Goal: Task Accomplishment & Management: Manage account settings

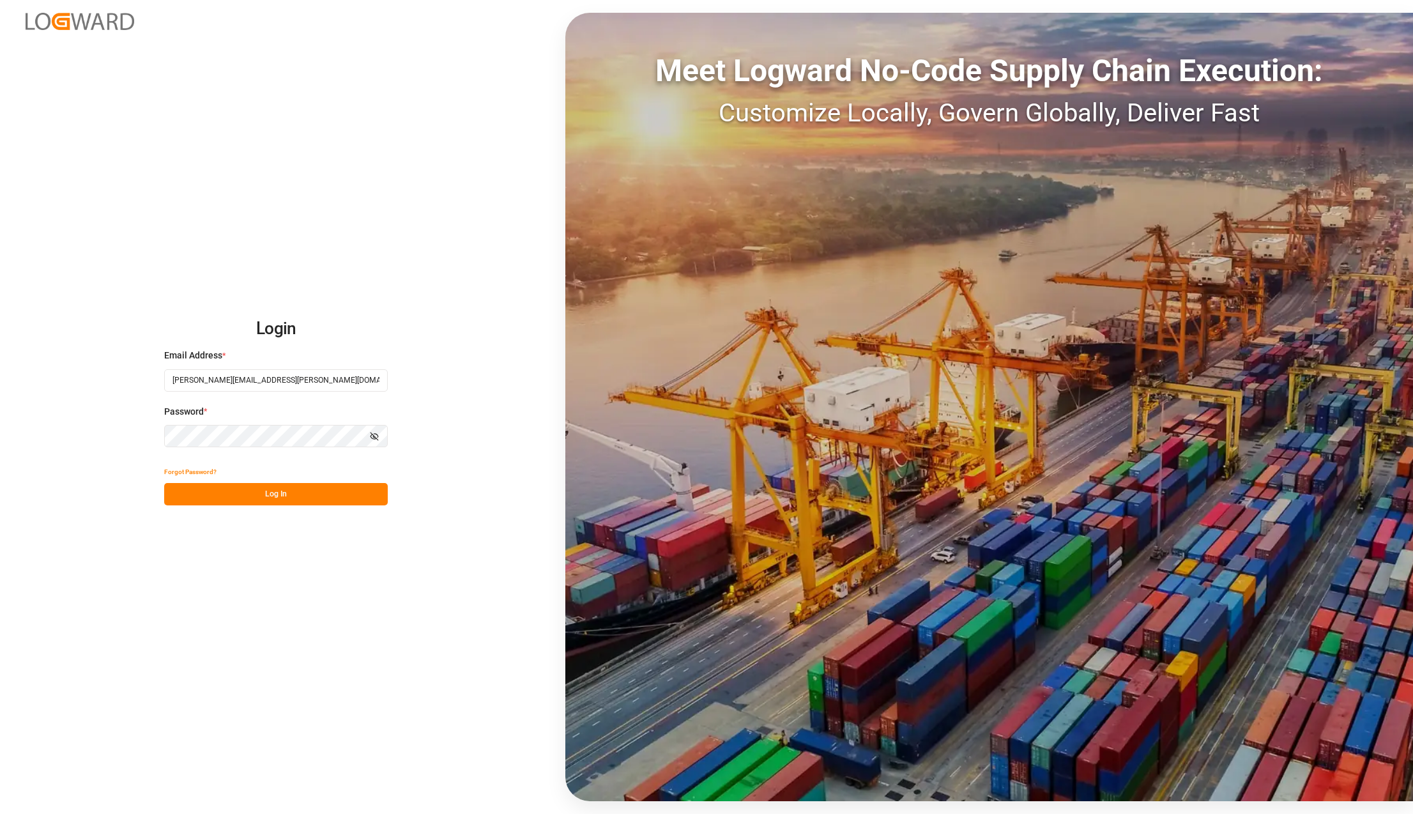
click at [266, 489] on button "Log In" at bounding box center [276, 494] width 224 height 22
click at [245, 486] on button "Log In" at bounding box center [276, 494] width 224 height 22
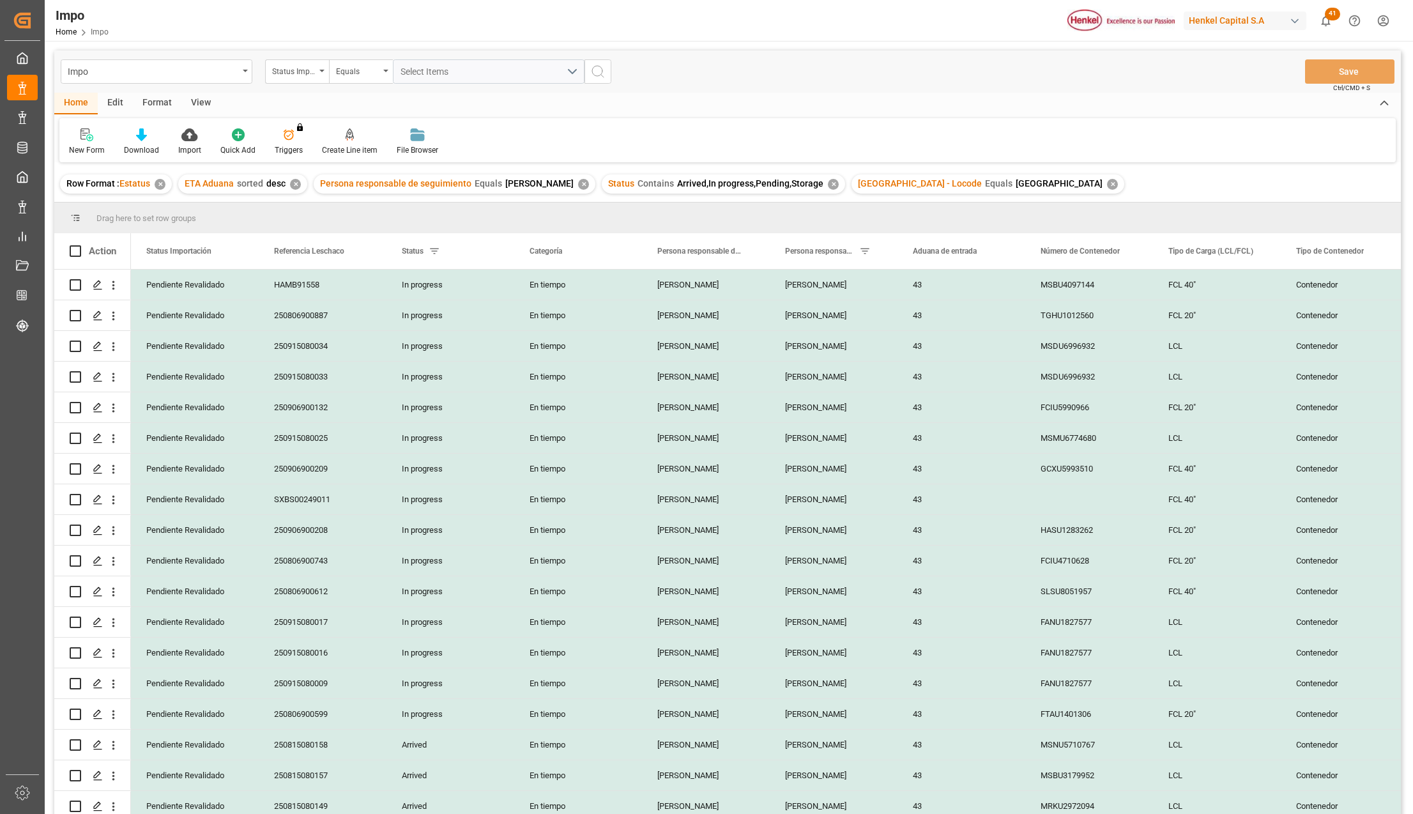
drag, startPoint x: 195, startPoint y: 101, endPoint x: 183, endPoint y: 123, distance: 25.7
click at [195, 101] on div "View" at bounding box center [200, 104] width 39 height 22
click at [148, 146] on div "Standard Templates" at bounding box center [145, 149] width 64 height 11
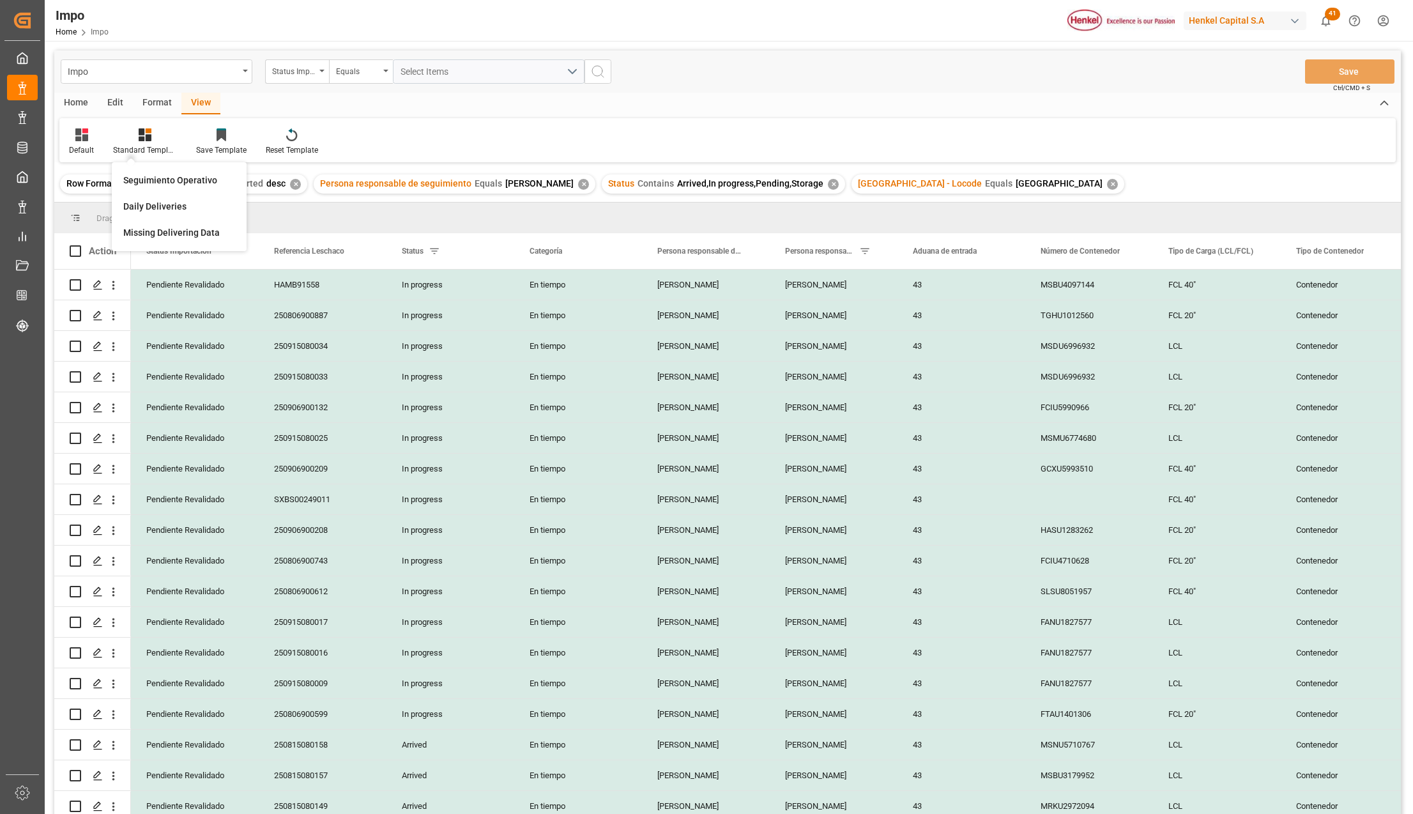
drag, startPoint x: 156, startPoint y: 172, endPoint x: 213, endPoint y: 220, distance: 74.8
click at [156, 172] on div "Seguimiento Operativo" at bounding box center [179, 180] width 125 height 26
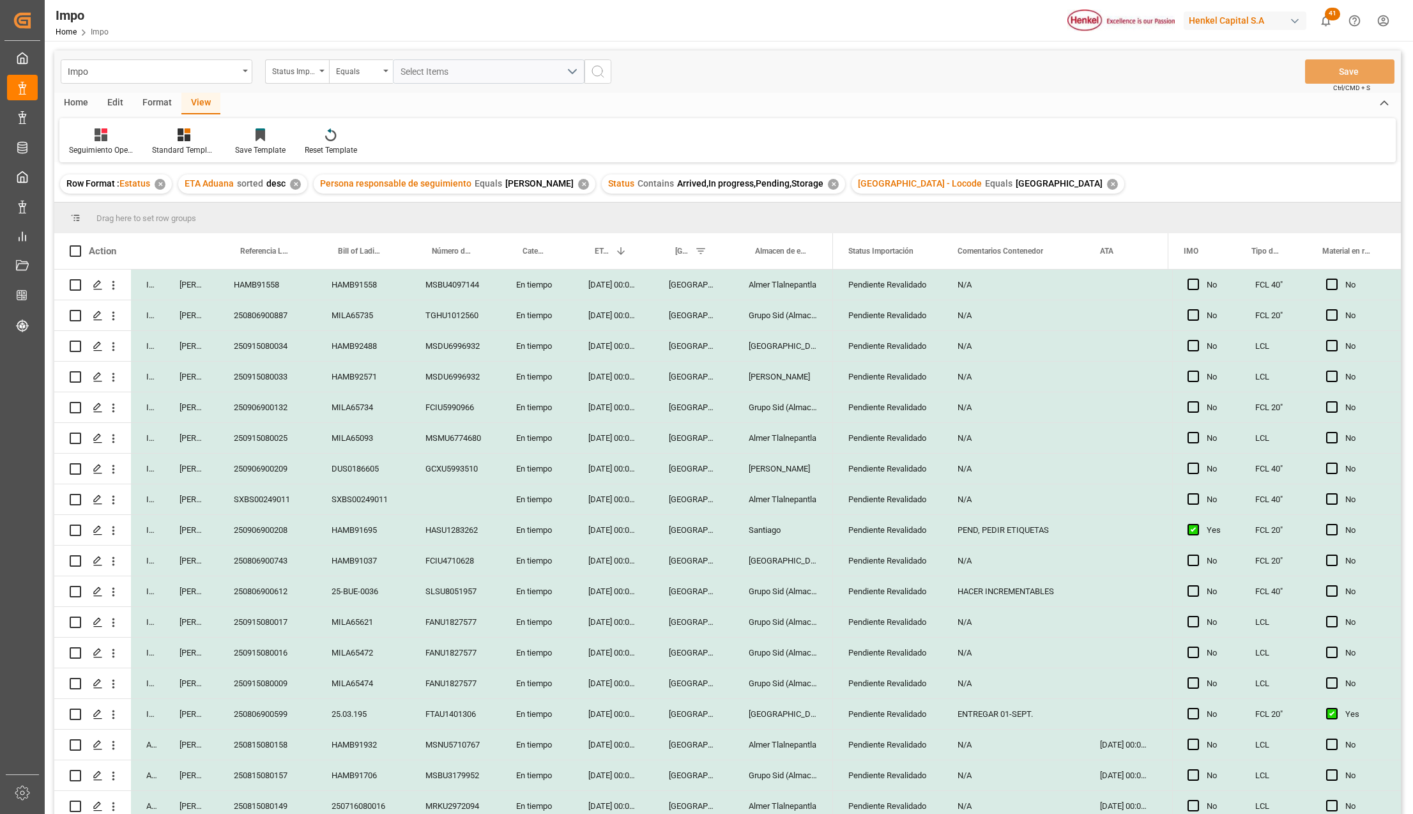
click at [537, 773] on div "En tiempo" at bounding box center [537, 775] width 72 height 30
click at [274, 772] on div "250815080157" at bounding box center [267, 775] width 98 height 30
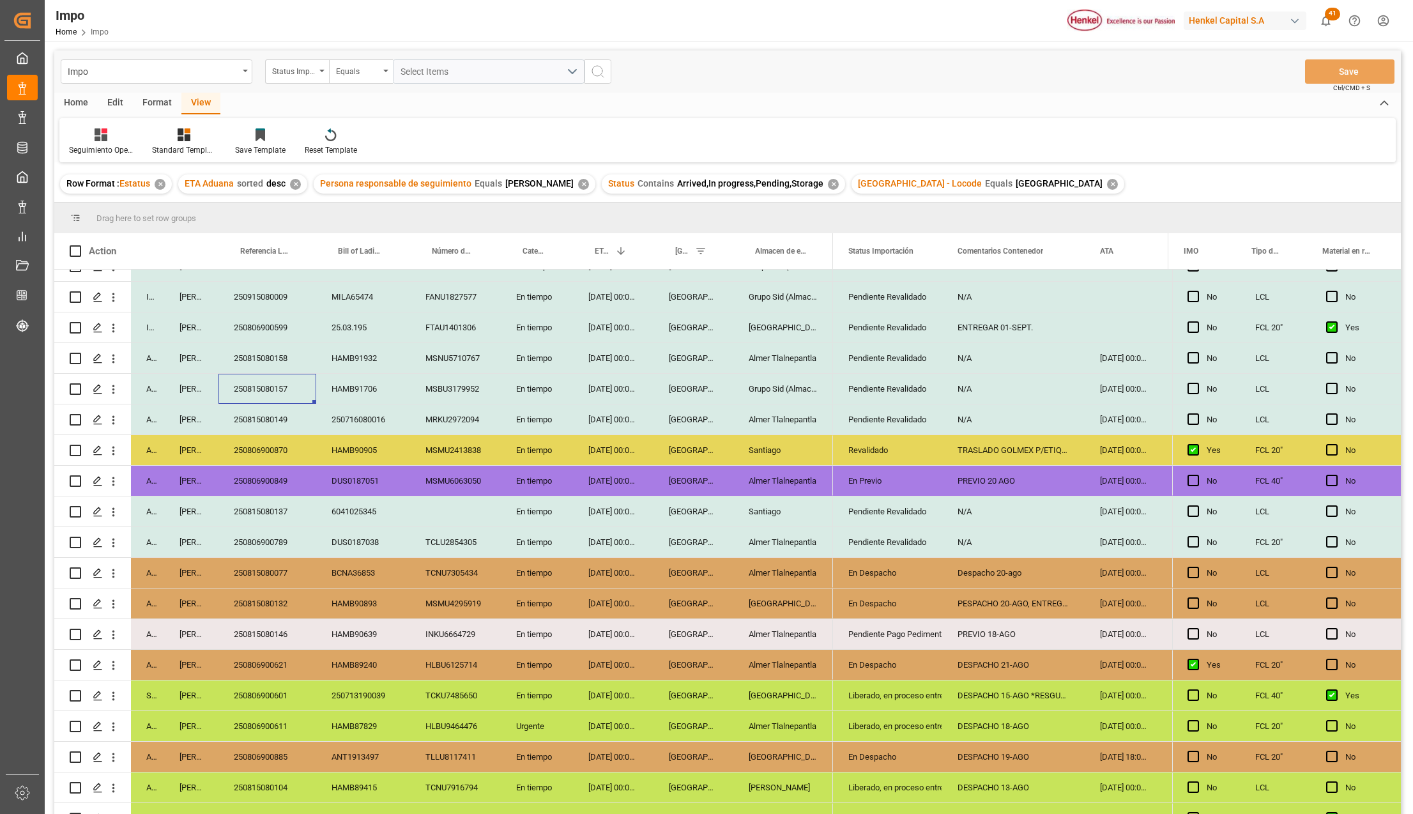
click at [629, 537] on div "[DATE] 00:00:00" at bounding box center [613, 542] width 80 height 30
click at [480, 536] on div "TCLU2854305" at bounding box center [455, 542] width 91 height 30
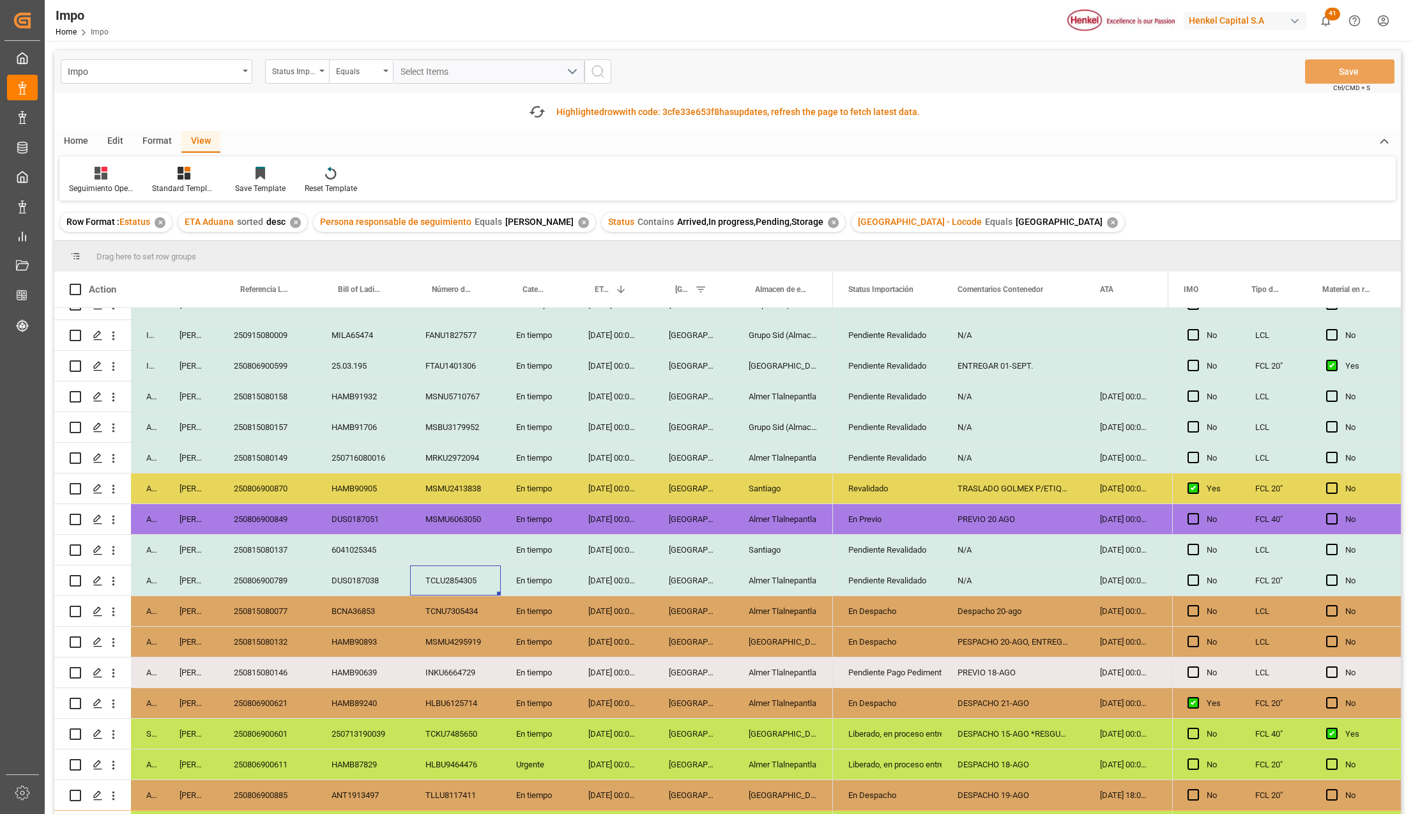
click at [918, 667] on div "Pendiente Pago Pedimento" at bounding box center [887, 672] width 79 height 29
click at [363, 686] on div "HAMB90639" at bounding box center [363, 672] width 94 height 30
click at [927, 671] on div "Pendiente Pago Pedimento" at bounding box center [887, 672] width 79 height 29
click at [920, 675] on icon "open menu" at bounding box center [918, 680] width 15 height 15
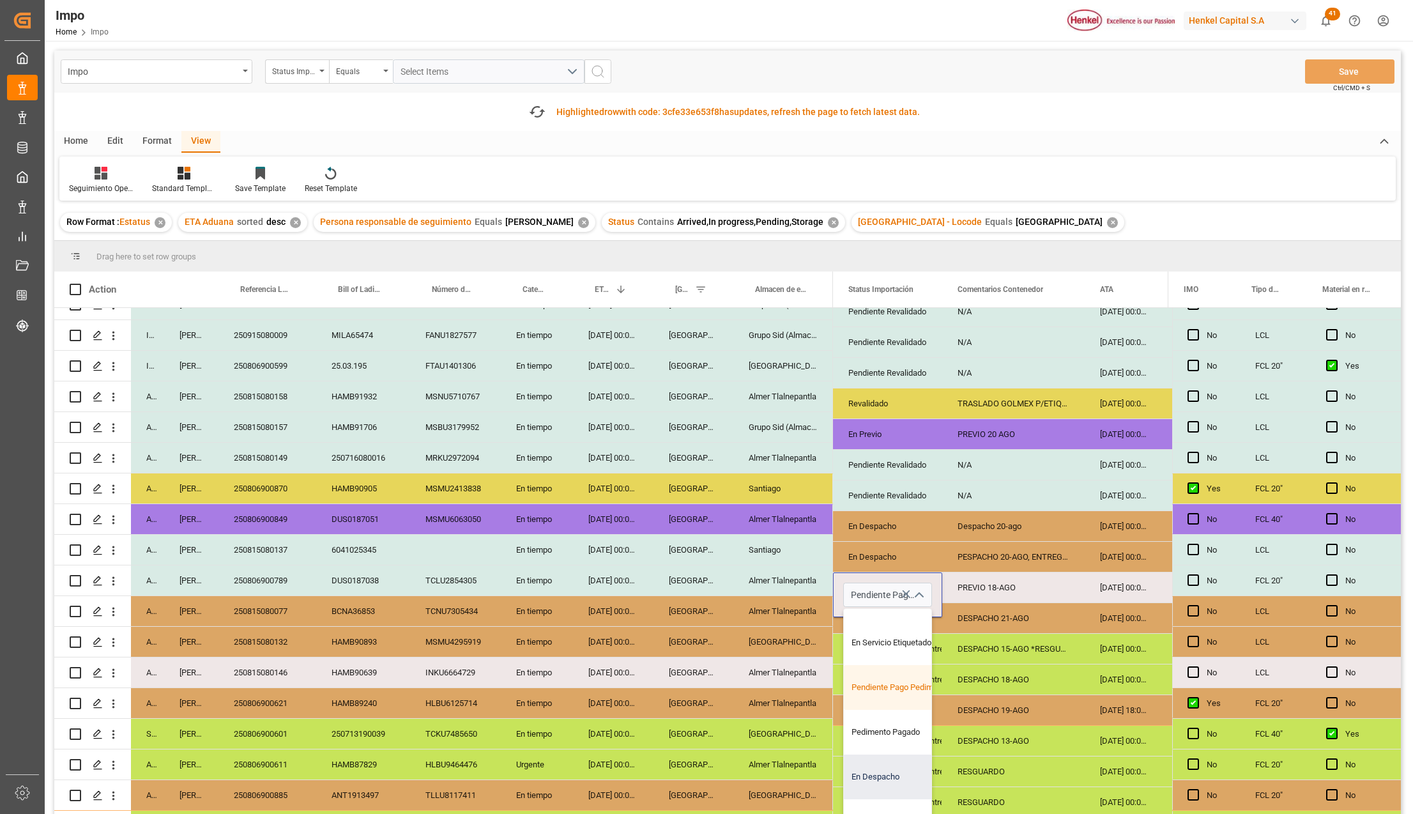
click at [878, 765] on div "En Despacho" at bounding box center [904, 776] width 120 height 45
type input "En Despacho"
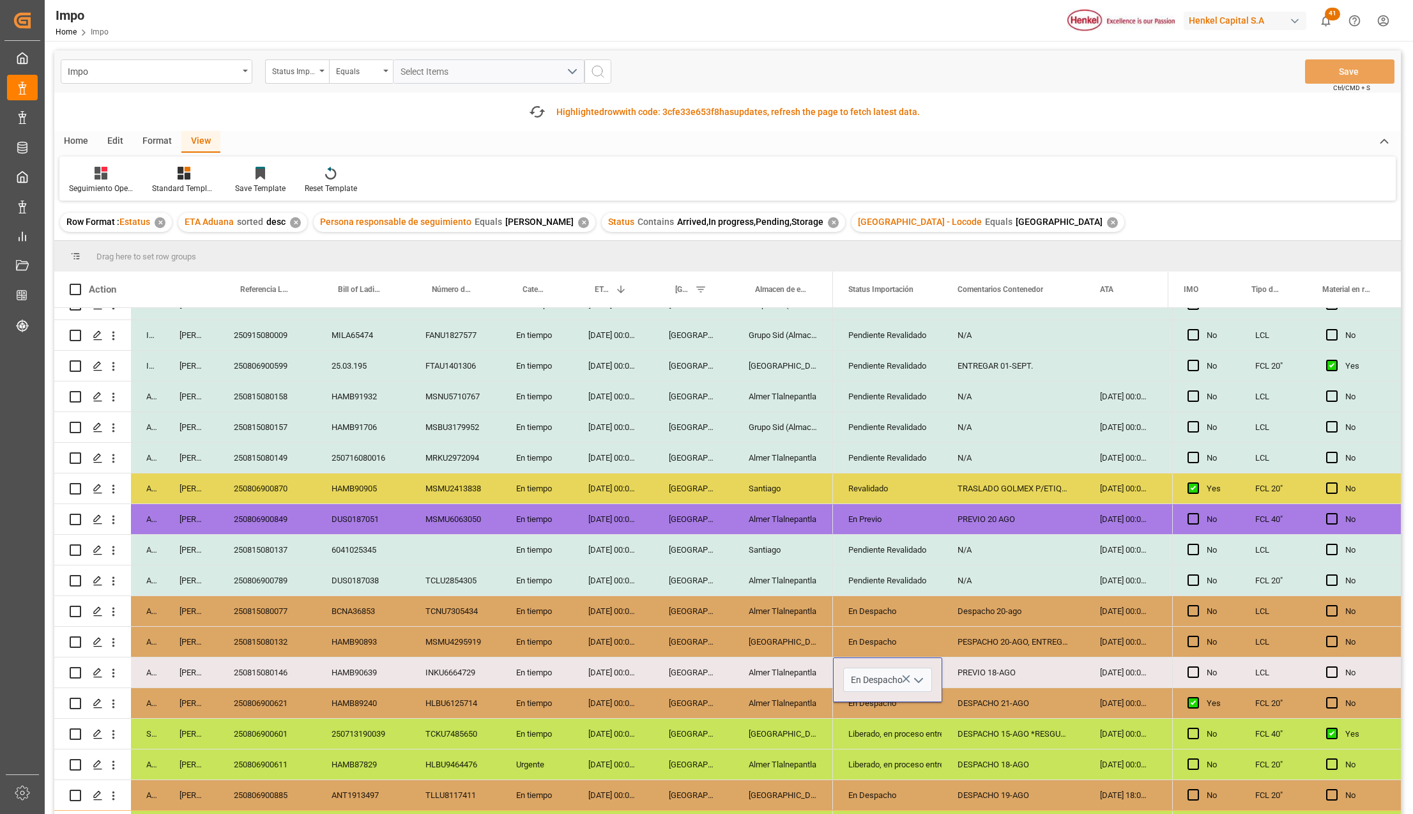
scroll to position [0, 0]
click at [953, 742] on div "DESPACHO 15-AGO *RESGUARDO*" at bounding box center [1013, 734] width 142 height 30
click at [993, 667] on div "PREVIO 18-AGO" at bounding box center [1013, 672] width 142 height 30
drag, startPoint x: 1001, startPoint y: 683, endPoint x: 927, endPoint y: 680, distance: 74.2
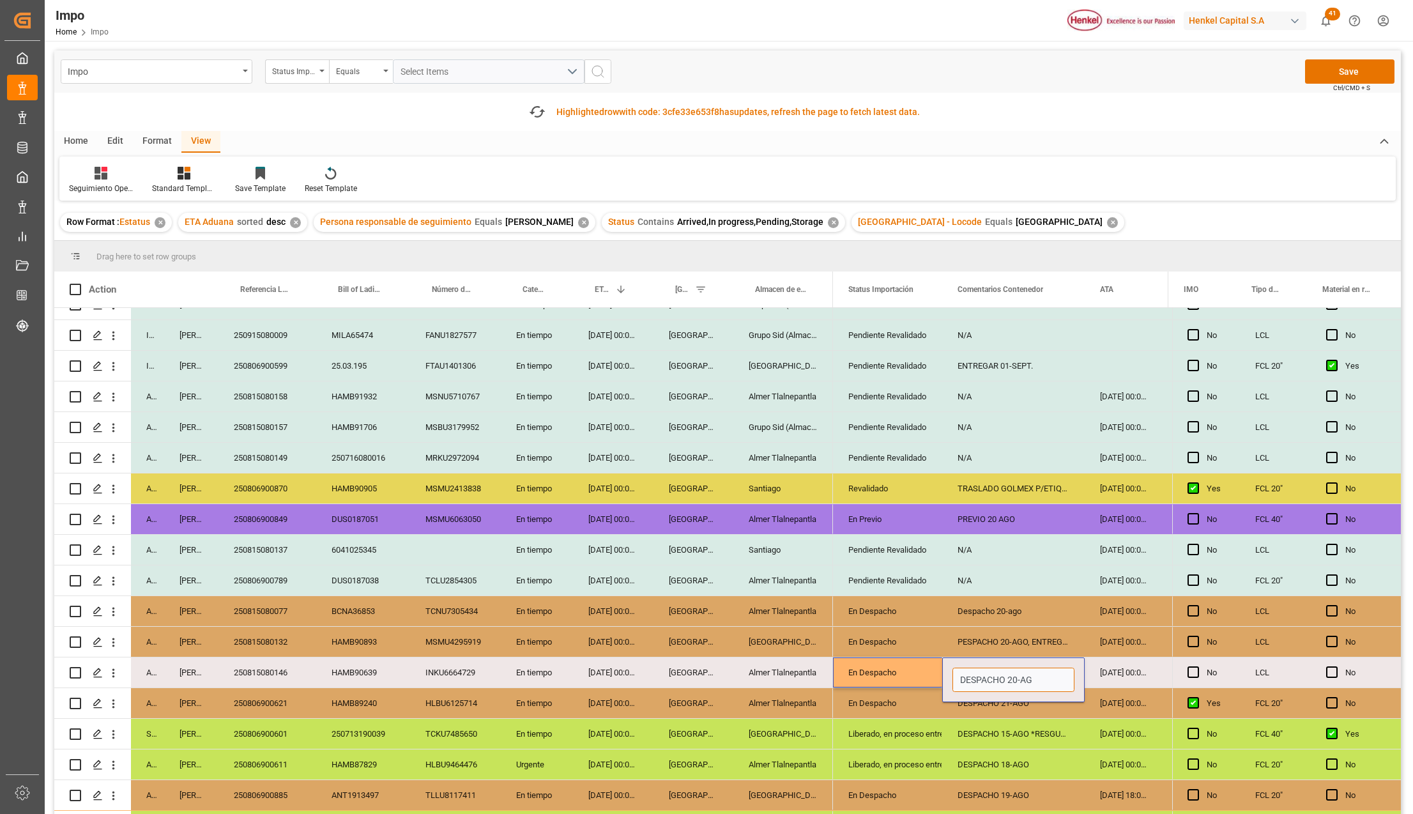
type input "DESPACHO 20-AGO"
click at [1344, 70] on button "Save" at bounding box center [1349, 71] width 89 height 24
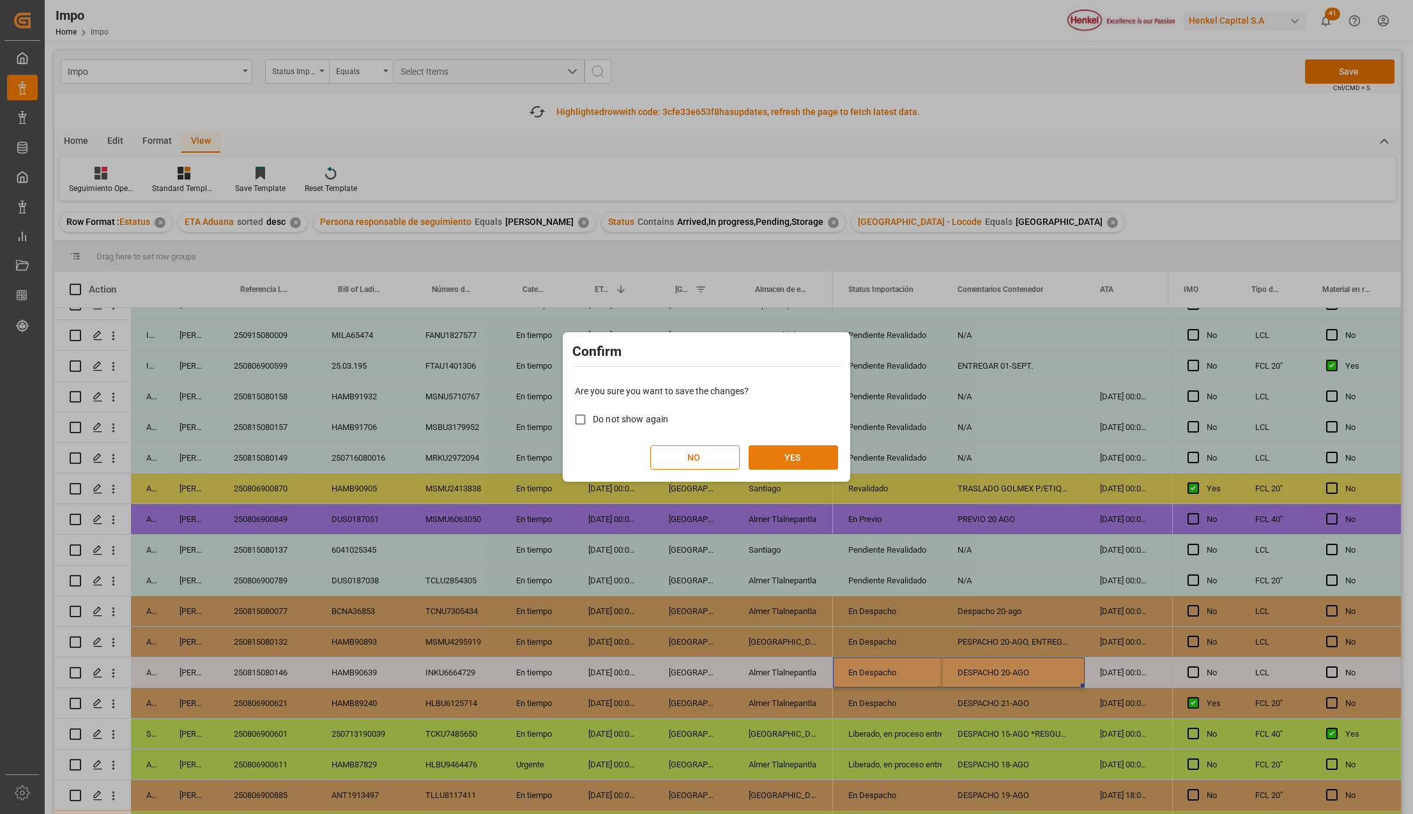
click at [788, 456] on button "YES" at bounding box center [793, 457] width 89 height 24
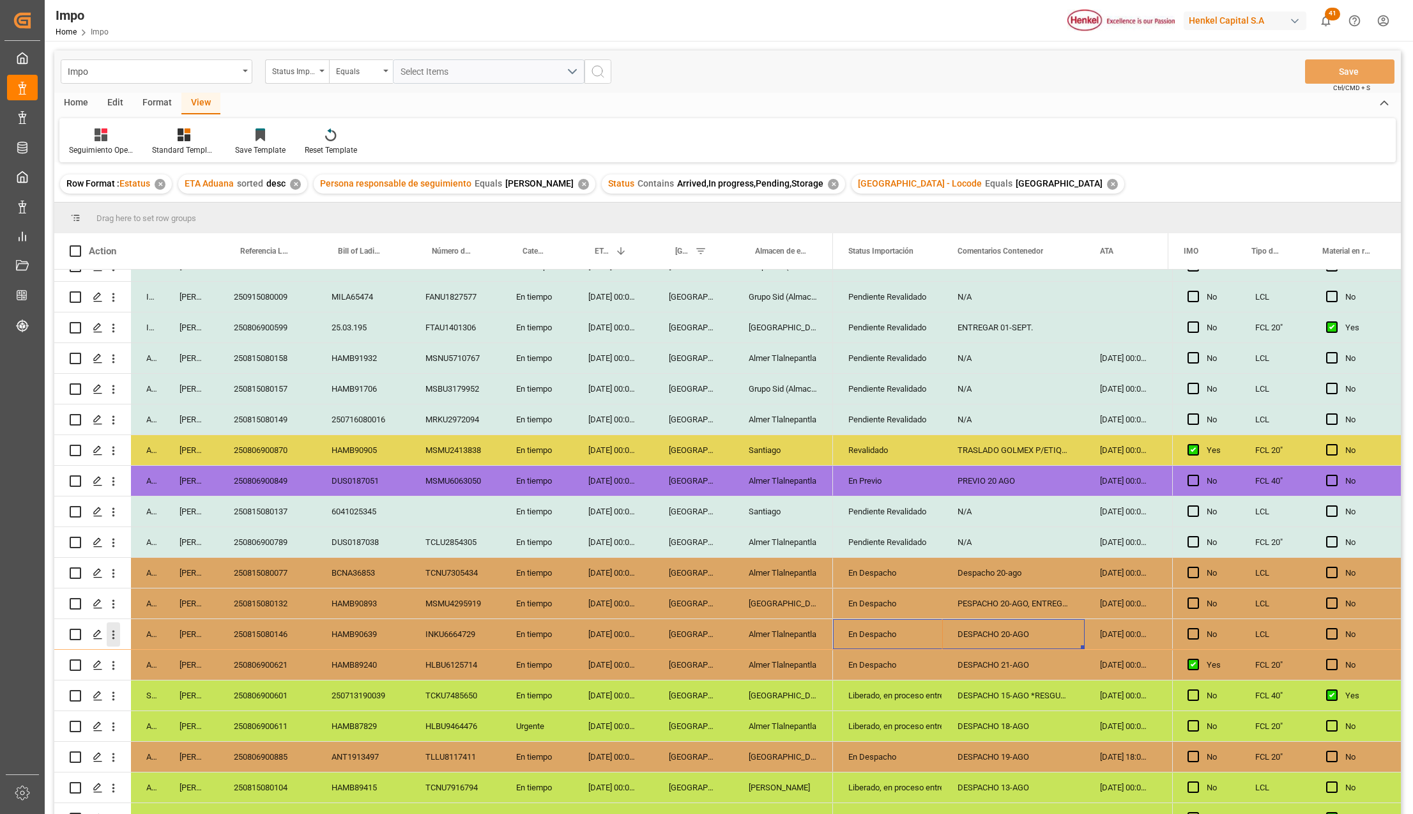
click at [110, 632] on icon "open menu" at bounding box center [113, 634] width 13 height 13
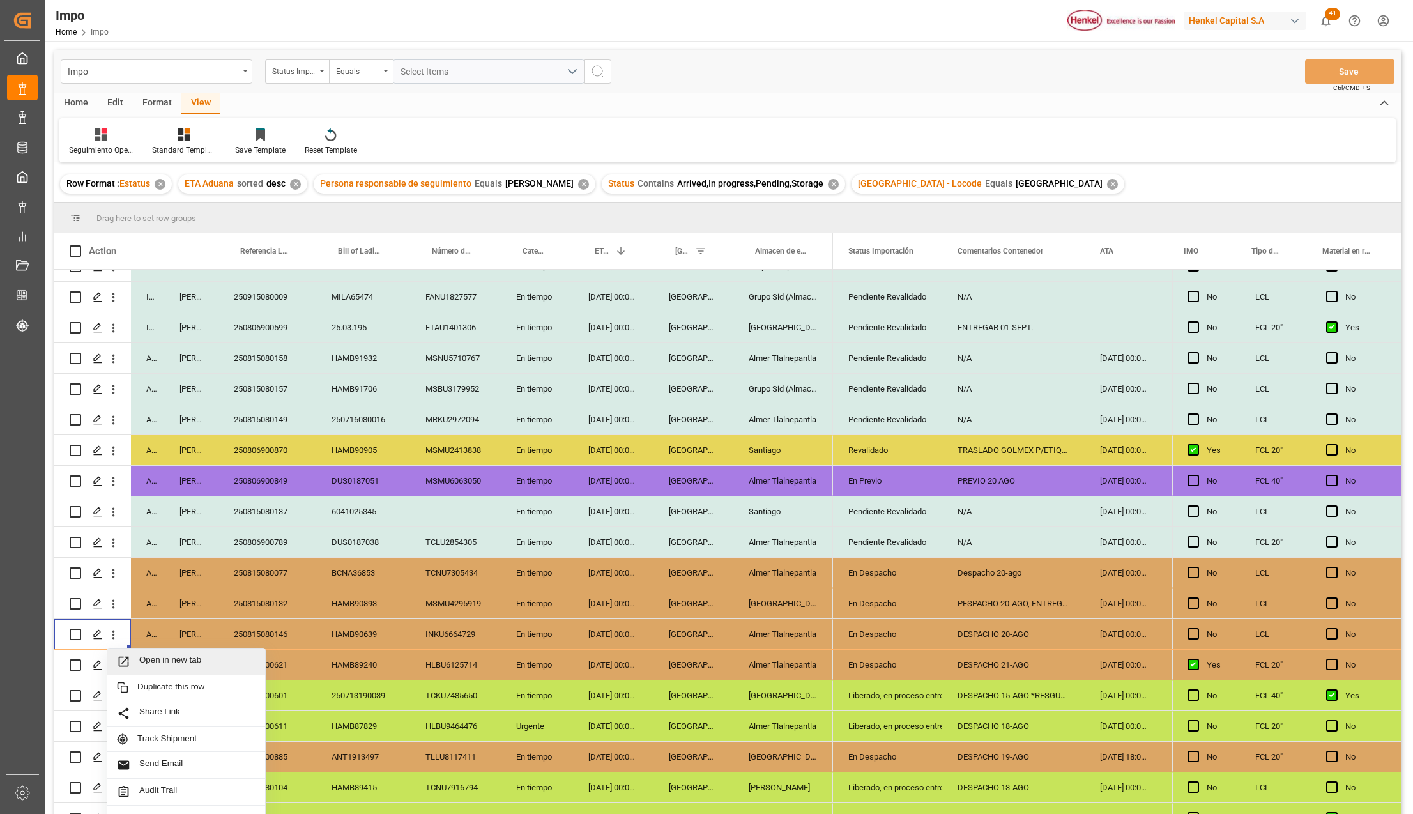
click at [165, 653] on div "Open in new tab" at bounding box center [186, 661] width 158 height 27
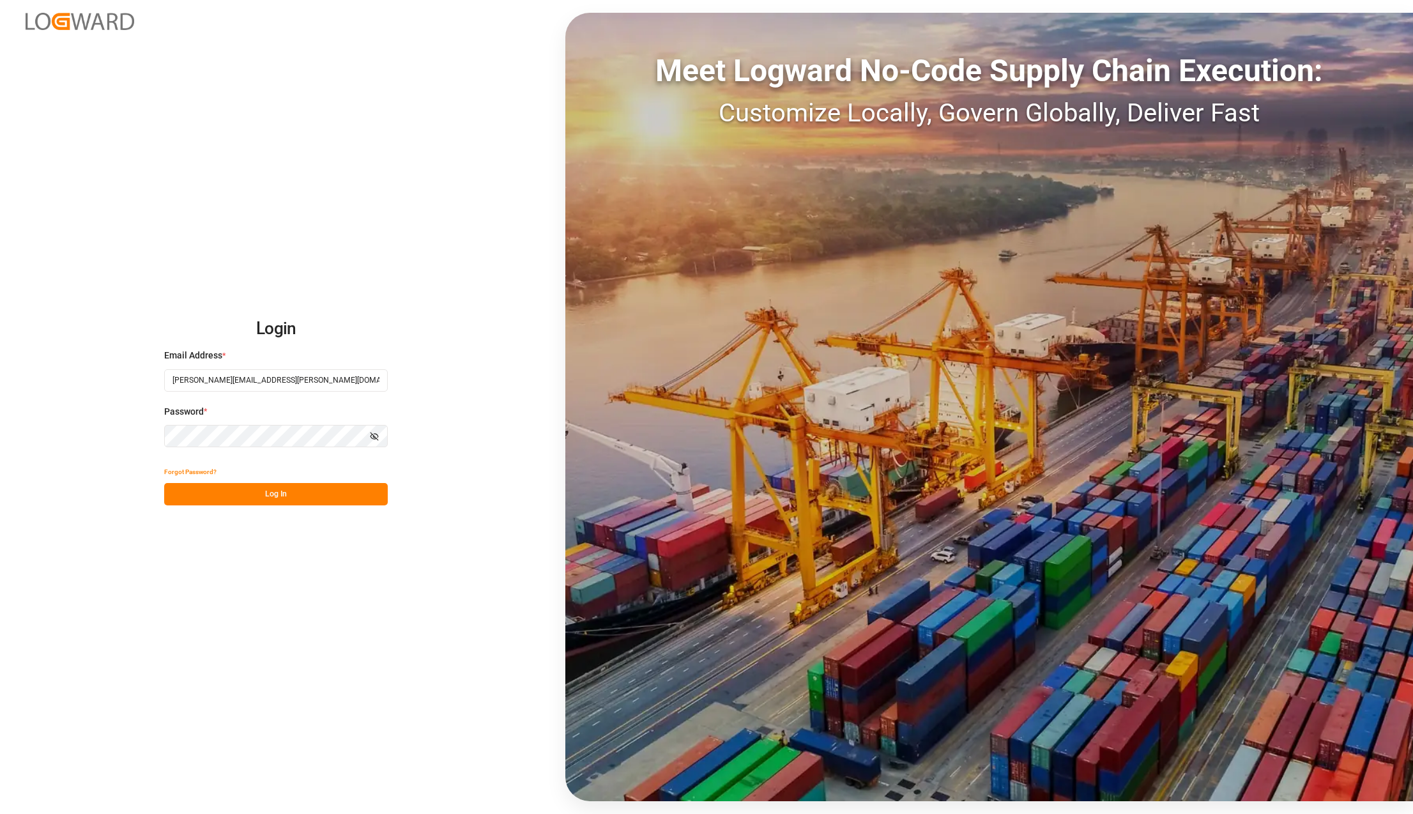
click at [285, 485] on button "Log In" at bounding box center [276, 494] width 224 height 22
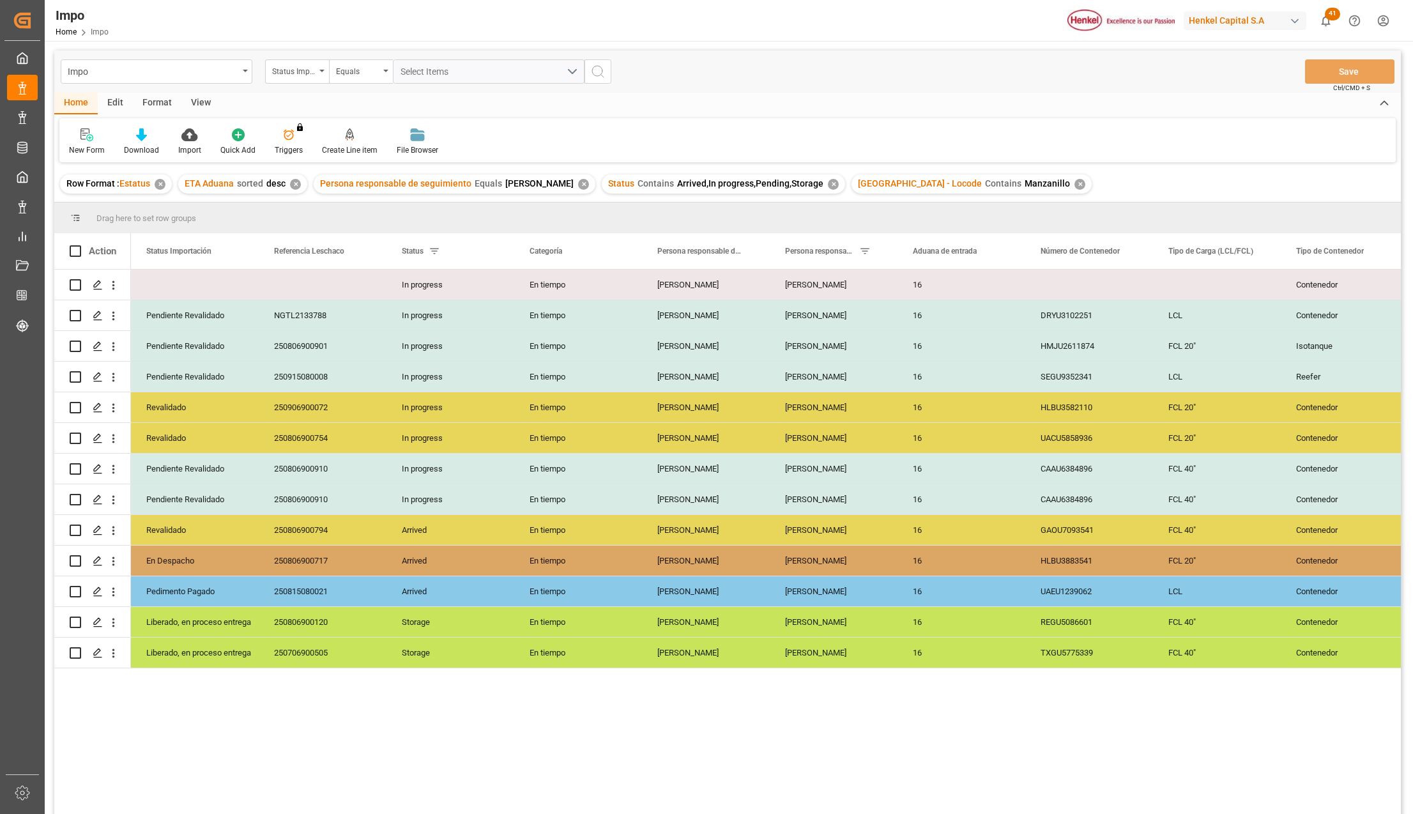
drag, startPoint x: 195, startPoint y: 100, endPoint x: 187, endPoint y: 116, distance: 17.4
click at [195, 100] on div "View" at bounding box center [200, 104] width 39 height 22
click at [156, 144] on div "Standard Templates" at bounding box center [145, 149] width 64 height 11
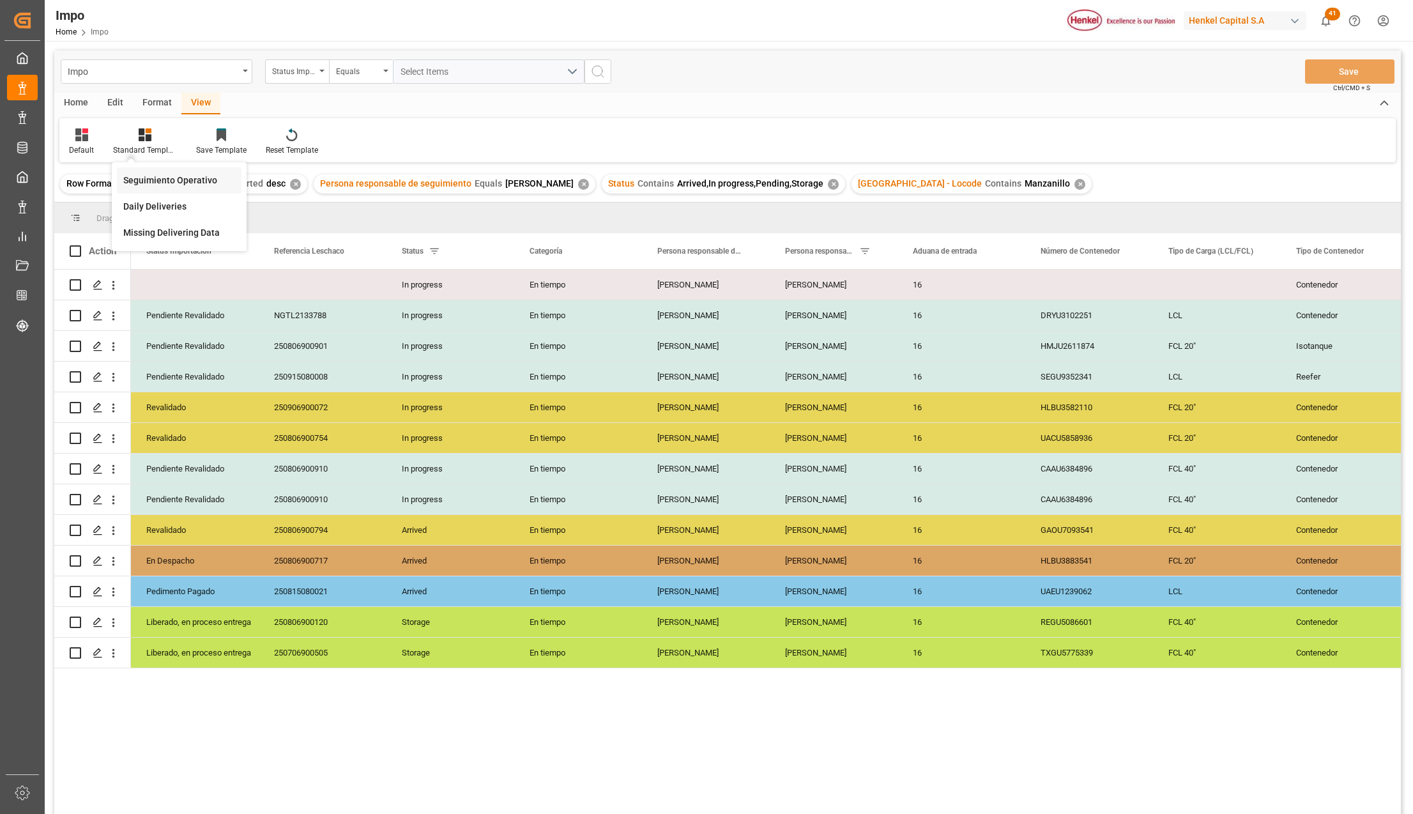
click at [161, 174] on div "Seguimiento Operativo" at bounding box center [179, 180] width 112 height 13
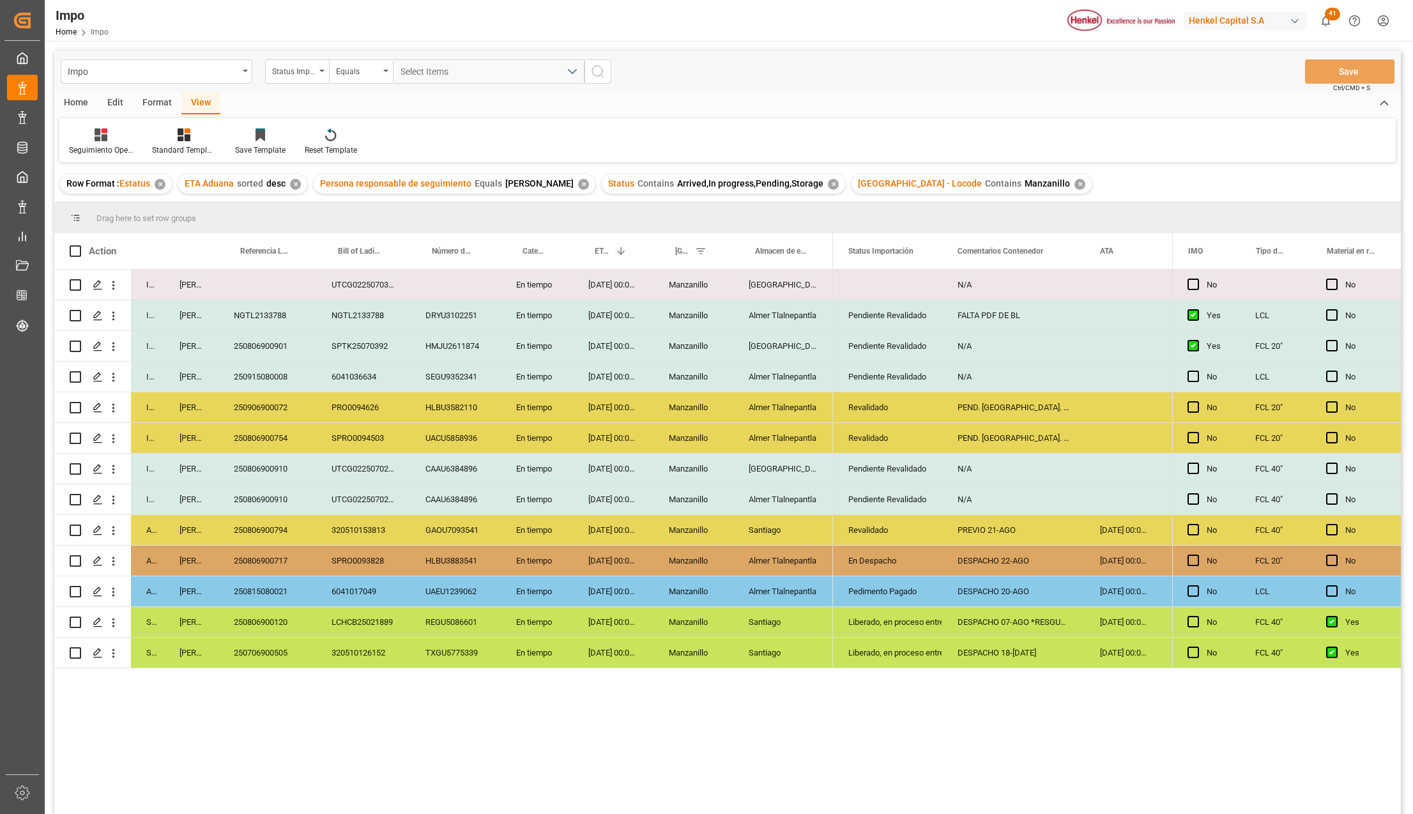
click at [289, 658] on div "250706900505" at bounding box center [267, 652] width 98 height 30
click at [279, 591] on div "250815080021" at bounding box center [267, 591] width 98 height 30
click at [279, 591] on input "250815080021" at bounding box center [267, 598] width 77 height 24
click at [291, 432] on div "250806900754" at bounding box center [267, 438] width 98 height 30
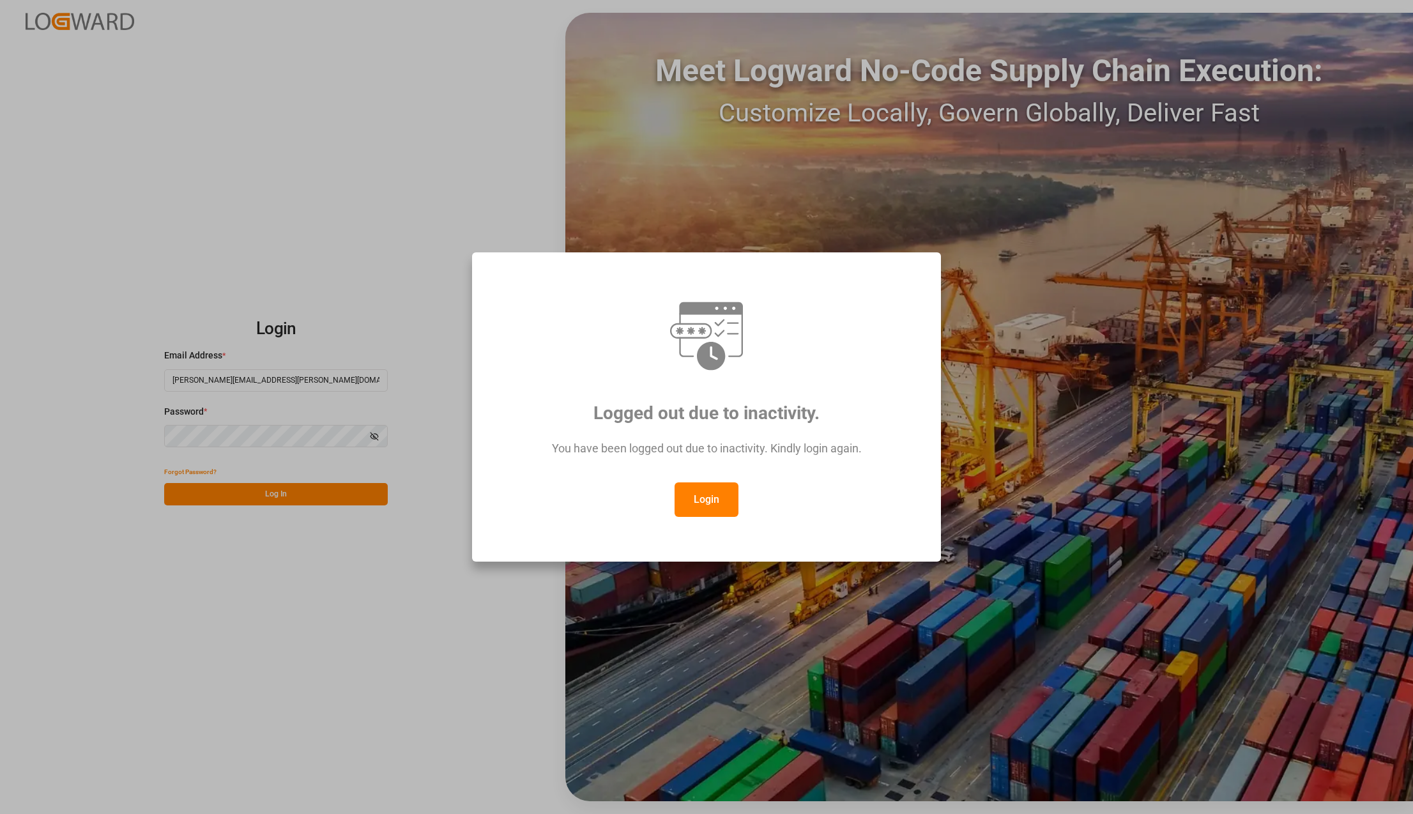
click at [715, 506] on button "Login" at bounding box center [706, 499] width 64 height 34
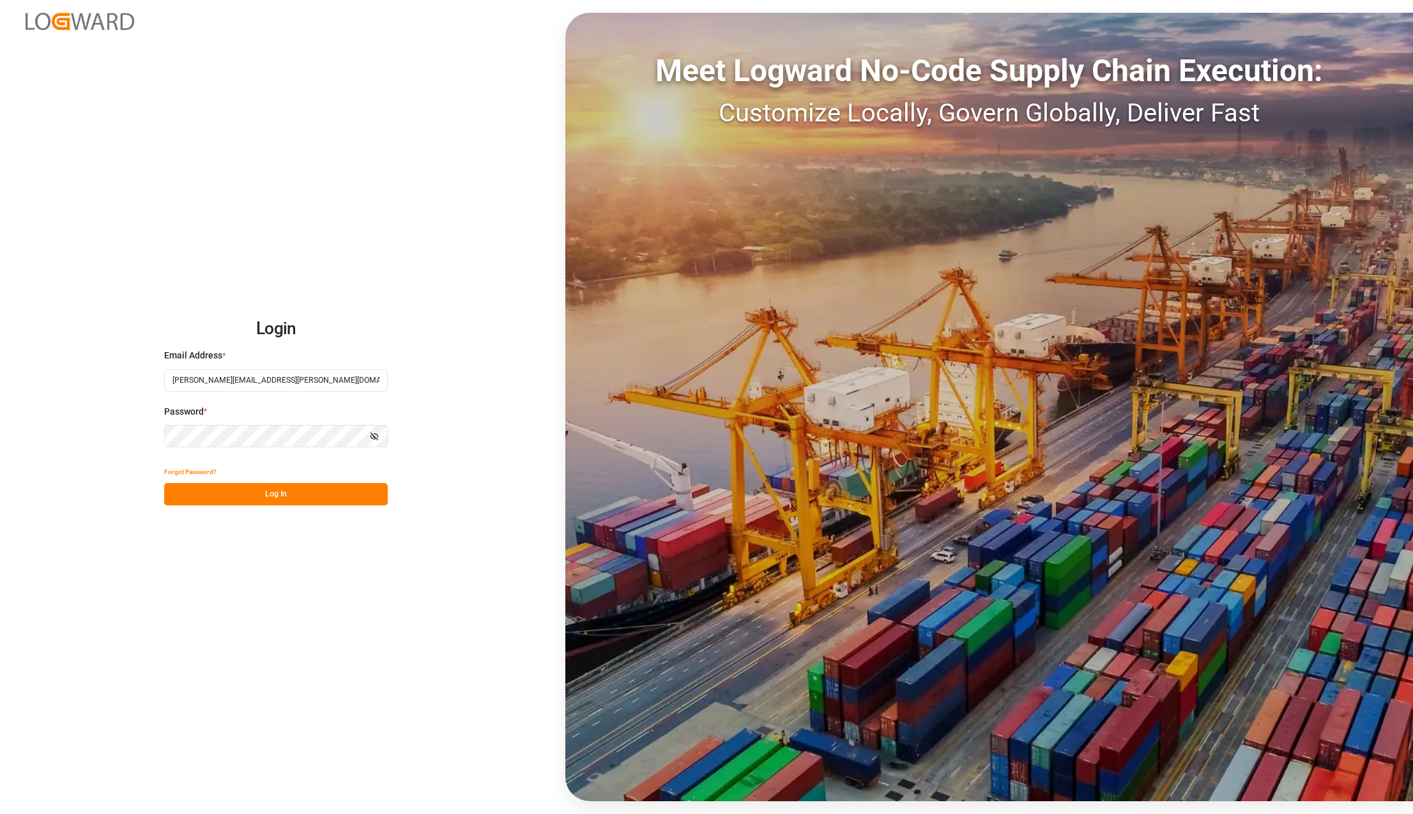
click at [337, 491] on button "Log In" at bounding box center [276, 494] width 224 height 22
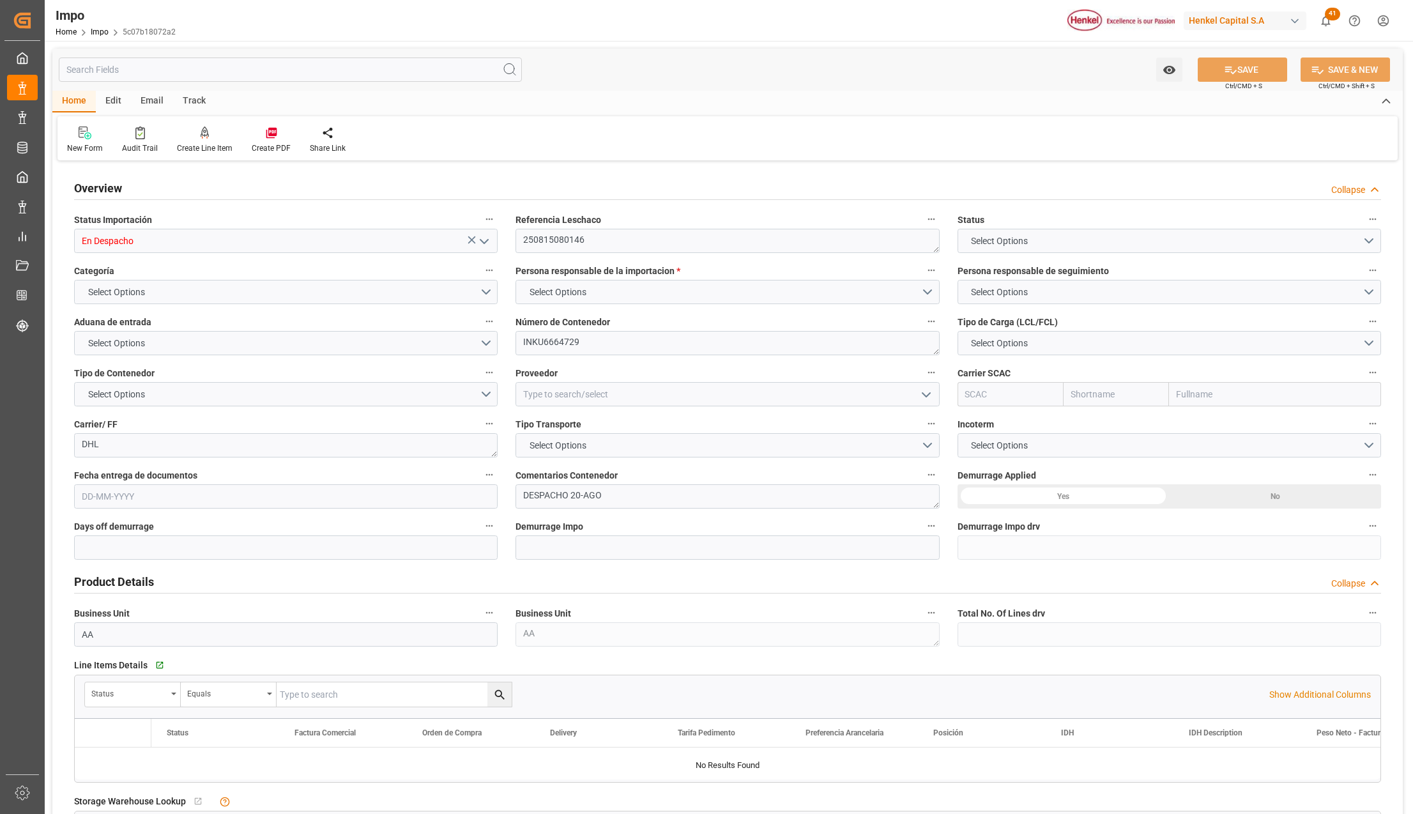
type input "0"
type input "2"
type input "4.5"
type input "4"
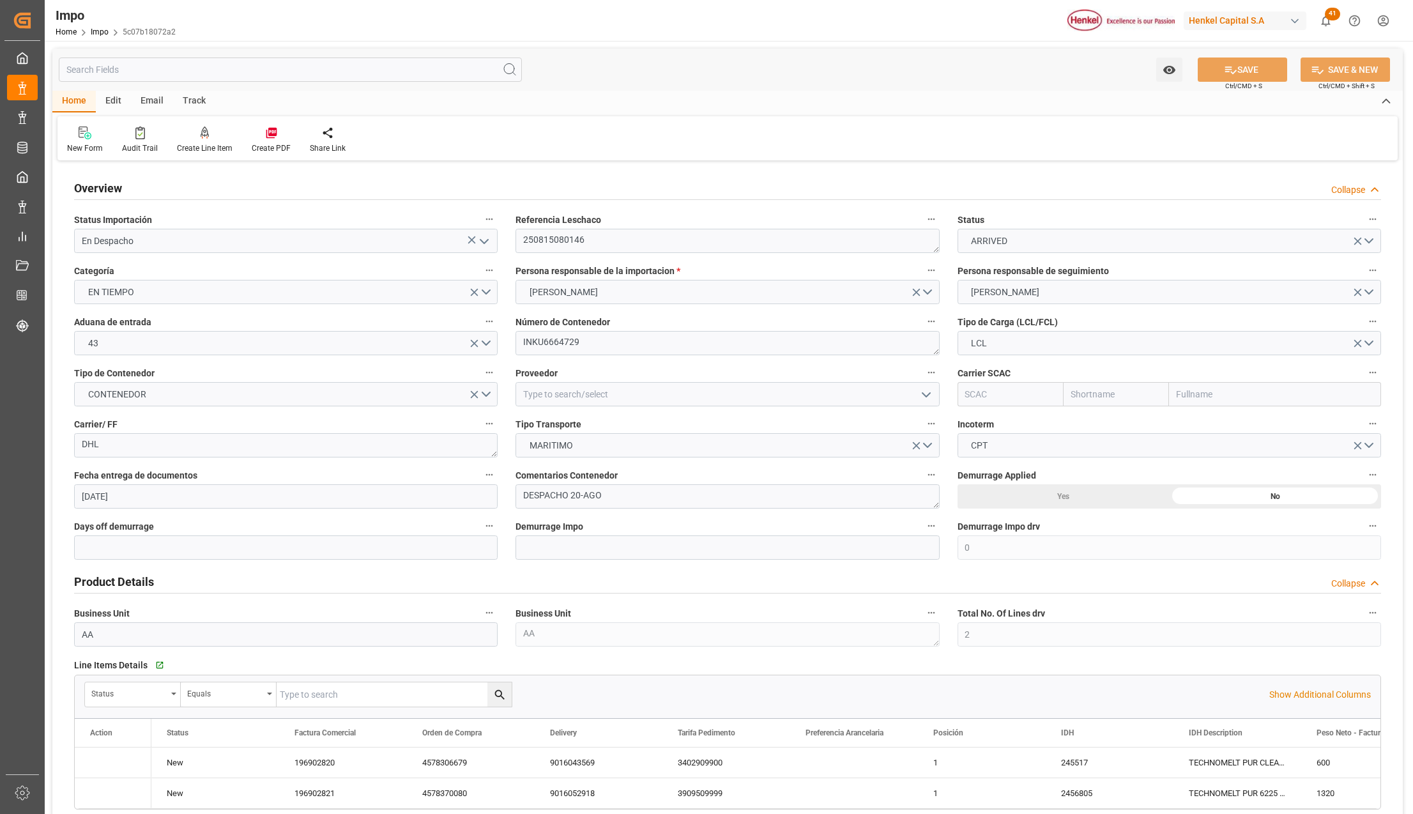
type input "[DATE]"
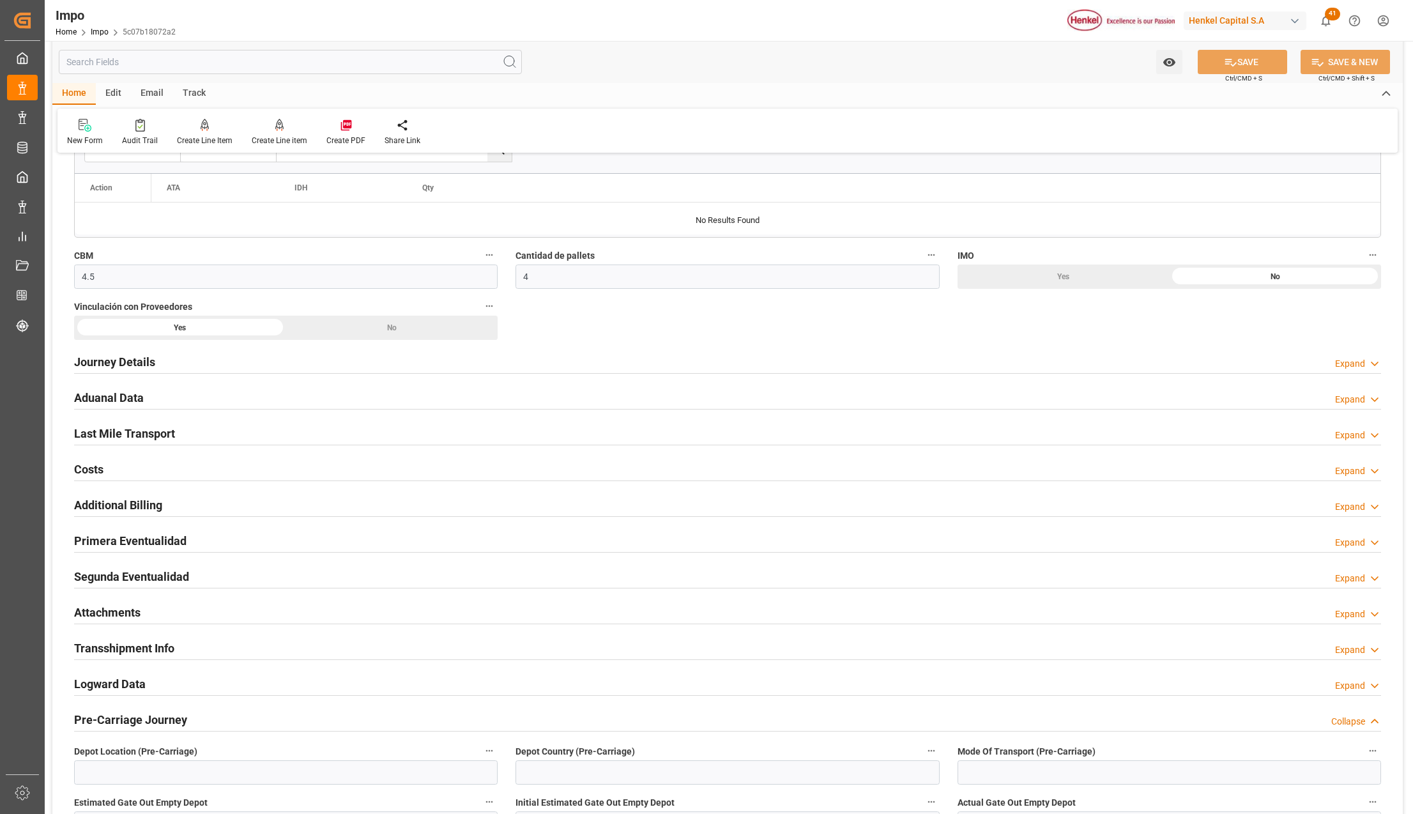
scroll to position [766, 0]
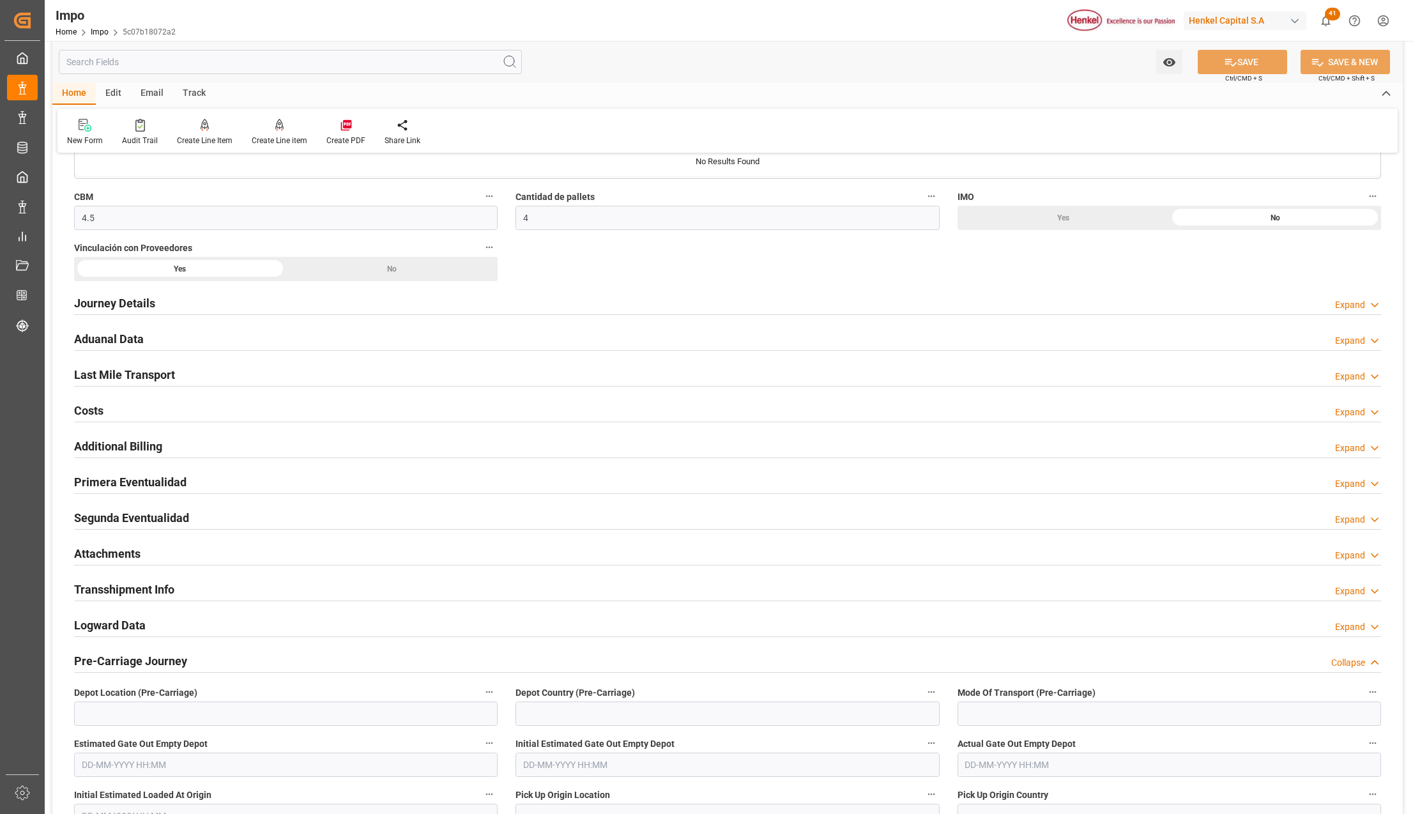
click at [100, 548] on h2 "Attachments" at bounding box center [107, 553] width 66 height 17
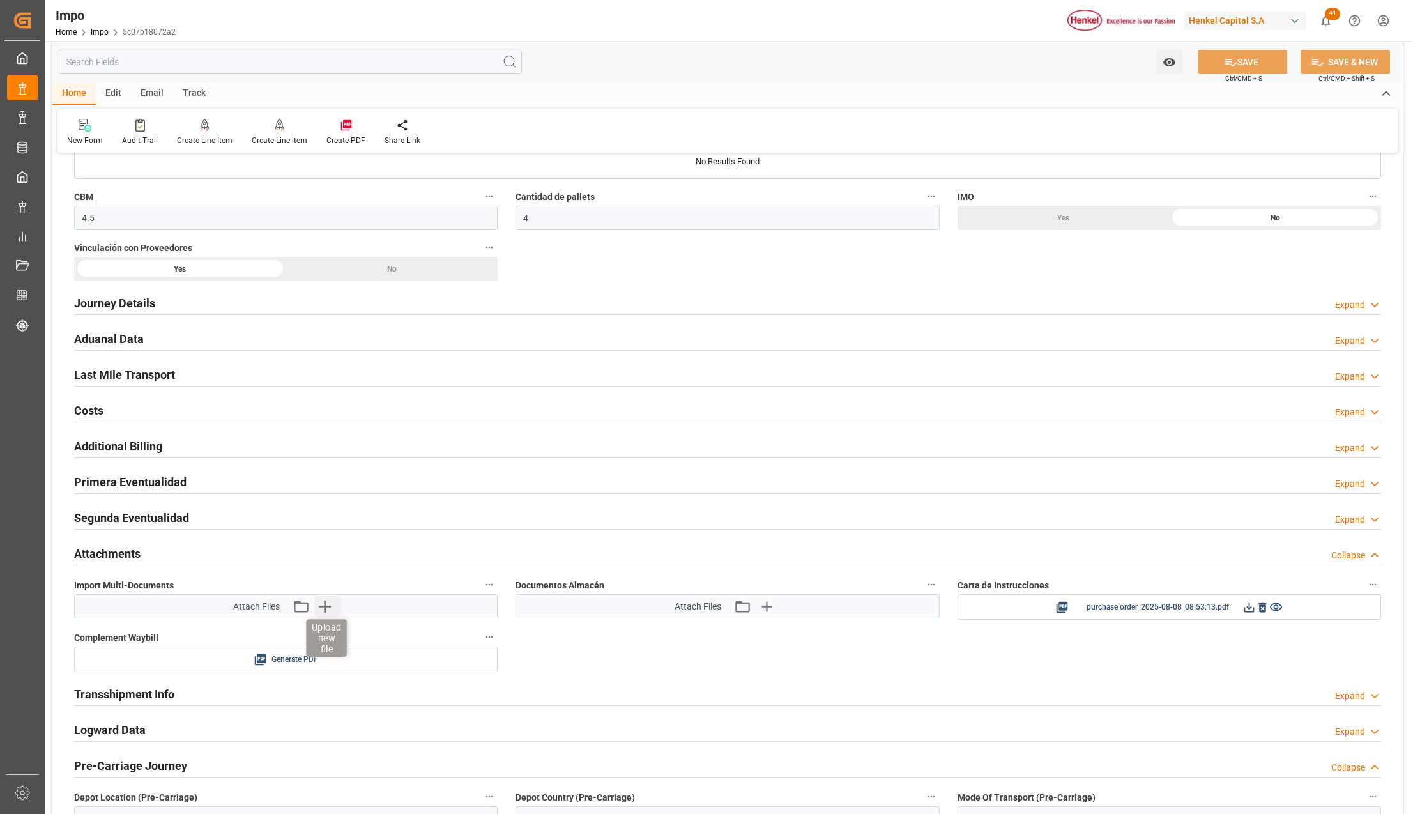
click at [323, 608] on icon "button" at bounding box center [324, 606] width 20 height 20
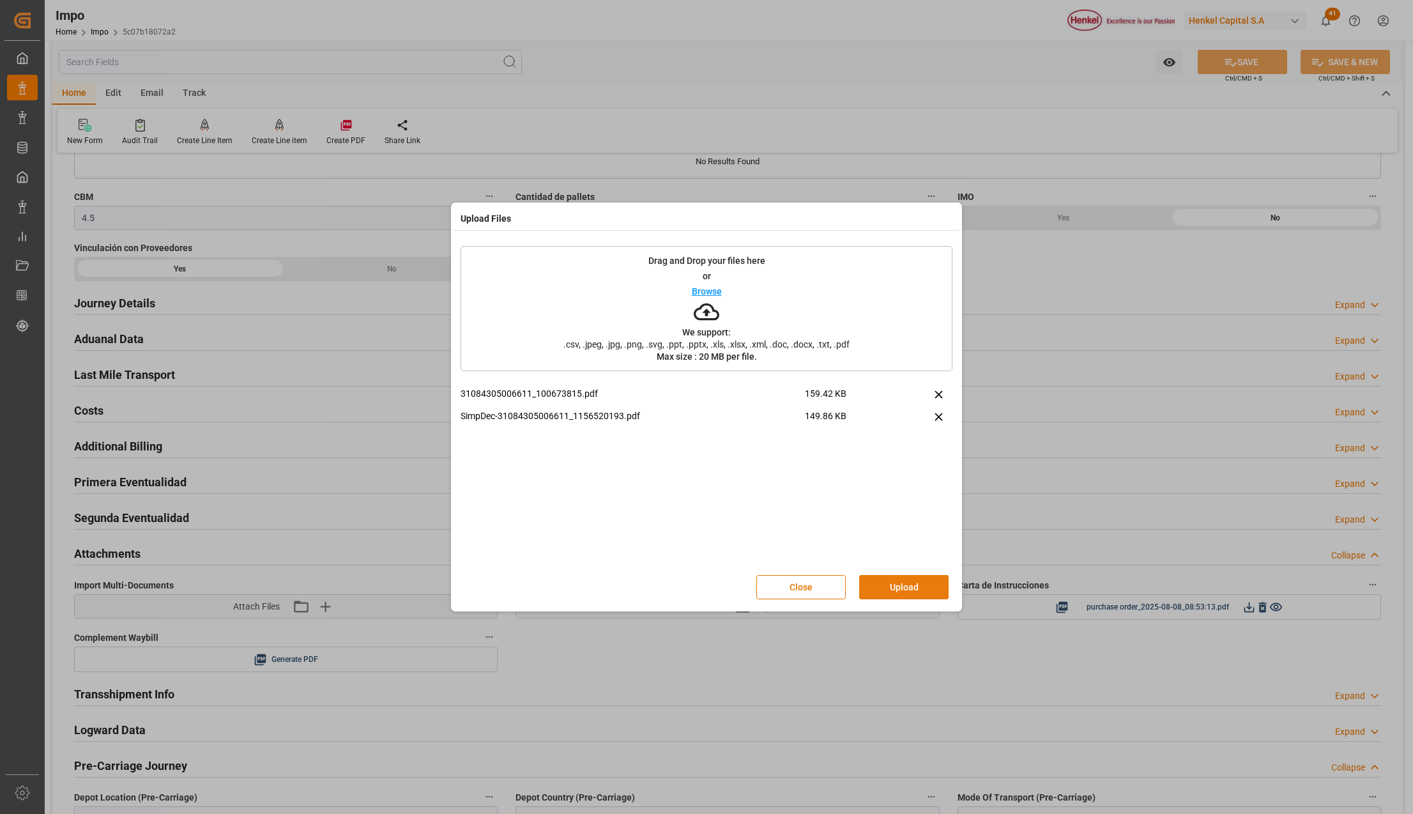
click at [906, 581] on button "Upload" at bounding box center [903, 587] width 89 height 24
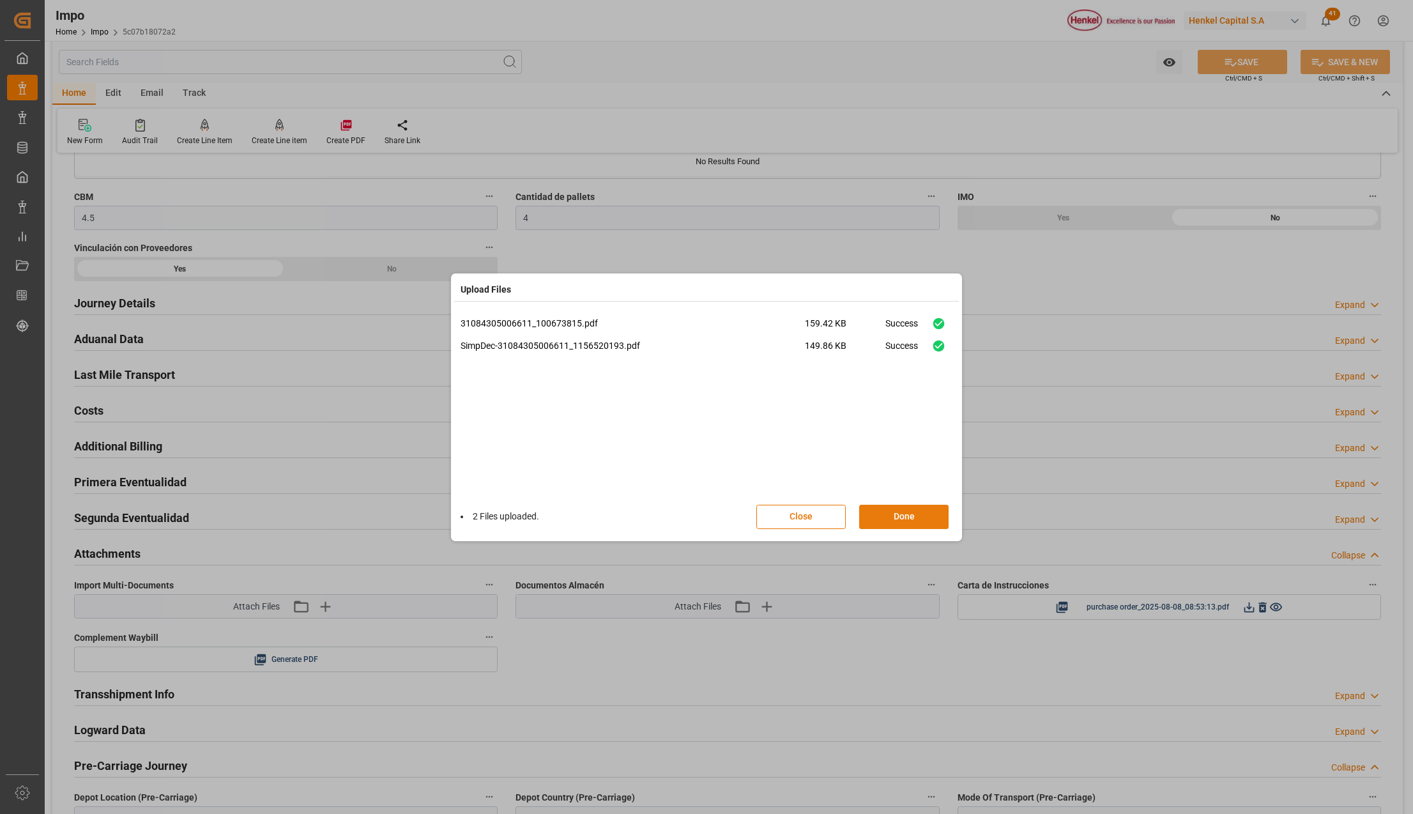
click at [927, 512] on button "Done" at bounding box center [903, 517] width 89 height 24
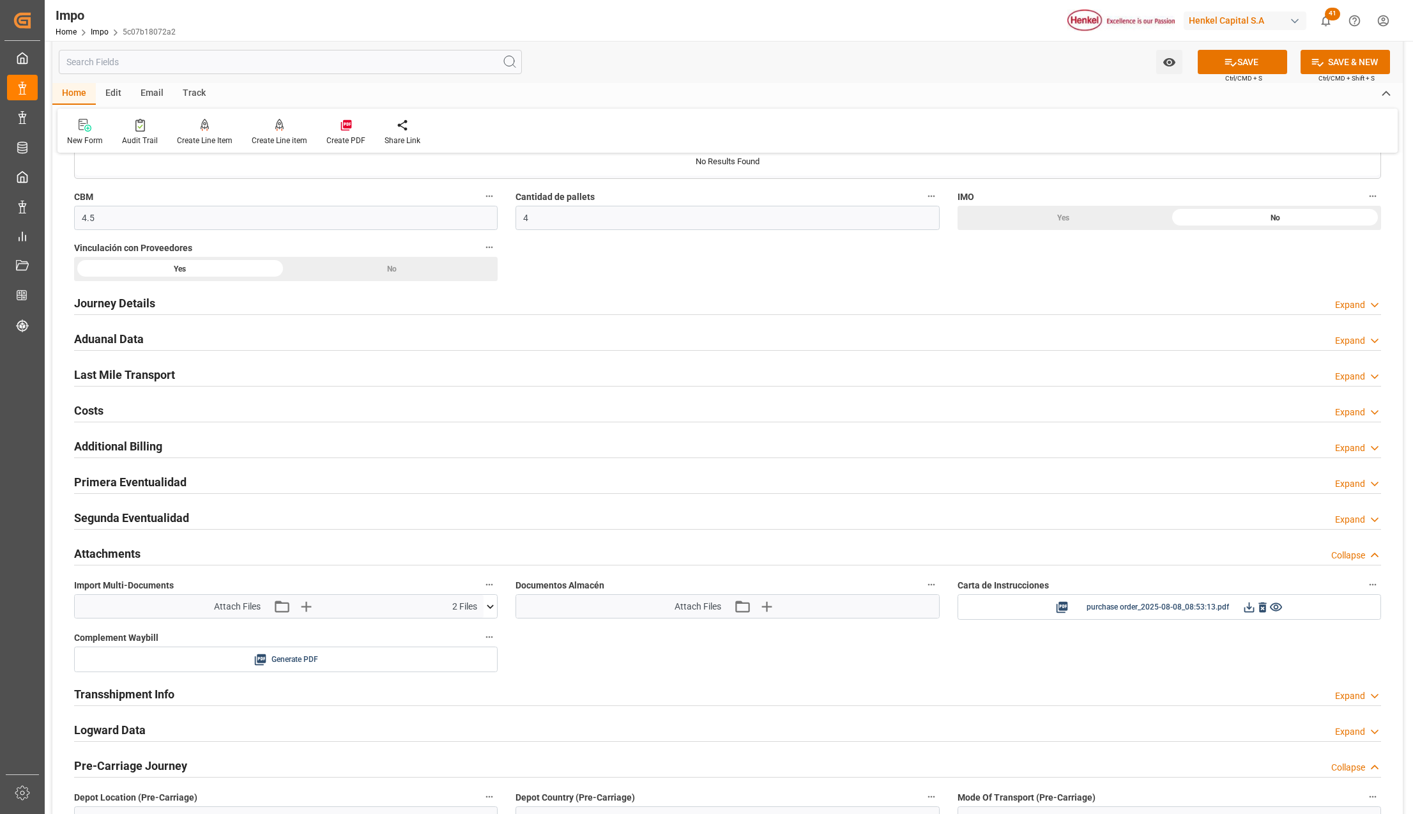
click at [1237, 64] on button "SAVE" at bounding box center [1242, 62] width 89 height 24
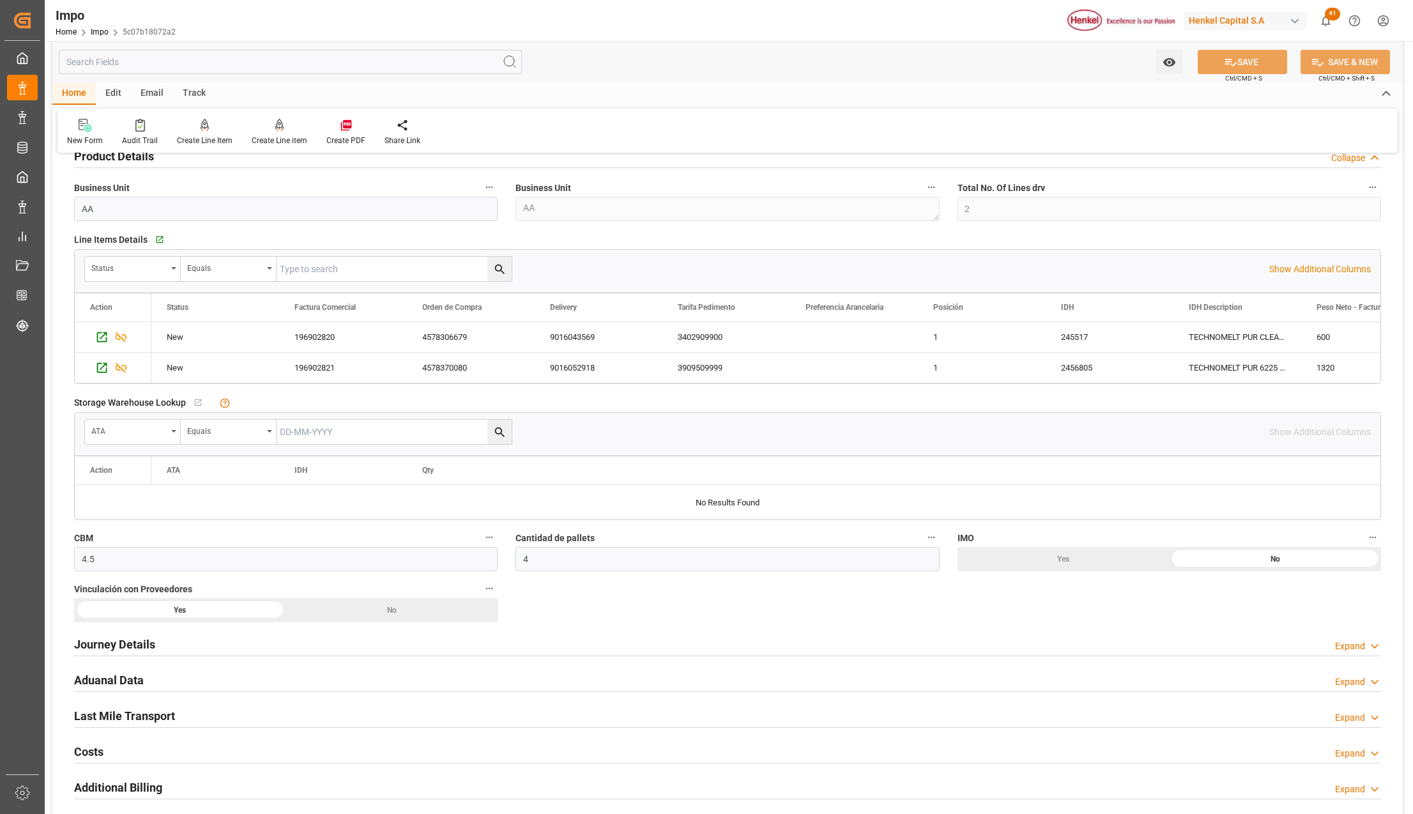
click at [110, 644] on h2 "Journey Details" at bounding box center [114, 643] width 81 height 17
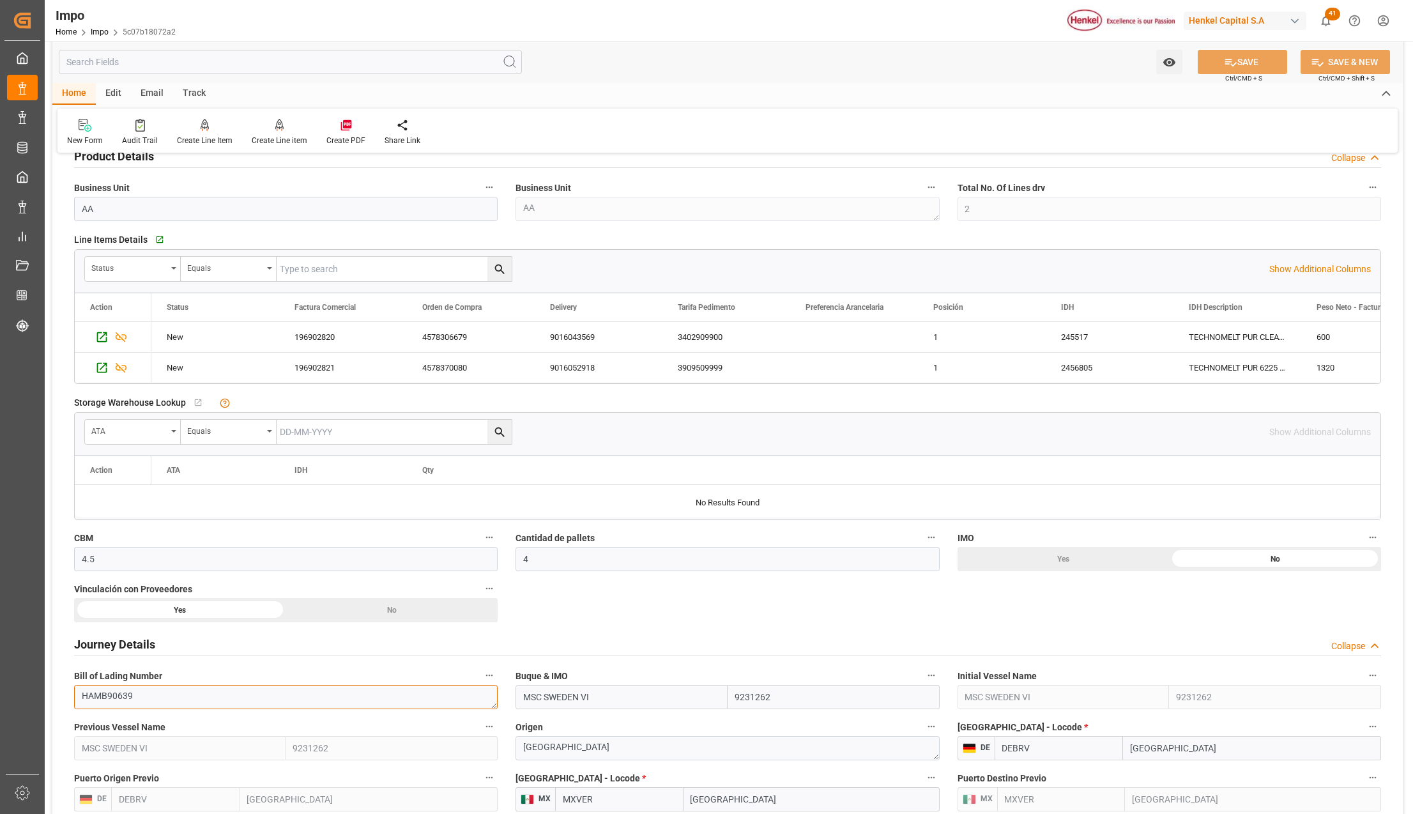
drag, startPoint x: 128, startPoint y: 693, endPoint x: 67, endPoint y: 689, distance: 61.5
click at [67, 689] on div "Bill of Lading Number HAMB90639" at bounding box center [285, 687] width 441 height 51
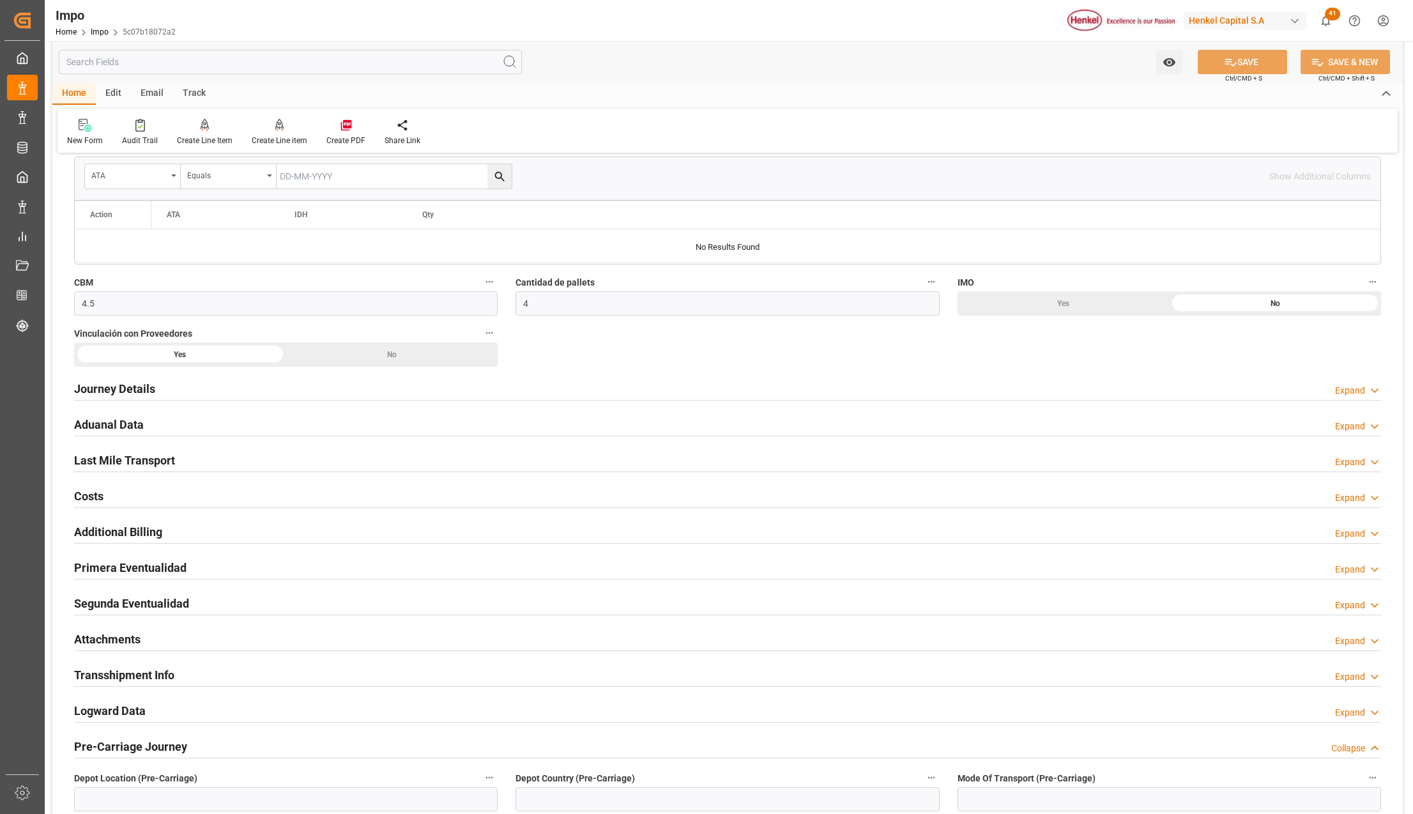
scroll to position [766, 0]
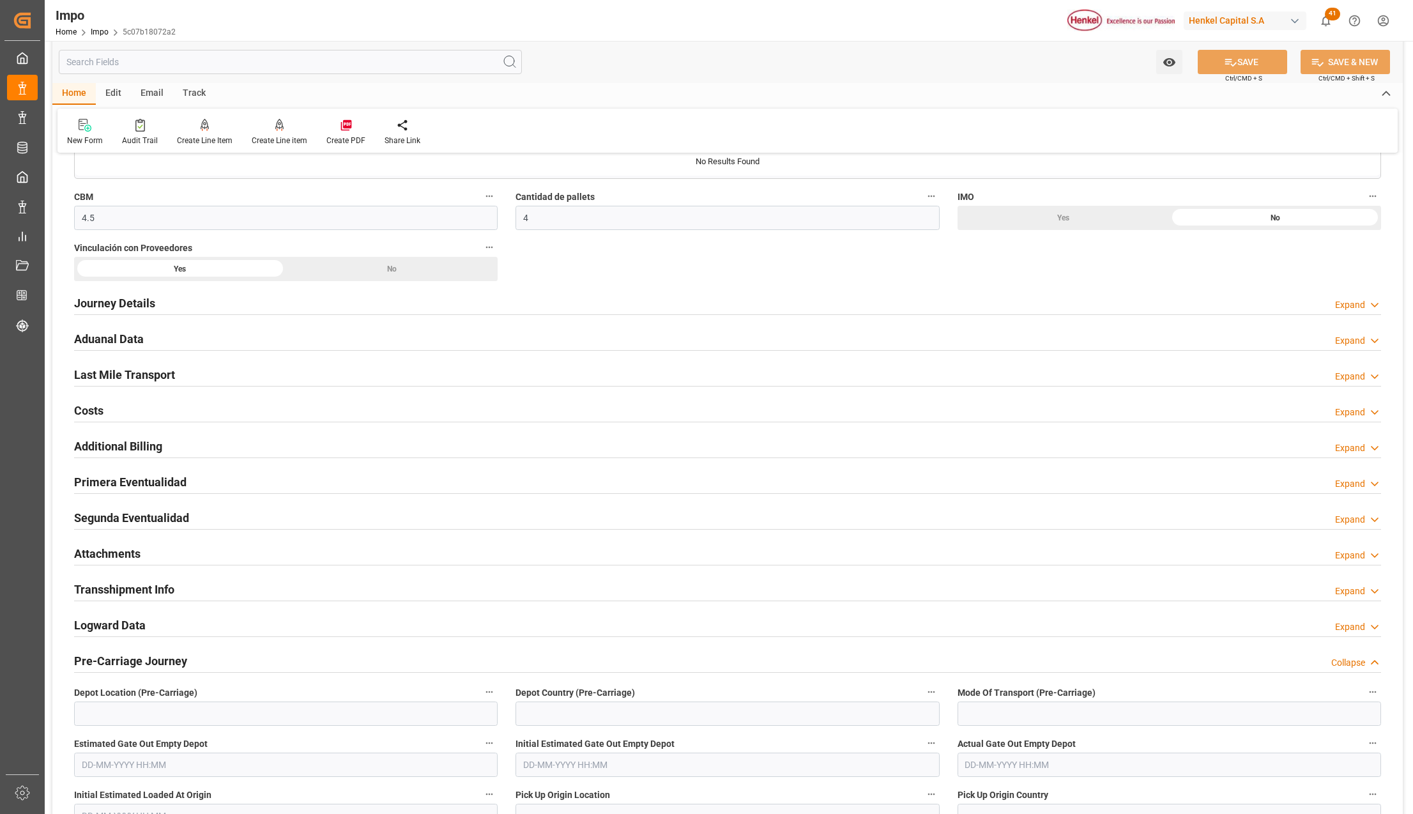
drag, startPoint x: 125, startPoint y: 554, endPoint x: 217, endPoint y: 575, distance: 94.4
click at [125, 554] on h2 "Attachments" at bounding box center [107, 553] width 66 height 17
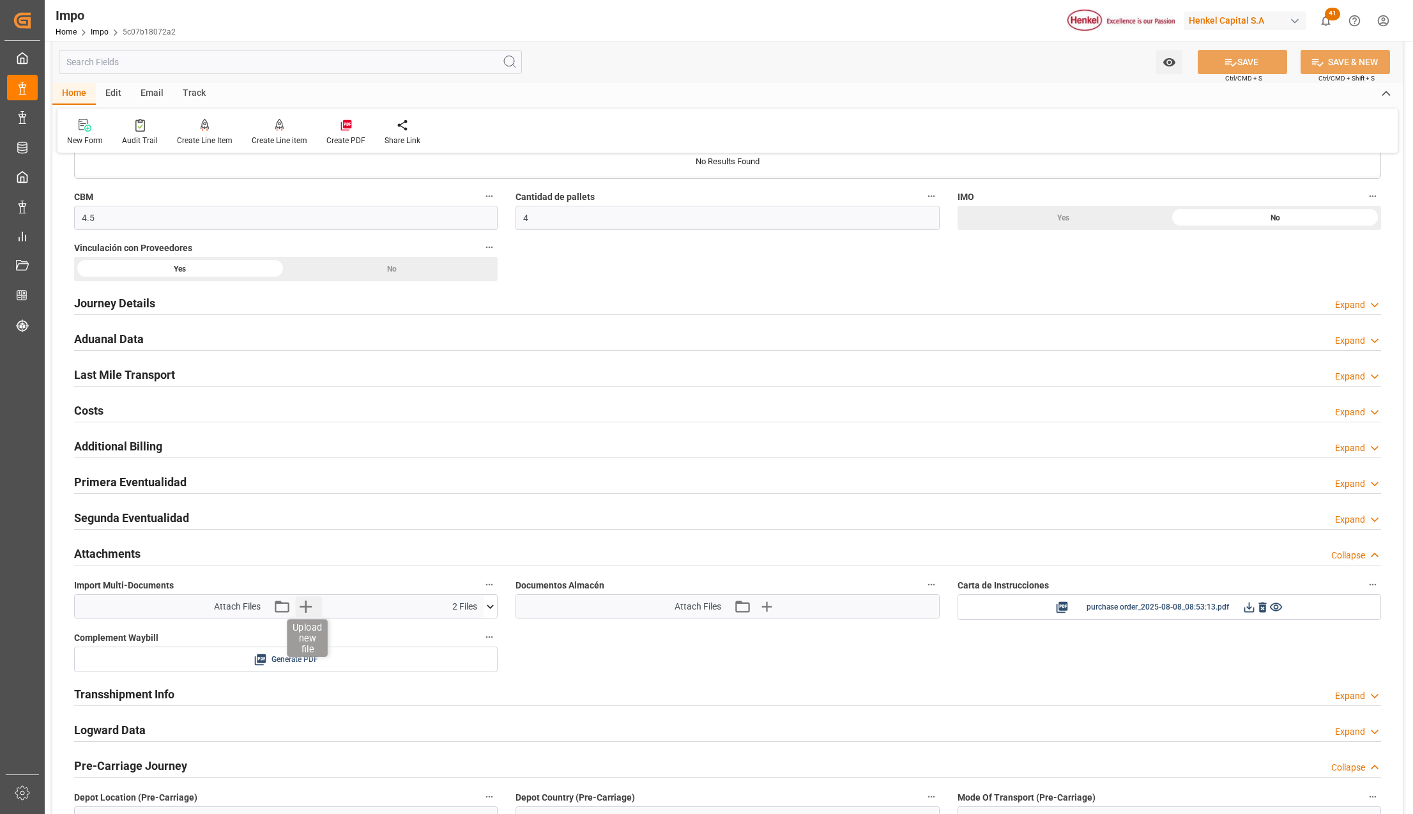
click at [305, 606] on icon "button" at bounding box center [306, 606] width 12 height 12
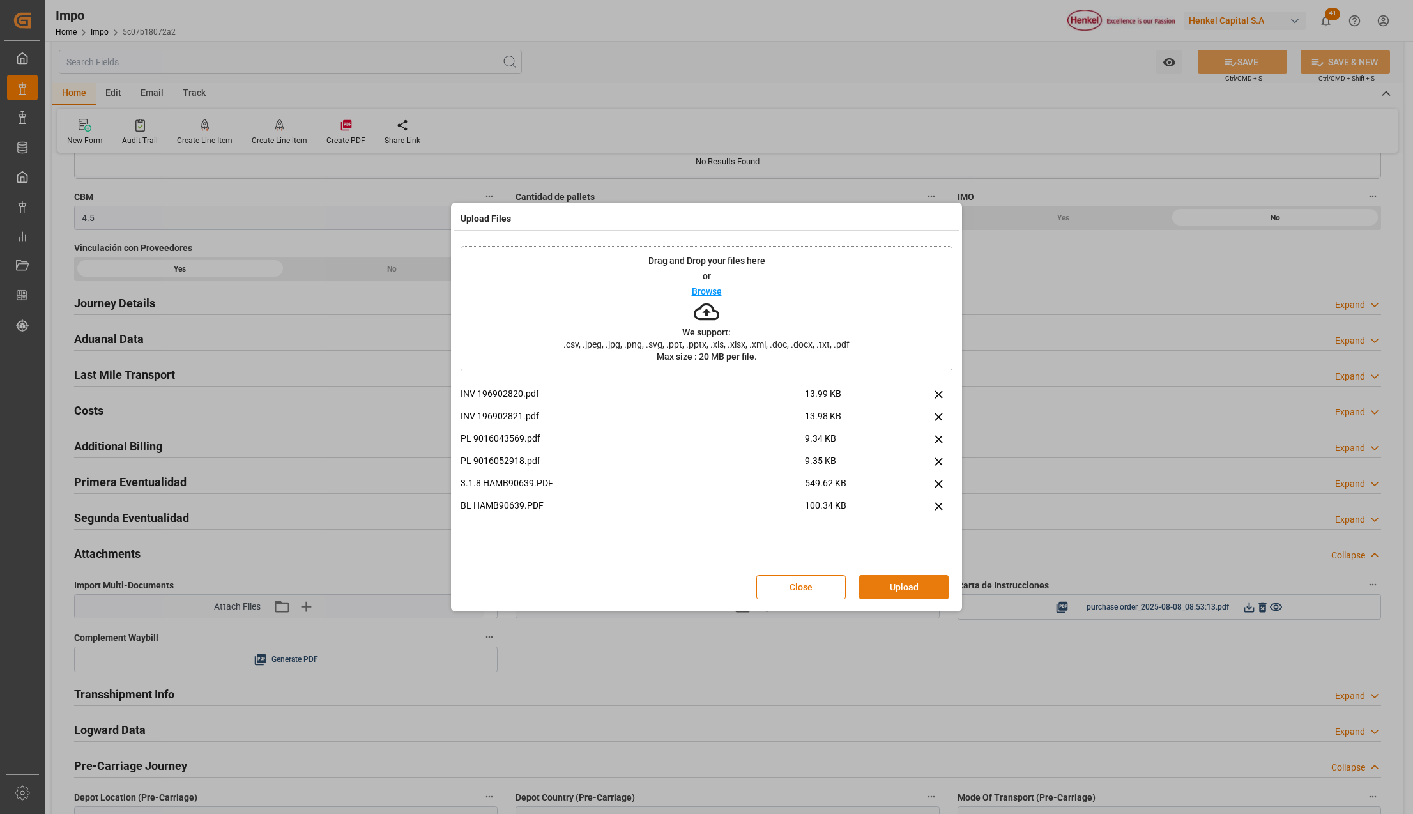
click at [895, 584] on button "Upload" at bounding box center [903, 587] width 89 height 24
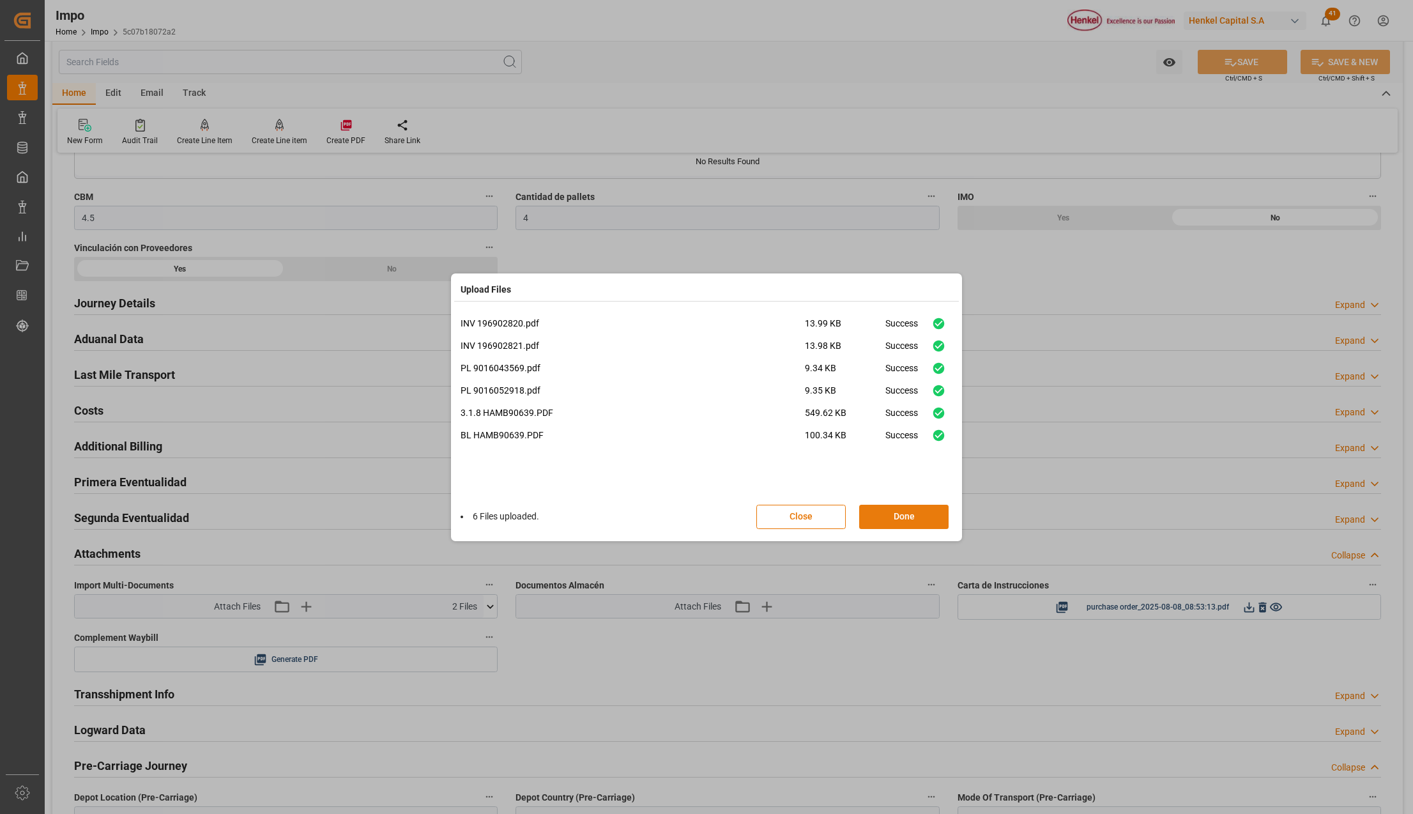
click at [902, 515] on button "Done" at bounding box center [903, 517] width 89 height 24
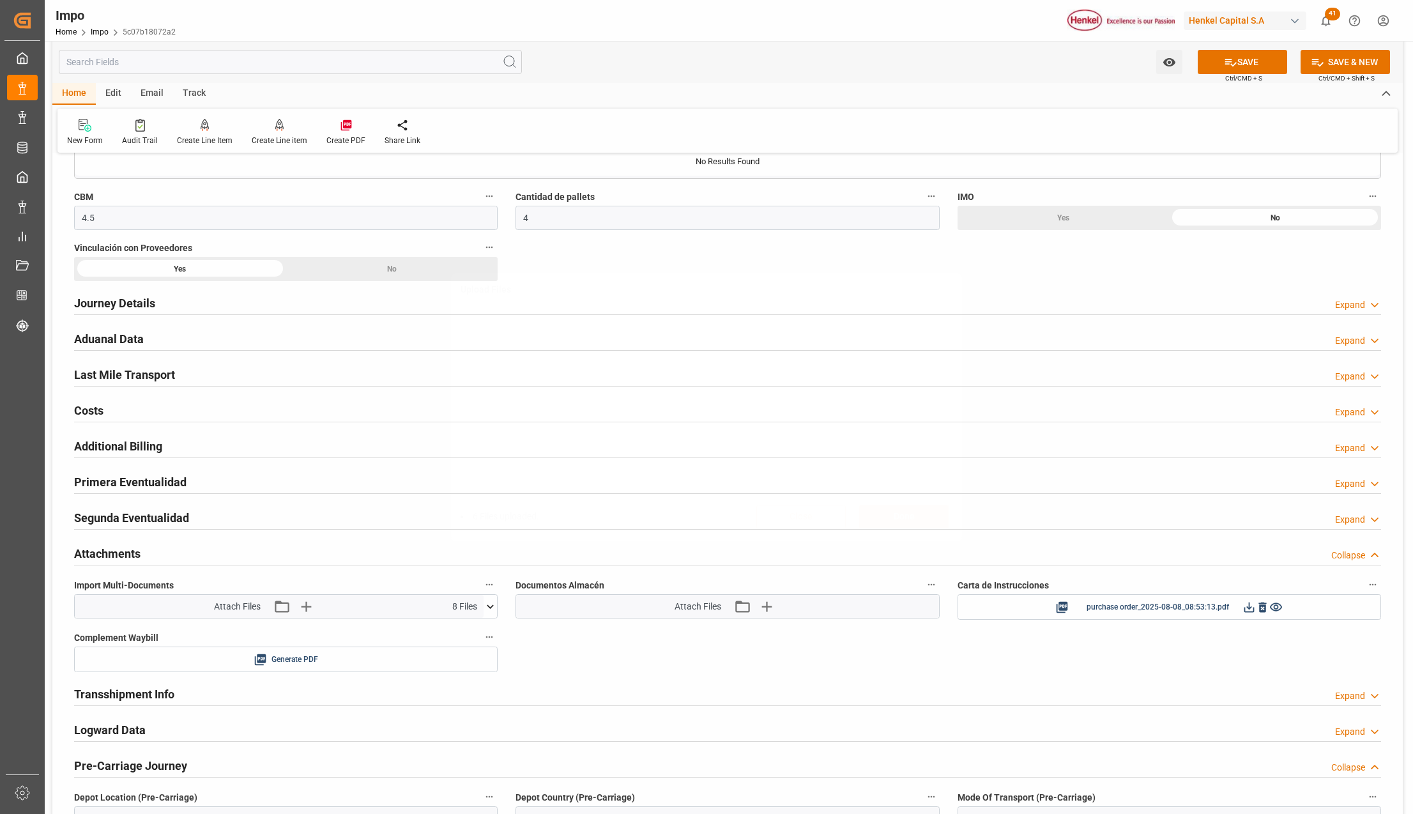
click at [1267, 62] on button "SAVE" at bounding box center [1242, 62] width 89 height 24
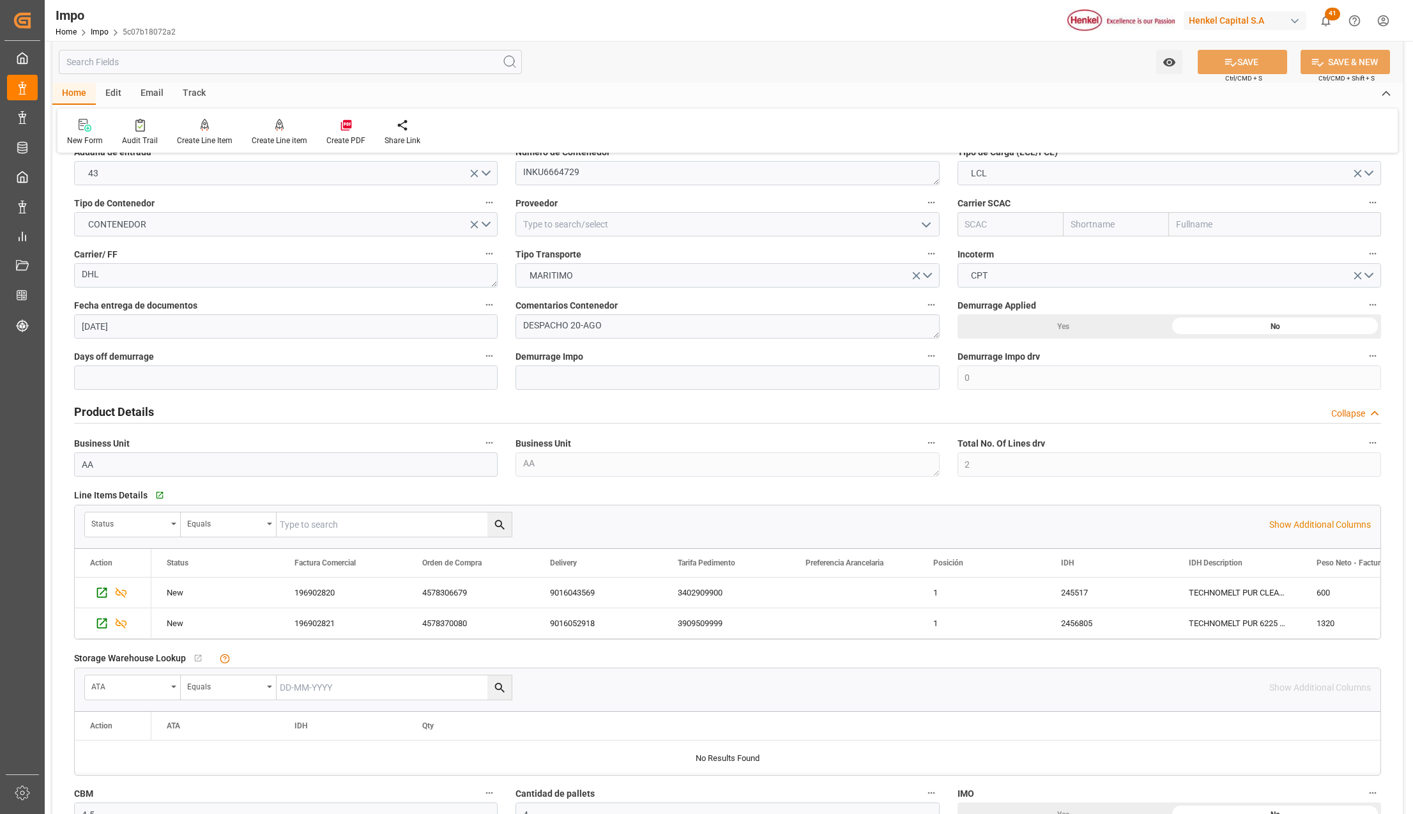
scroll to position [0, 0]
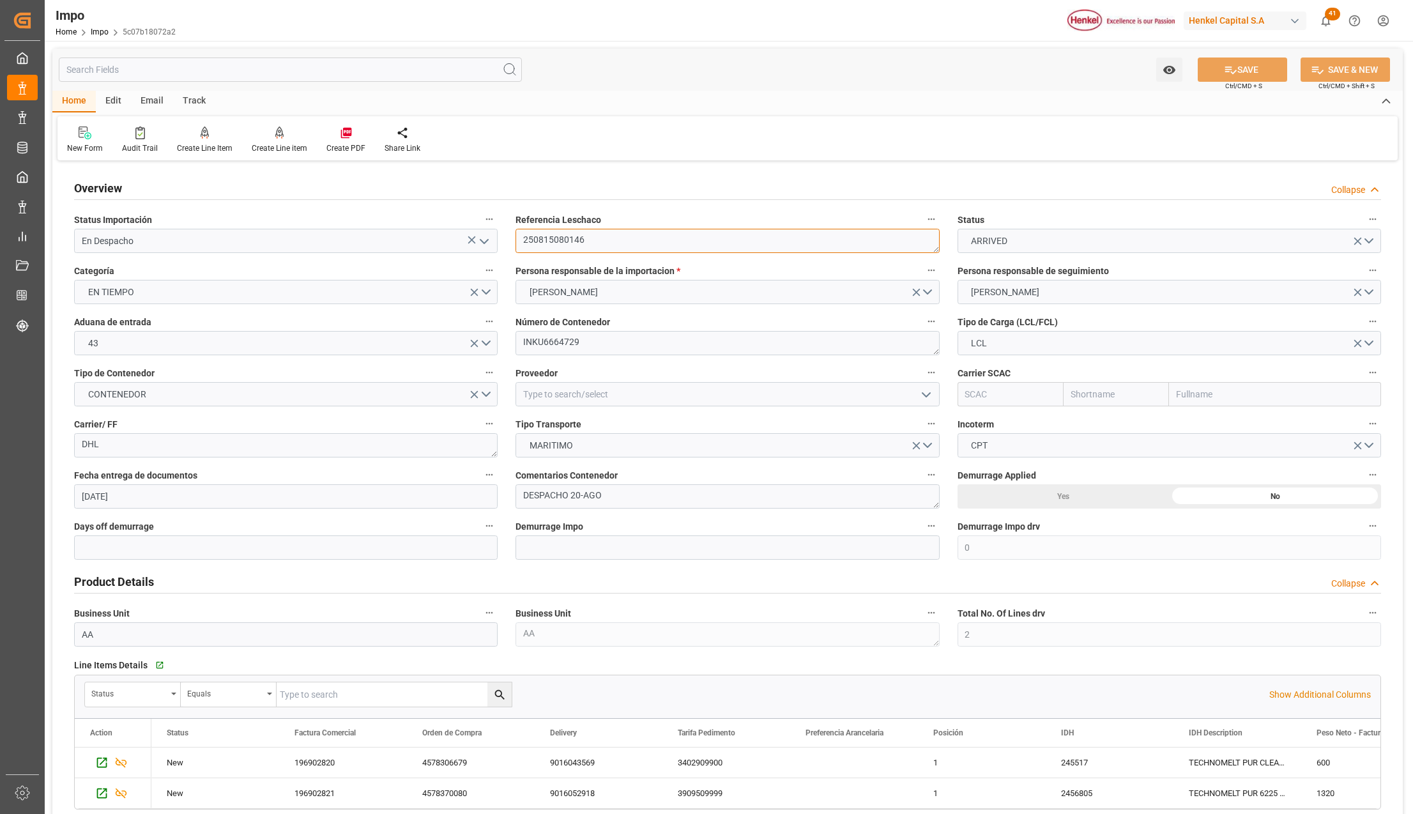
click at [543, 241] on textarea "250815080146" at bounding box center [726, 241] width 423 height 24
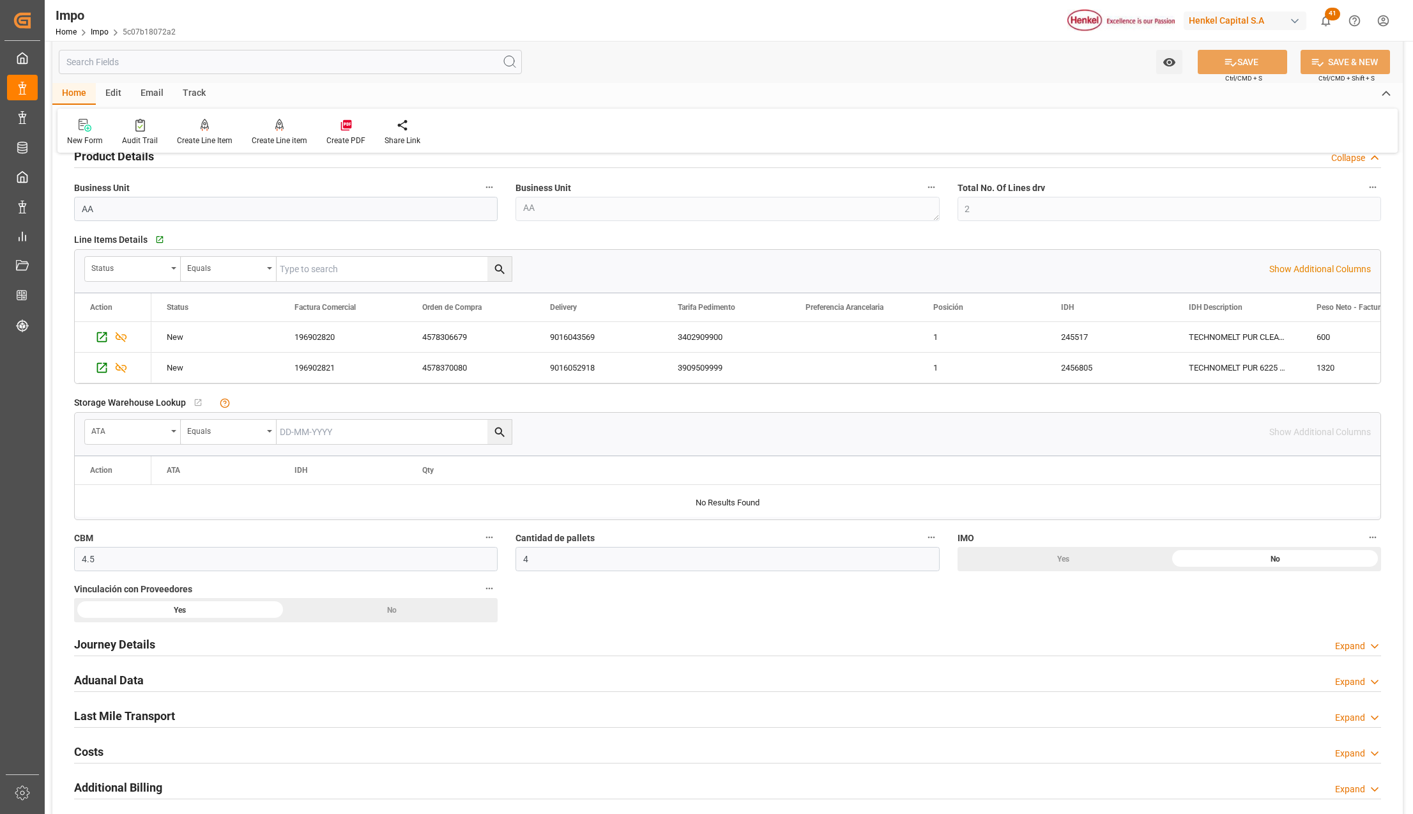
scroll to position [766, 0]
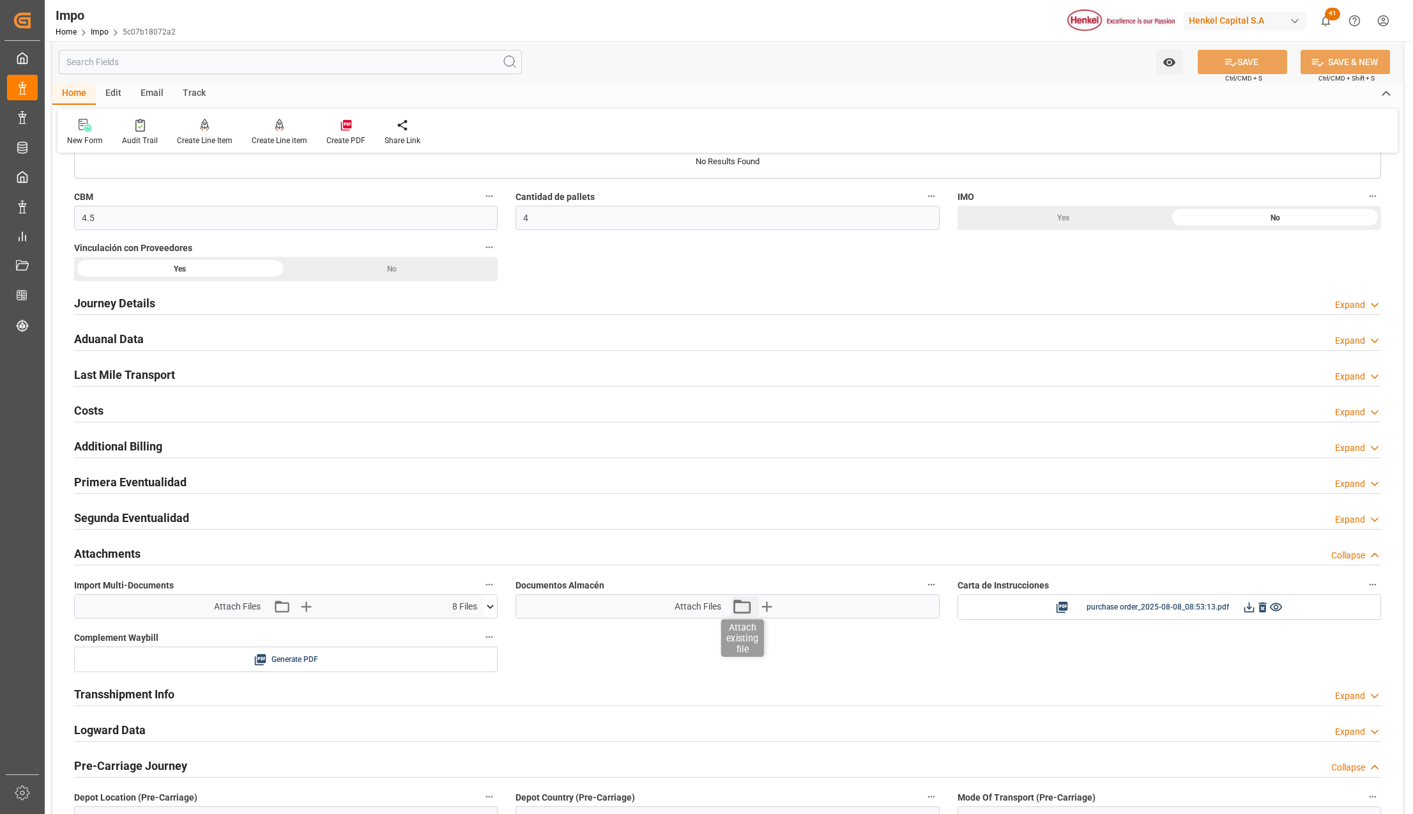
click at [746, 608] on icon "button" at bounding box center [741, 606] width 20 height 20
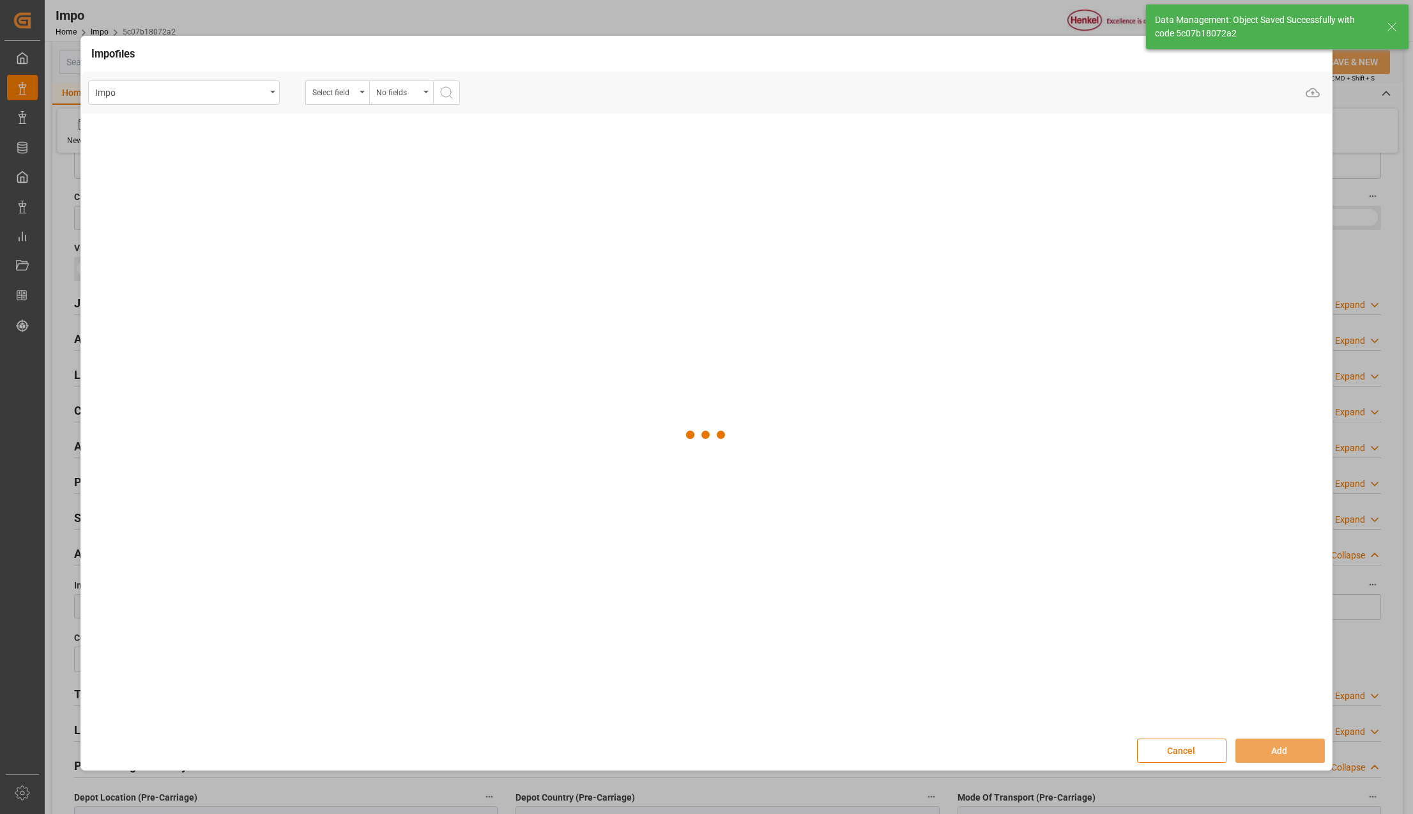
click at [361, 88] on div "Select field" at bounding box center [337, 92] width 64 height 24
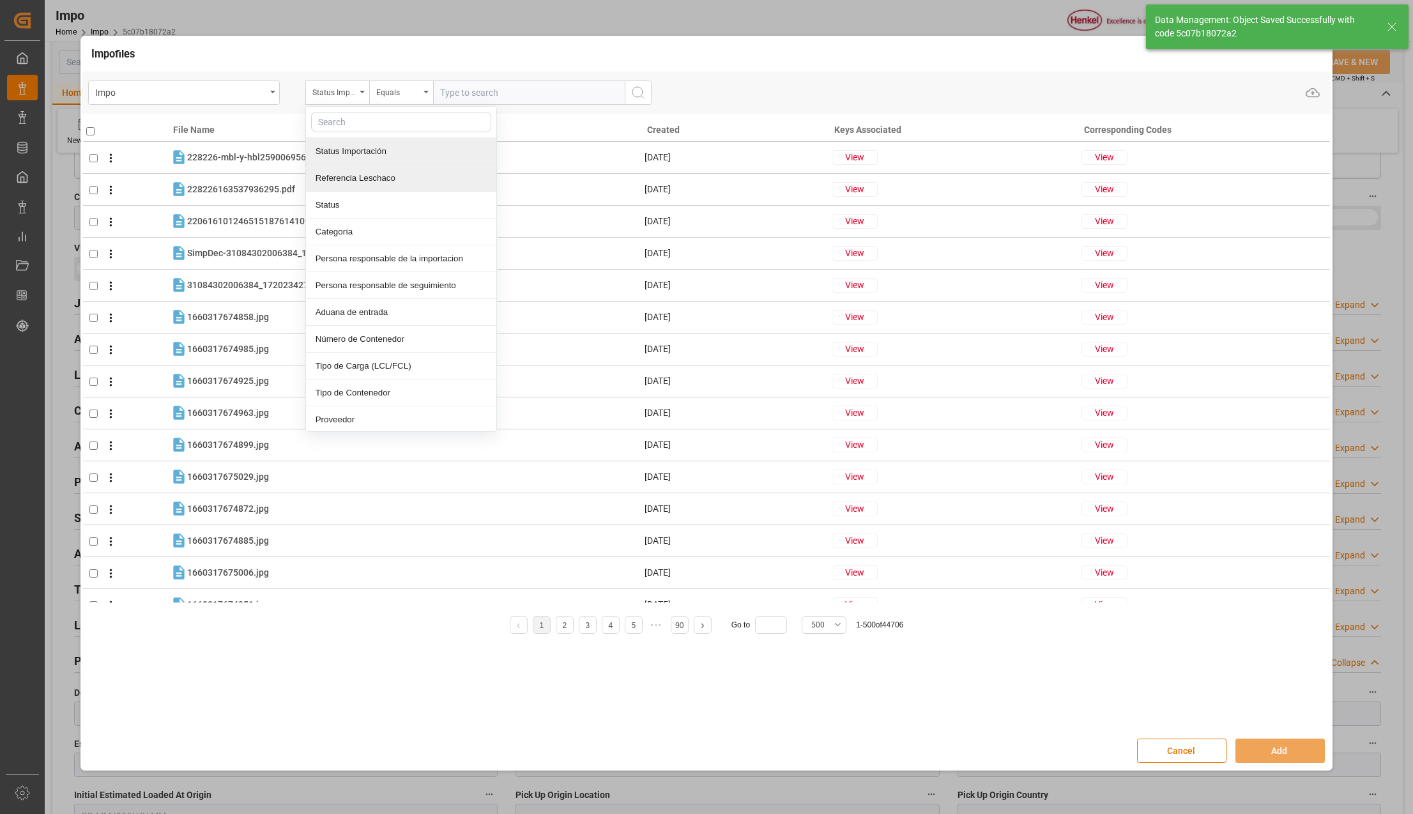
click at [345, 182] on div "Referencia Leschaco" at bounding box center [401, 178] width 190 height 27
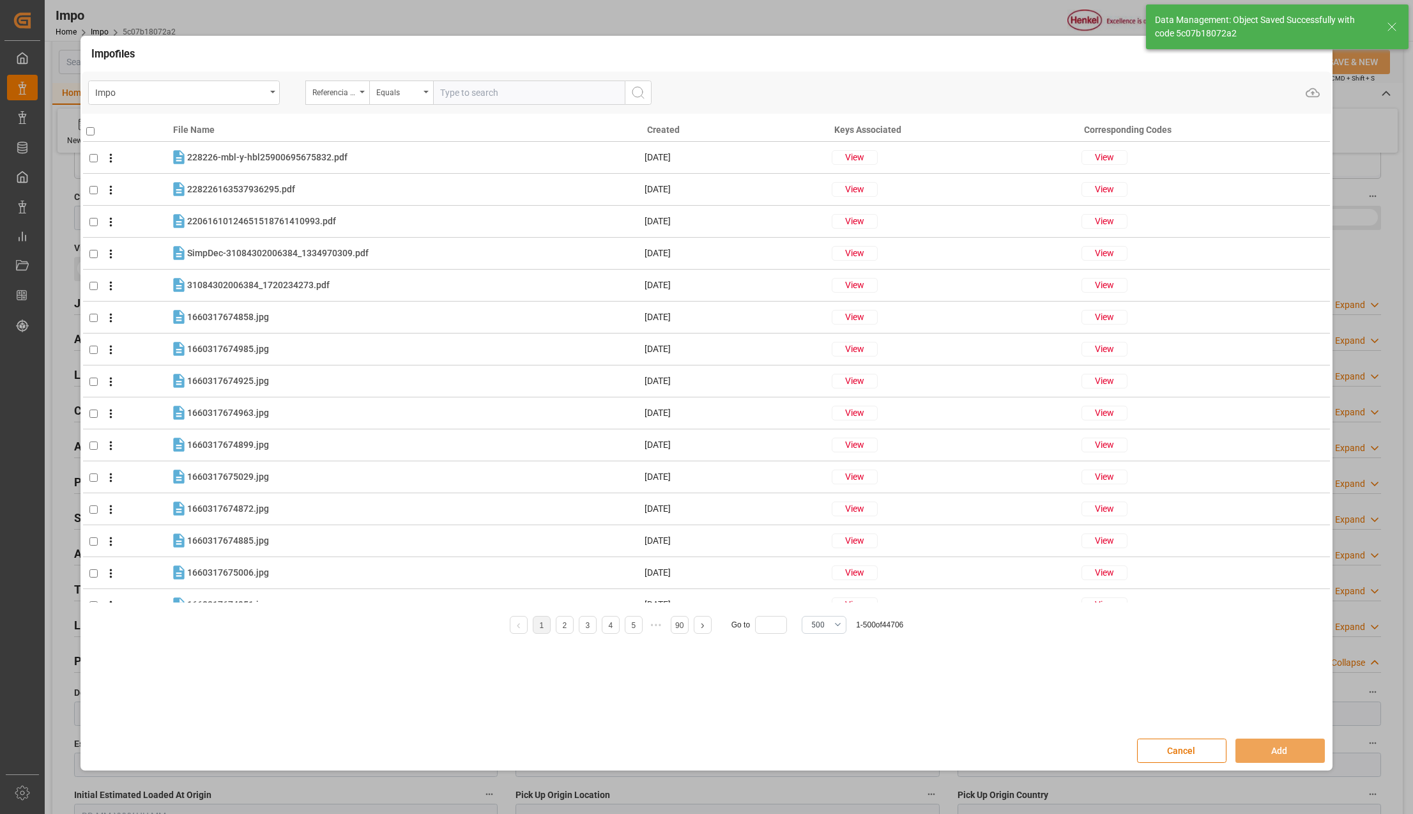
click at [525, 95] on input "text" at bounding box center [529, 92] width 192 height 24
paste input "250815080146"
type input "250815080146"
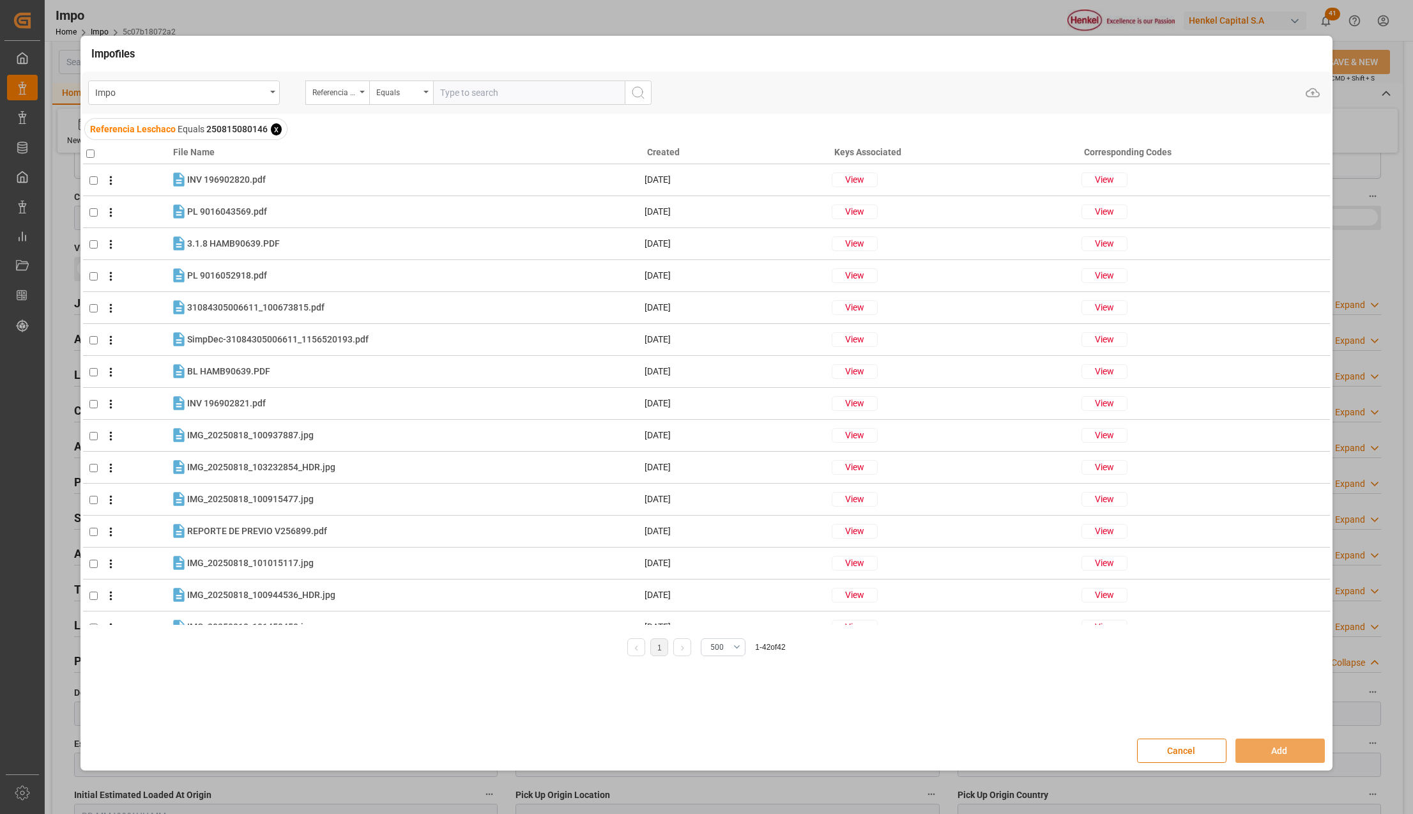
click at [88, 152] on input "checkbox" at bounding box center [90, 153] width 8 height 8
checkbox input "true"
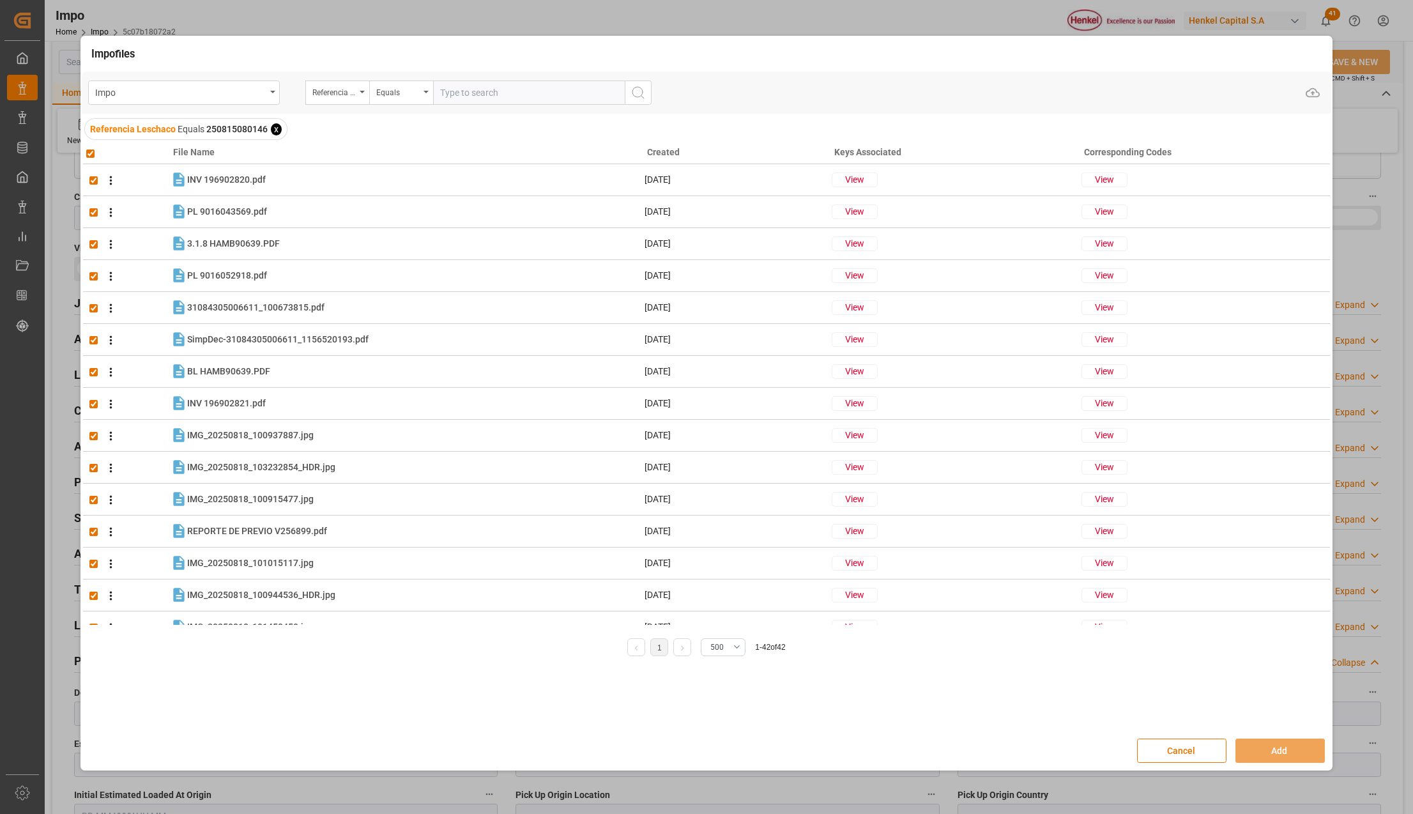
checkbox input "true"
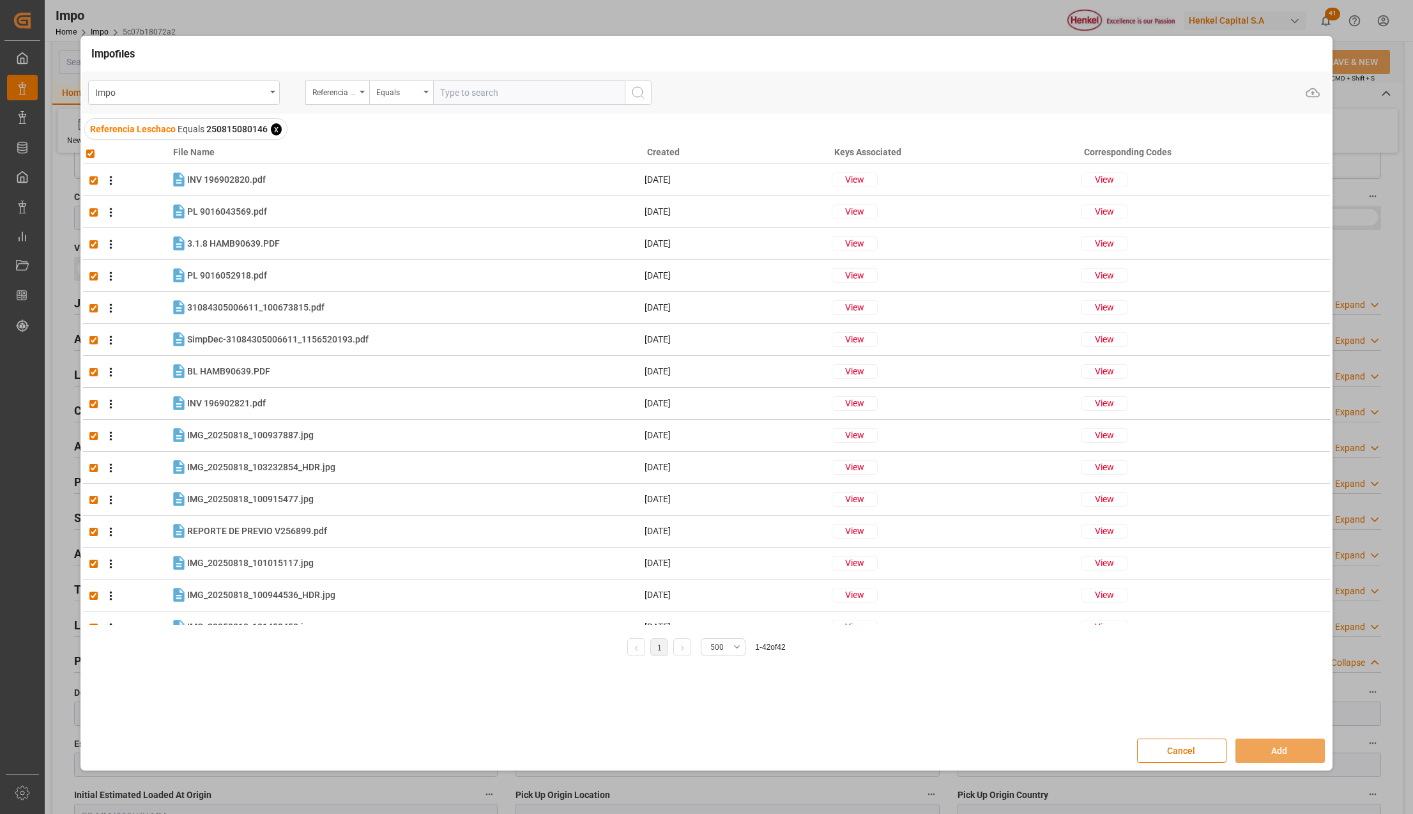
checkbox input "true"
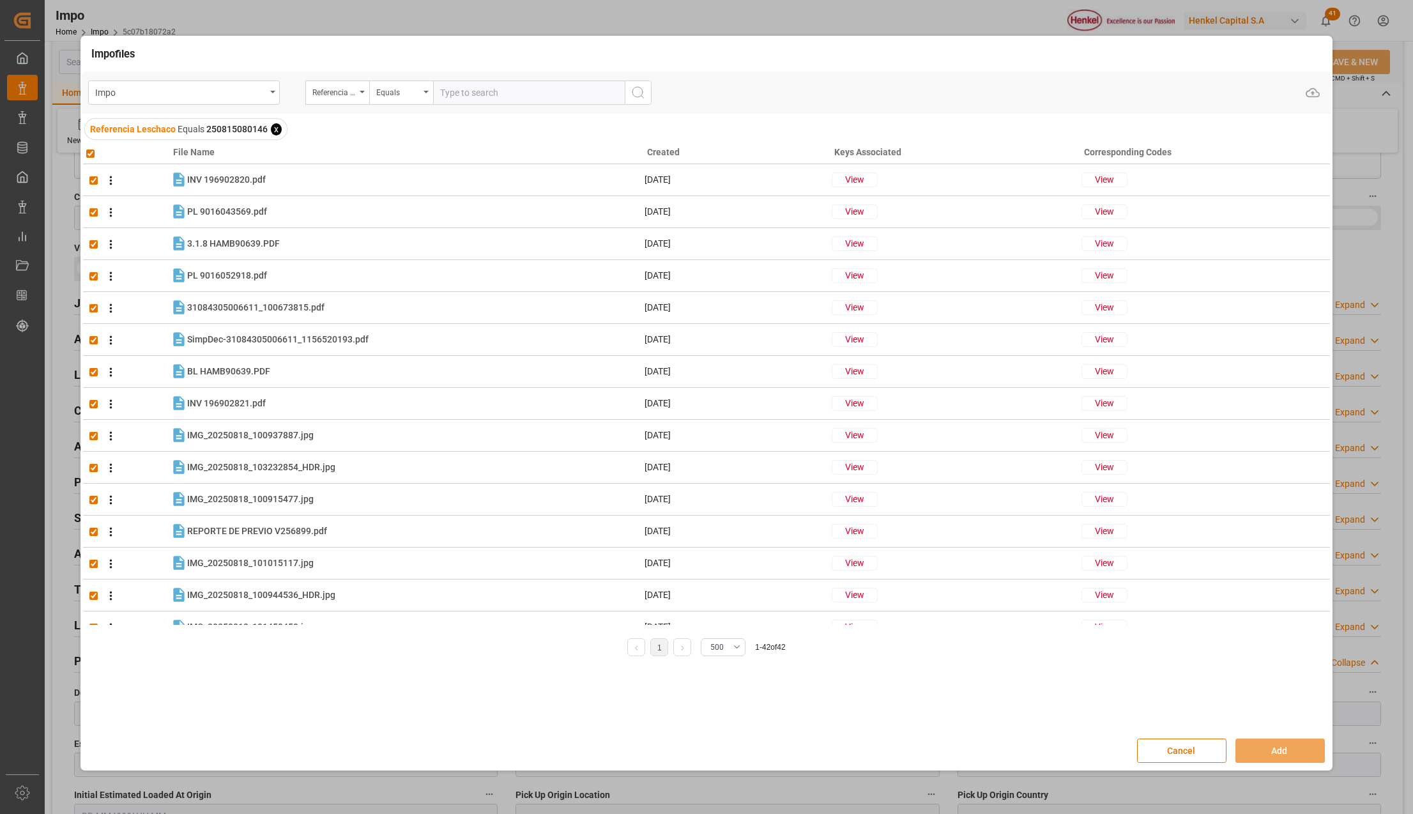
checkbox input "true"
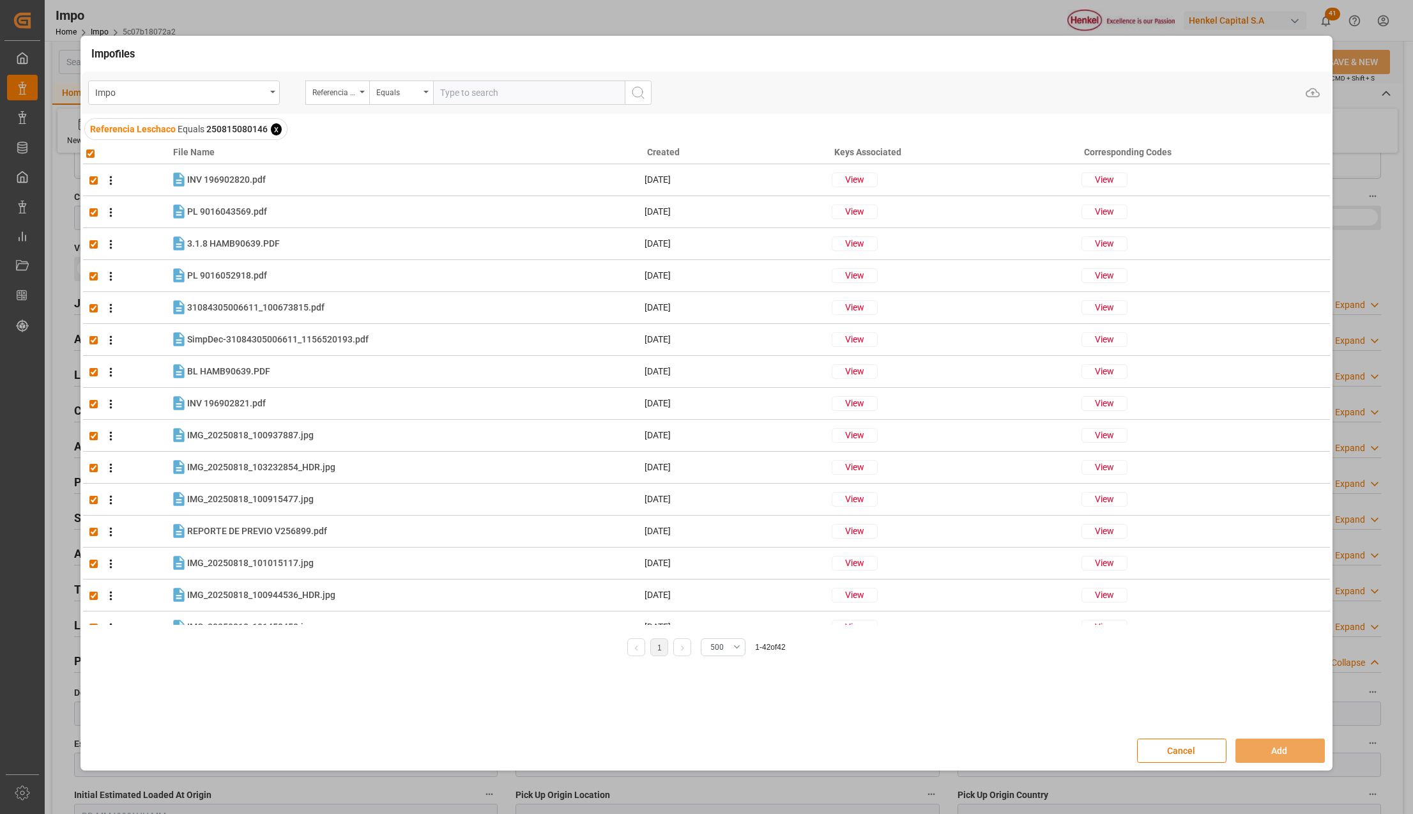
checkbox input "true"
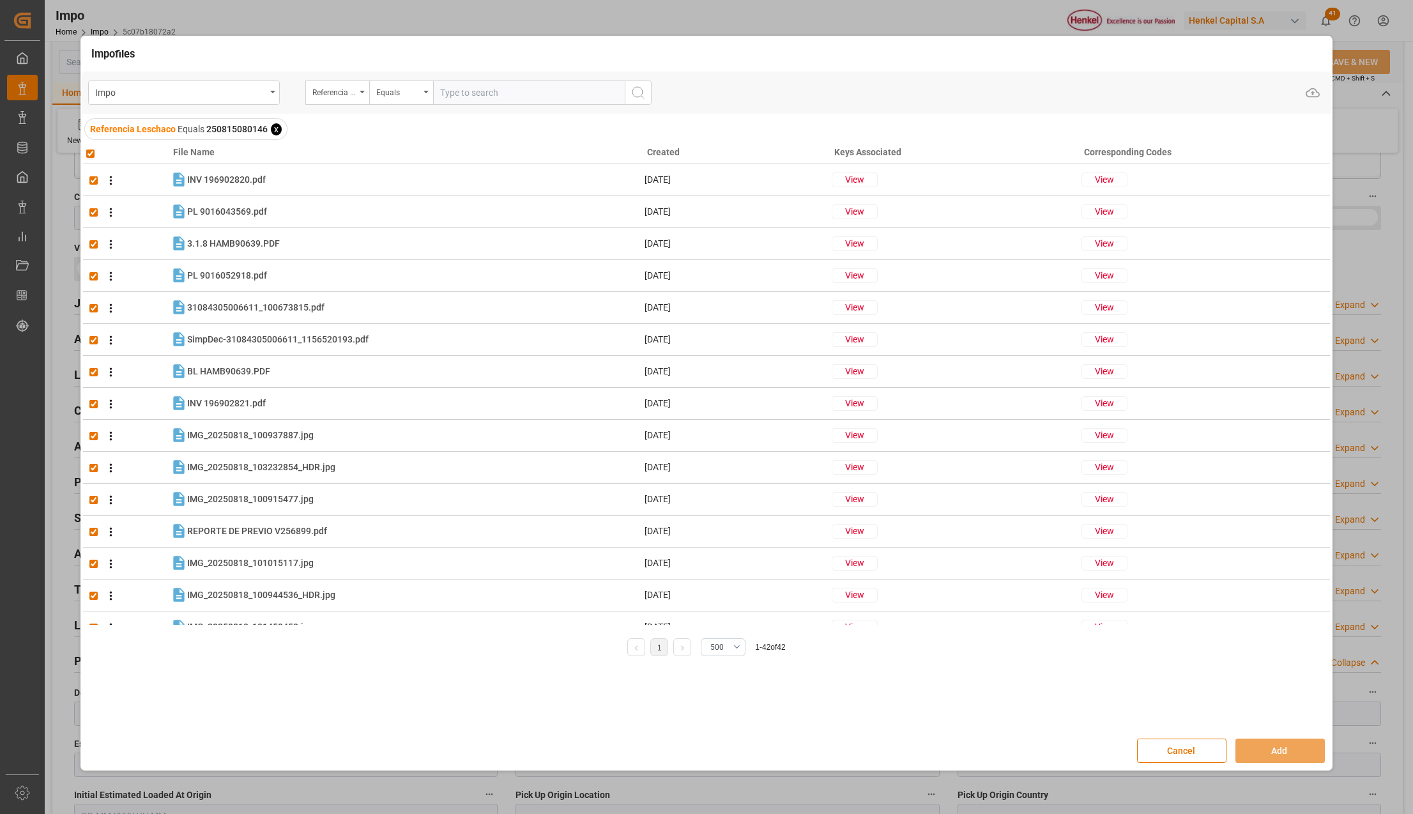
checkbox input "true"
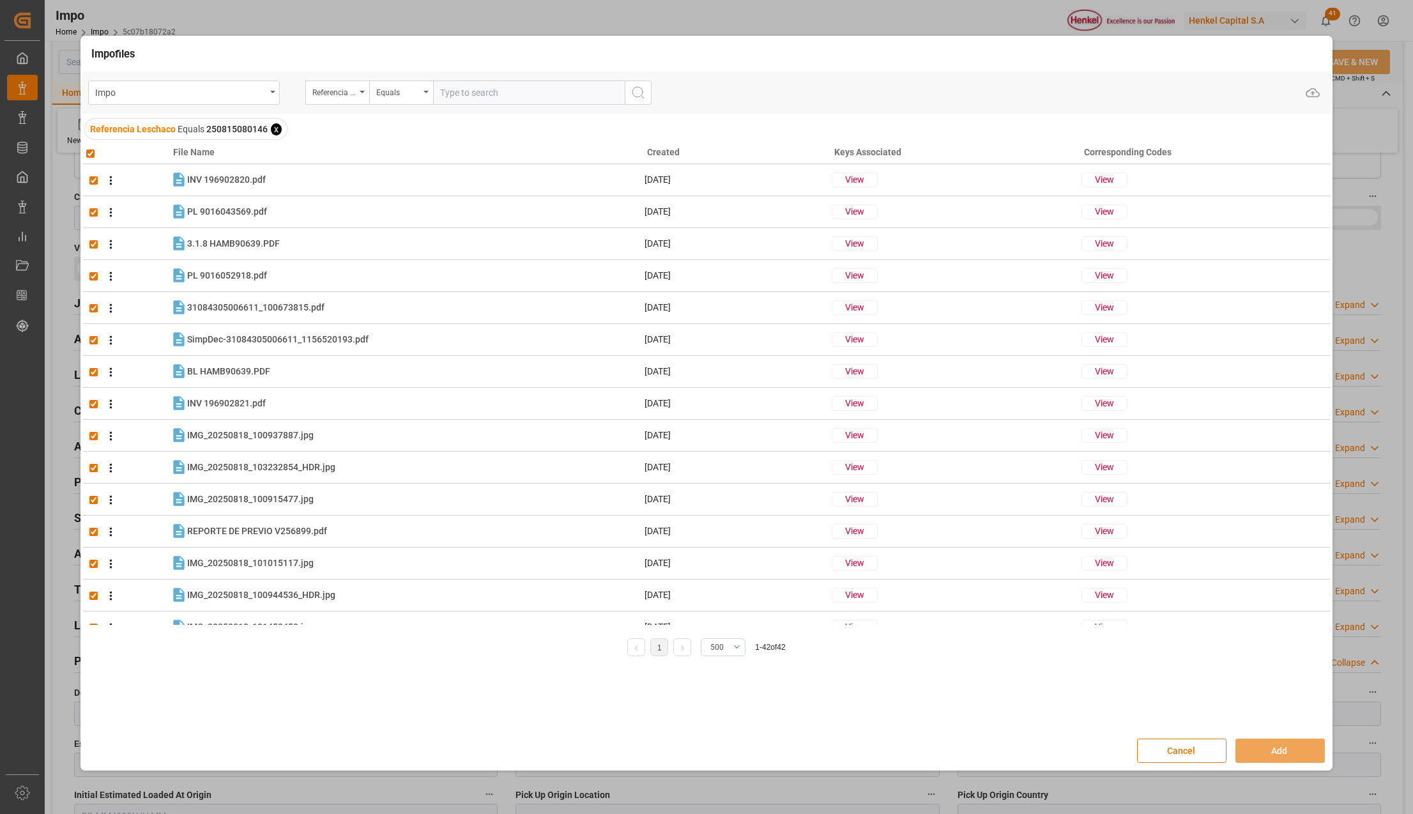
checkbox input "true"
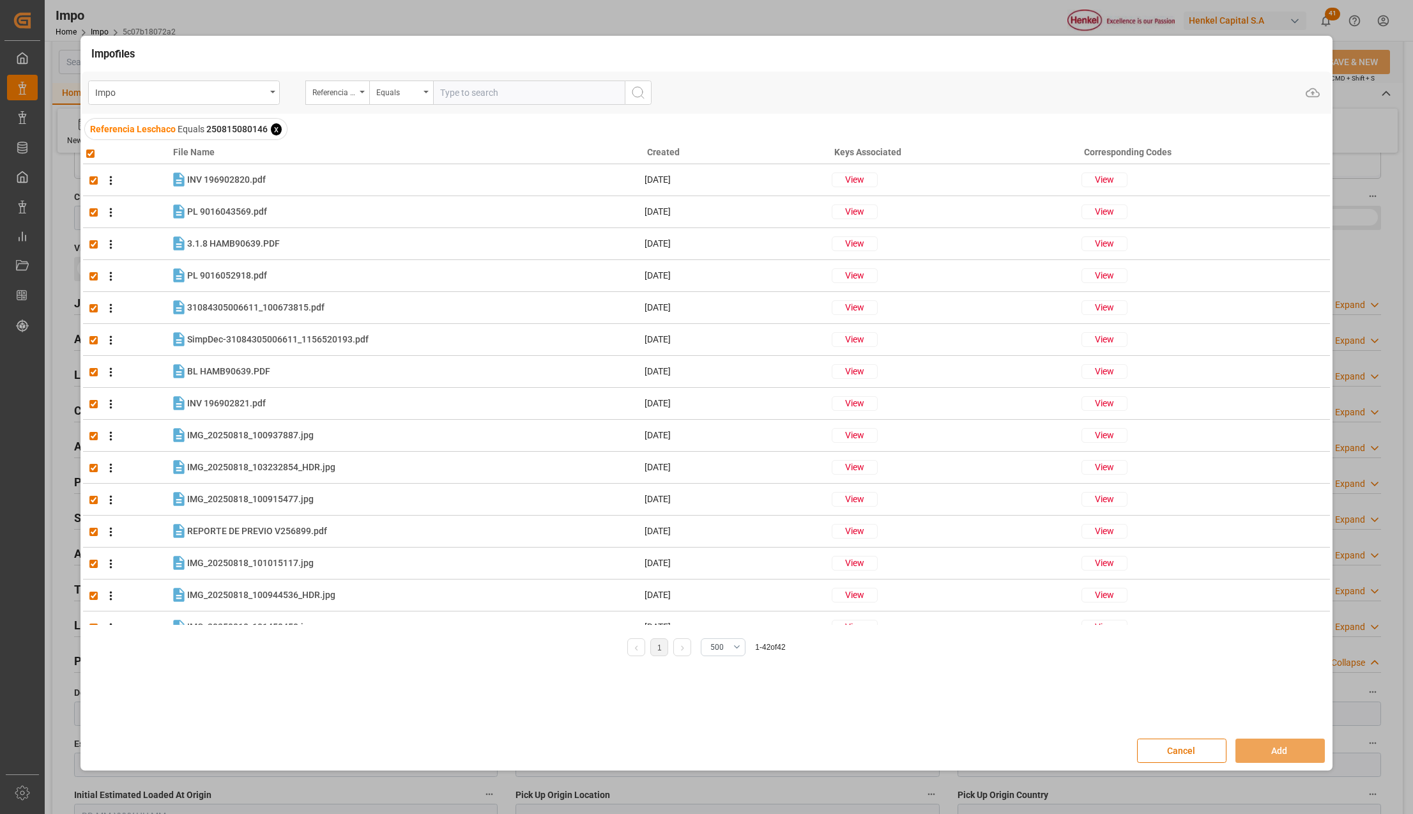
checkbox input "true"
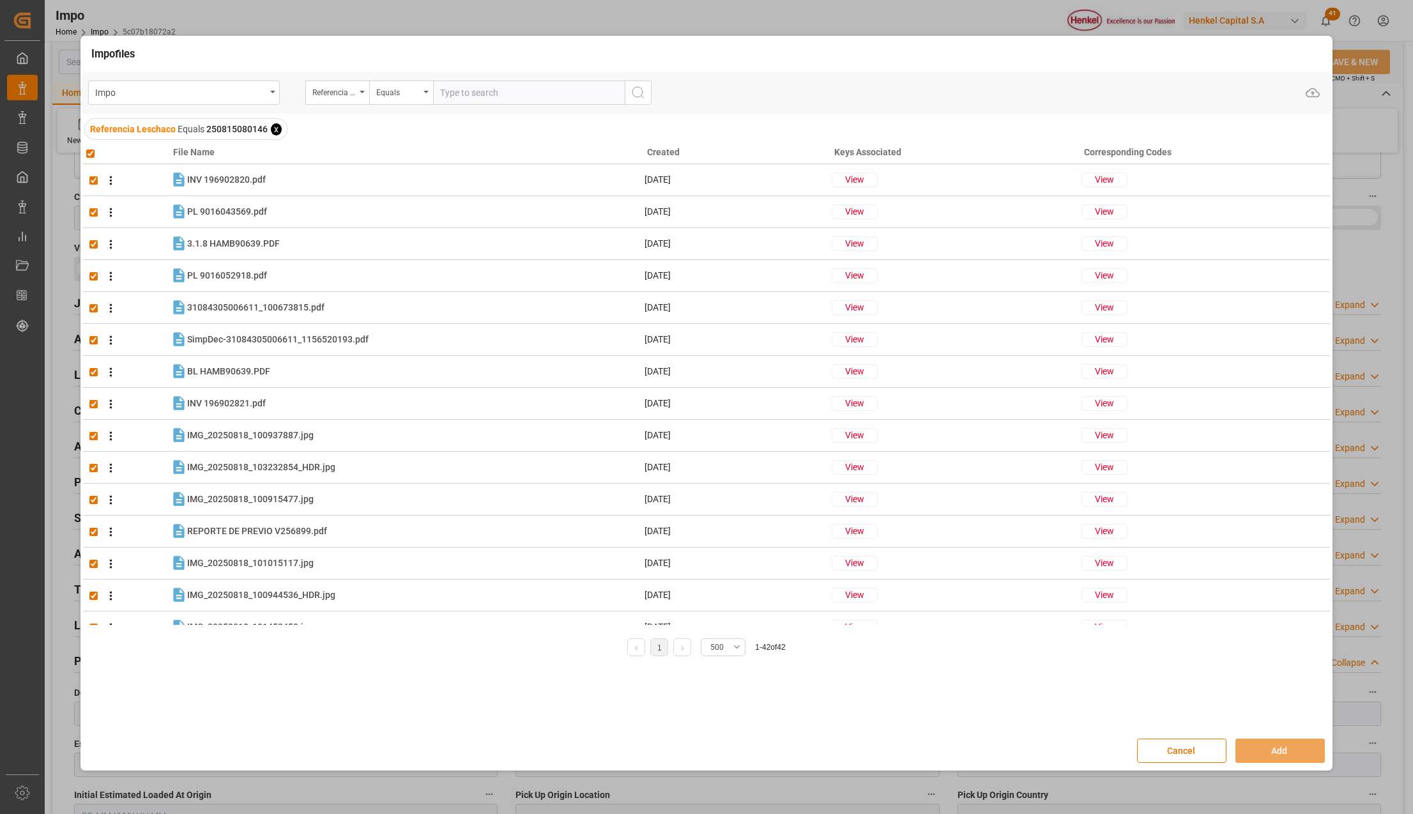
checkbox input "true"
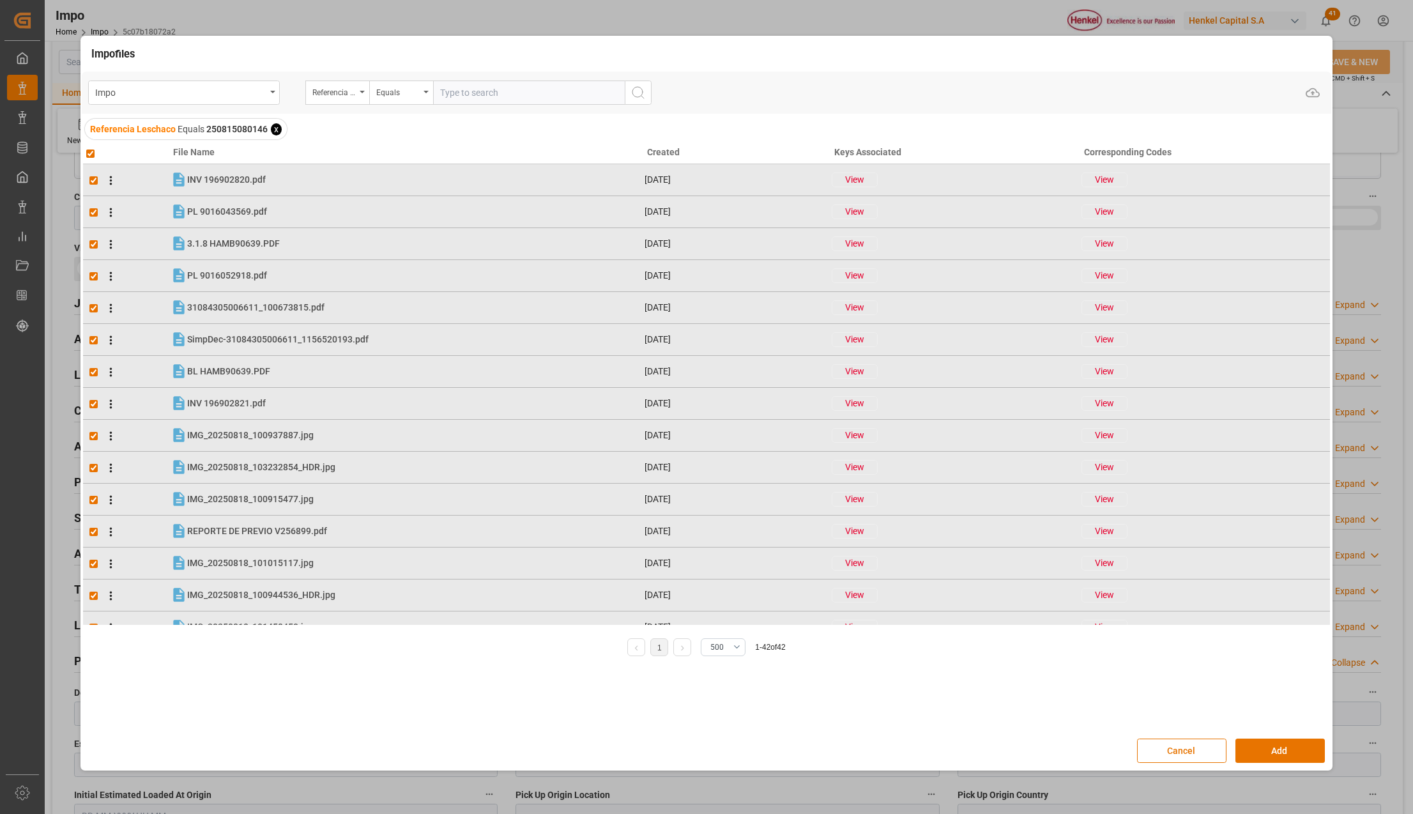
click at [88, 154] on input "checkbox" at bounding box center [90, 153] width 8 height 8
checkbox input "false"
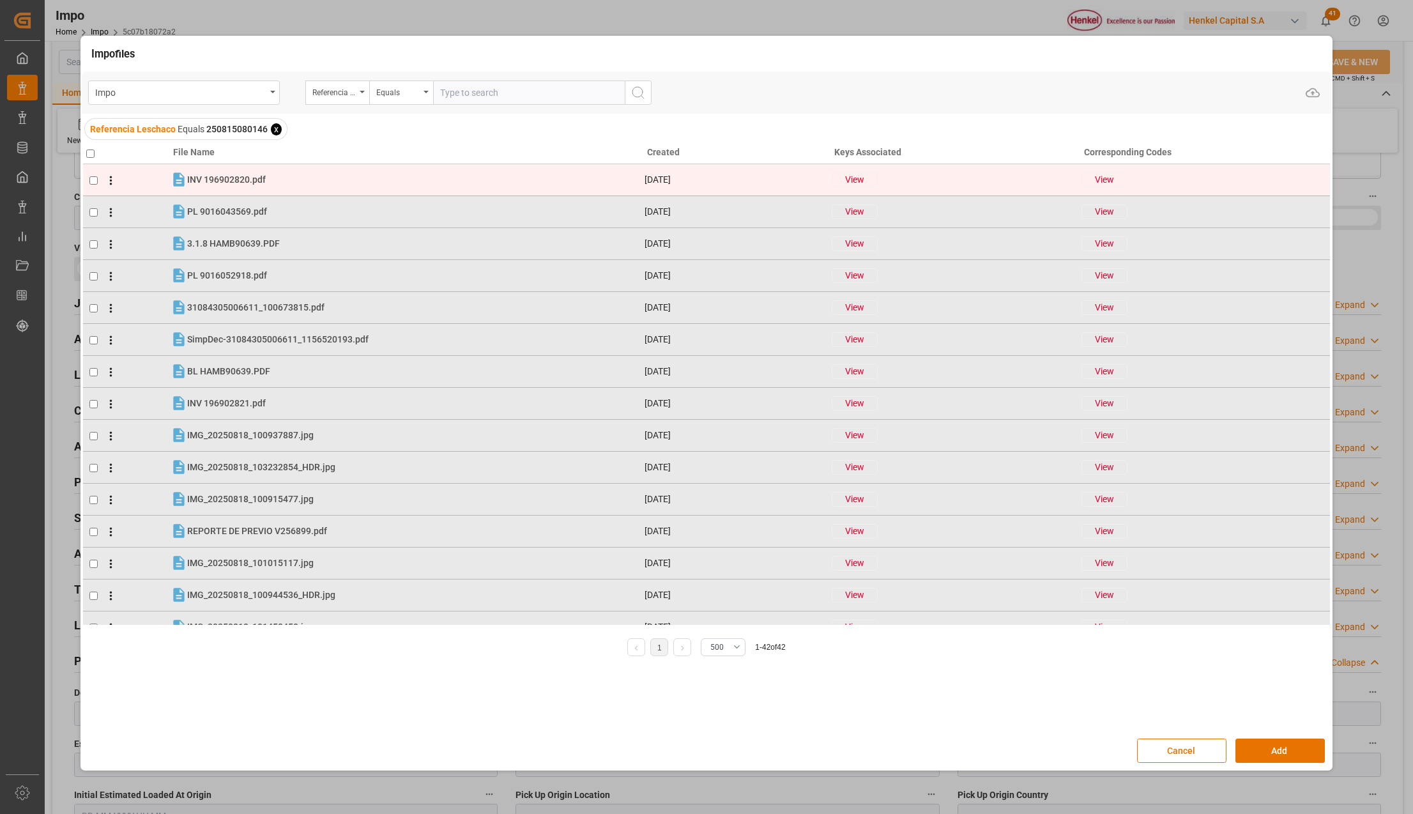
checkbox input "false"
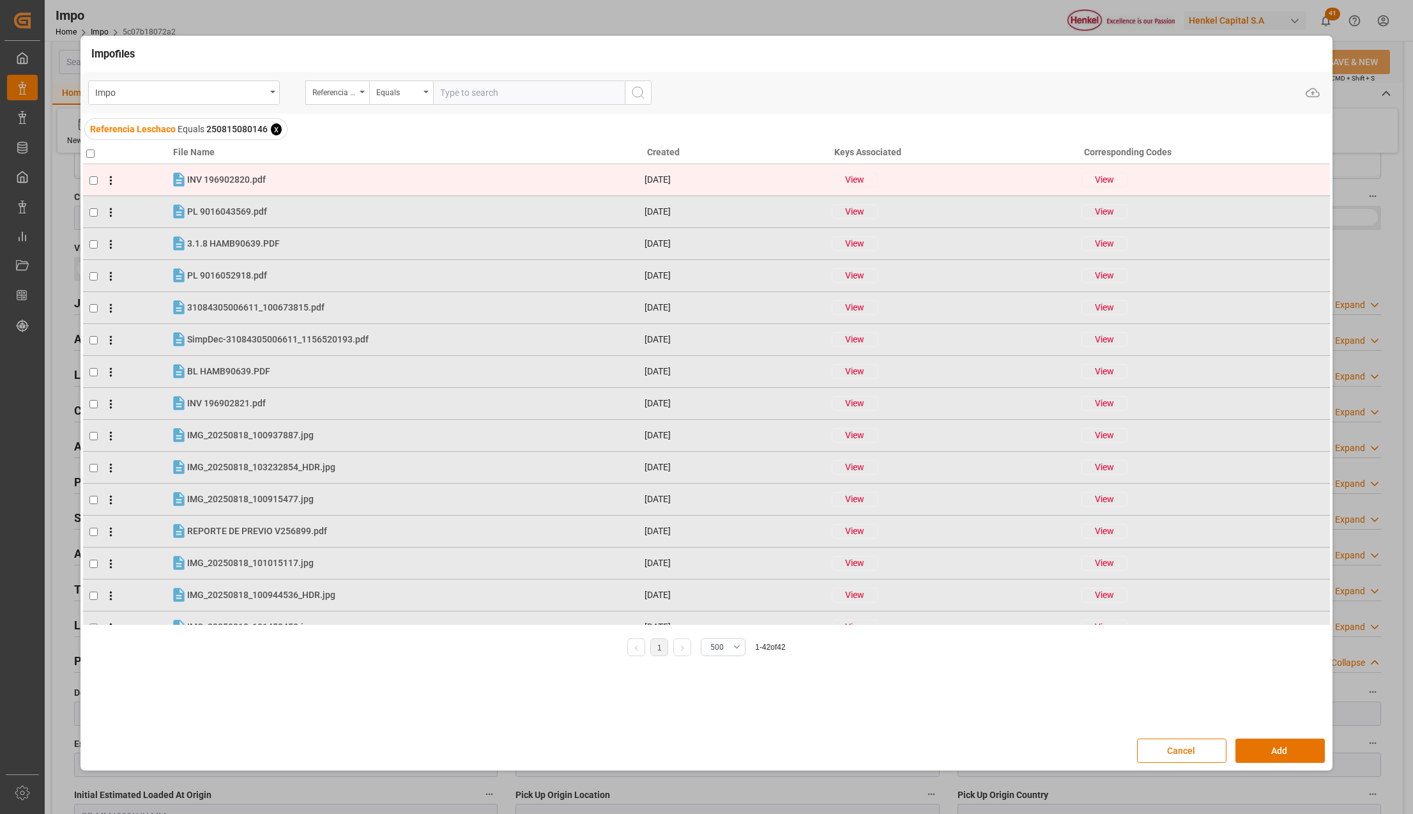
checkbox input "false"
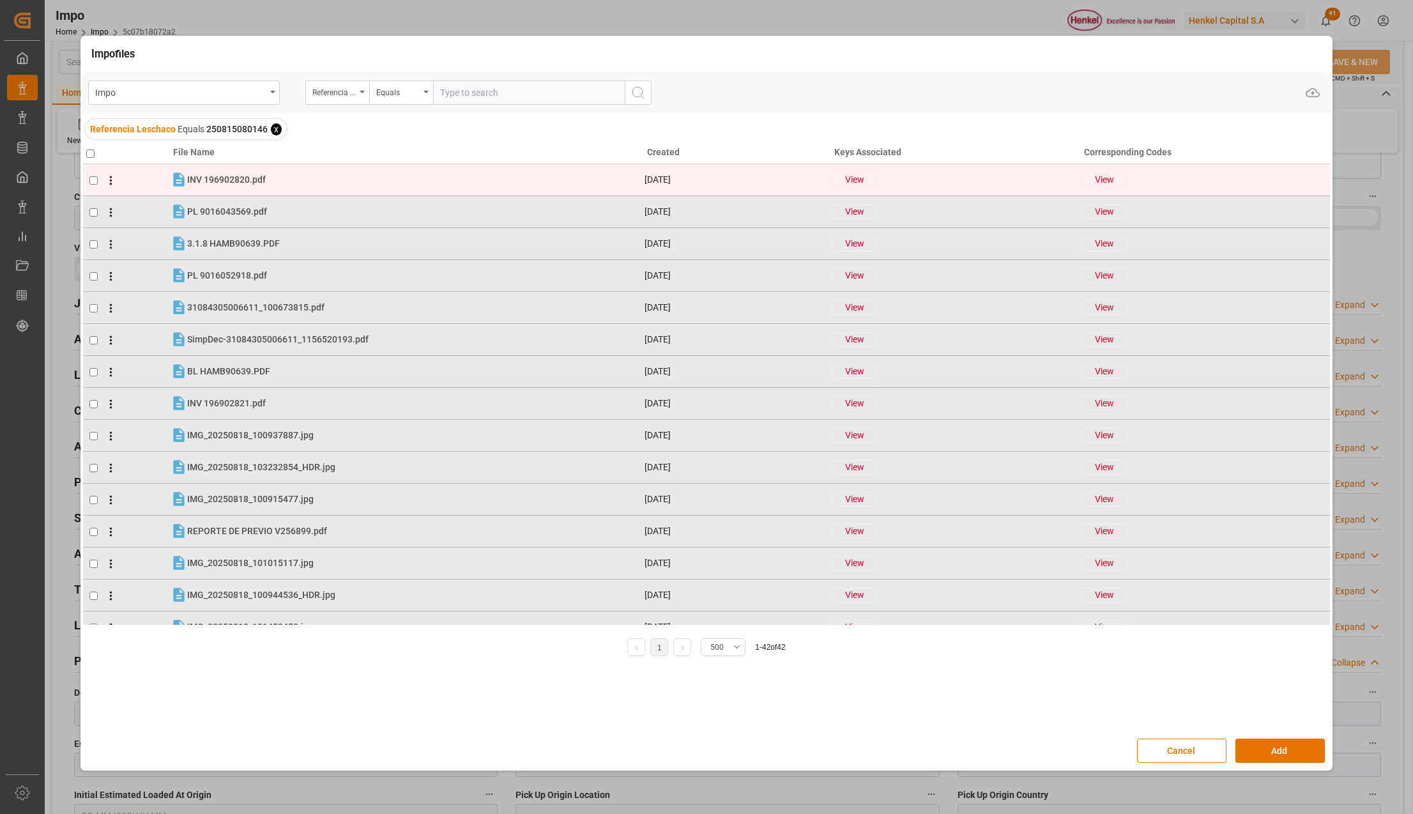
checkbox input "false"
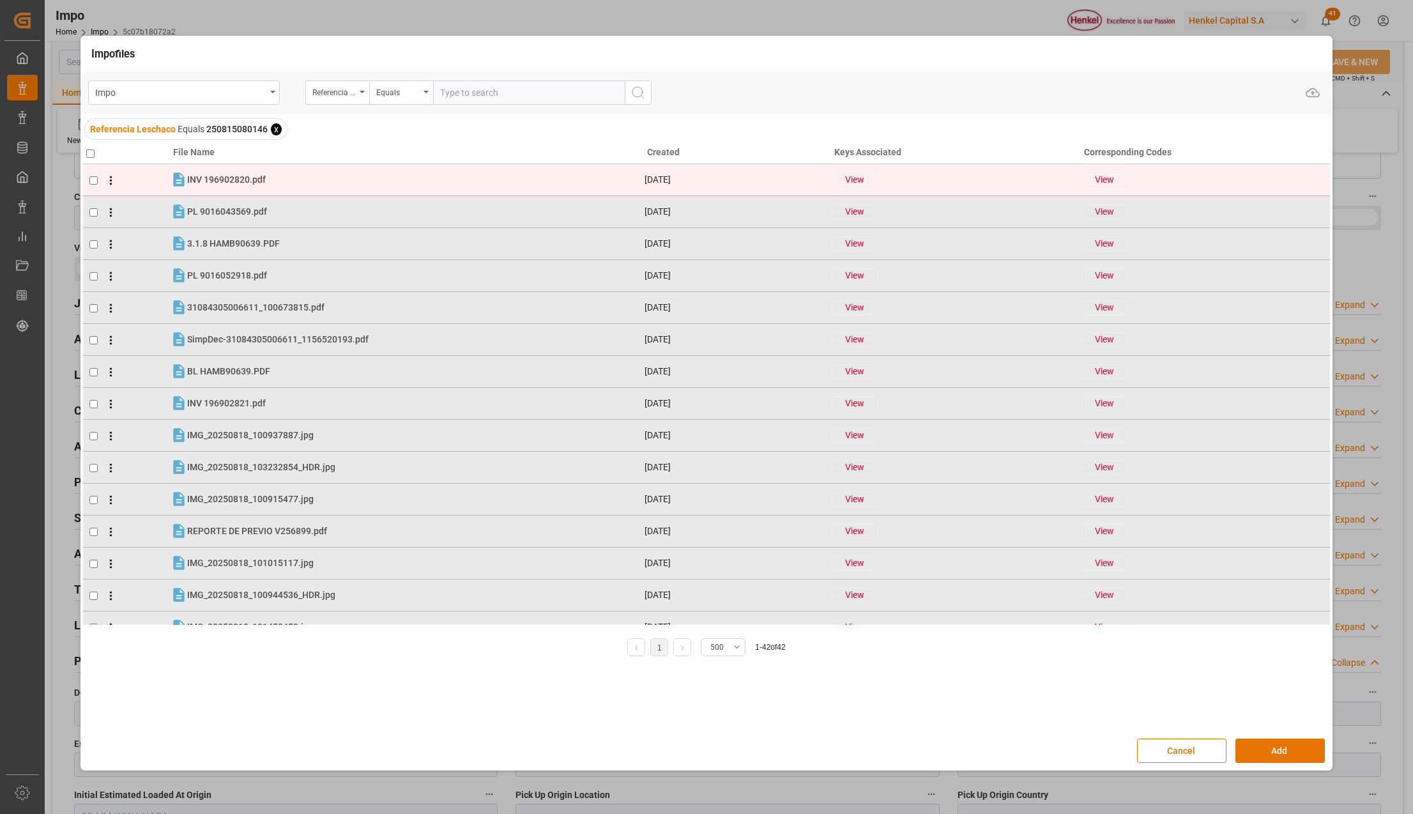
checkbox input "false"
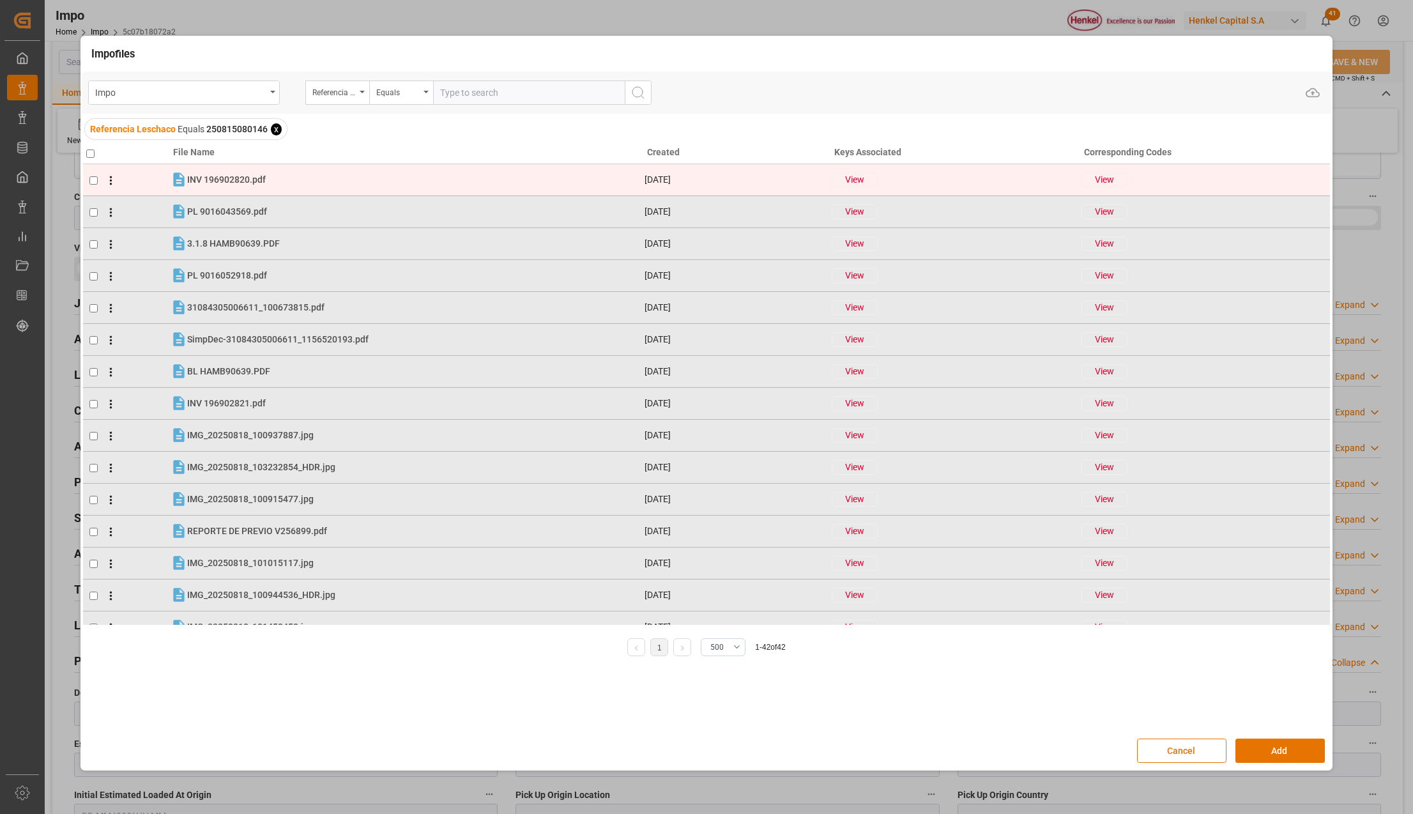
checkbox input "false"
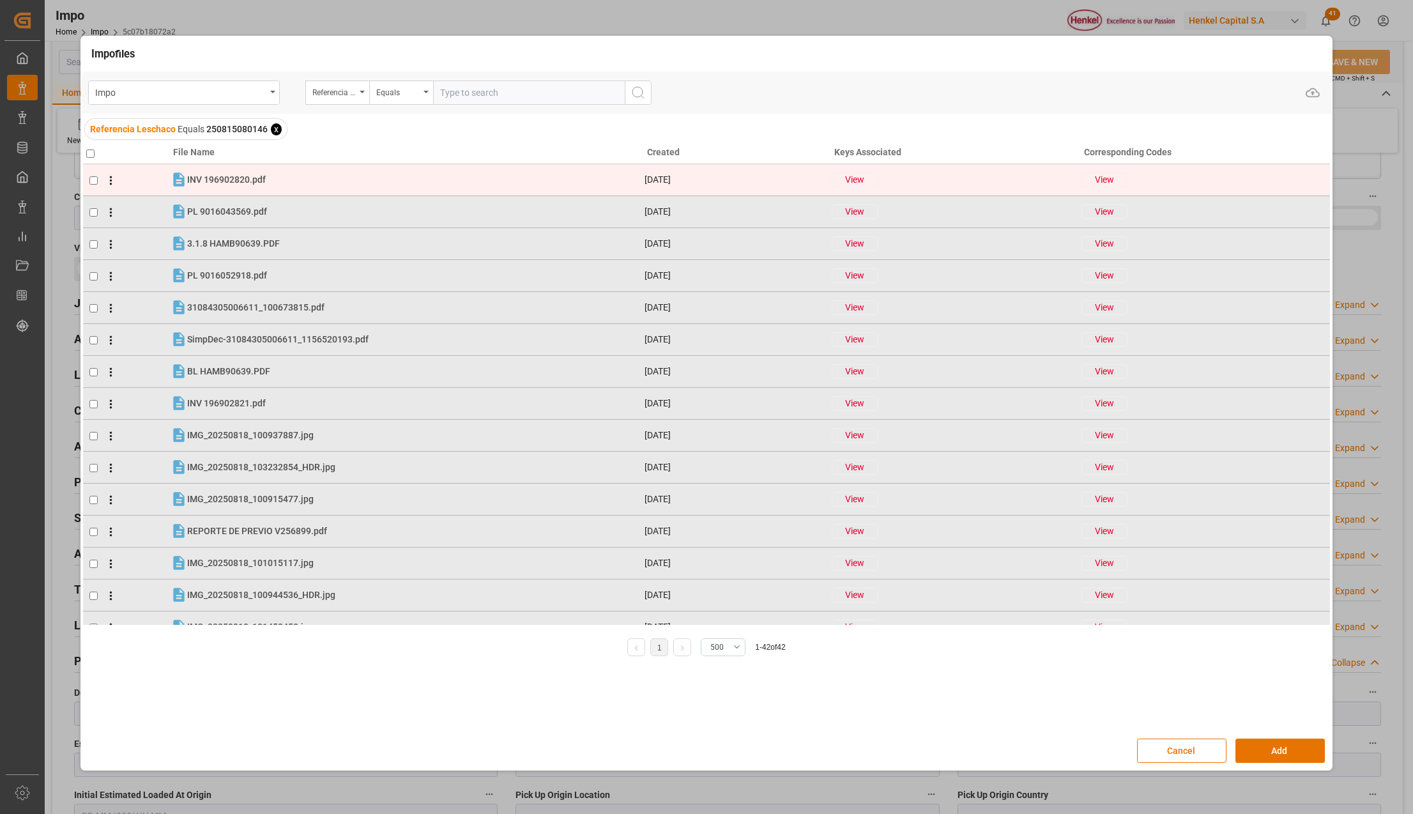
checkbox input "false"
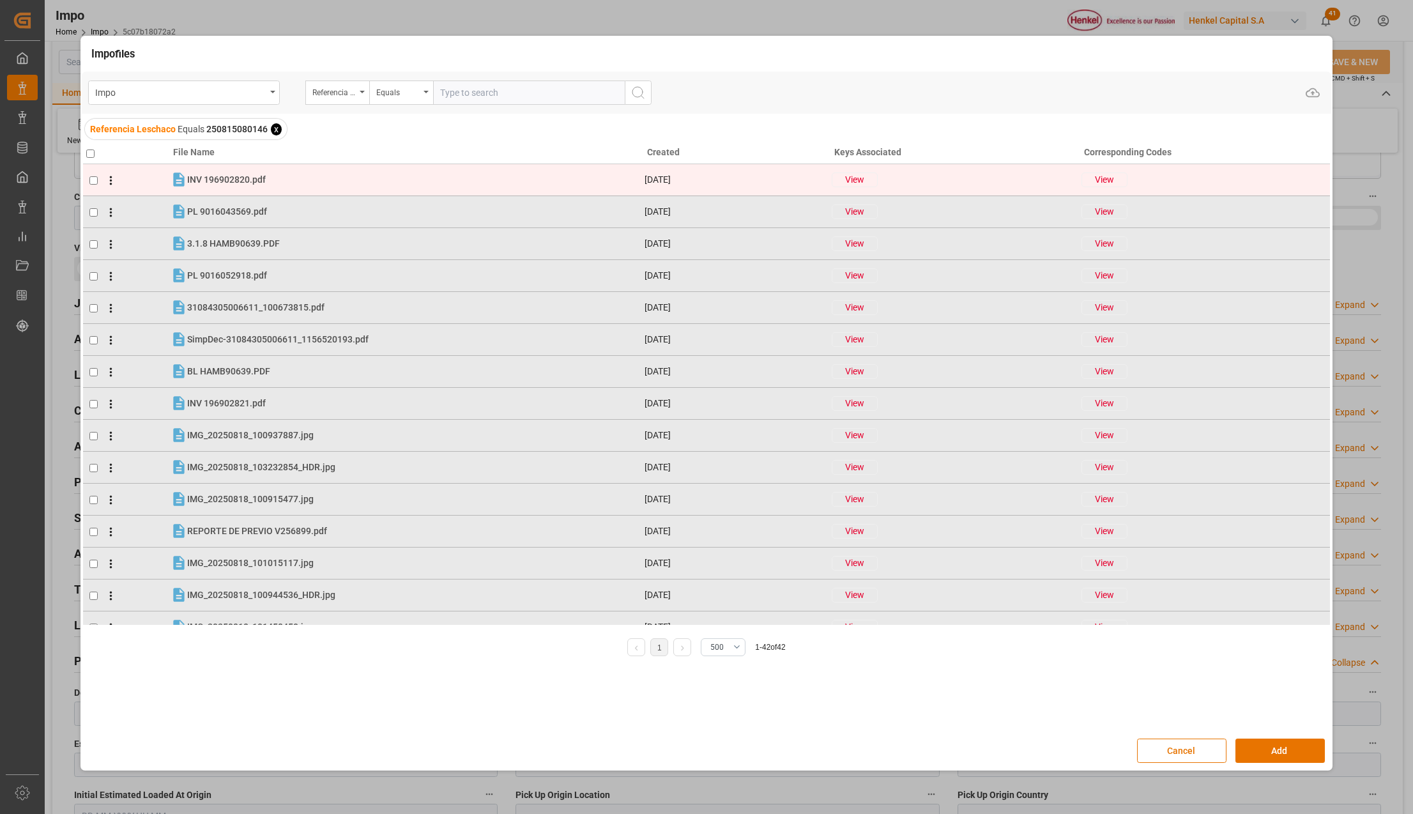
checkbox input "false"
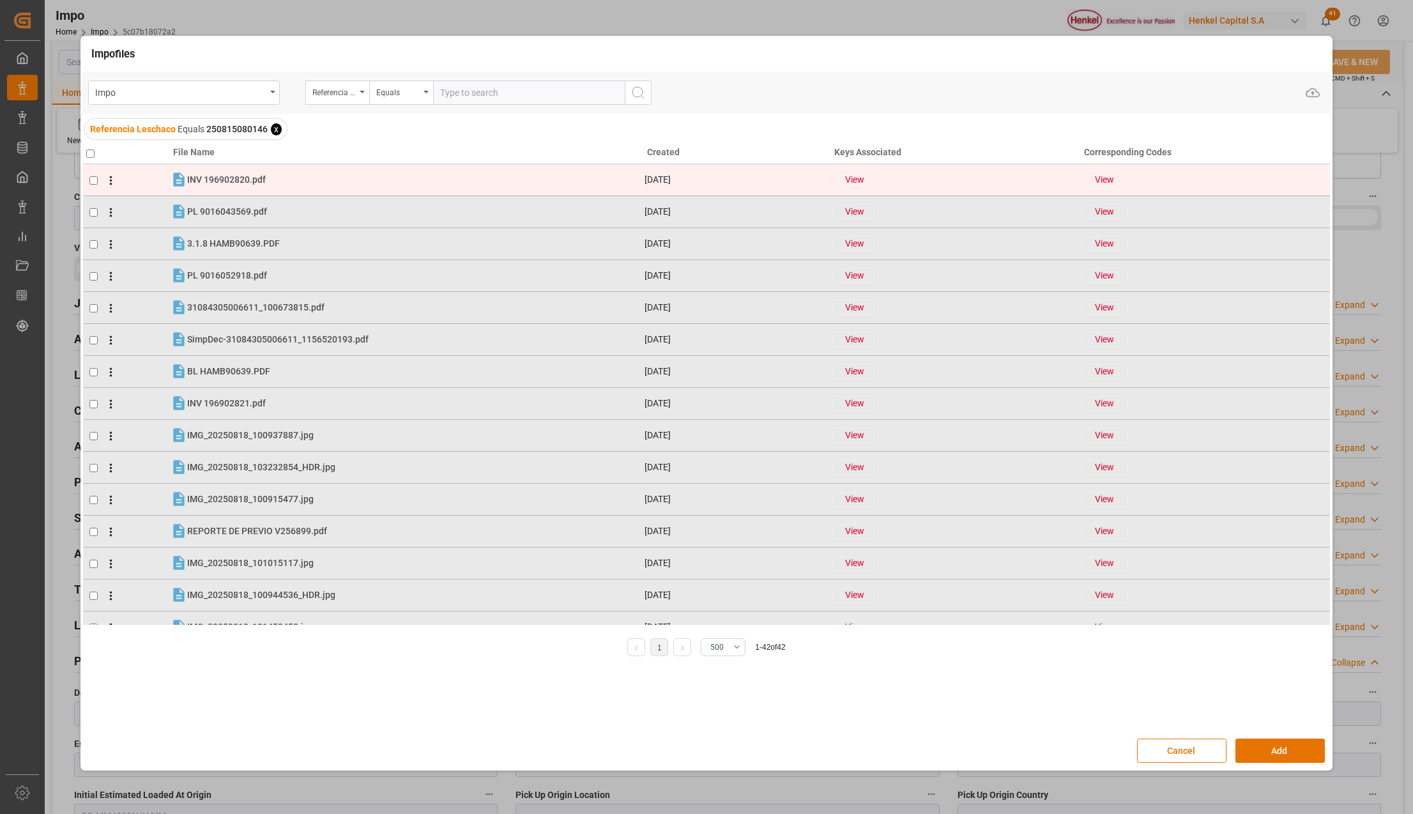
checkbox input "false"
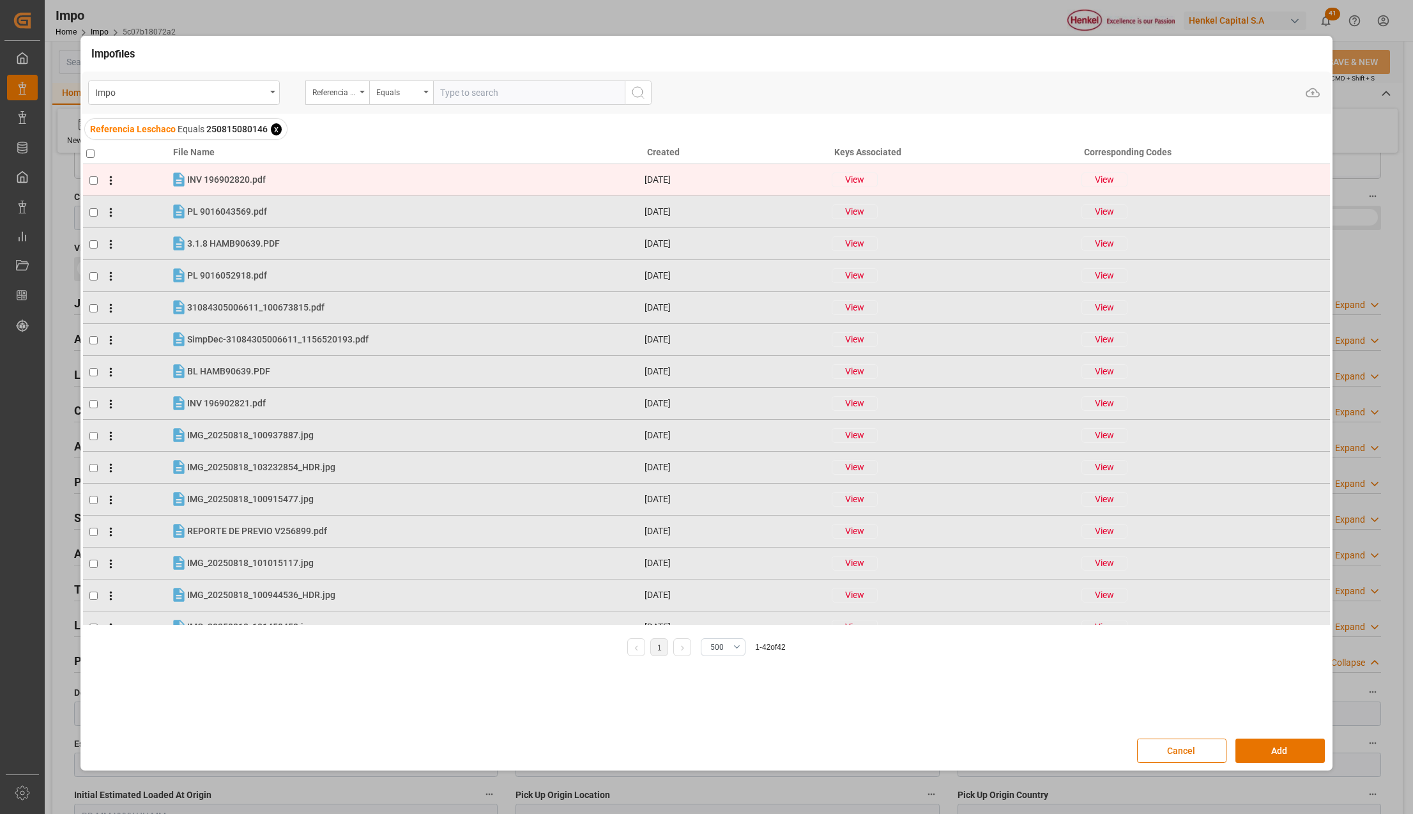
checkbox input "false"
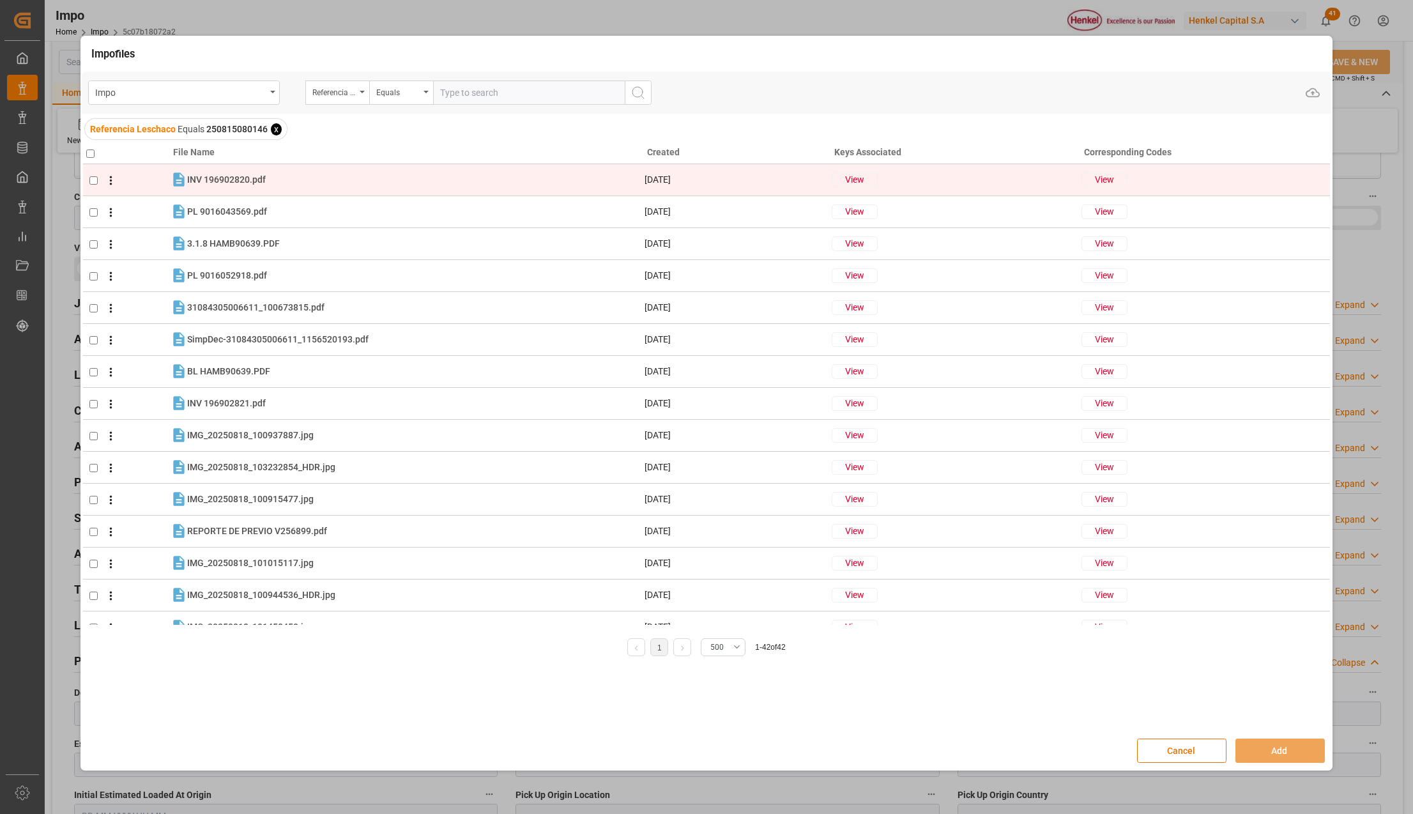
click at [93, 182] on input "checkbox" at bounding box center [93, 180] width 8 height 8
checkbox input "true"
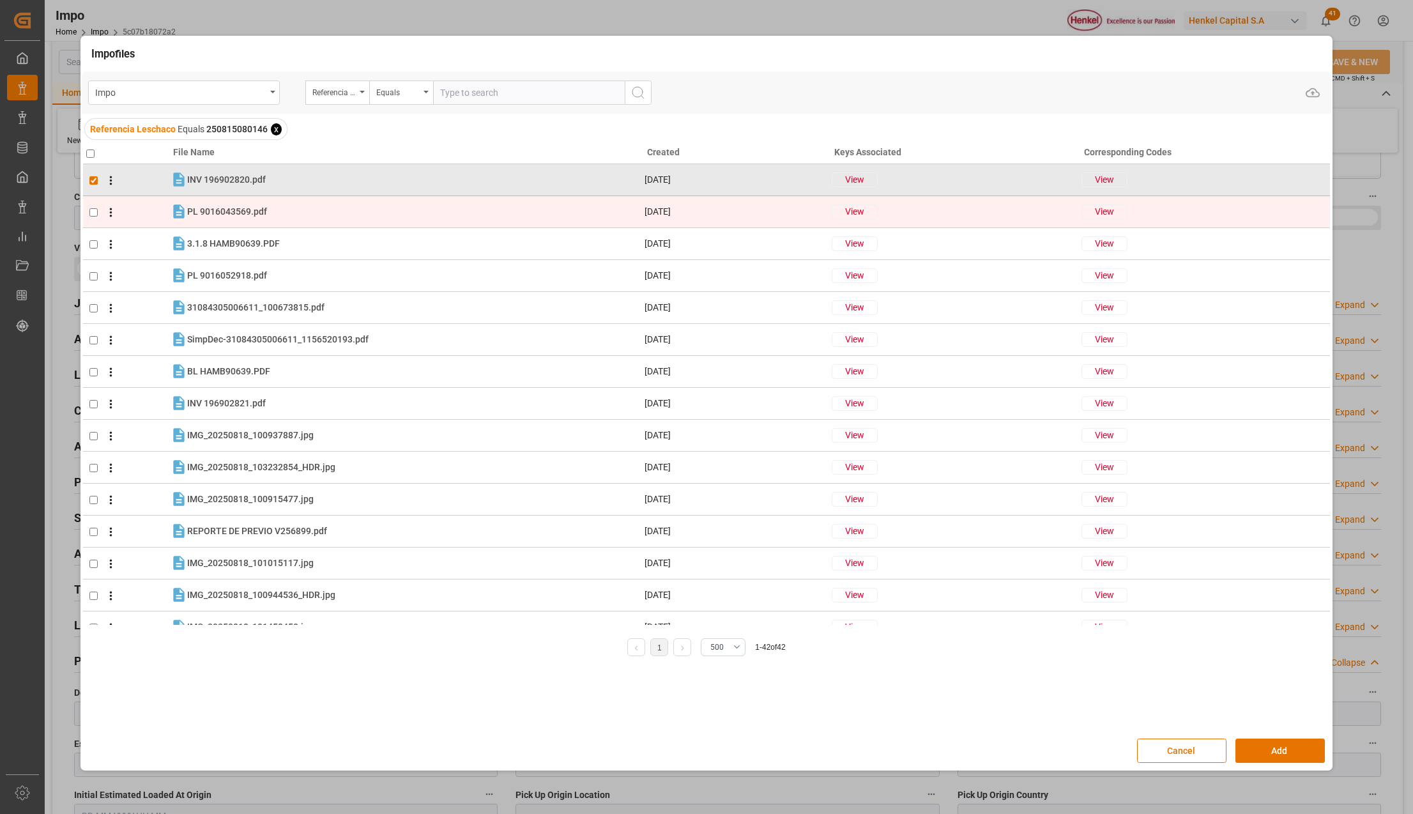
click at [89, 213] on input "checkbox" at bounding box center [93, 212] width 8 height 8
checkbox input "true"
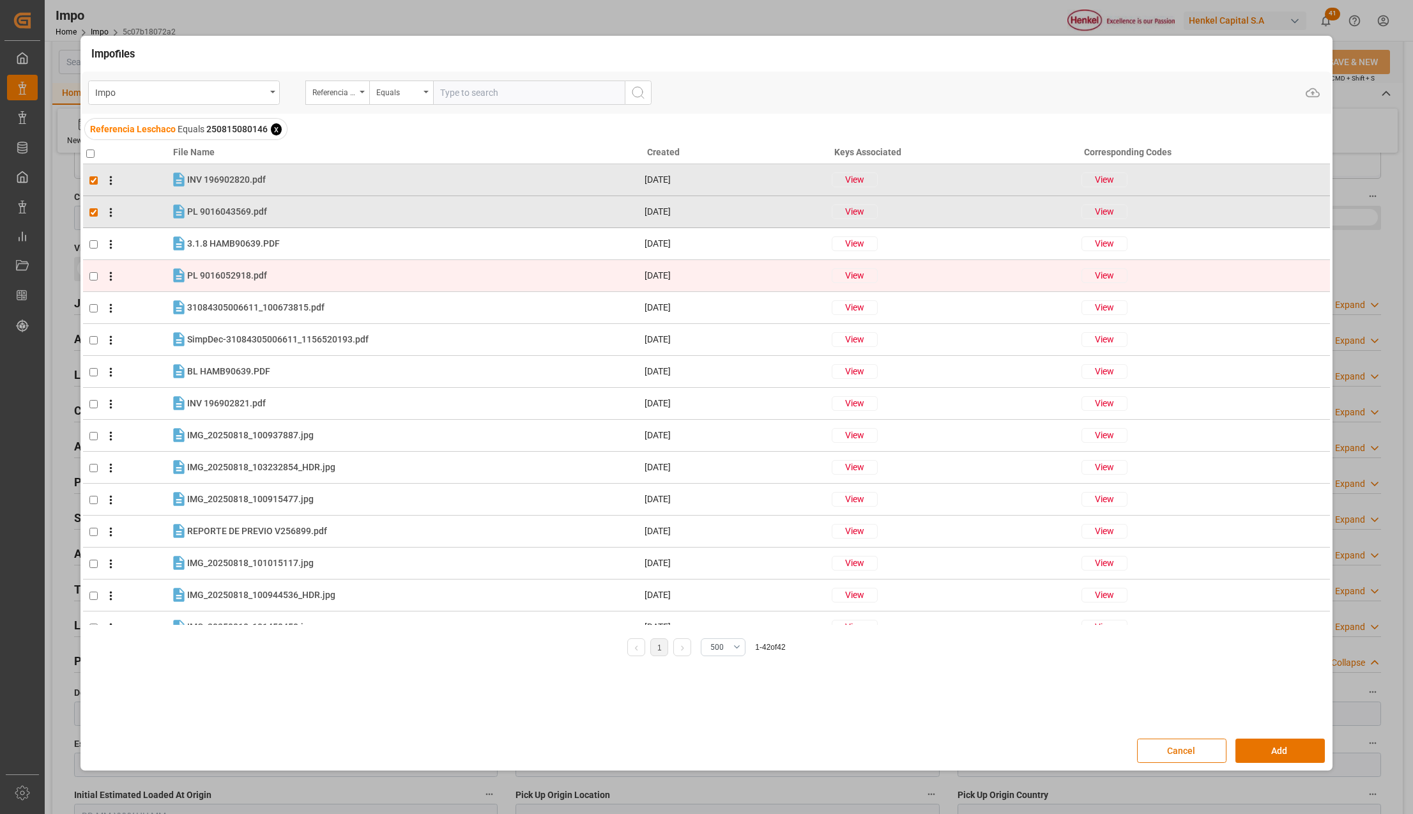
click at [97, 274] on input "checkbox" at bounding box center [93, 276] width 8 height 8
checkbox input "true"
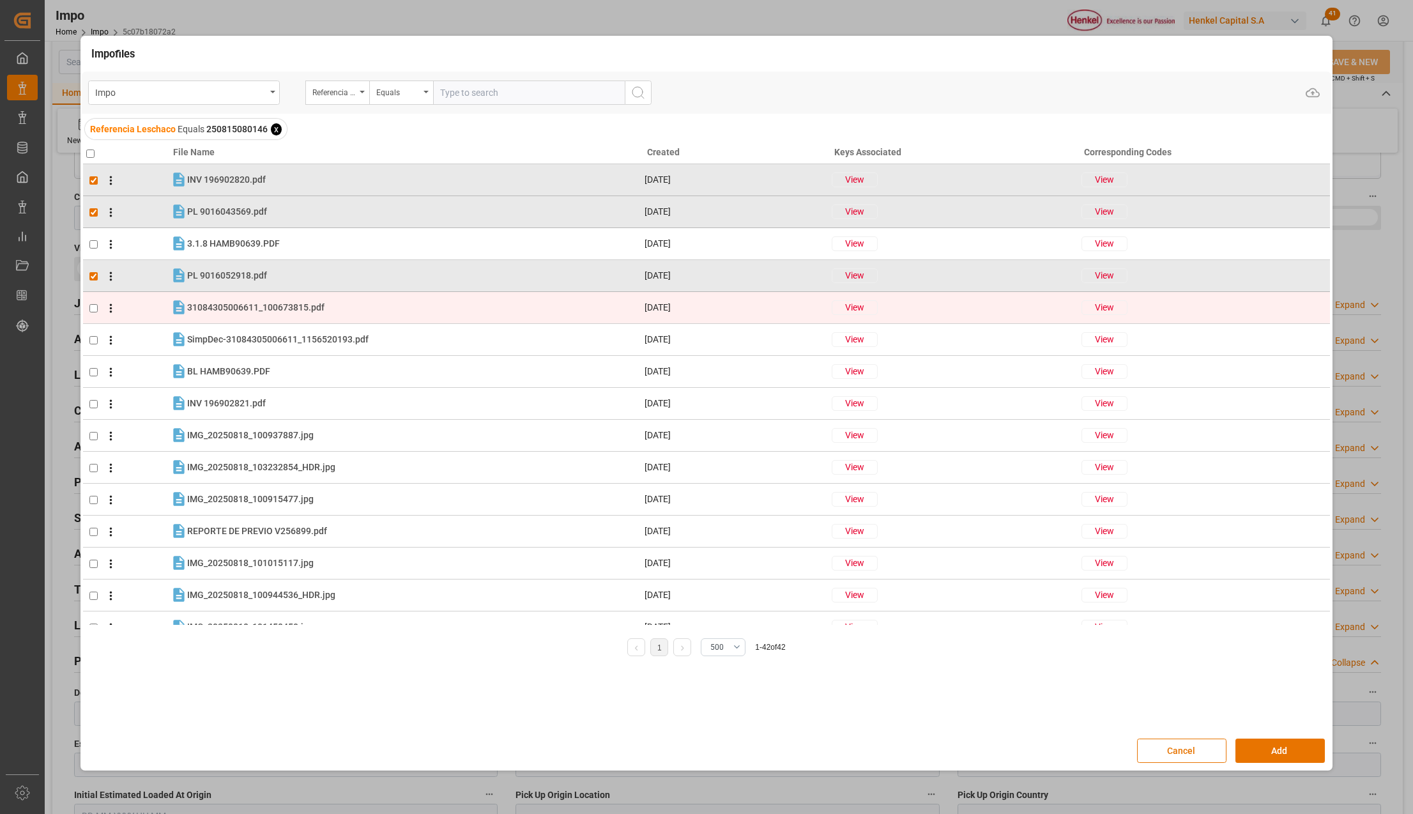
click at [95, 305] on input "checkbox" at bounding box center [93, 308] width 8 height 8
checkbox input "true"
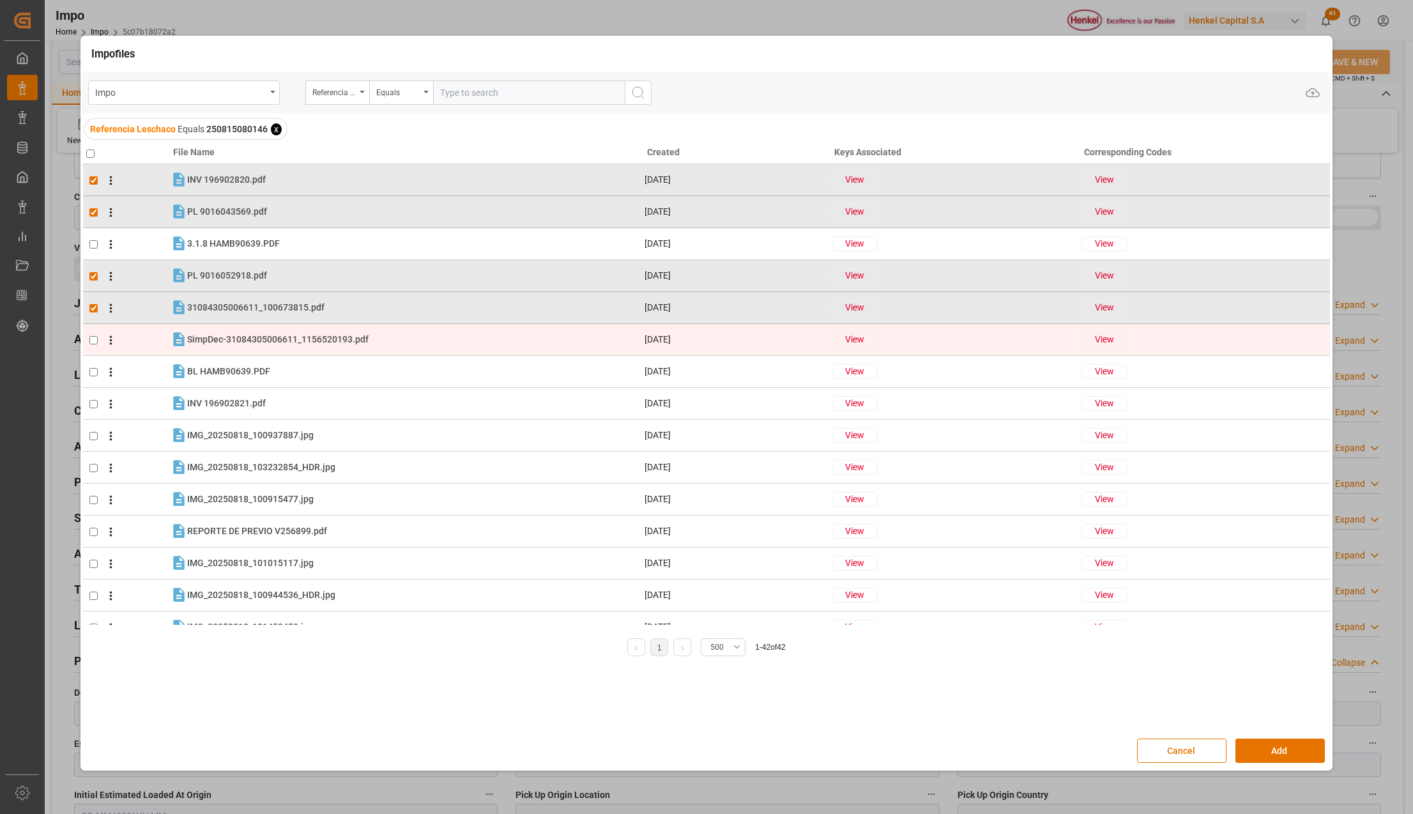
click at [97, 340] on input "checkbox" at bounding box center [93, 340] width 8 height 8
checkbox input "true"
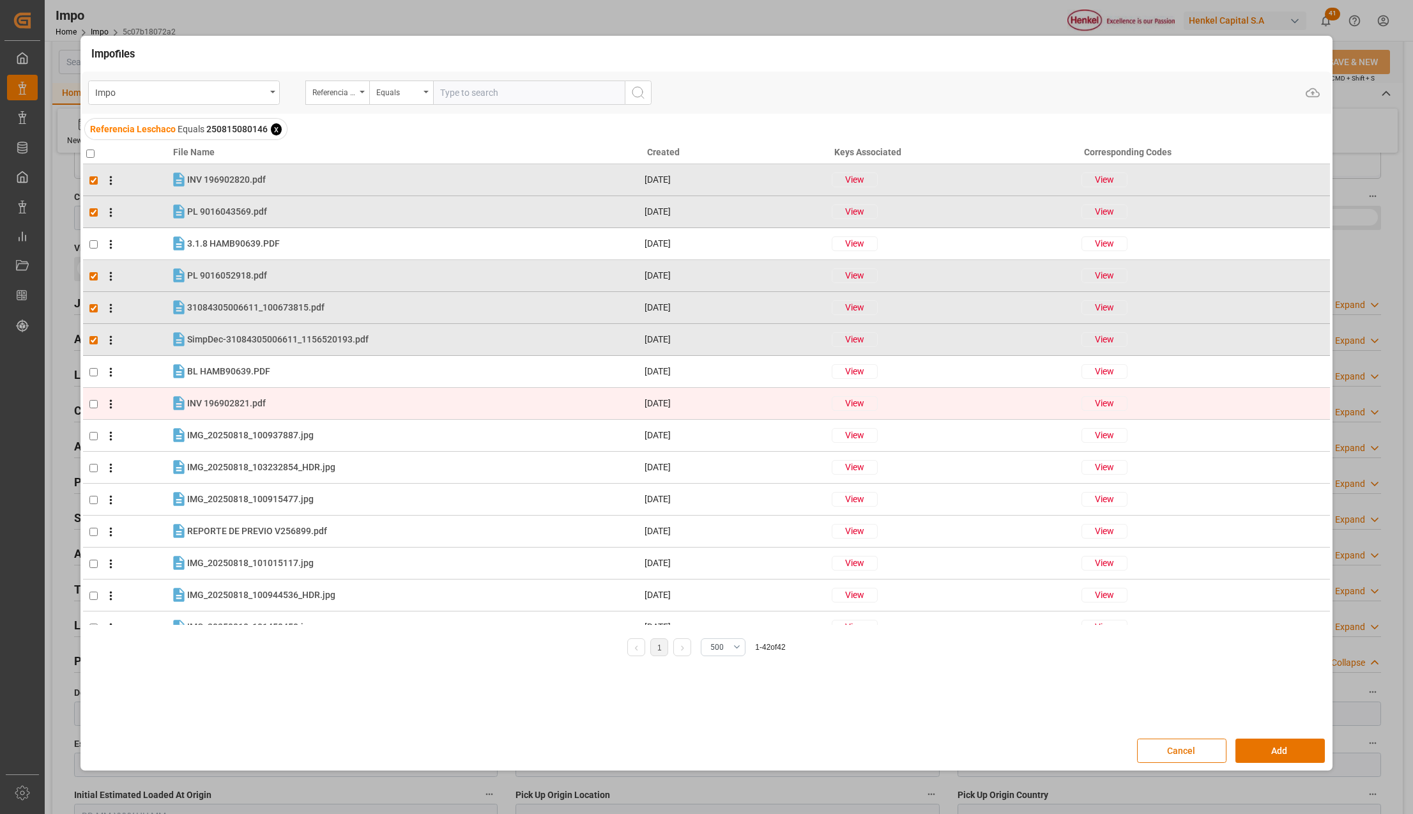
click at [95, 400] on input "checkbox" at bounding box center [93, 404] width 8 height 8
checkbox input "true"
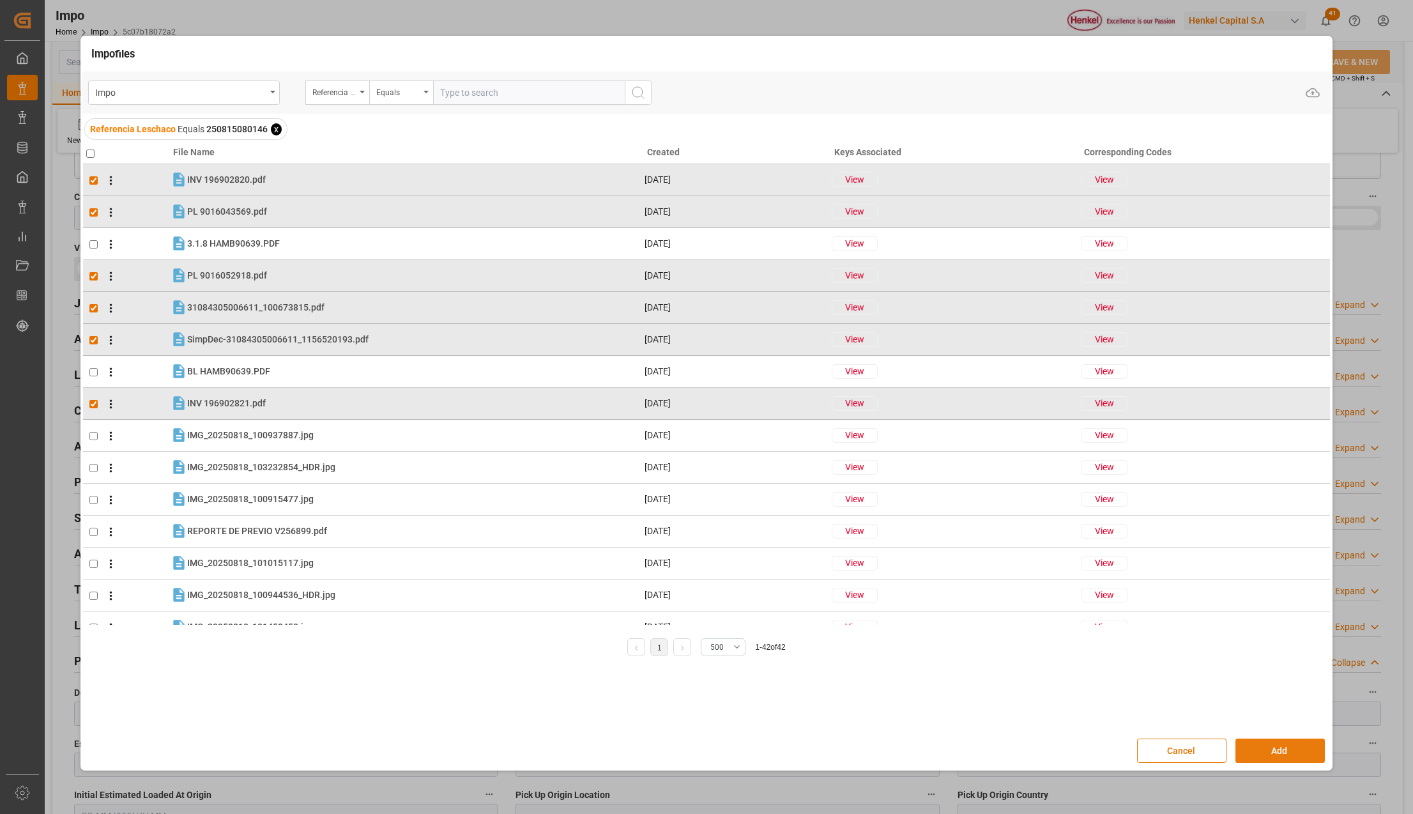
click at [1281, 746] on button "Add" at bounding box center [1279, 750] width 89 height 24
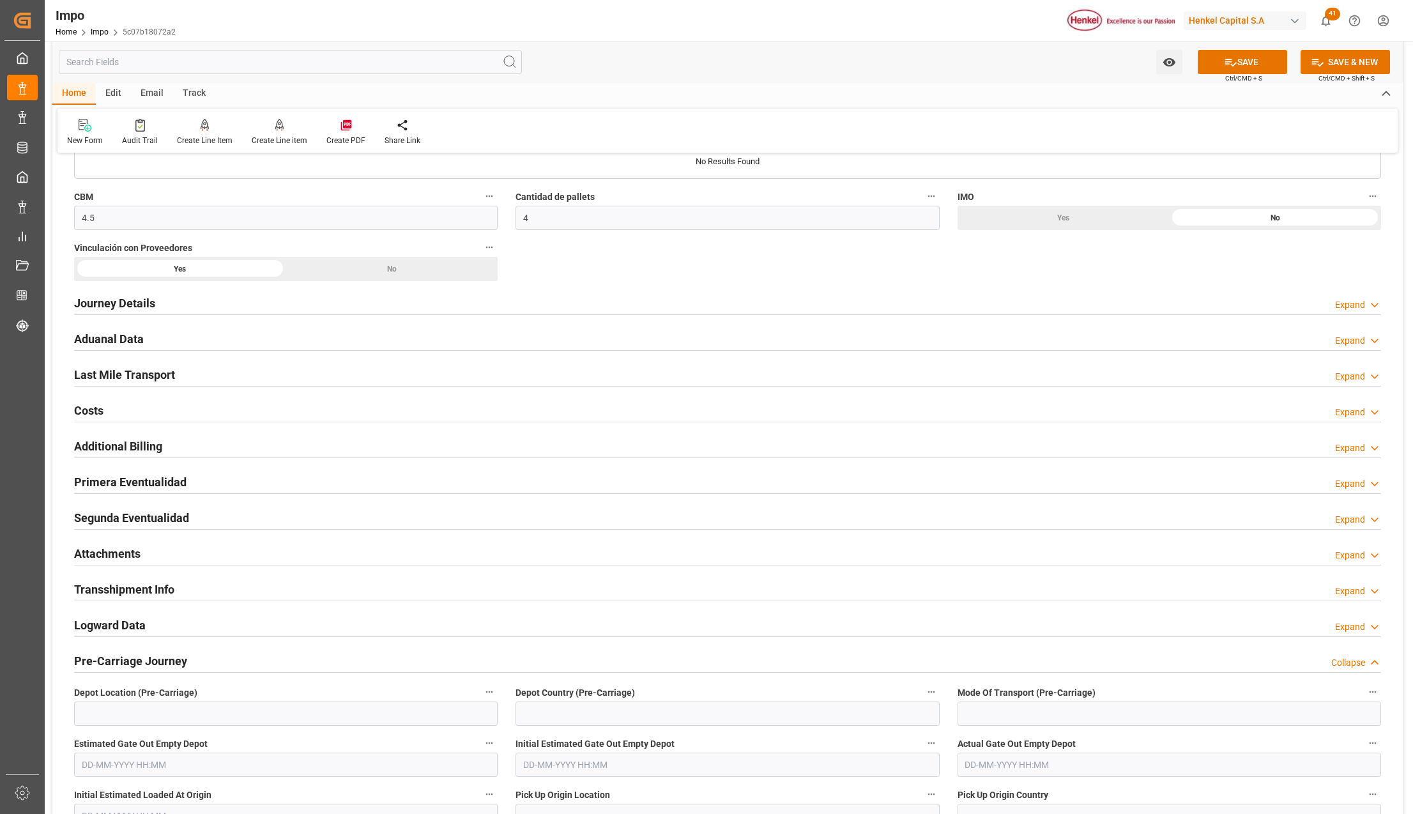
click at [1254, 62] on button "SAVE" at bounding box center [1242, 62] width 89 height 24
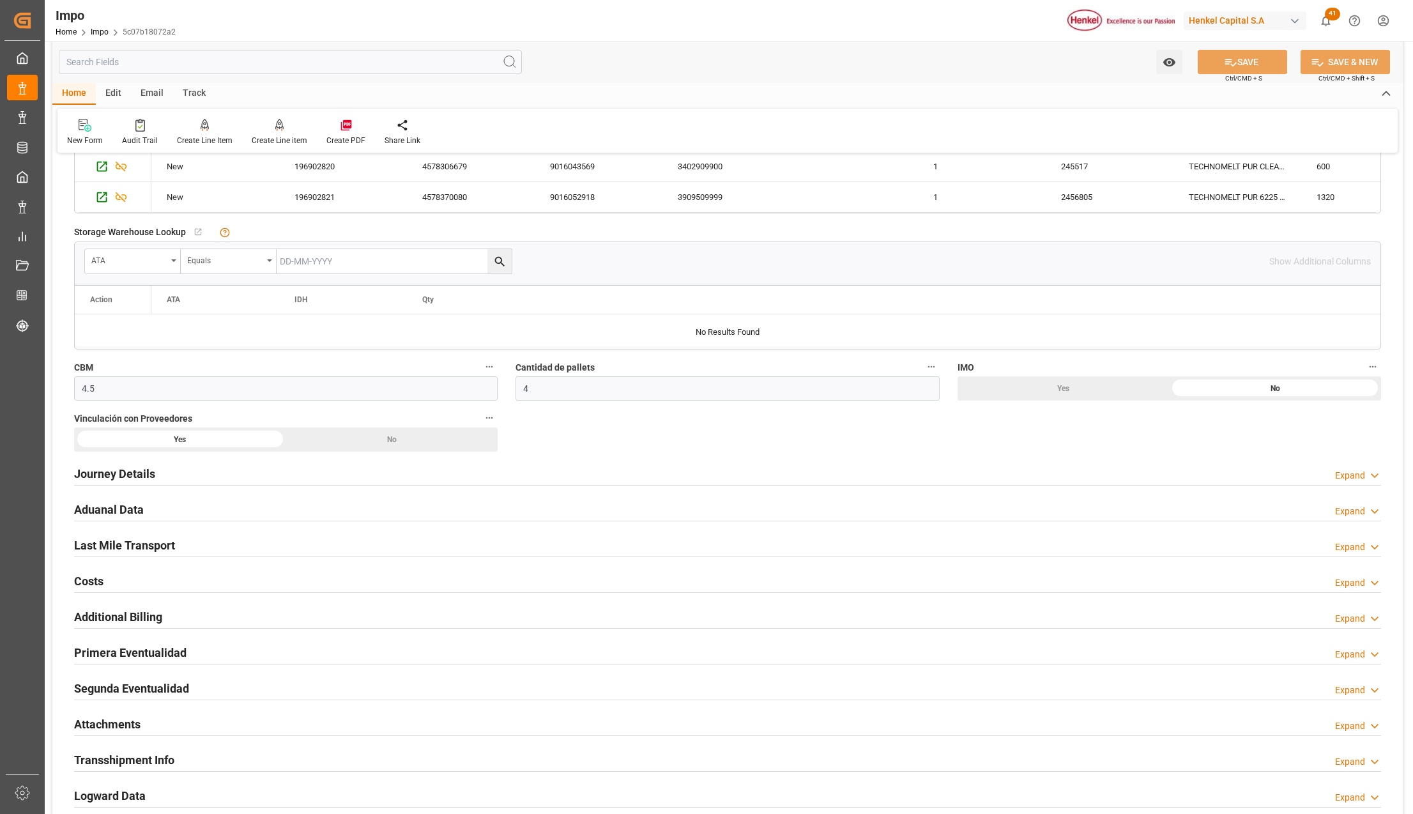
click at [110, 545] on h2 "Last Mile Transport" at bounding box center [124, 544] width 101 height 17
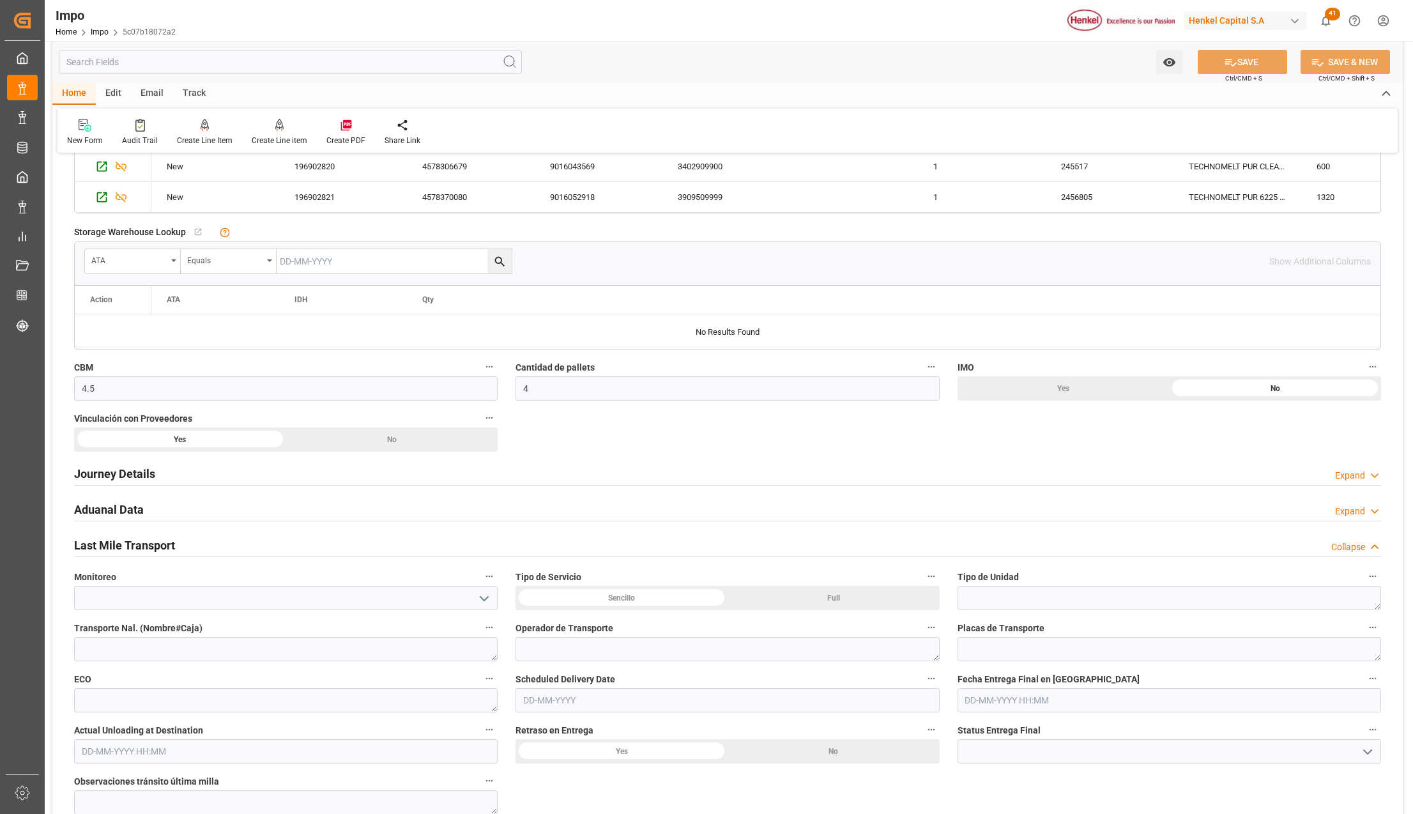
click at [121, 512] on h2 "Aduanal Data" at bounding box center [109, 509] width 70 height 17
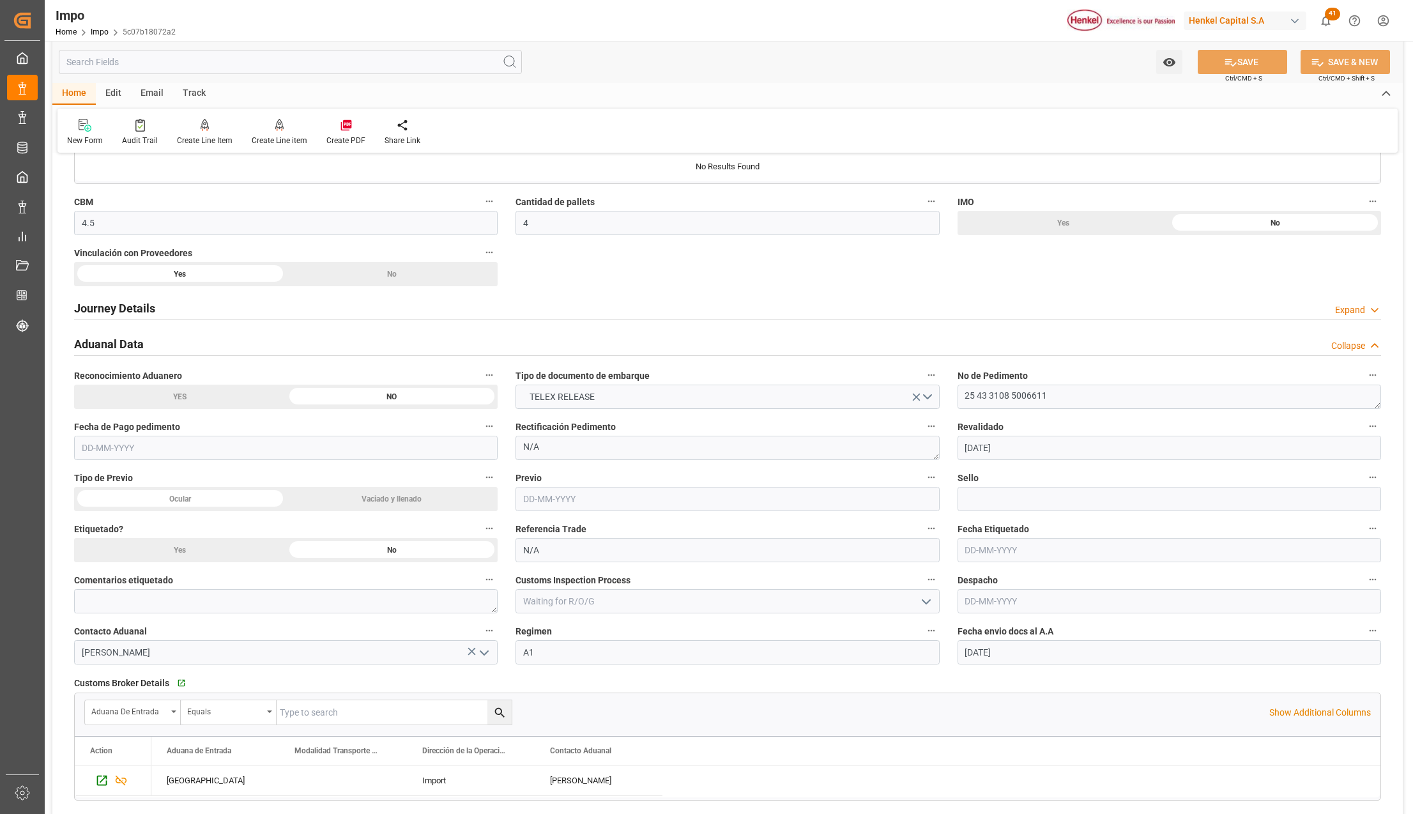
scroll to position [766, 0]
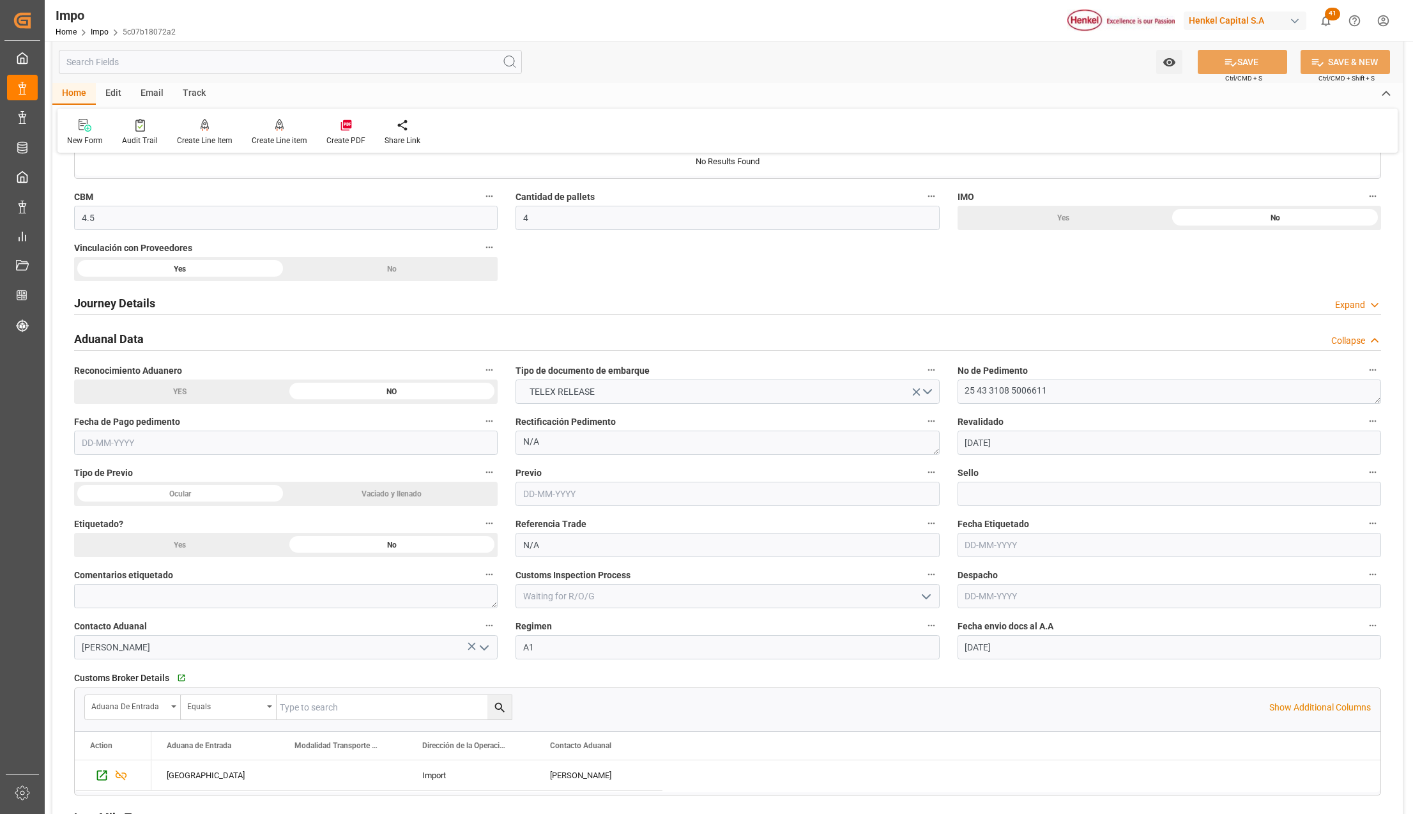
click at [989, 547] on input "text" at bounding box center [1168, 545] width 423 height 24
click at [908, 570] on label "Customs Inspection Process" at bounding box center [726, 575] width 423 height 18
click at [923, 570] on button "Customs Inspection Process" at bounding box center [931, 574] width 17 height 17
click at [990, 595] on div at bounding box center [706, 407] width 1413 height 814
click at [994, 598] on input "text" at bounding box center [1168, 596] width 423 height 24
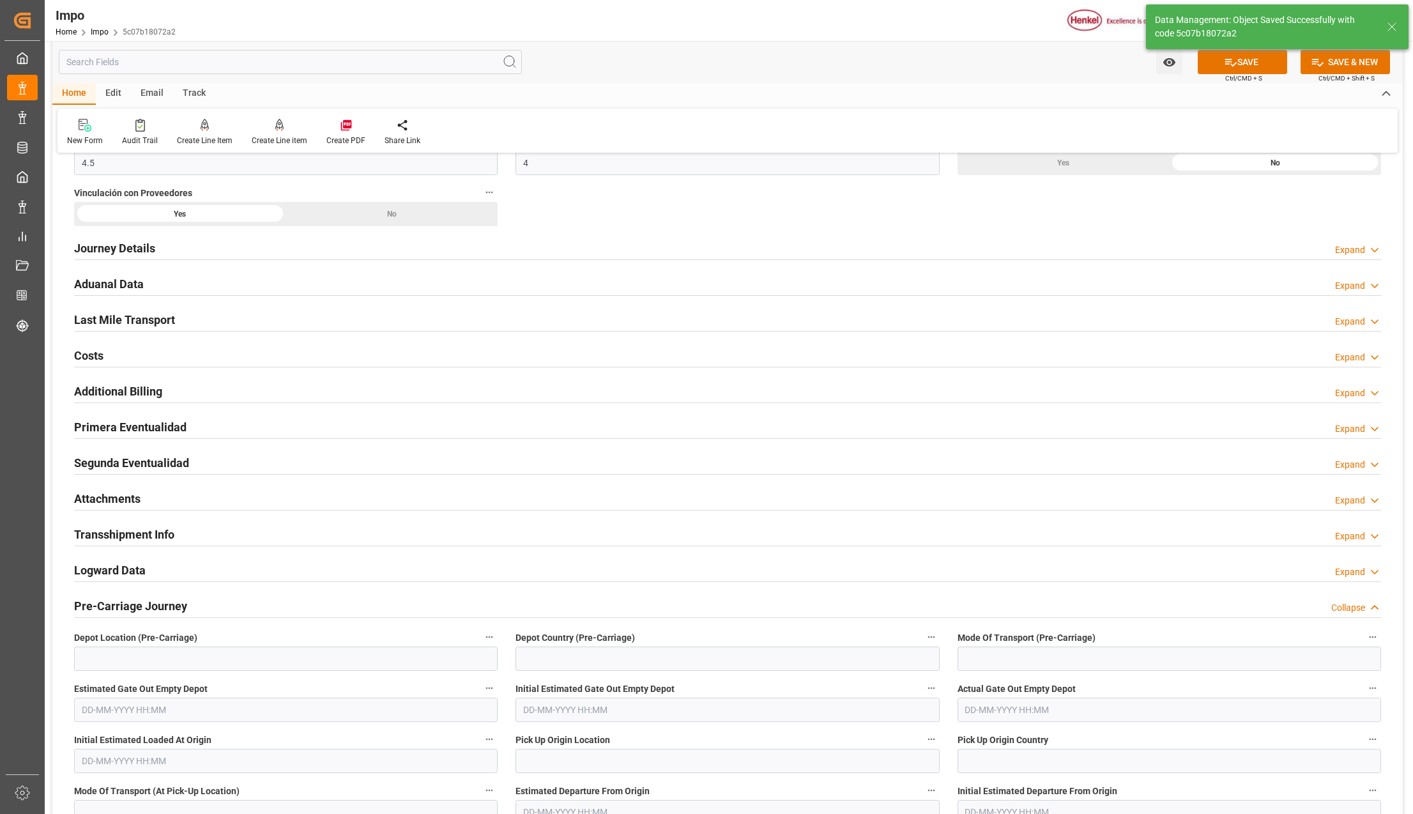
scroll to position [851, 0]
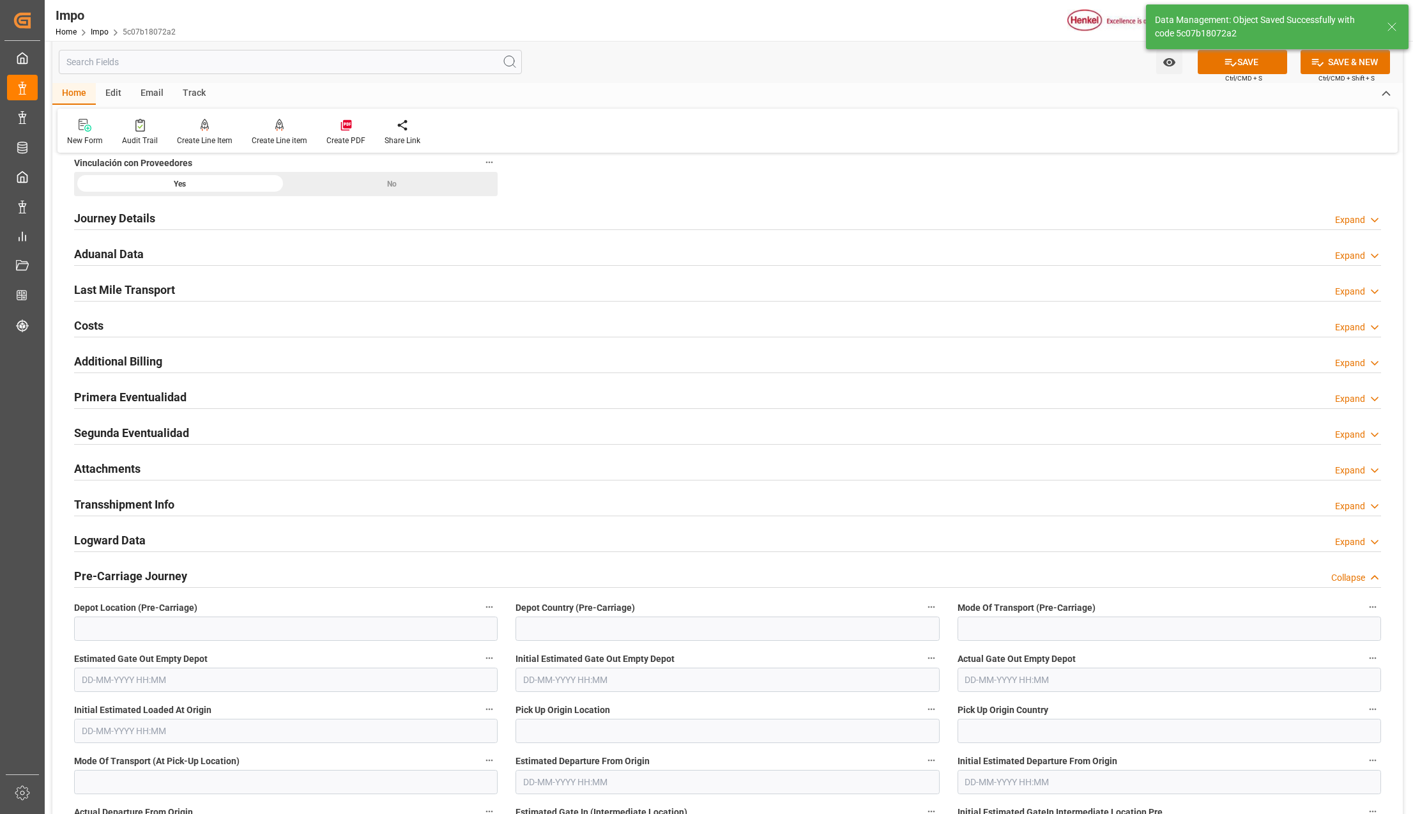
click at [101, 287] on h2 "Last Mile Transport" at bounding box center [124, 289] width 101 height 17
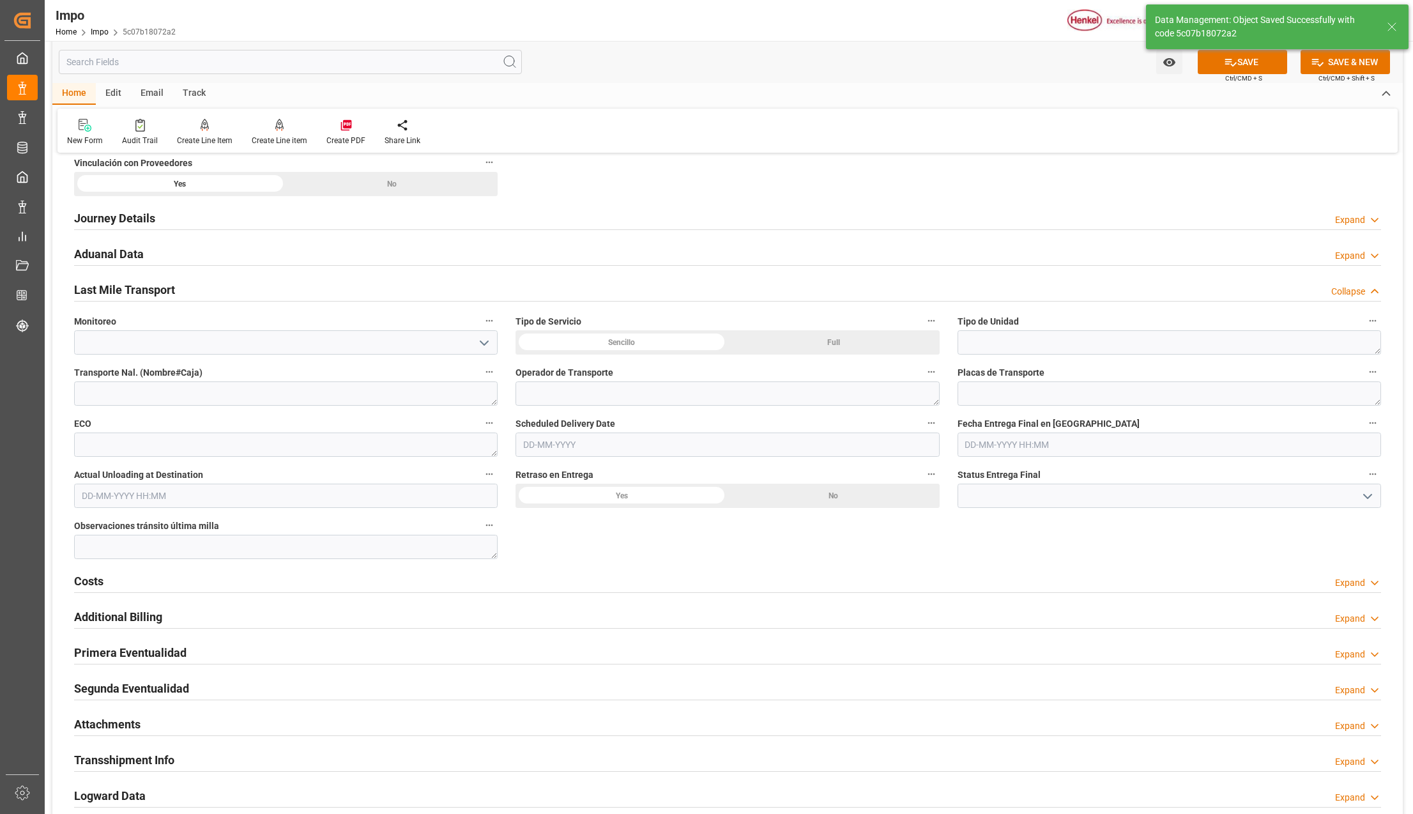
click at [1061, 342] on textarea at bounding box center [1168, 342] width 423 height 24
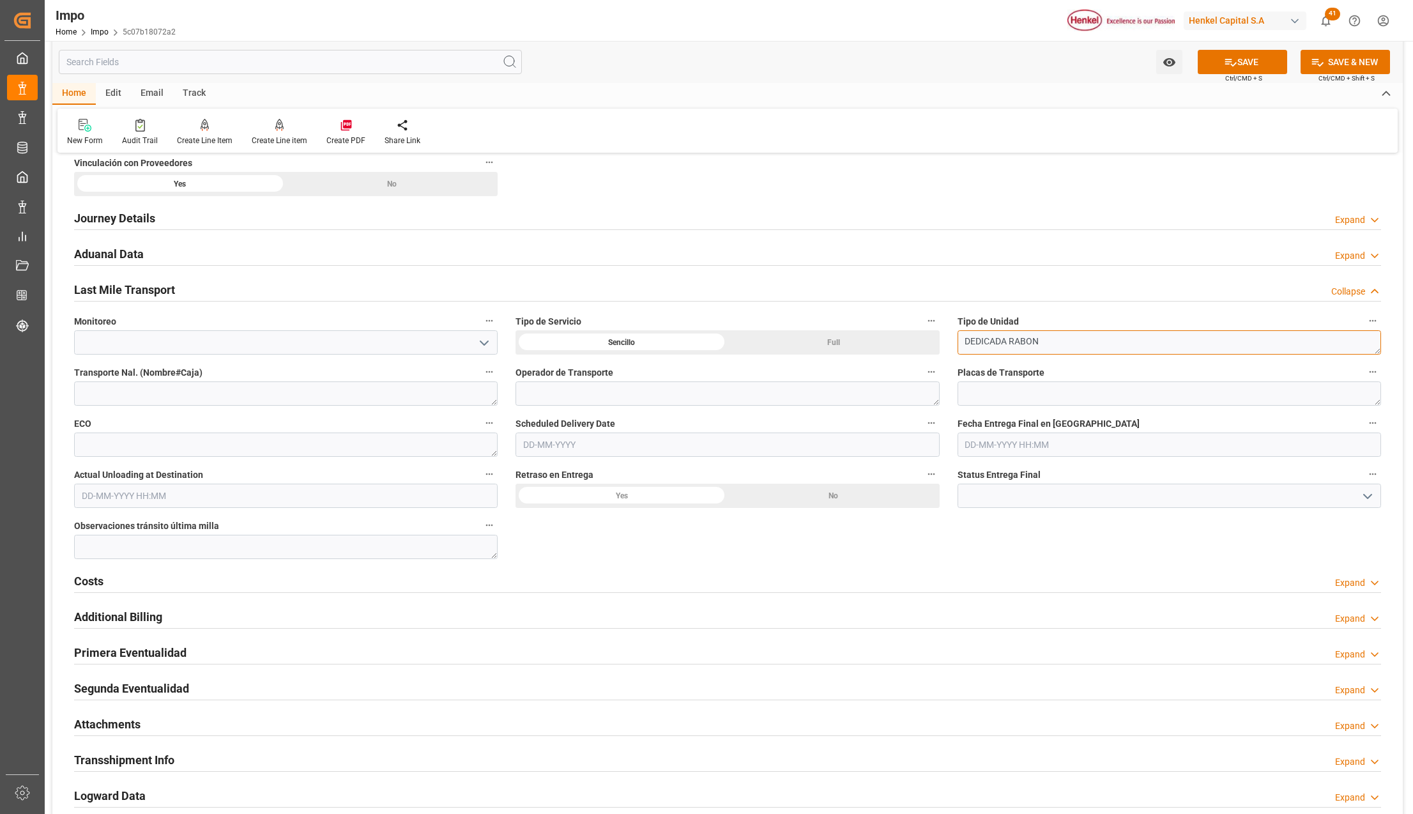
type textarea "DEDICADA RABON"
click at [573, 448] on input "text" at bounding box center [726, 444] width 423 height 24
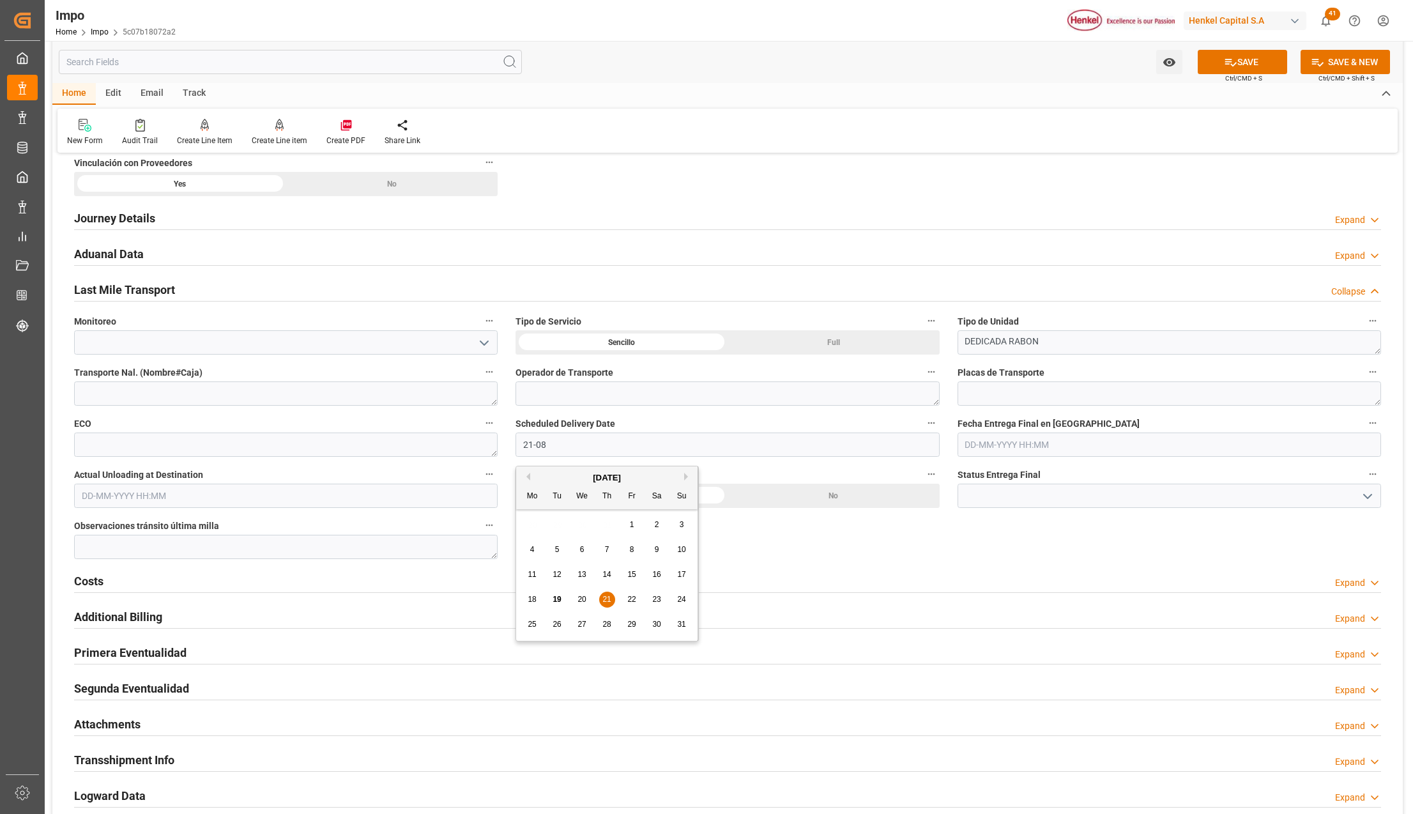
type input "21-08-2025"
click at [1250, 75] on span "Ctrl/CMD + S" at bounding box center [1243, 78] width 37 height 10
click at [1252, 67] on button "SAVE" at bounding box center [1242, 62] width 89 height 24
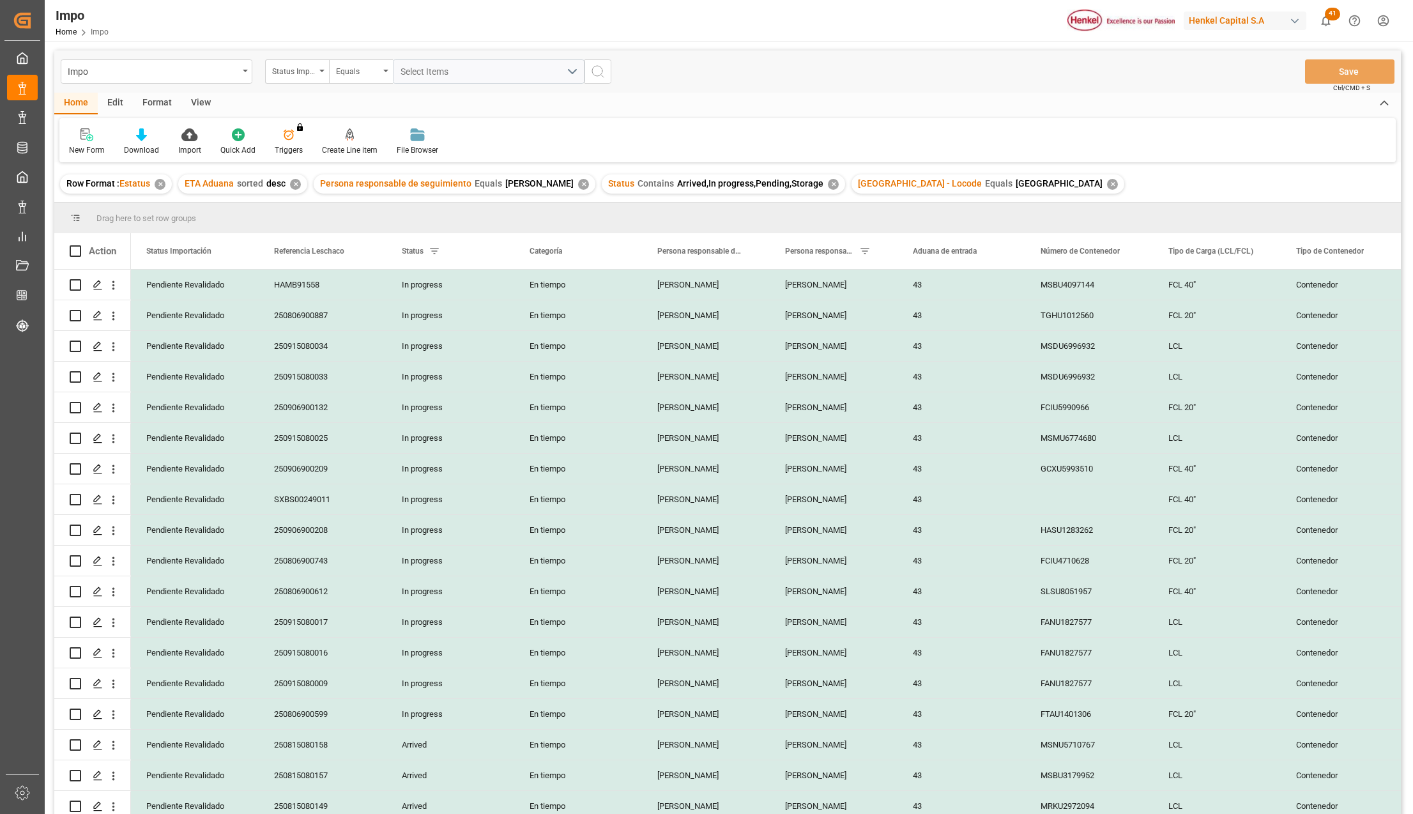
click at [201, 102] on div "View" at bounding box center [200, 104] width 39 height 22
click at [137, 144] on div "Standard Templates" at bounding box center [145, 149] width 64 height 11
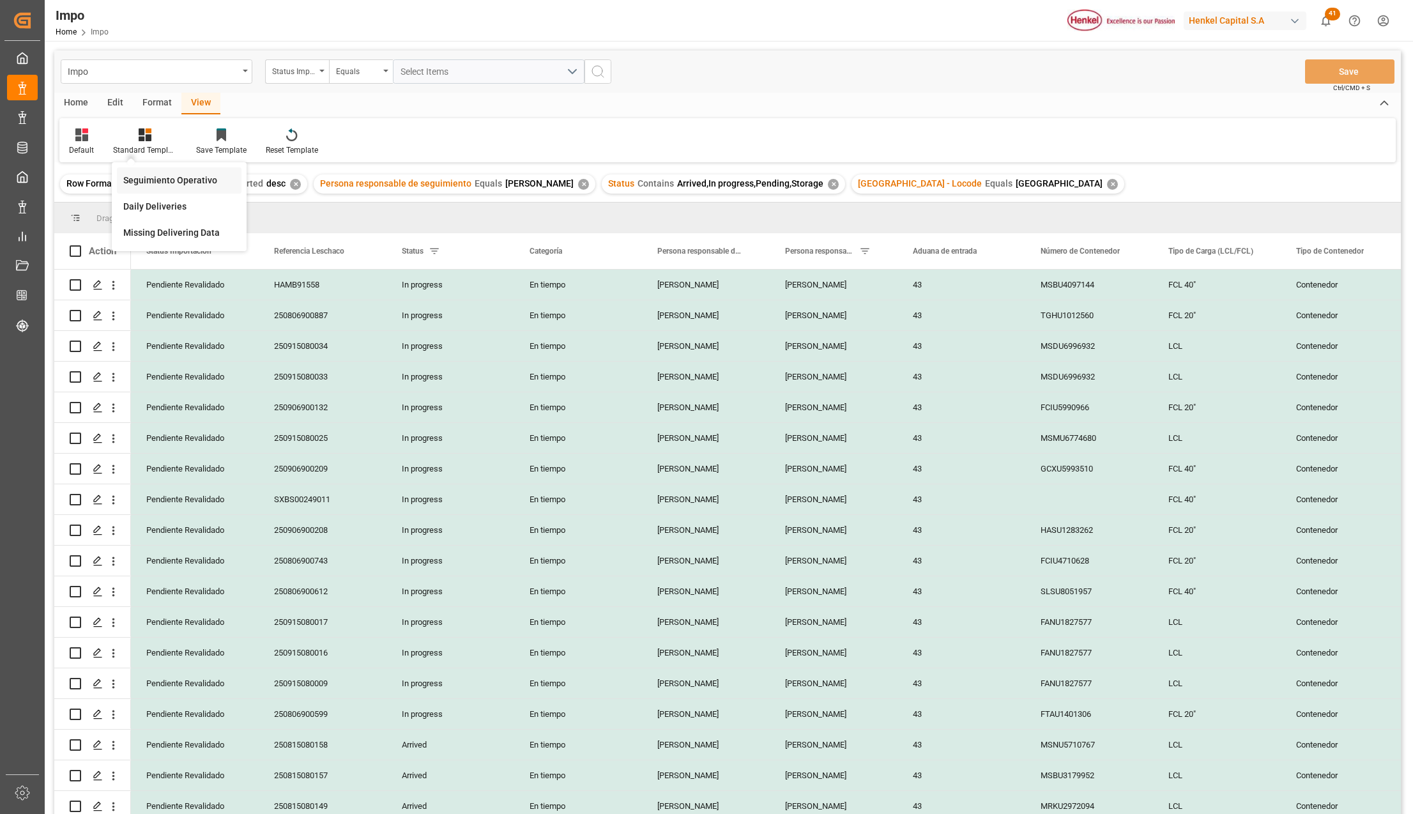
click at [143, 186] on div "Seguimiento Operativo" at bounding box center [179, 180] width 112 height 13
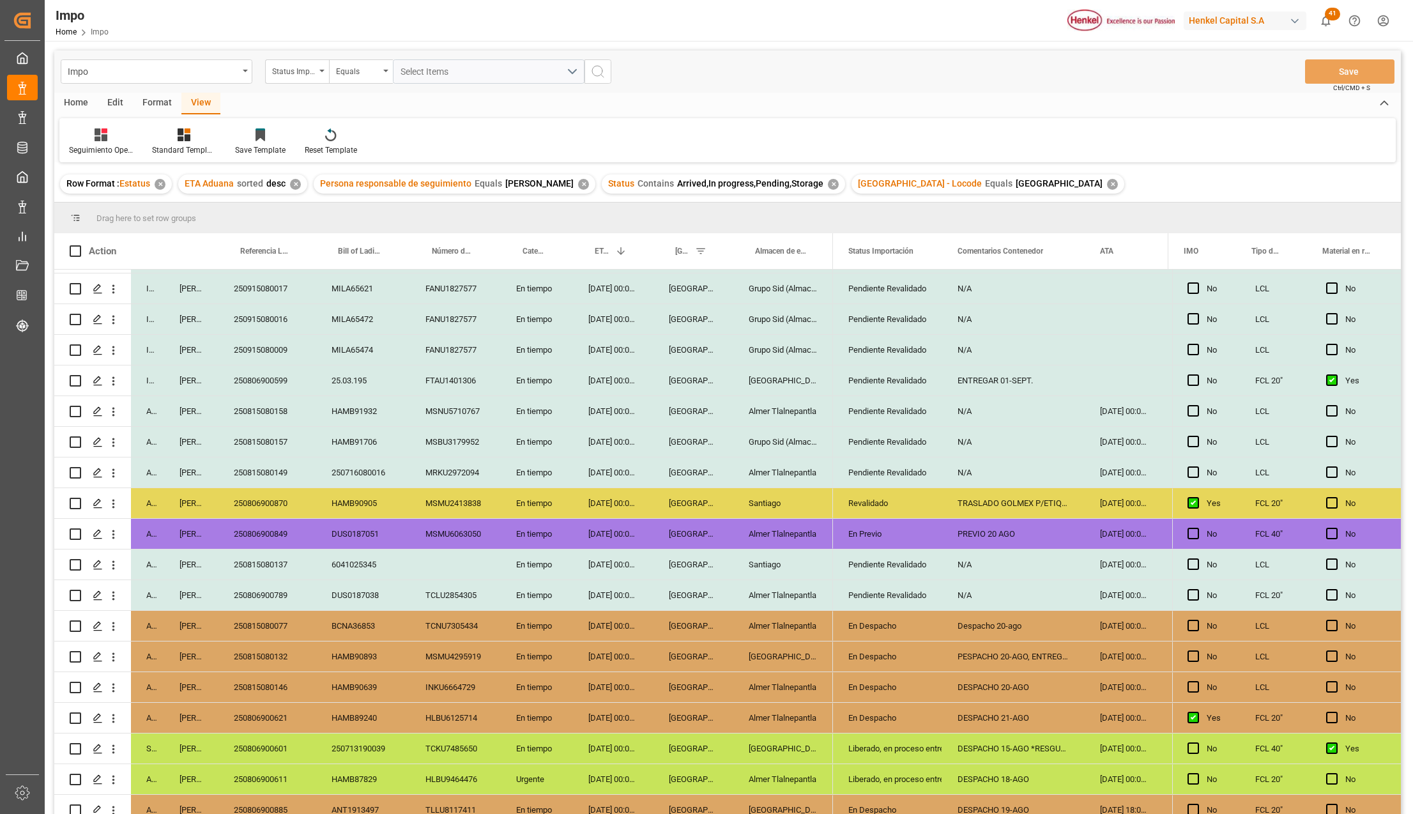
scroll to position [437, 0]
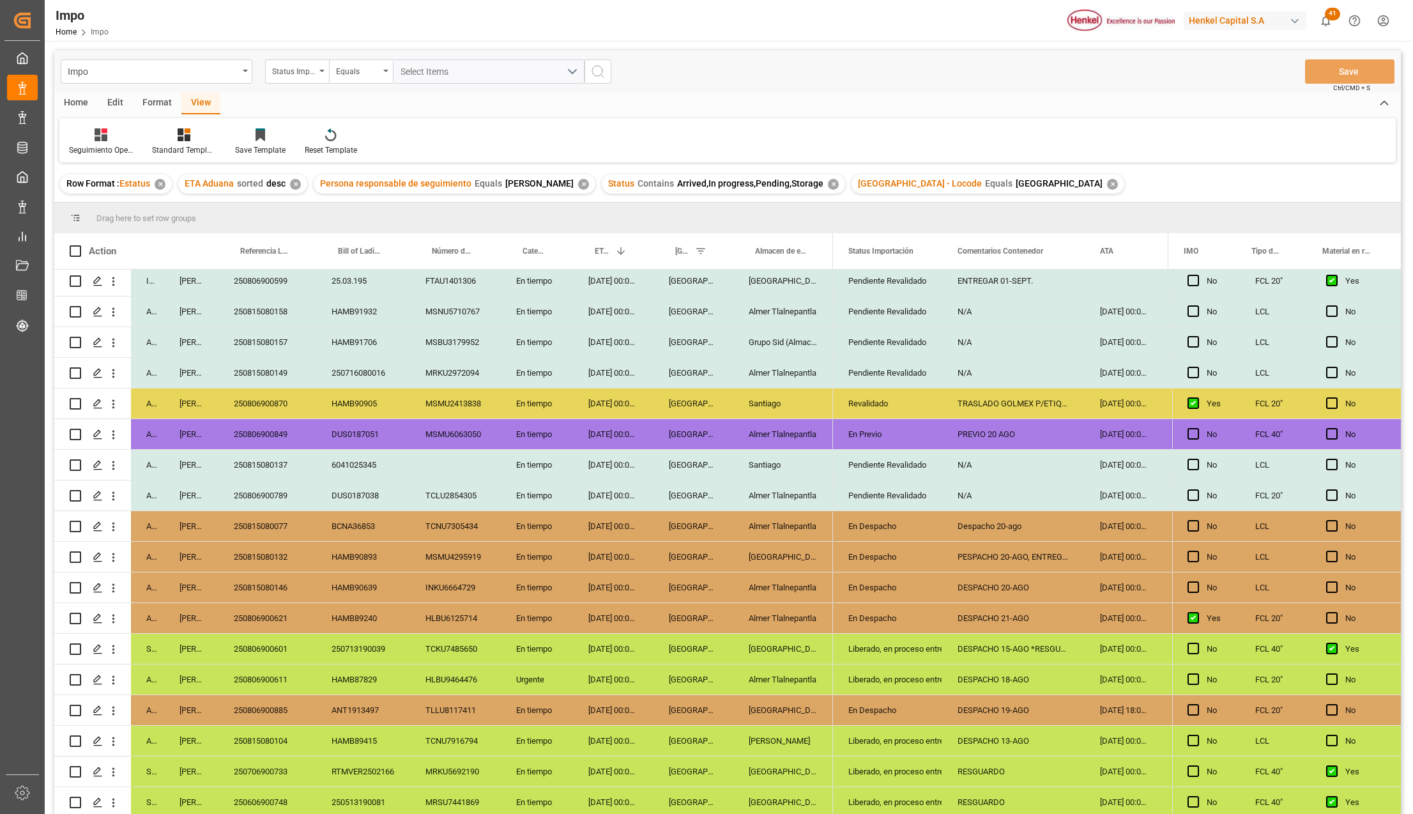
click at [1046, 554] on div "PESPACHO 20-AGO, ENTREGA 25-AGO" at bounding box center [1013, 557] width 142 height 30
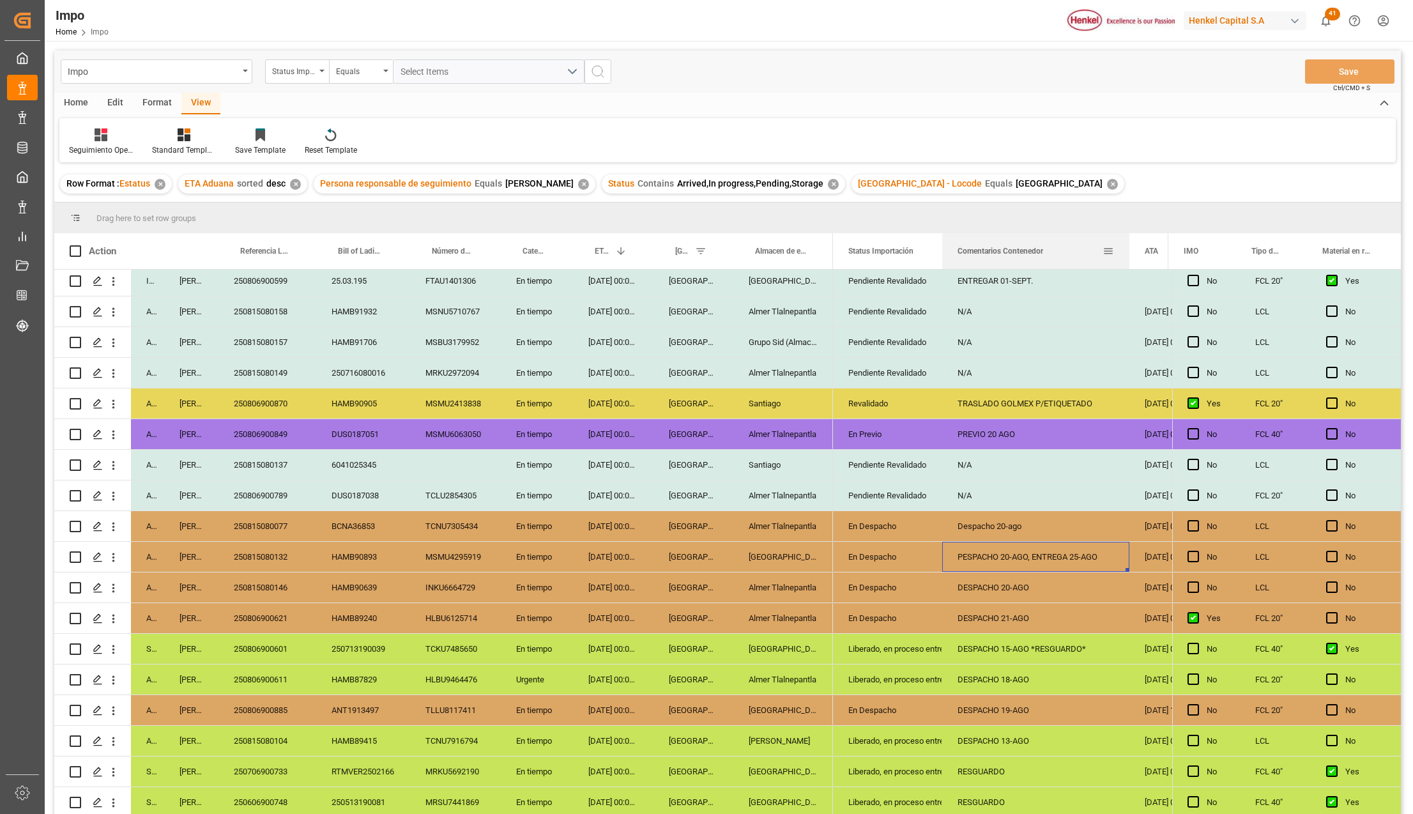
drag, startPoint x: 1083, startPoint y: 236, endPoint x: 1128, endPoint y: 249, distance: 46.5
click at [1128, 249] on div at bounding box center [1129, 251] width 5 height 36
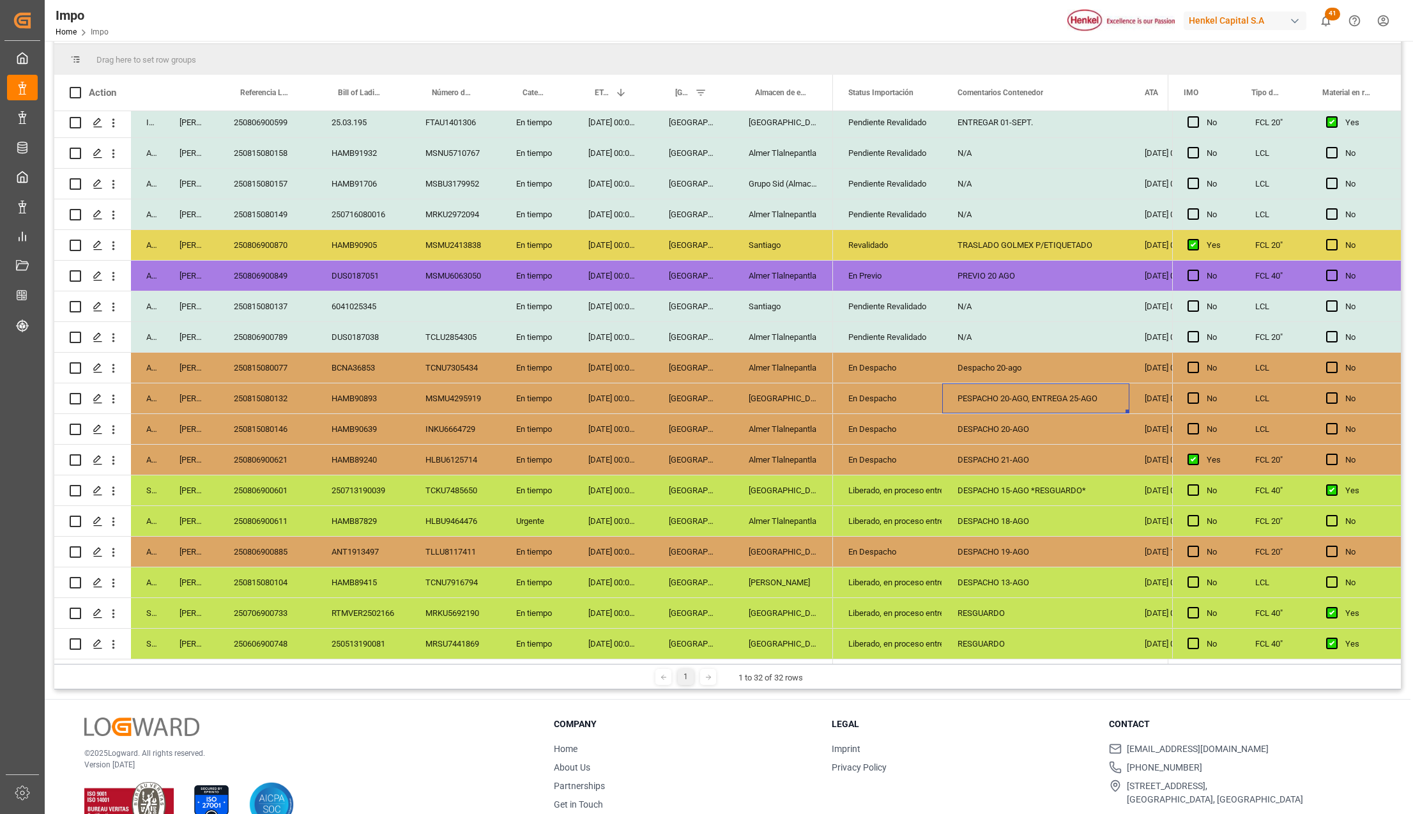
scroll to position [189, 0]
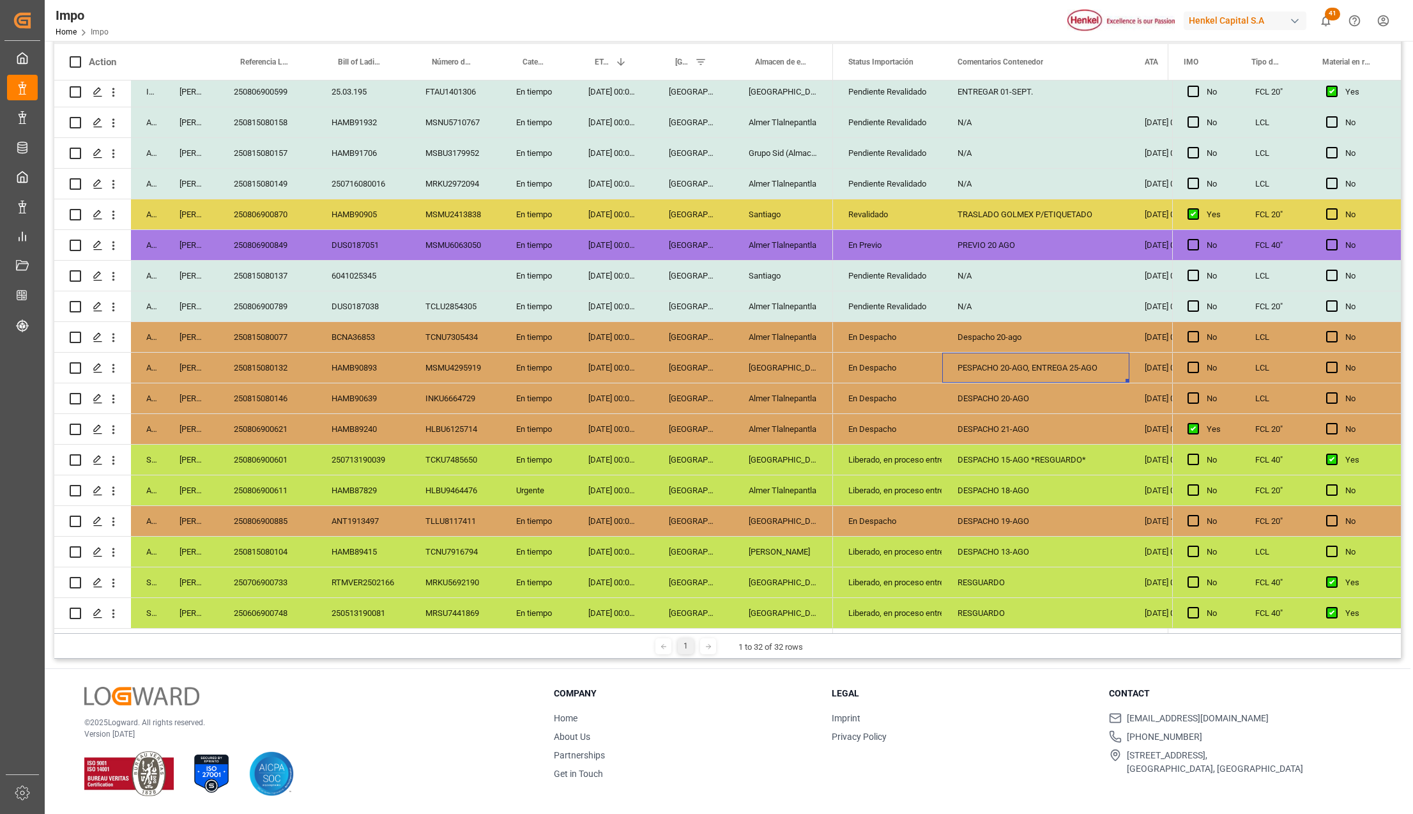
click at [1040, 487] on div "DESPACHO 18-AGO" at bounding box center [1035, 490] width 187 height 30
click at [905, 489] on div "Liberado, en proceso entrega" at bounding box center [887, 490] width 79 height 29
click at [920, 496] on polyline "open menu" at bounding box center [919, 498] width 8 height 4
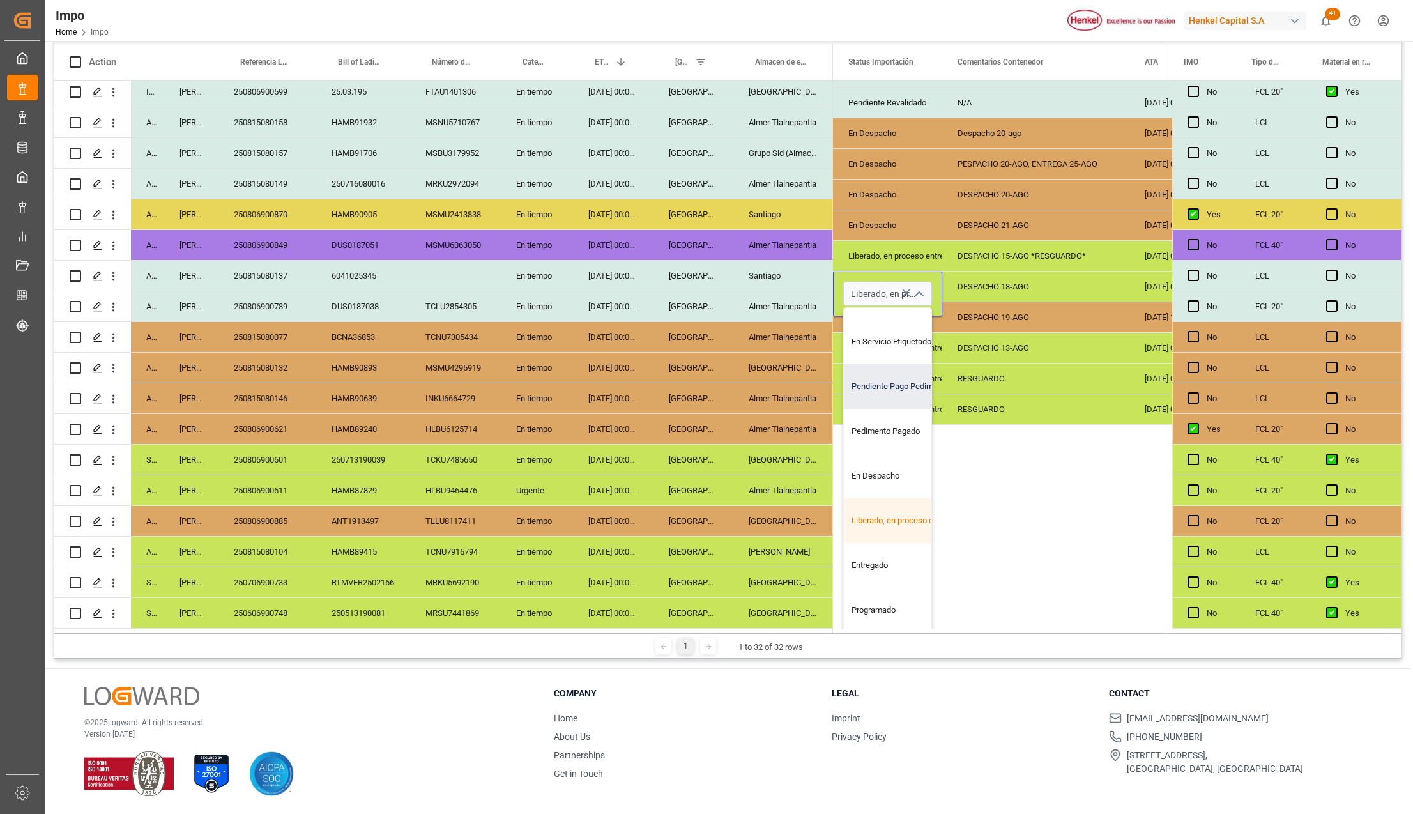
scroll to position [208, 0]
click at [878, 547] on div "Entregado" at bounding box center [904, 565] width 120 height 45
type input "Entregado"
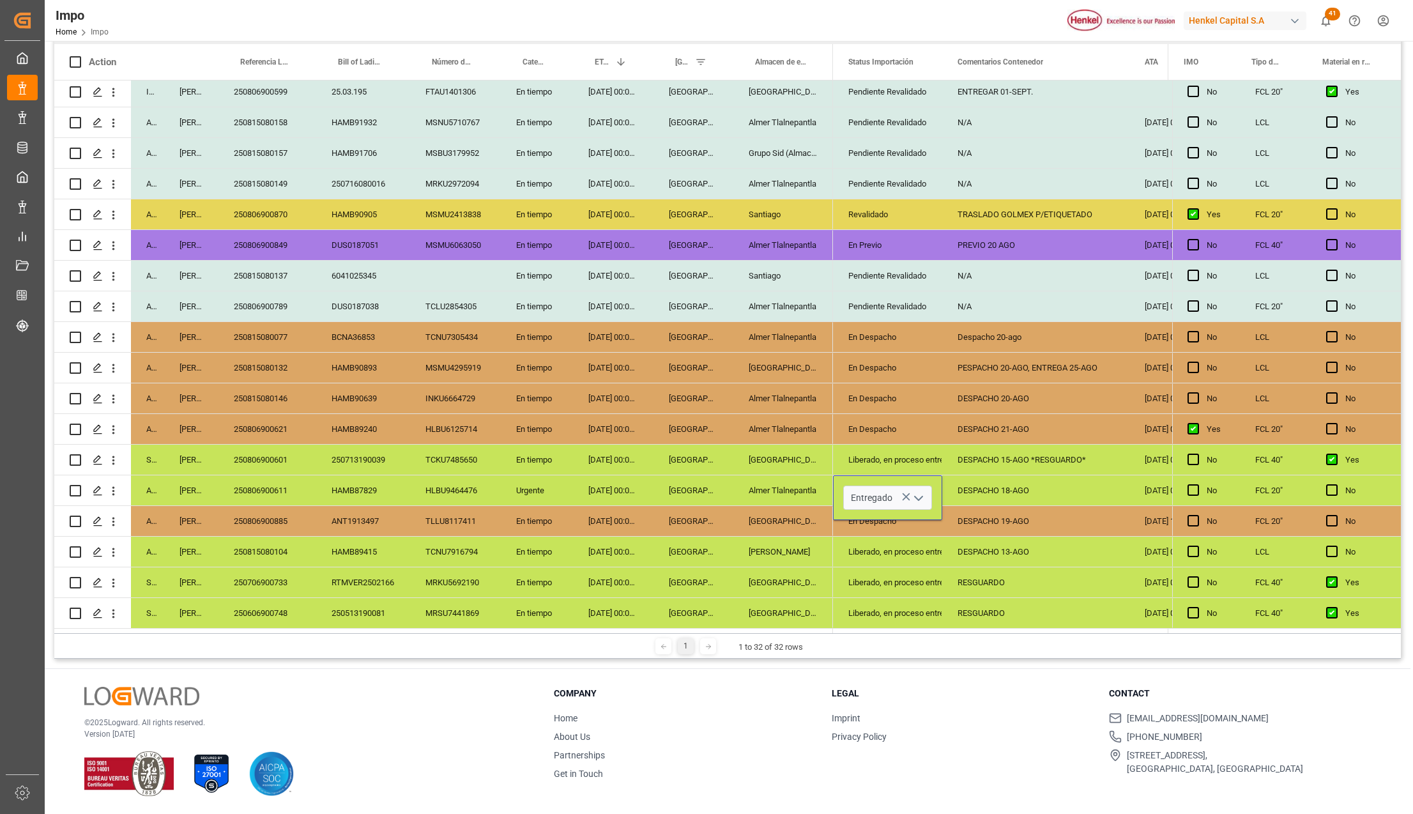
scroll to position [0, 0]
click at [910, 524] on div "En Despacho" at bounding box center [887, 520] width 79 height 29
click at [890, 484] on div "Entregado" at bounding box center [887, 490] width 79 height 29
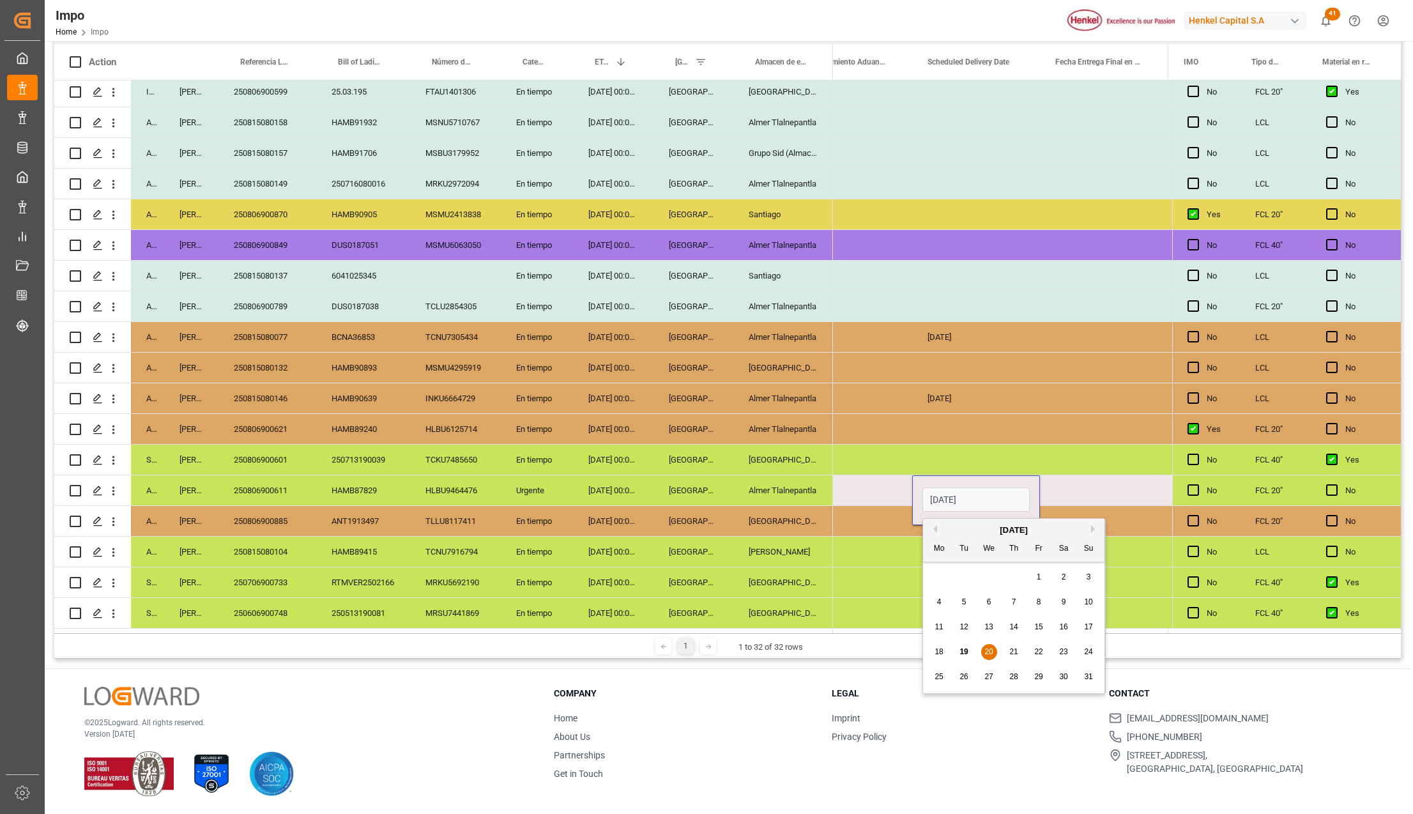
click at [447, 485] on div "HLBU9464476" at bounding box center [455, 490] width 91 height 30
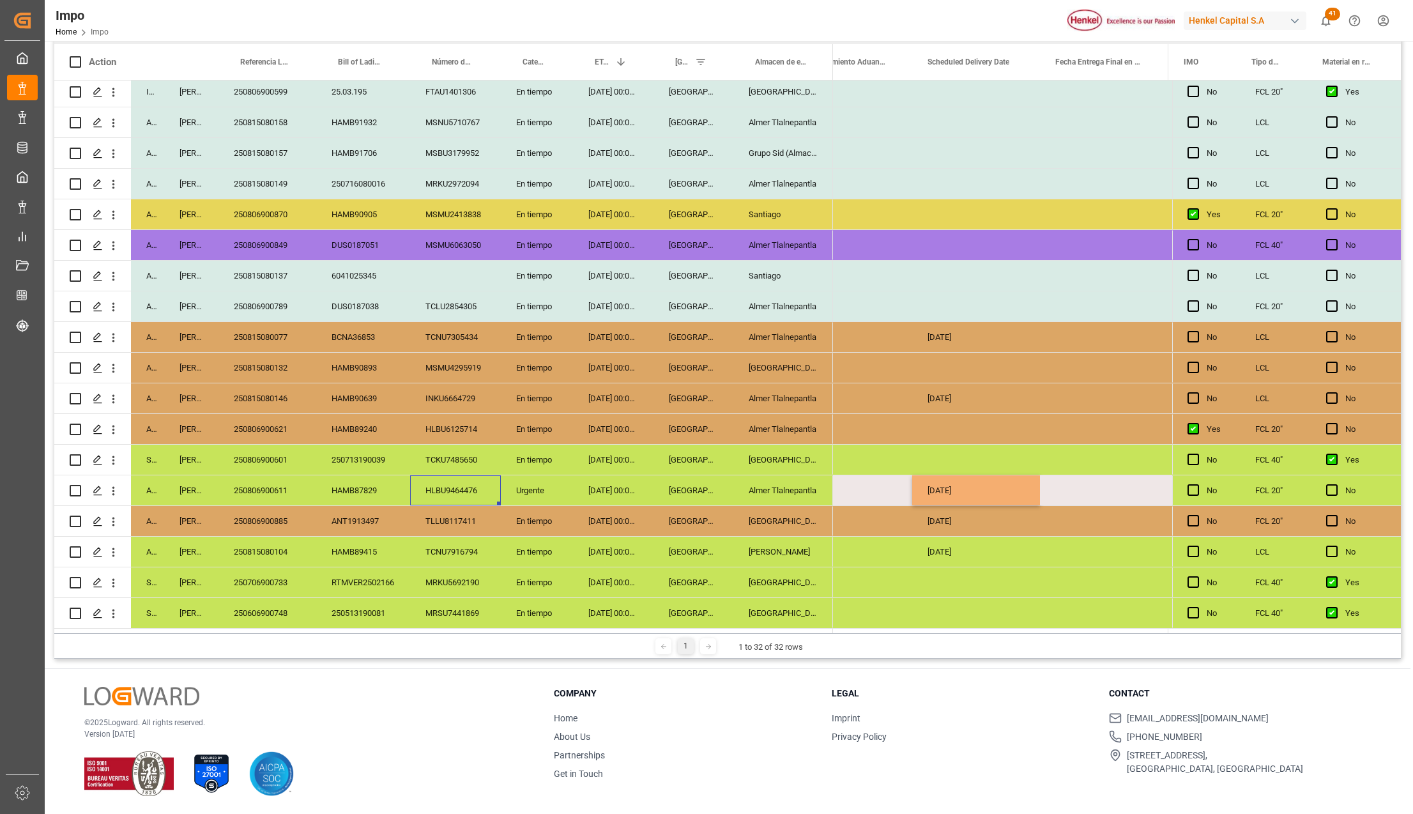
click at [280, 483] on div "250806900611" at bounding box center [267, 490] width 98 height 30
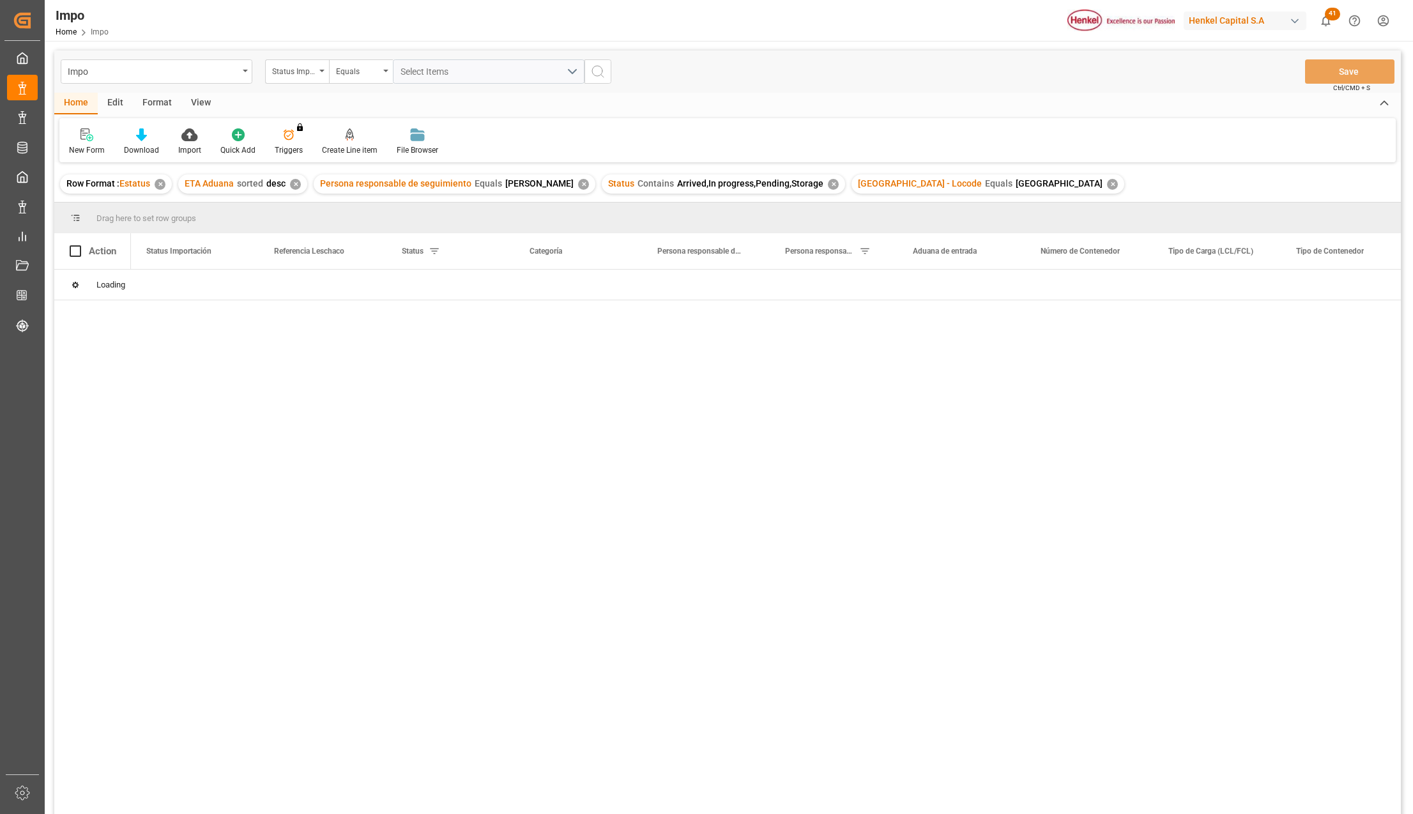
click at [197, 98] on div "View" at bounding box center [200, 104] width 39 height 22
click at [146, 135] on icon at bounding box center [145, 134] width 13 height 13
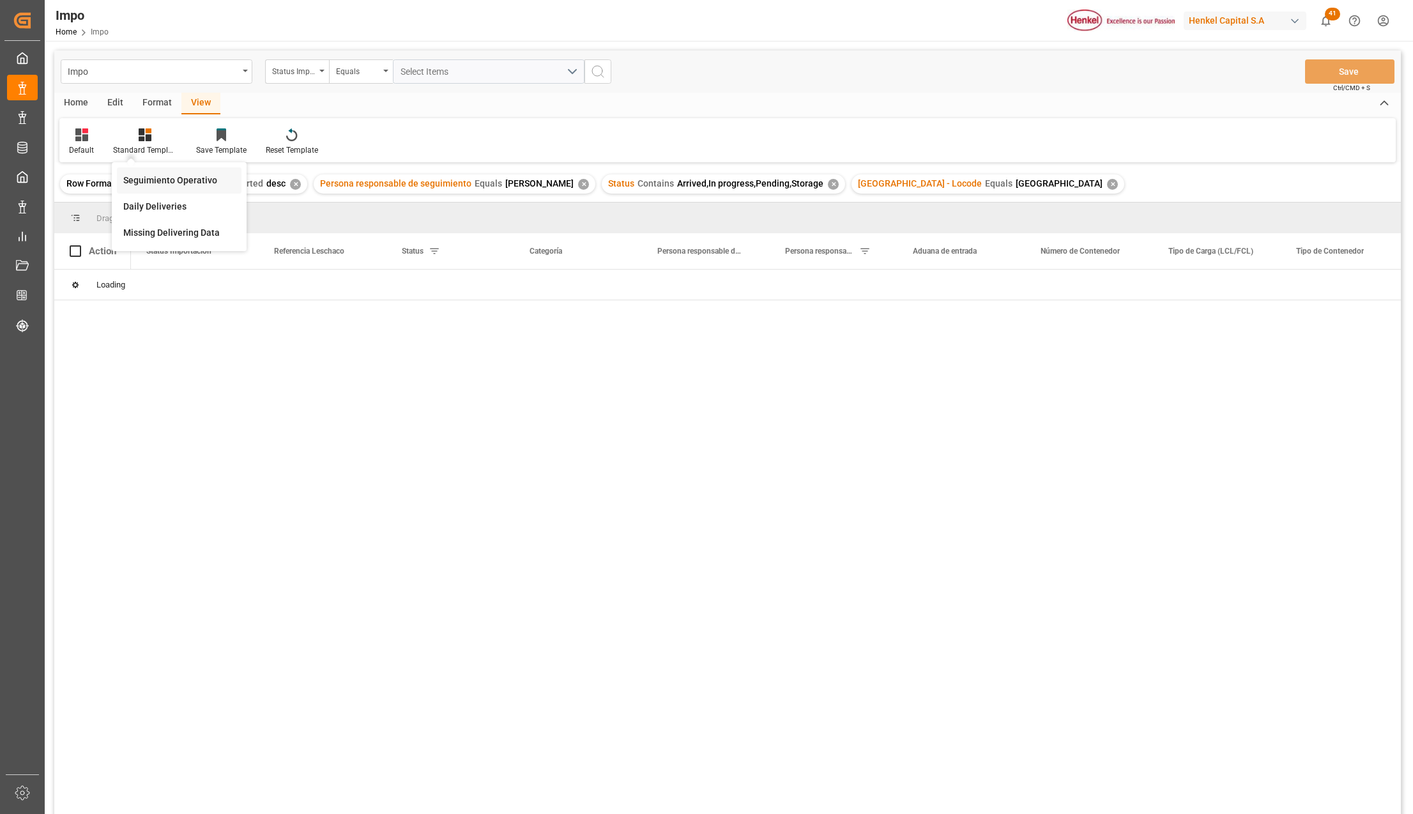
click at [154, 175] on div "Seguimiento Operativo" at bounding box center [179, 180] width 112 height 13
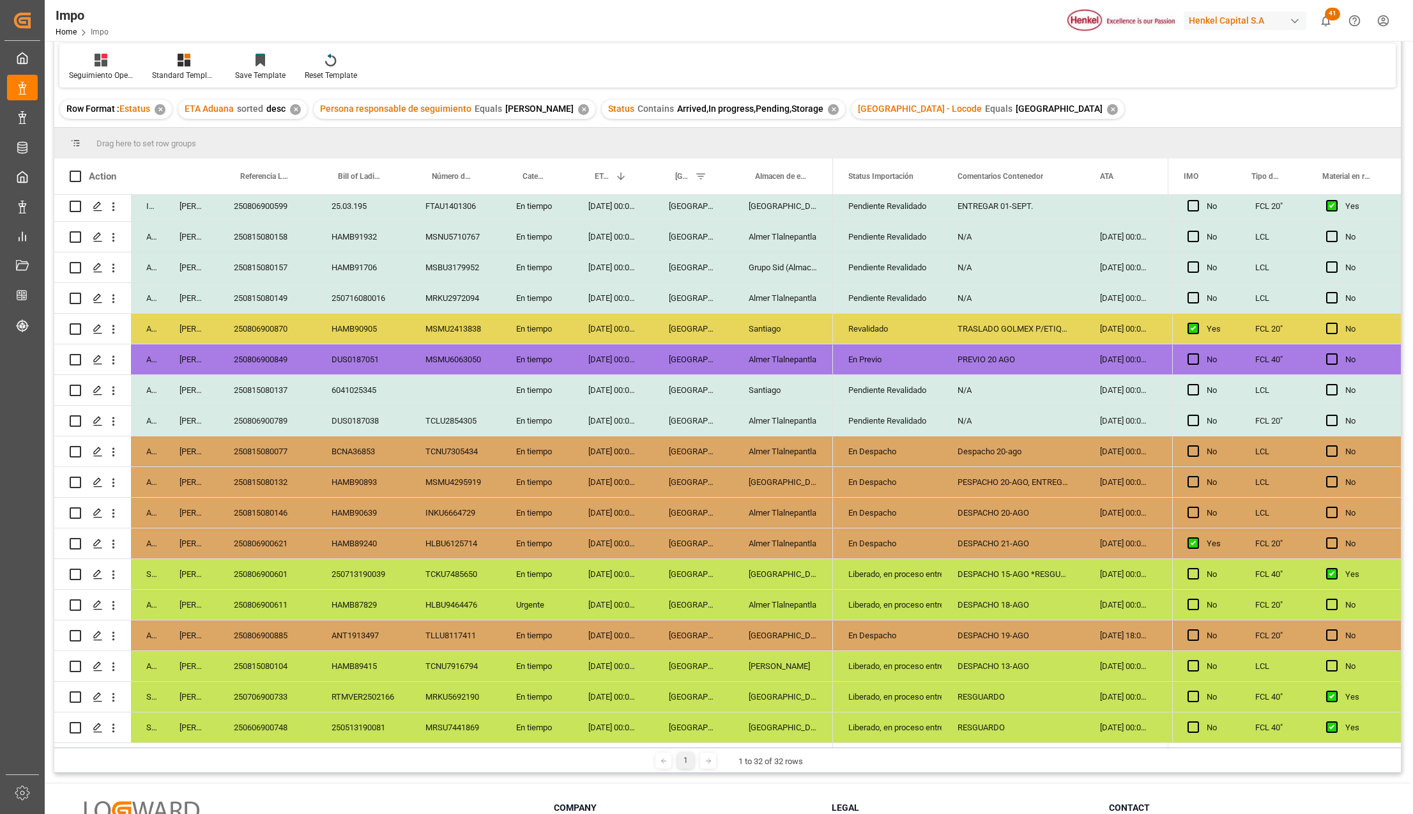
scroll to position [170, 0]
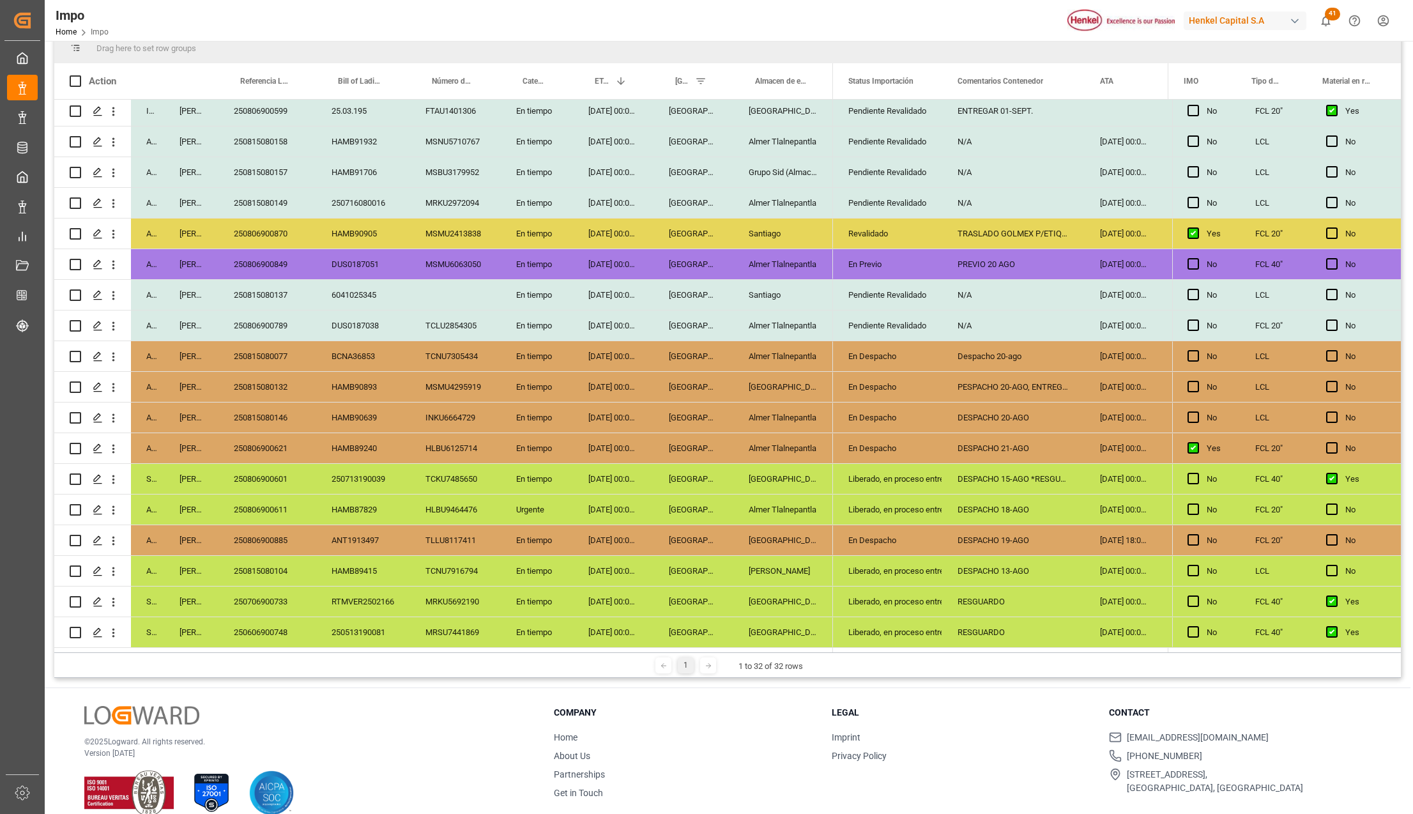
click at [982, 505] on div "DESPACHO 18-AGO" at bounding box center [1013, 509] width 142 height 30
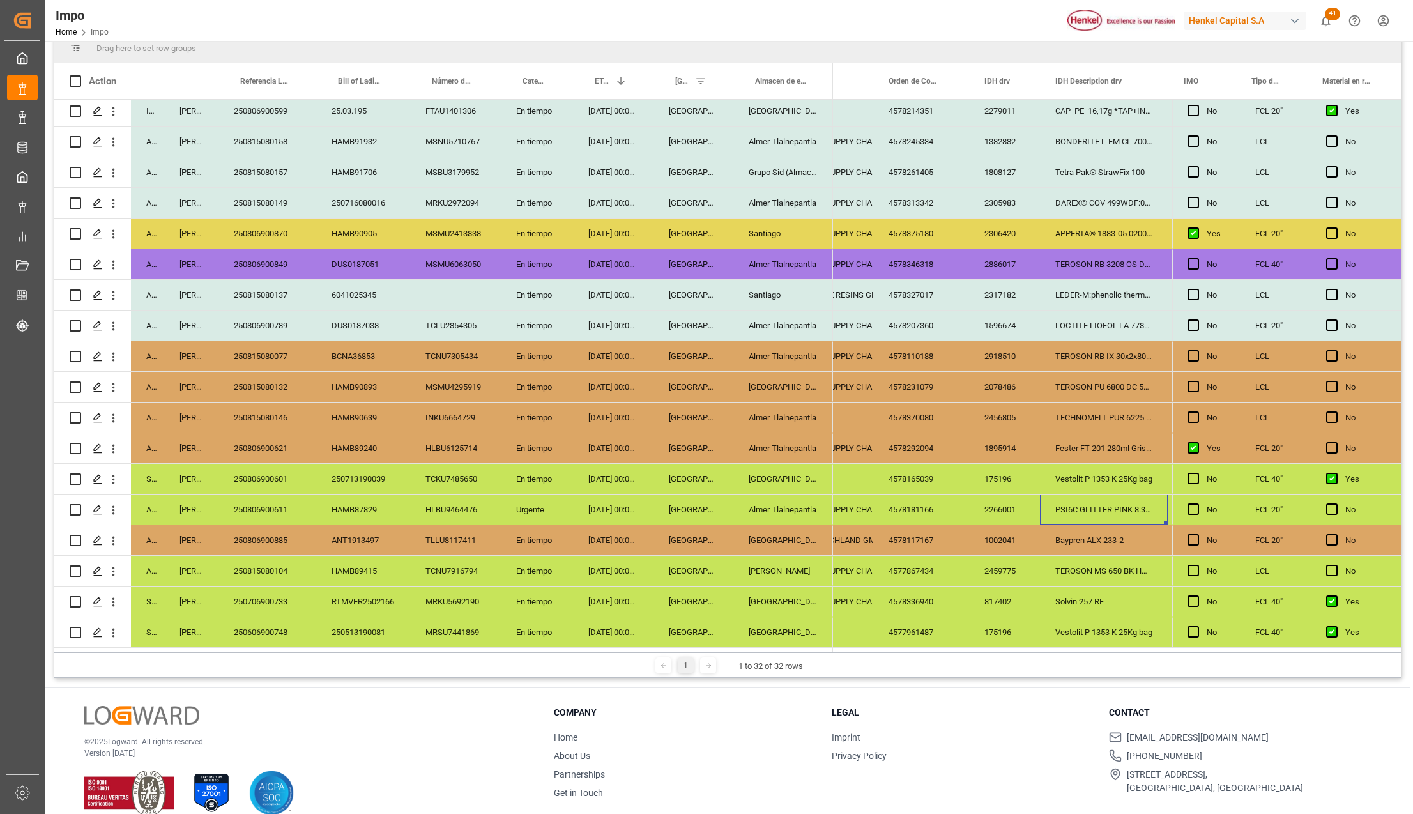
scroll to position [0, 0]
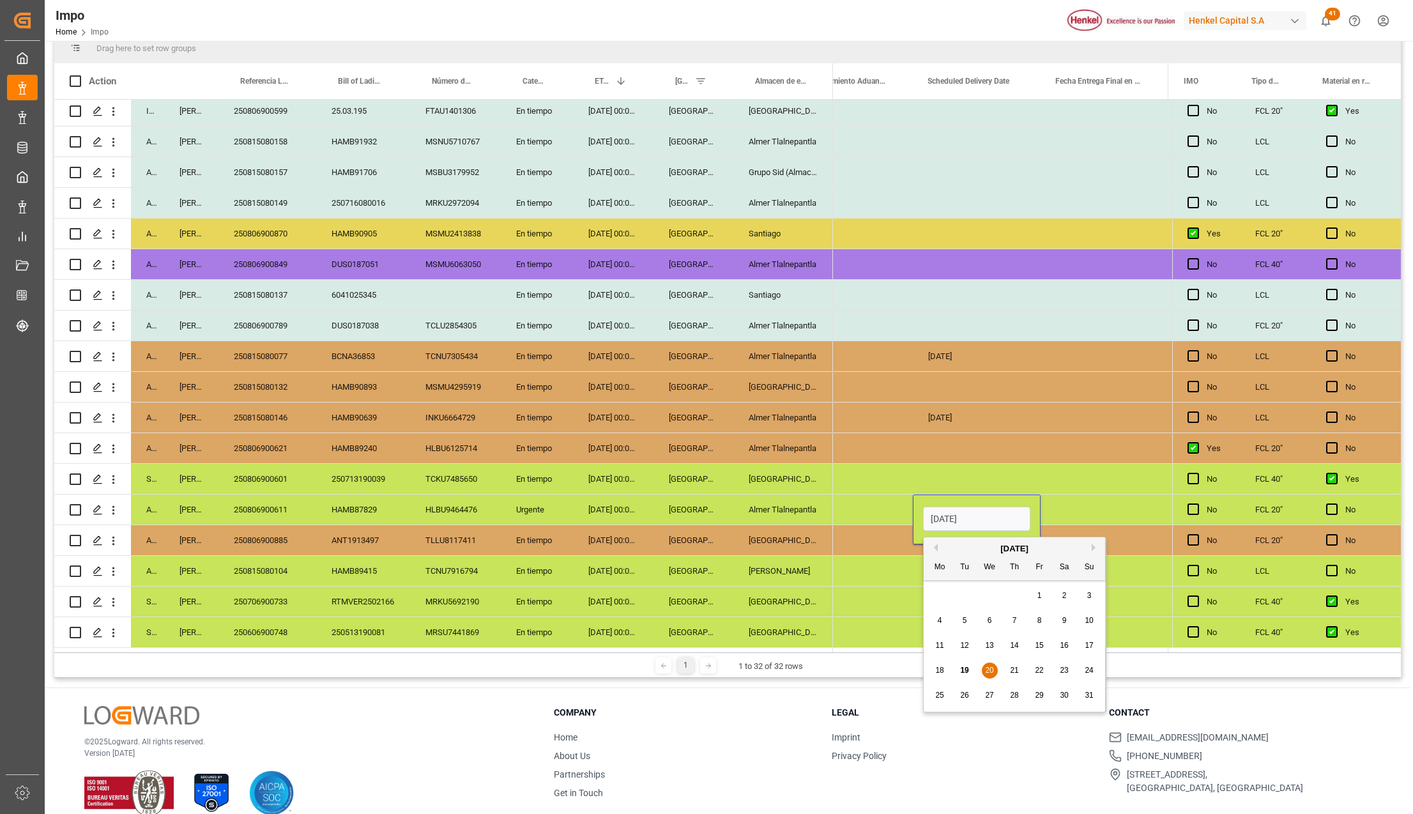
drag, startPoint x: 974, startPoint y: 517, endPoint x: 921, endPoint y: 519, distance: 53.0
click at [923, 519] on input "[DATE]" at bounding box center [976, 518] width 107 height 24
type input "[DATE]"
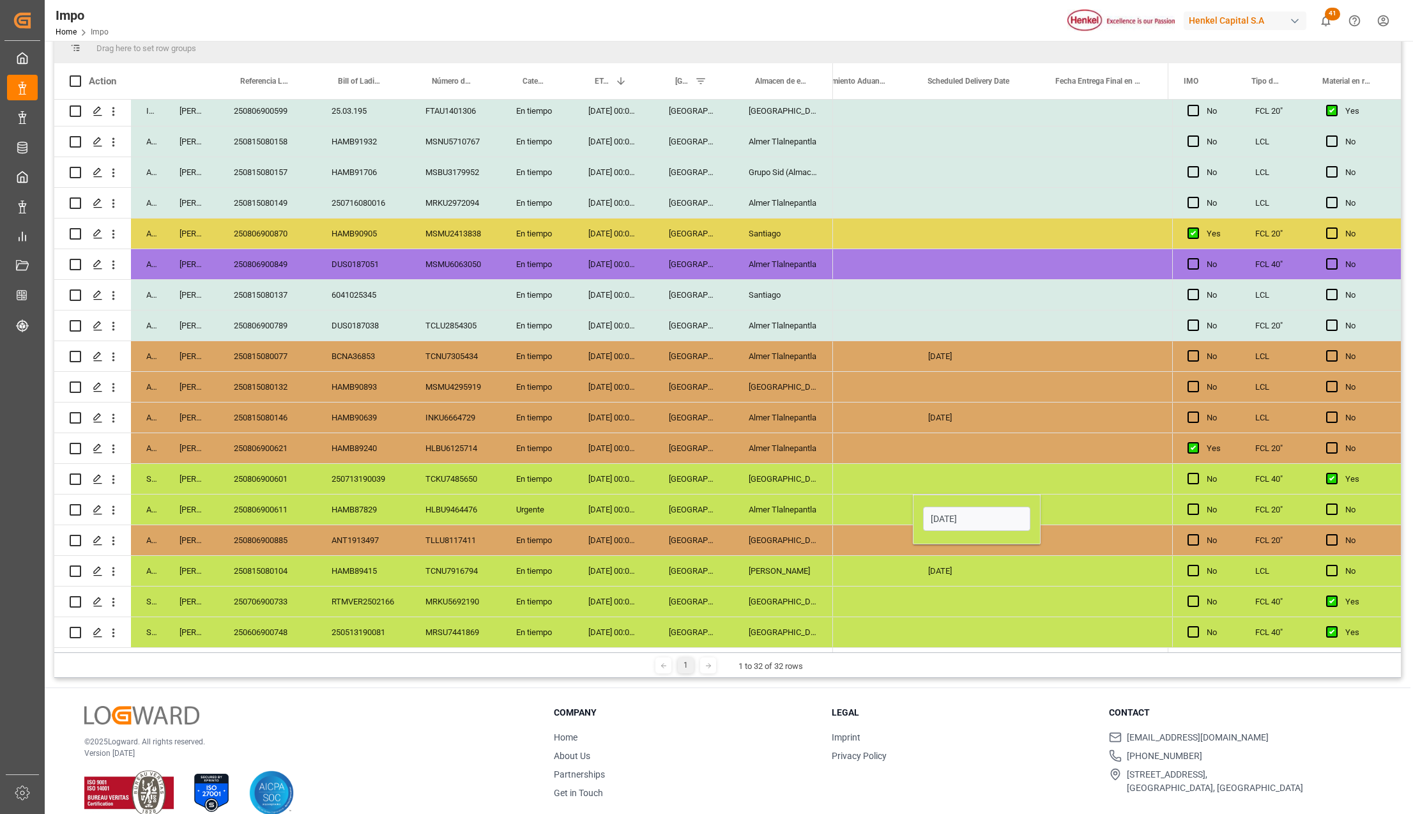
click at [1046, 588] on div "Press SPACE to select this row." at bounding box center [1104, 601] width 128 height 30
click at [967, 507] on div "[DATE]" at bounding box center [977, 509] width 128 height 30
click at [1061, 501] on div "Press SPACE to select this row." at bounding box center [1104, 509] width 128 height 30
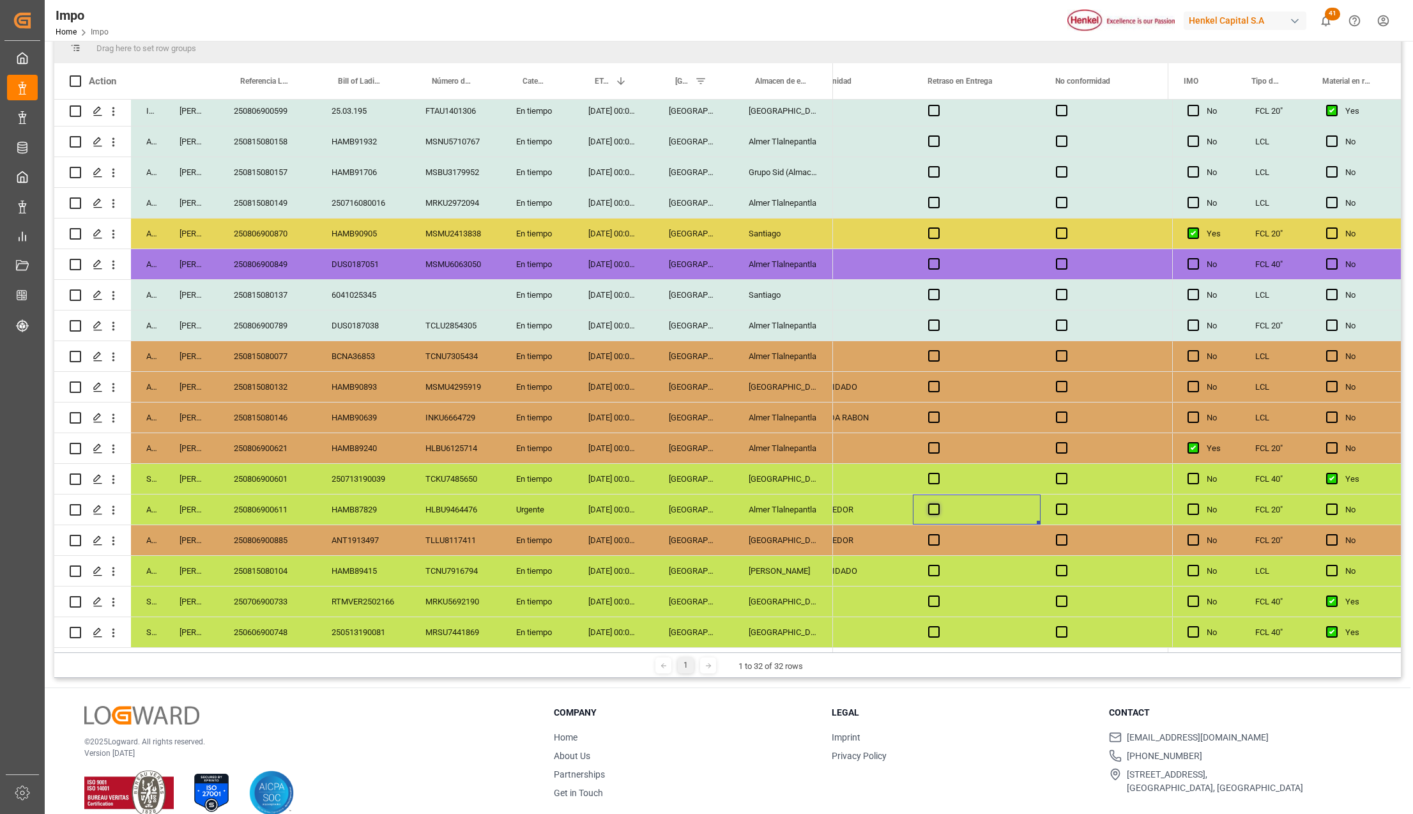
click at [935, 503] on span "Press SPACE to select this row." at bounding box center [933, 508] width 11 height 11
click at [938, 503] on input "Press SPACE to select this row." at bounding box center [938, 503] width 0 height 0
click at [935, 503] on span "Press SPACE to select this row." at bounding box center [933, 508] width 11 height 11
click at [938, 503] on input "Press SPACE to select this row." at bounding box center [938, 503] width 0 height 0
click at [1007, 576] on div "Press SPACE to select this row." at bounding box center [977, 571] width 128 height 30
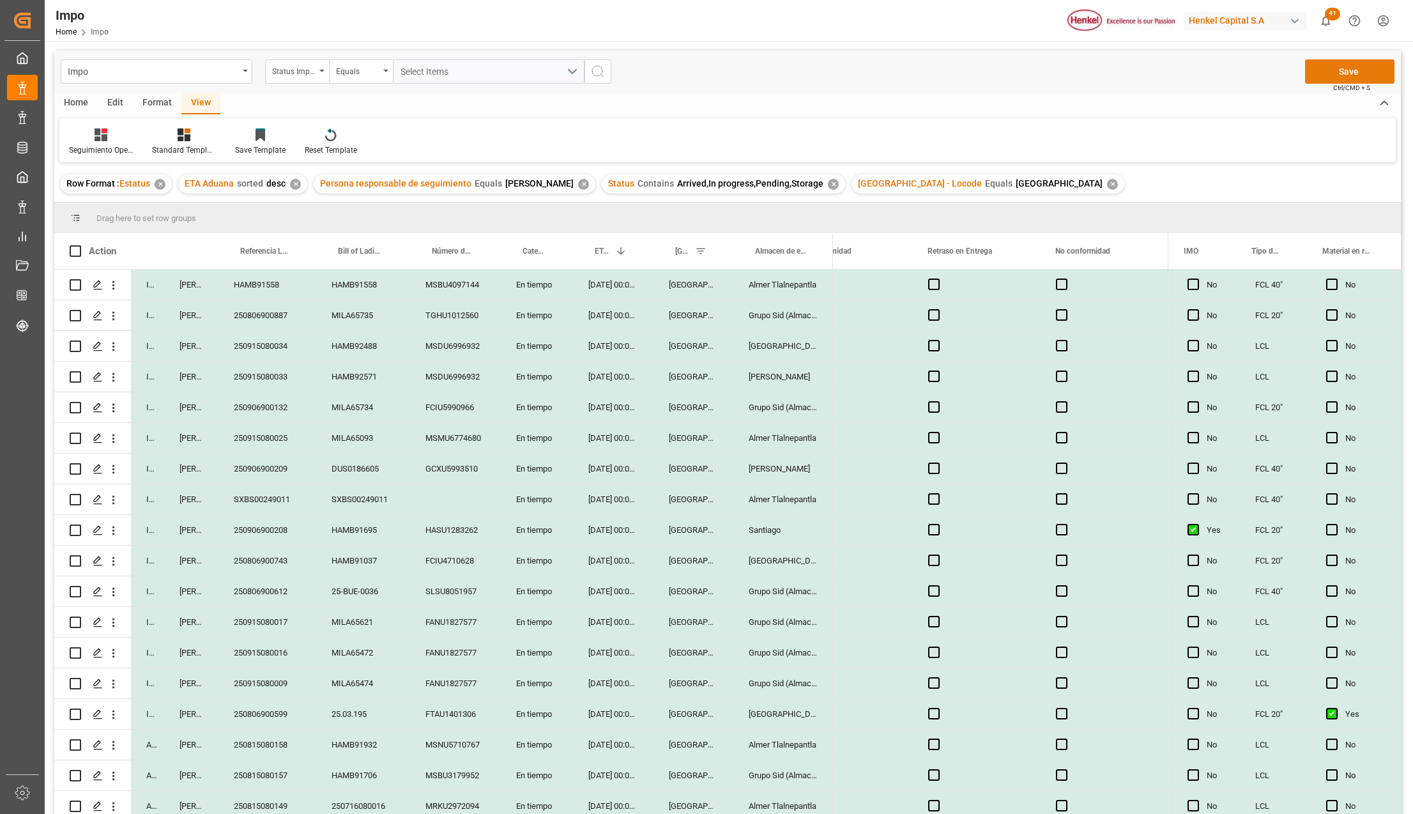
click at [1354, 77] on button "Save" at bounding box center [1349, 71] width 89 height 24
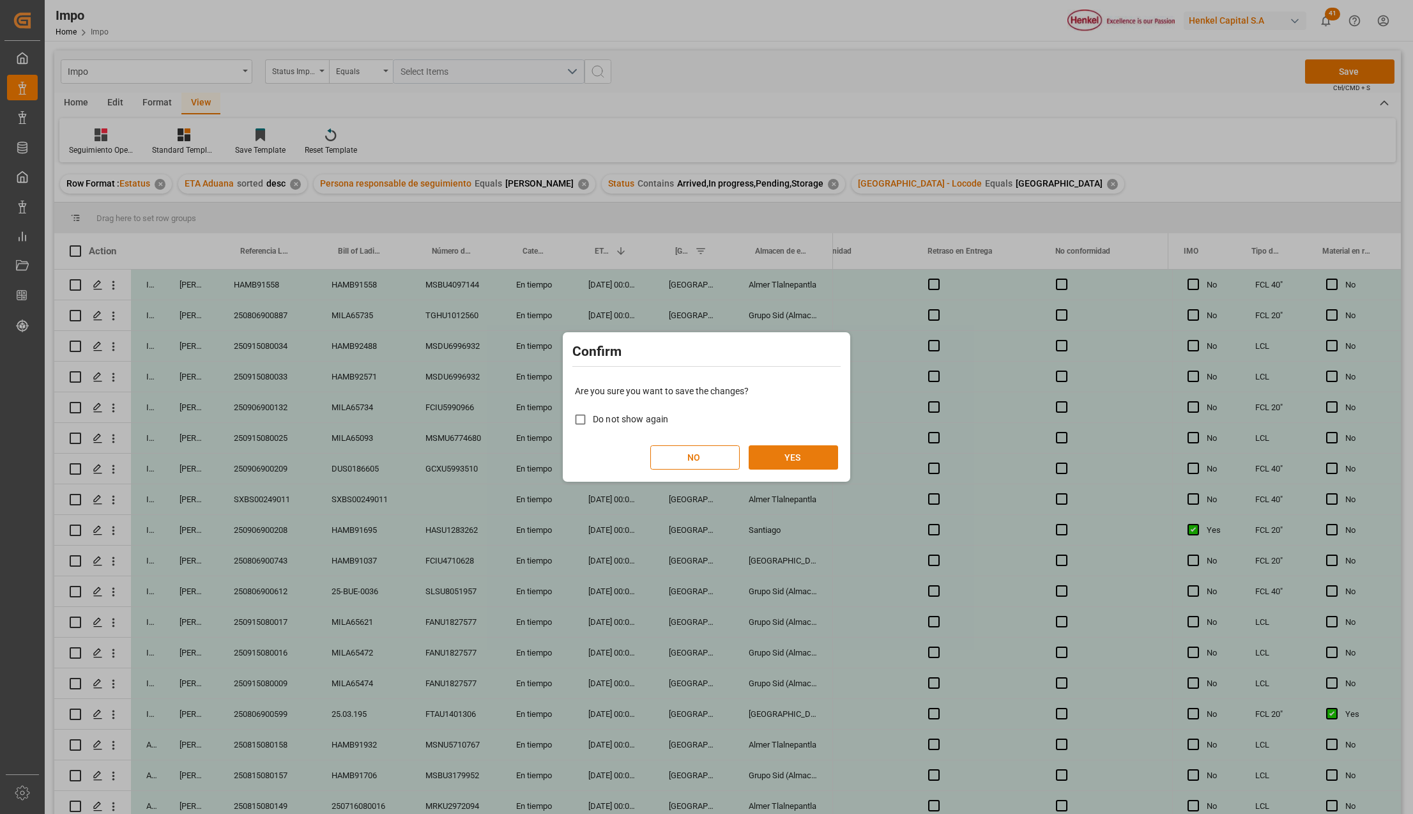
click at [798, 447] on button "YES" at bounding box center [793, 457] width 89 height 24
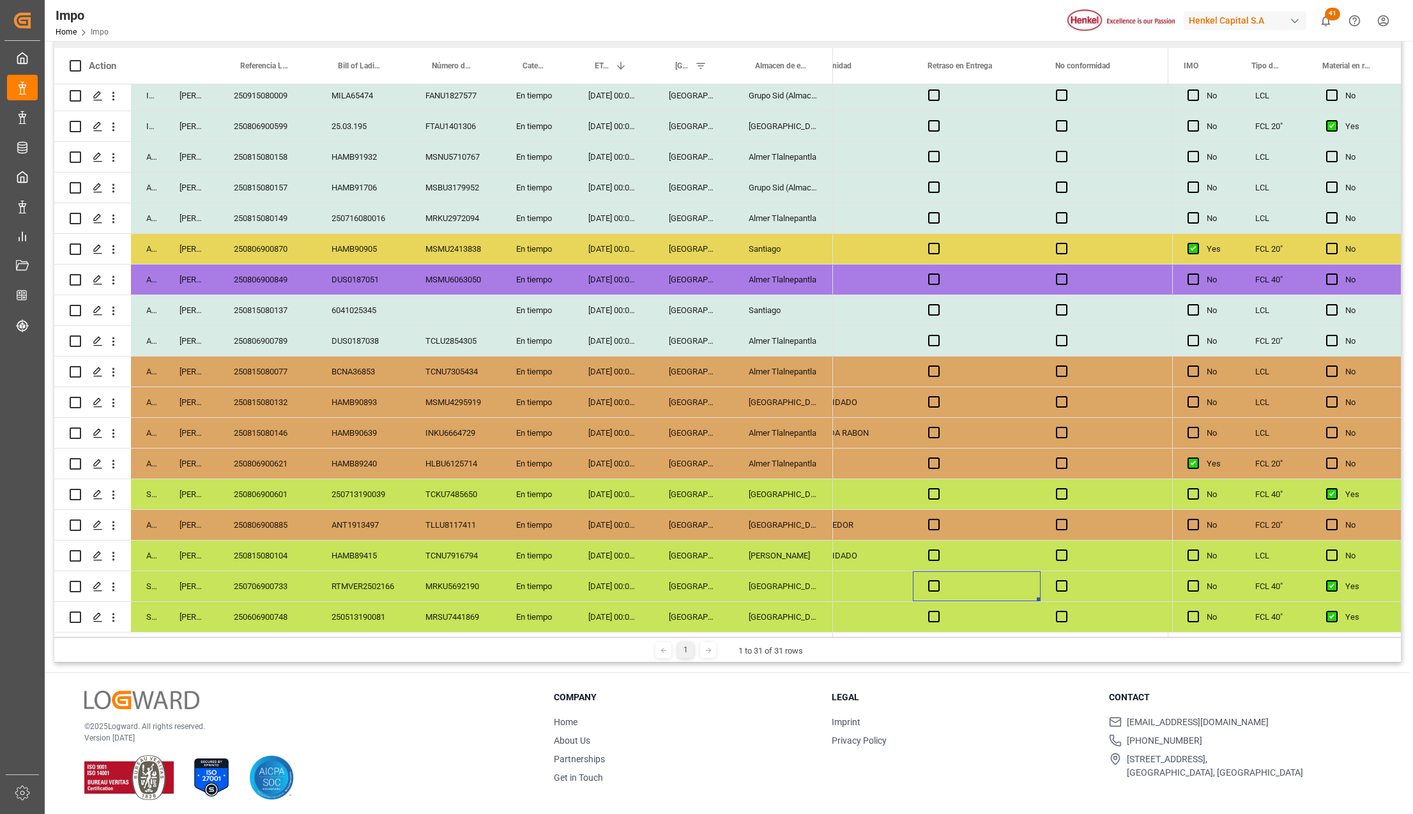
scroll to position [189, 0]
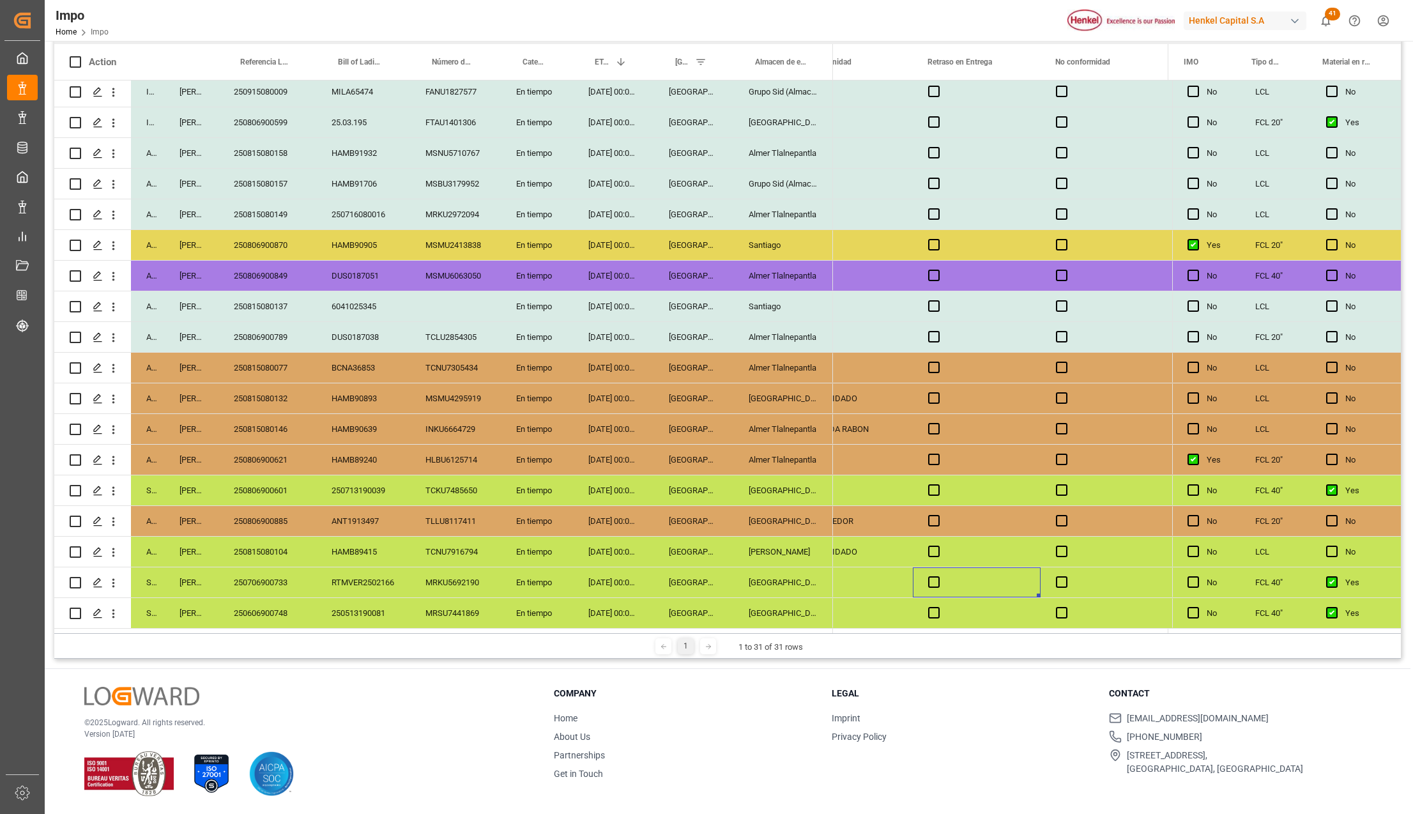
click at [777, 494] on div "[GEOGRAPHIC_DATA]" at bounding box center [783, 490] width 100 height 30
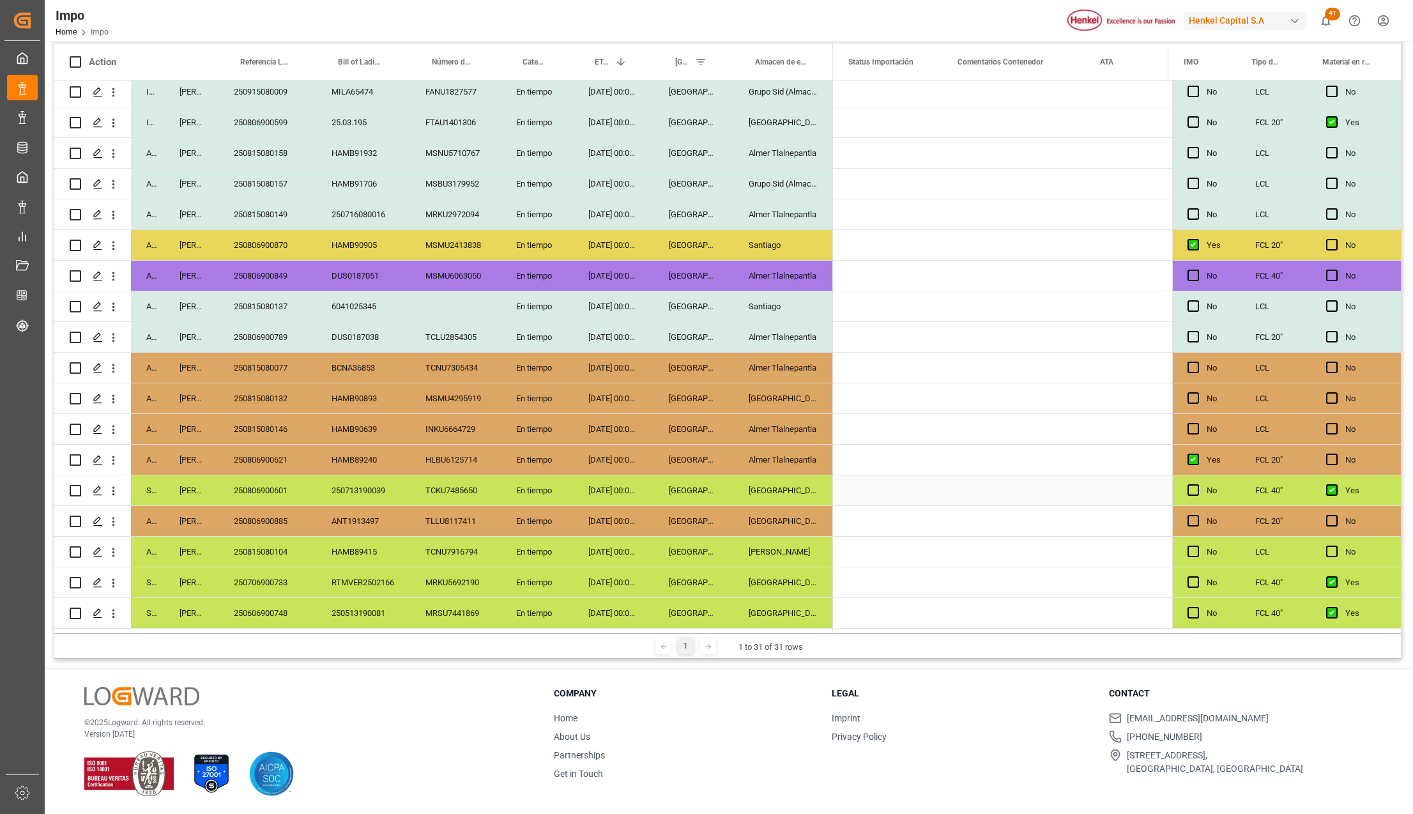
scroll to position [0, 0]
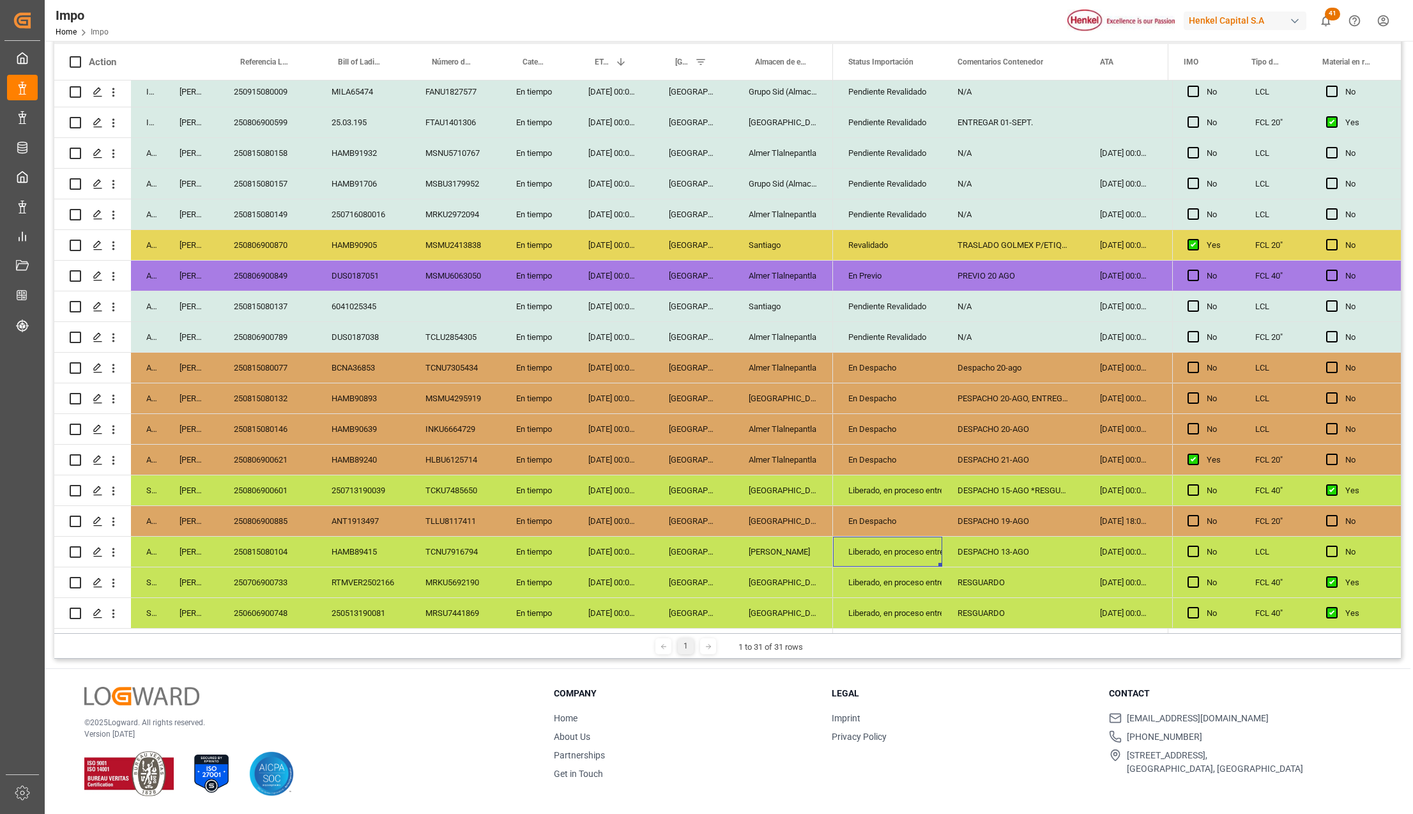
drag, startPoint x: 1033, startPoint y: 514, endPoint x: 1026, endPoint y: 517, distance: 7.7
click at [1033, 514] on div "DESPACHO 19-AGO" at bounding box center [1013, 521] width 142 height 30
click at [901, 517] on div "En Despacho" at bounding box center [887, 520] width 79 height 29
click at [1007, 520] on div "DESPACHO 19-AGO" at bounding box center [1013, 521] width 142 height 30
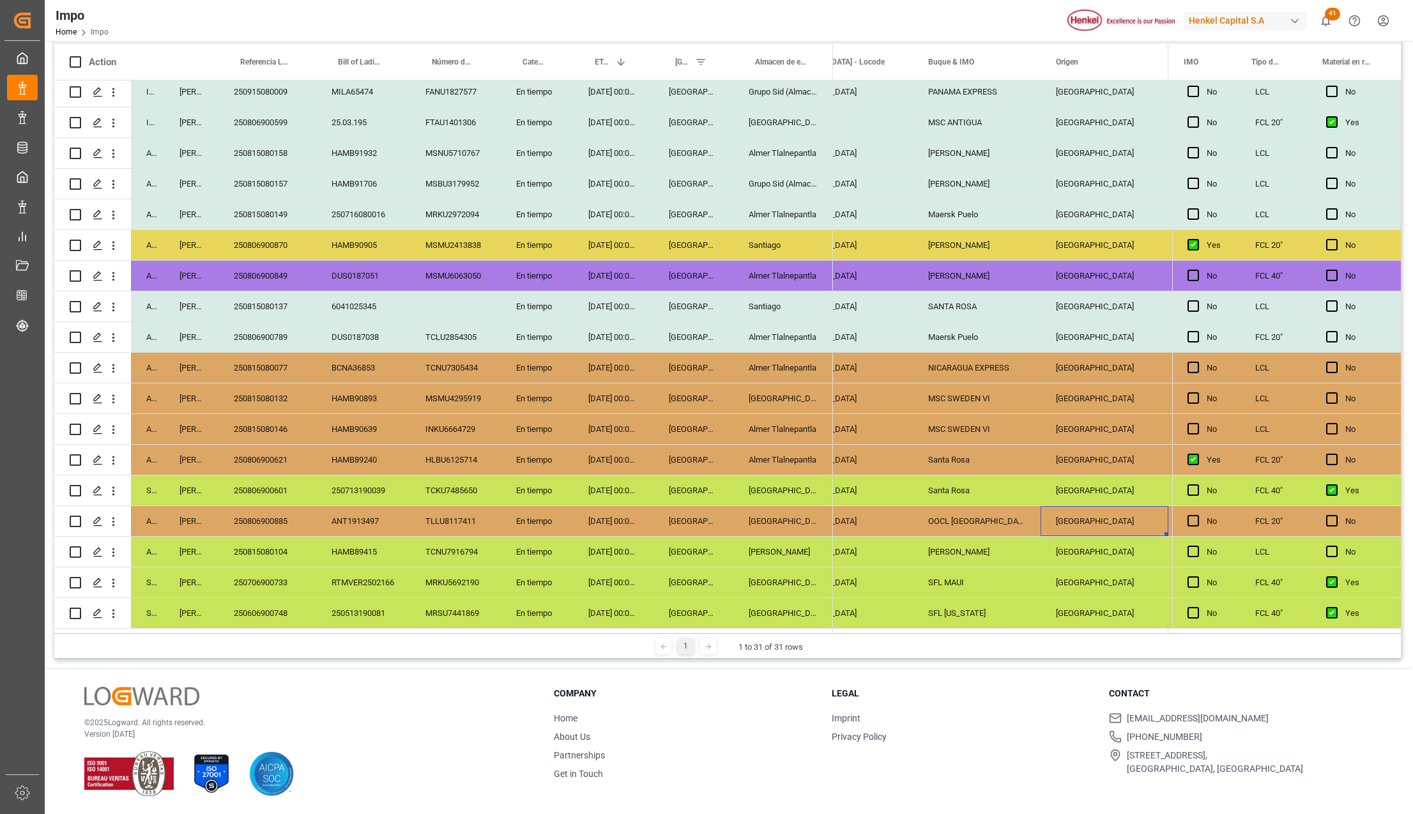
scroll to position [0, 1523]
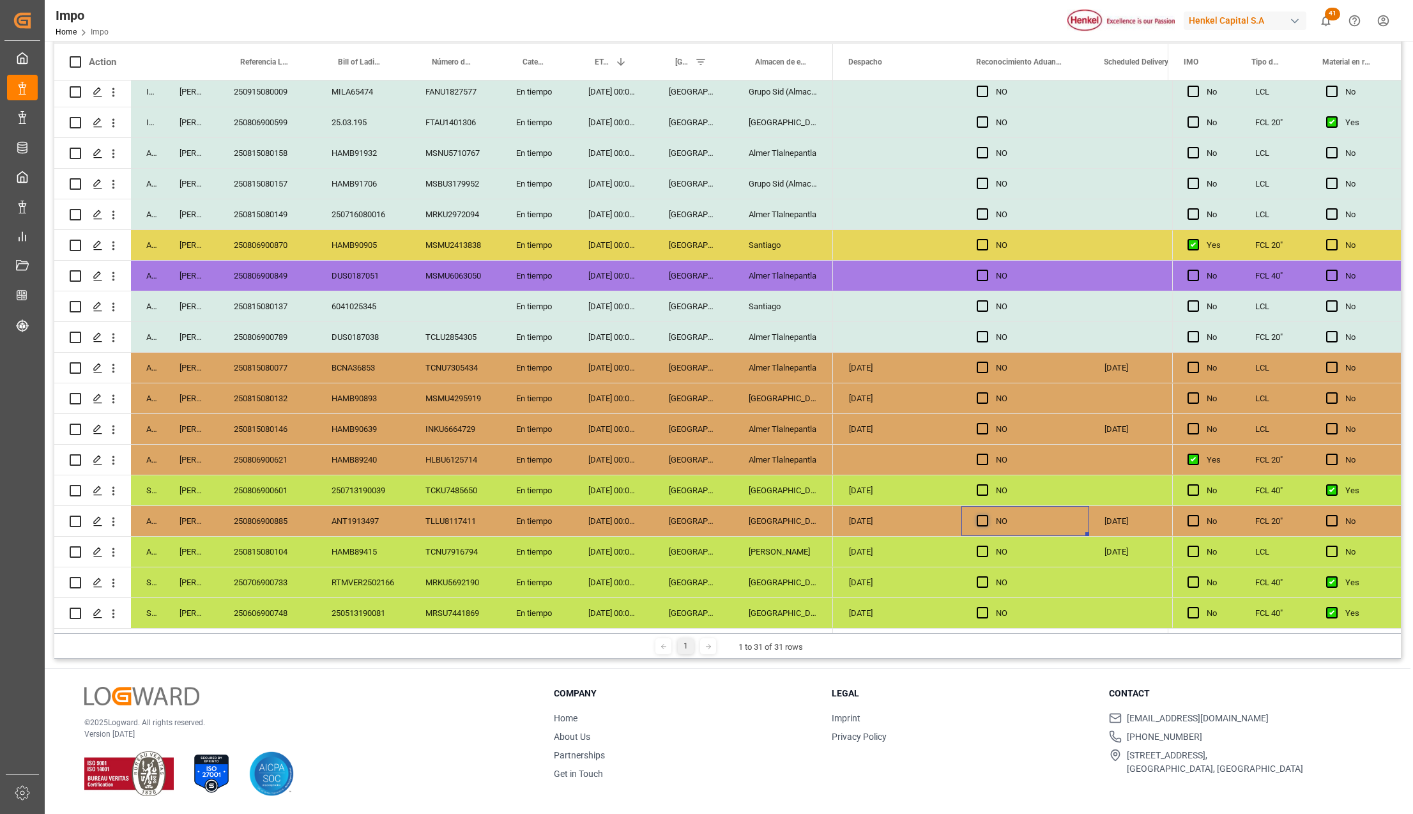
click at [985, 515] on span "Press SPACE to select this row." at bounding box center [982, 520] width 11 height 11
click at [986, 515] on input "Press SPACE to select this row." at bounding box center [986, 515] width 0 height 0
click at [1014, 545] on div "NO" at bounding box center [1035, 551] width 78 height 29
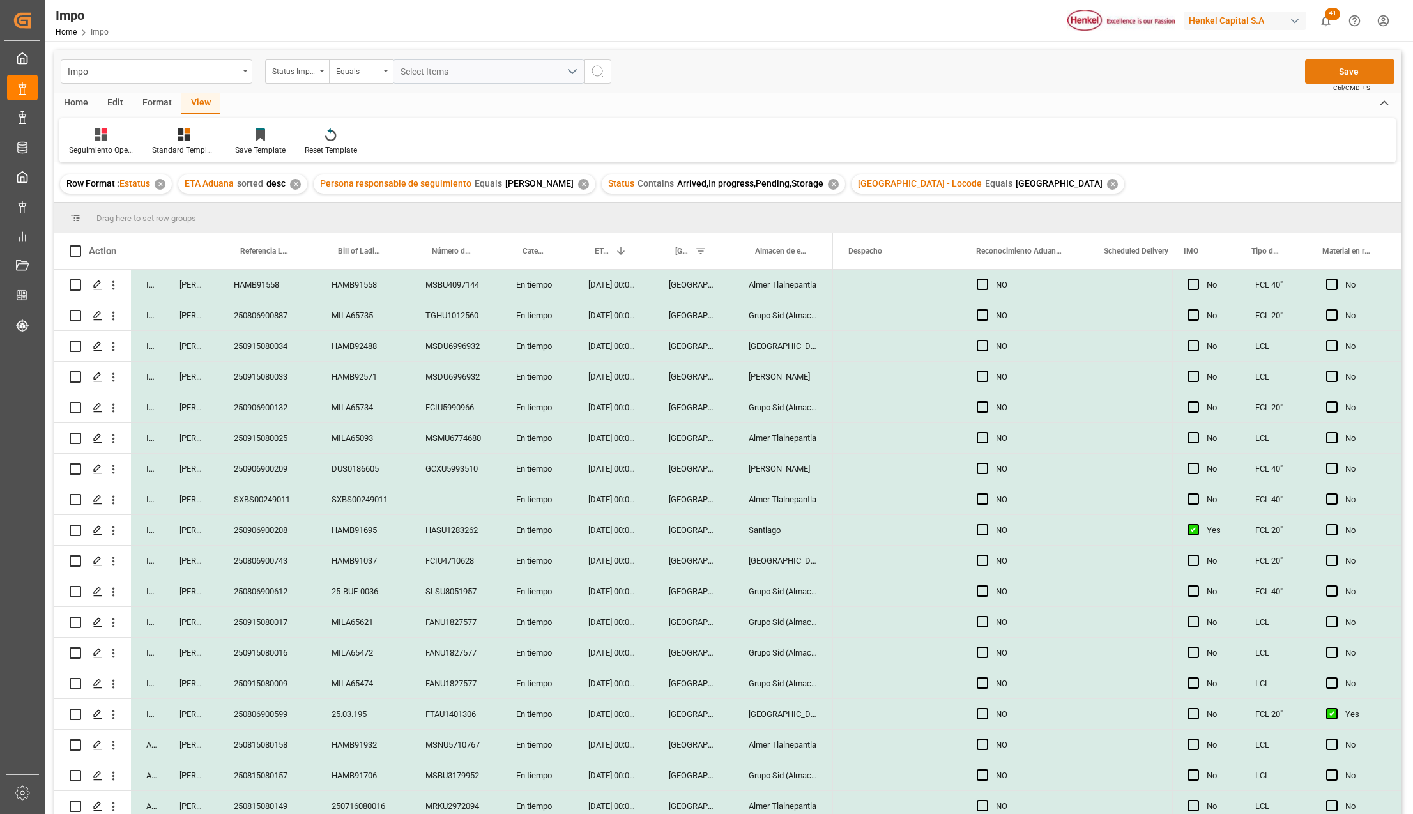
click at [1332, 67] on button "Save" at bounding box center [1349, 71] width 89 height 24
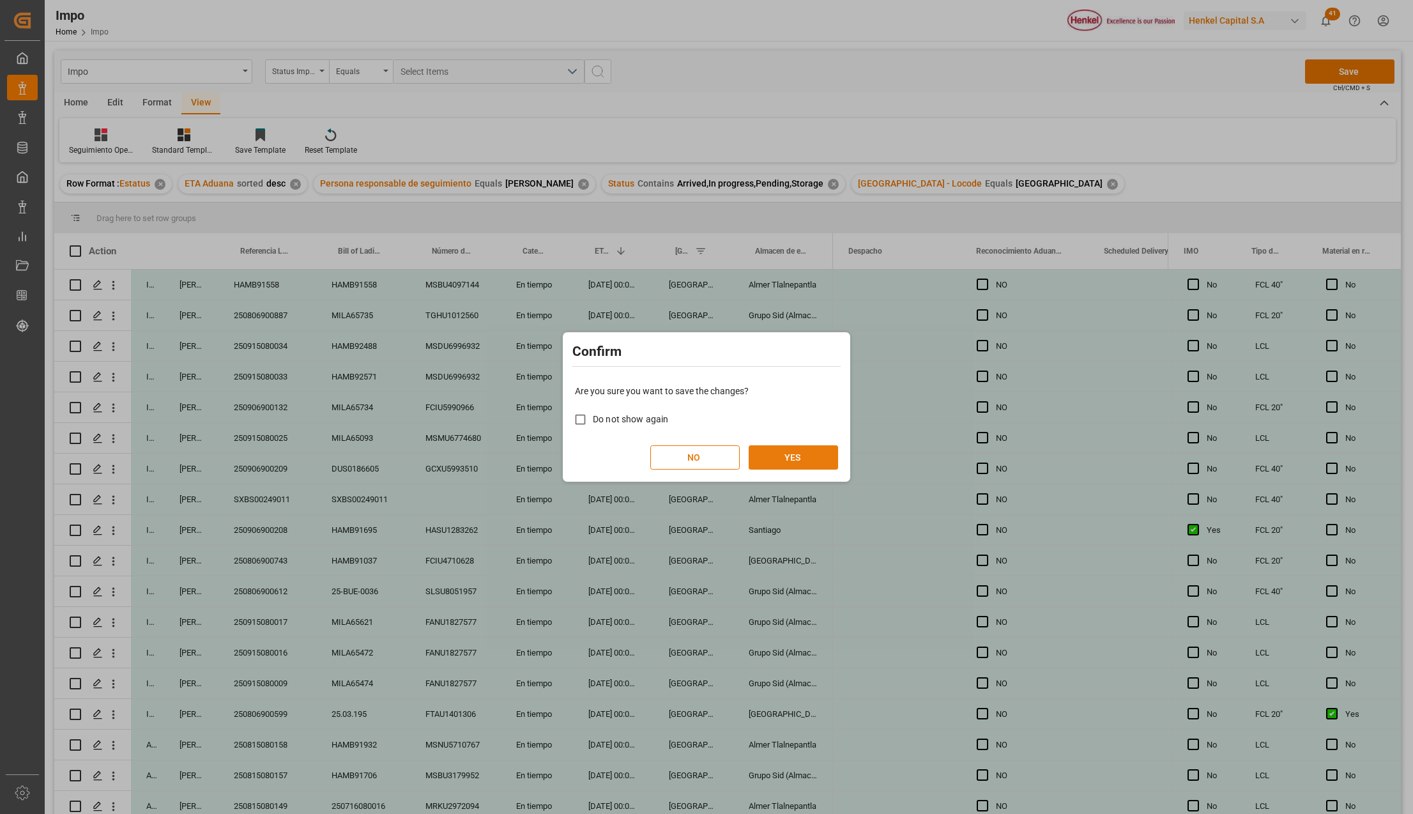
click at [800, 455] on button "YES" at bounding box center [793, 457] width 89 height 24
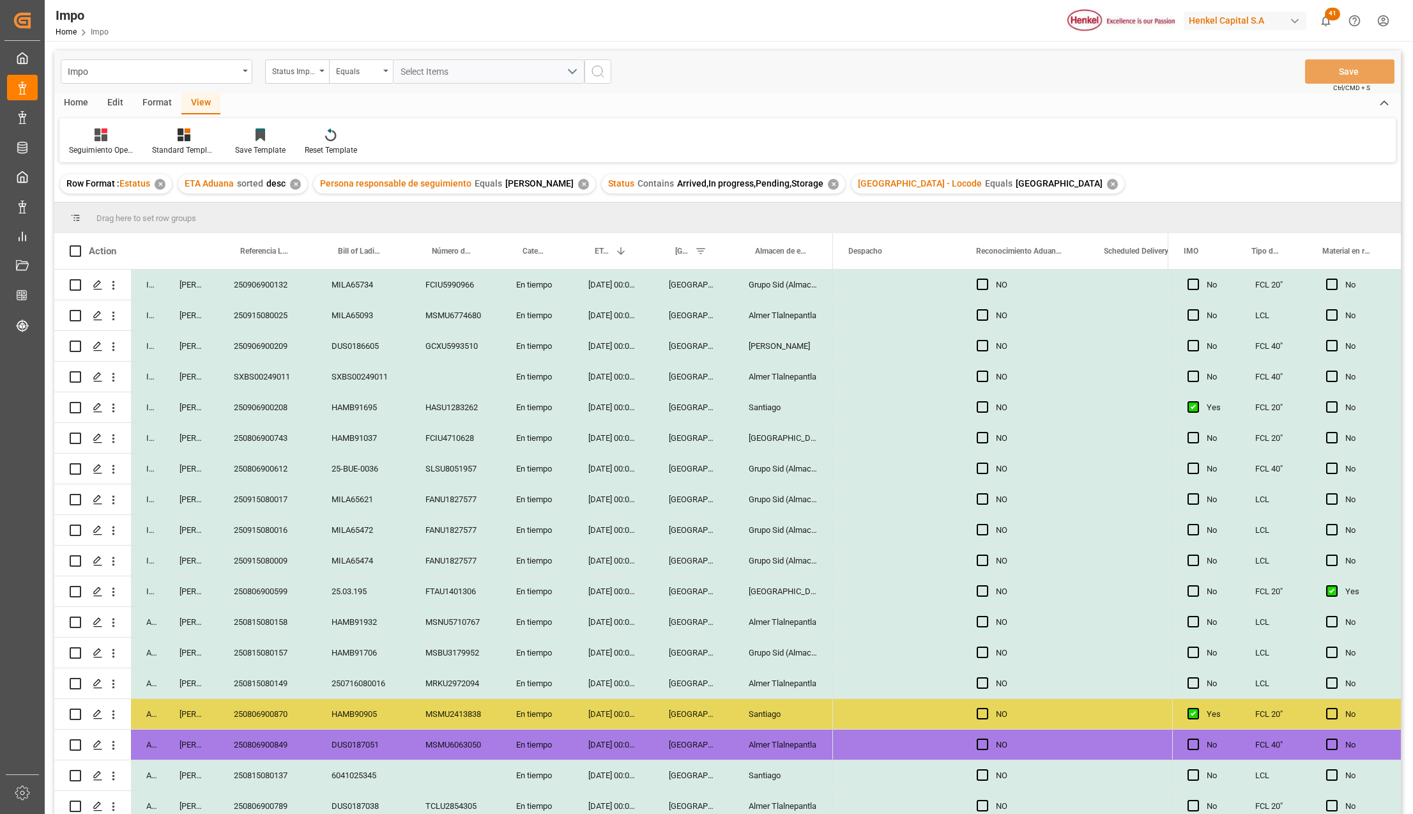
scroll to position [406, 0]
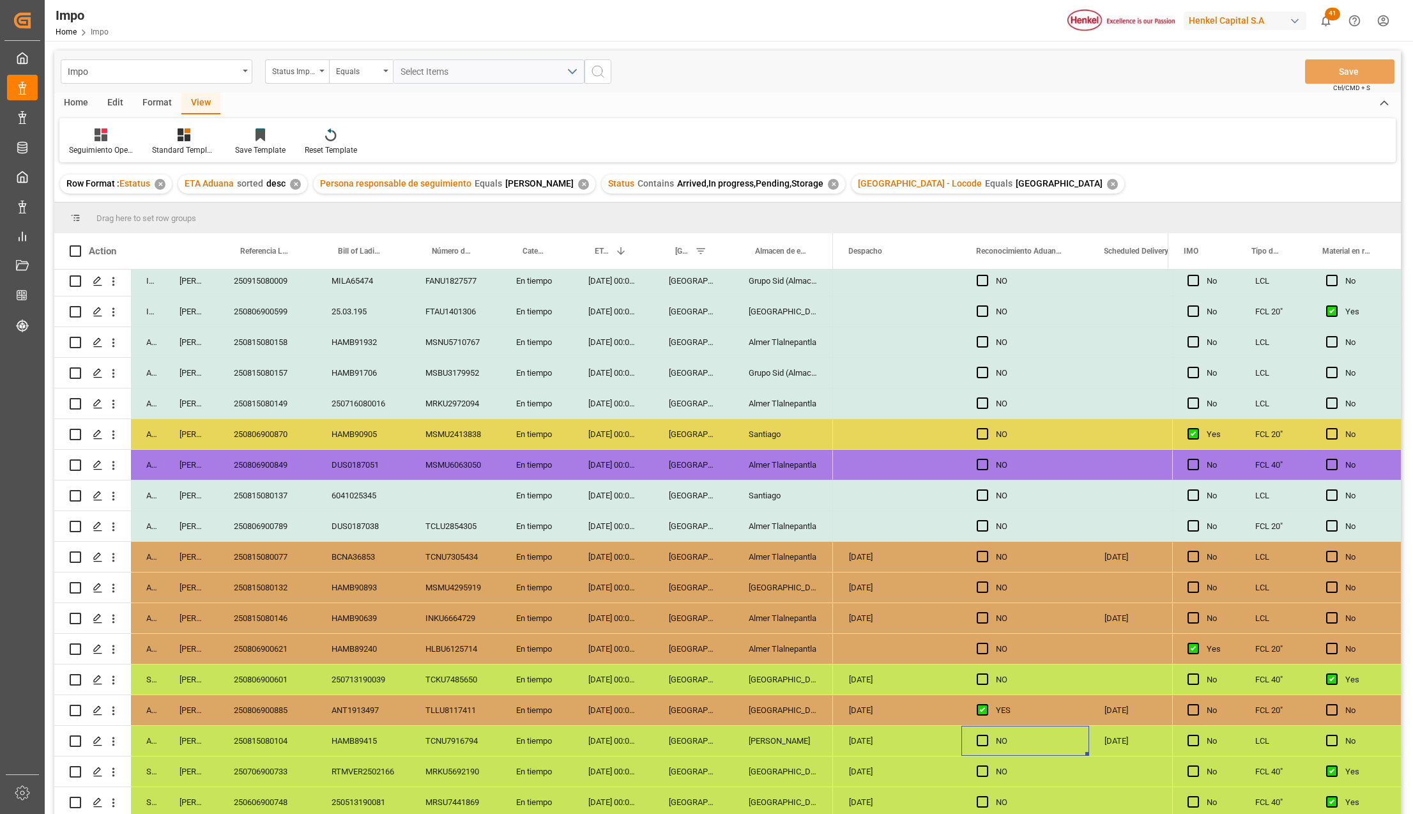
click at [800, 505] on div "Santiago" at bounding box center [783, 495] width 100 height 30
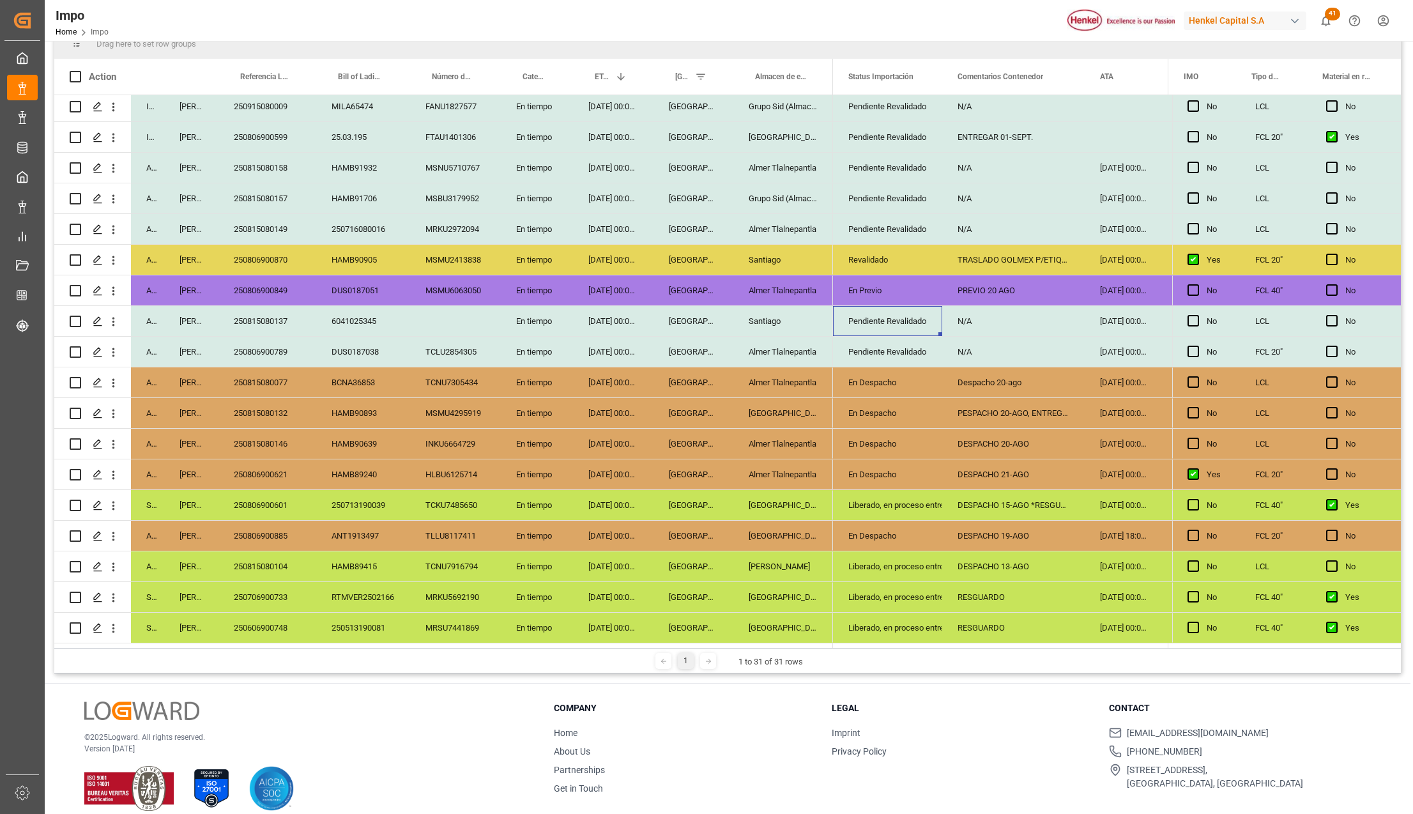
scroll to position [189, 0]
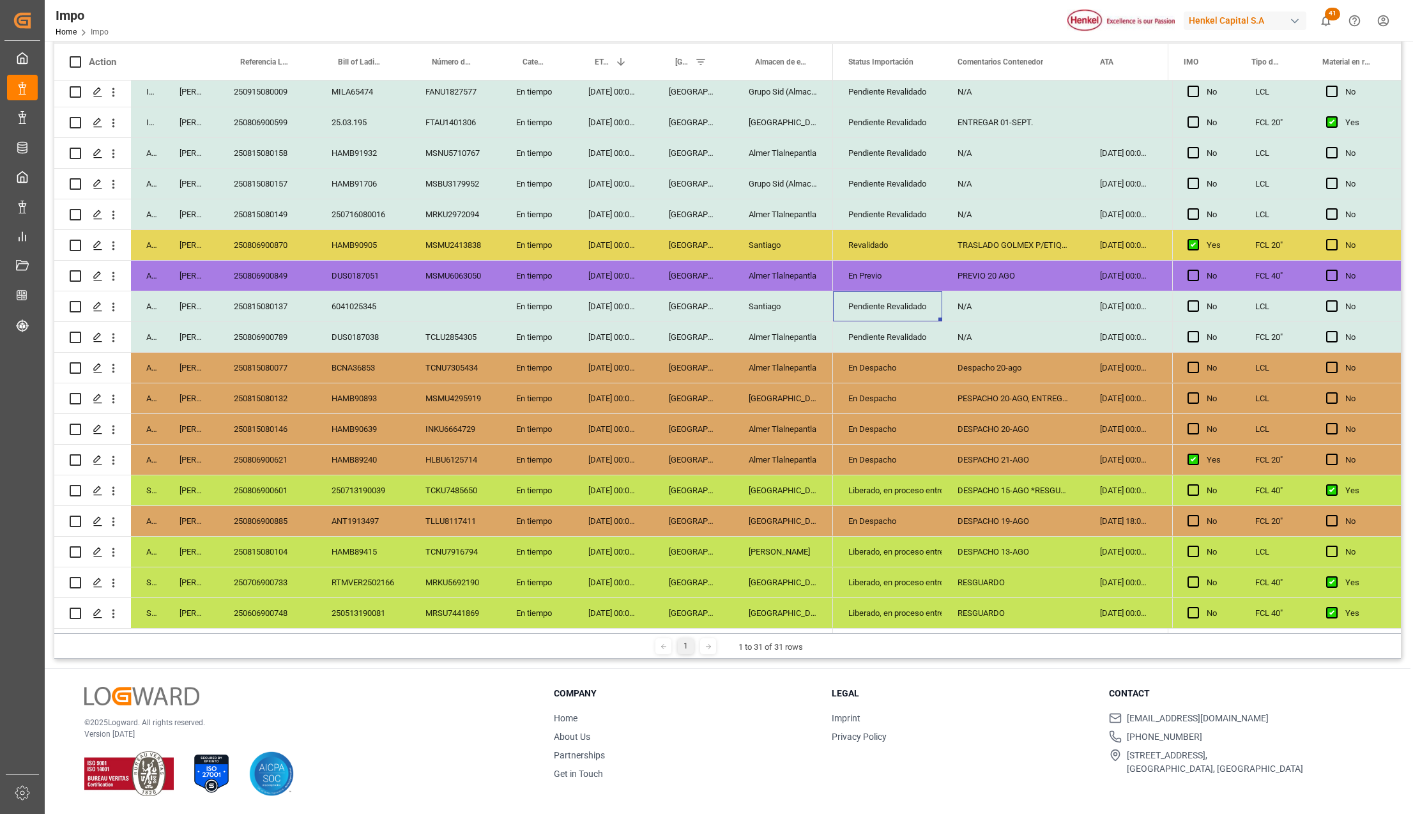
click at [864, 521] on div "En Despacho" at bounding box center [887, 520] width 79 height 29
click at [918, 529] on icon "open menu" at bounding box center [918, 528] width 15 height 15
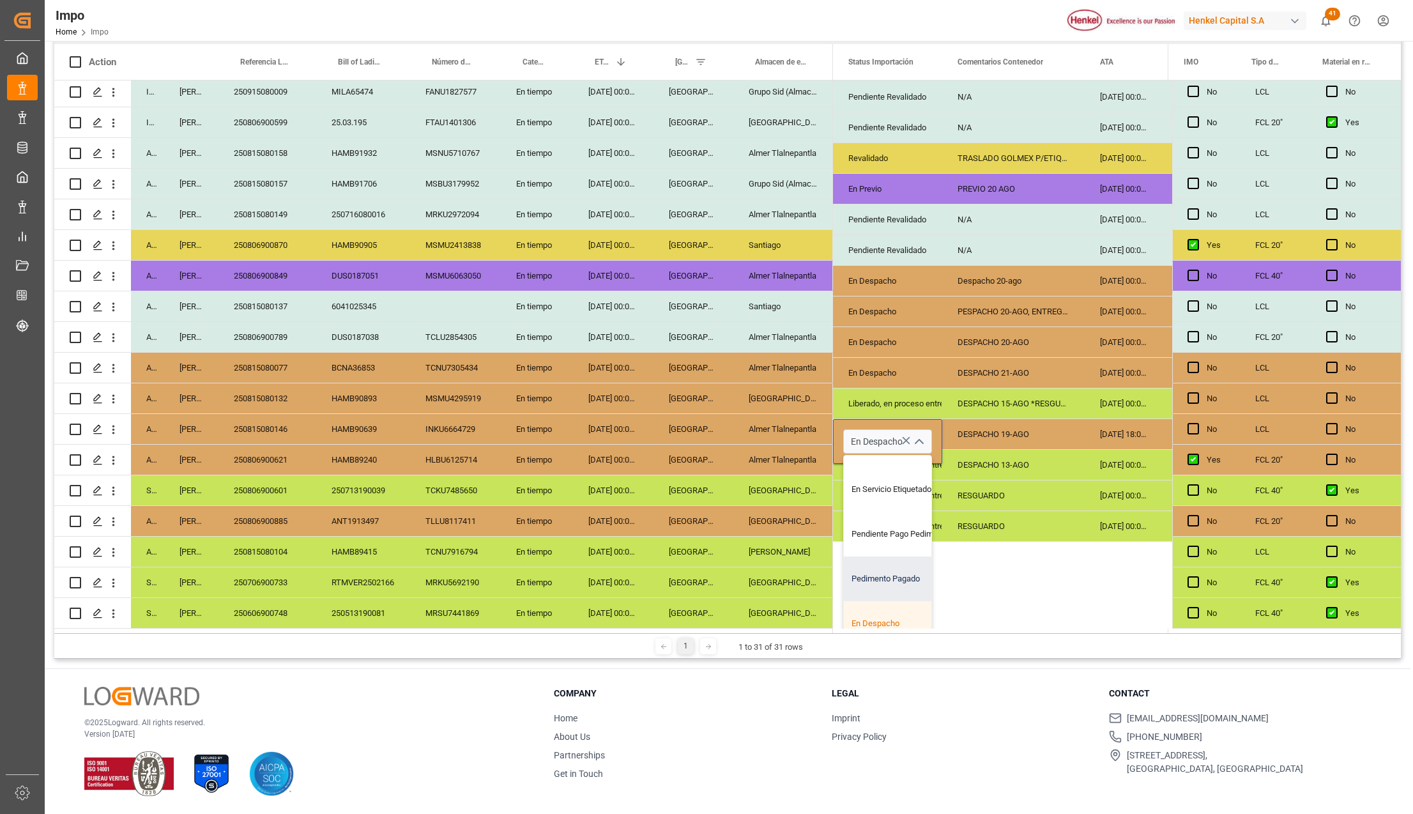
scroll to position [170, 0]
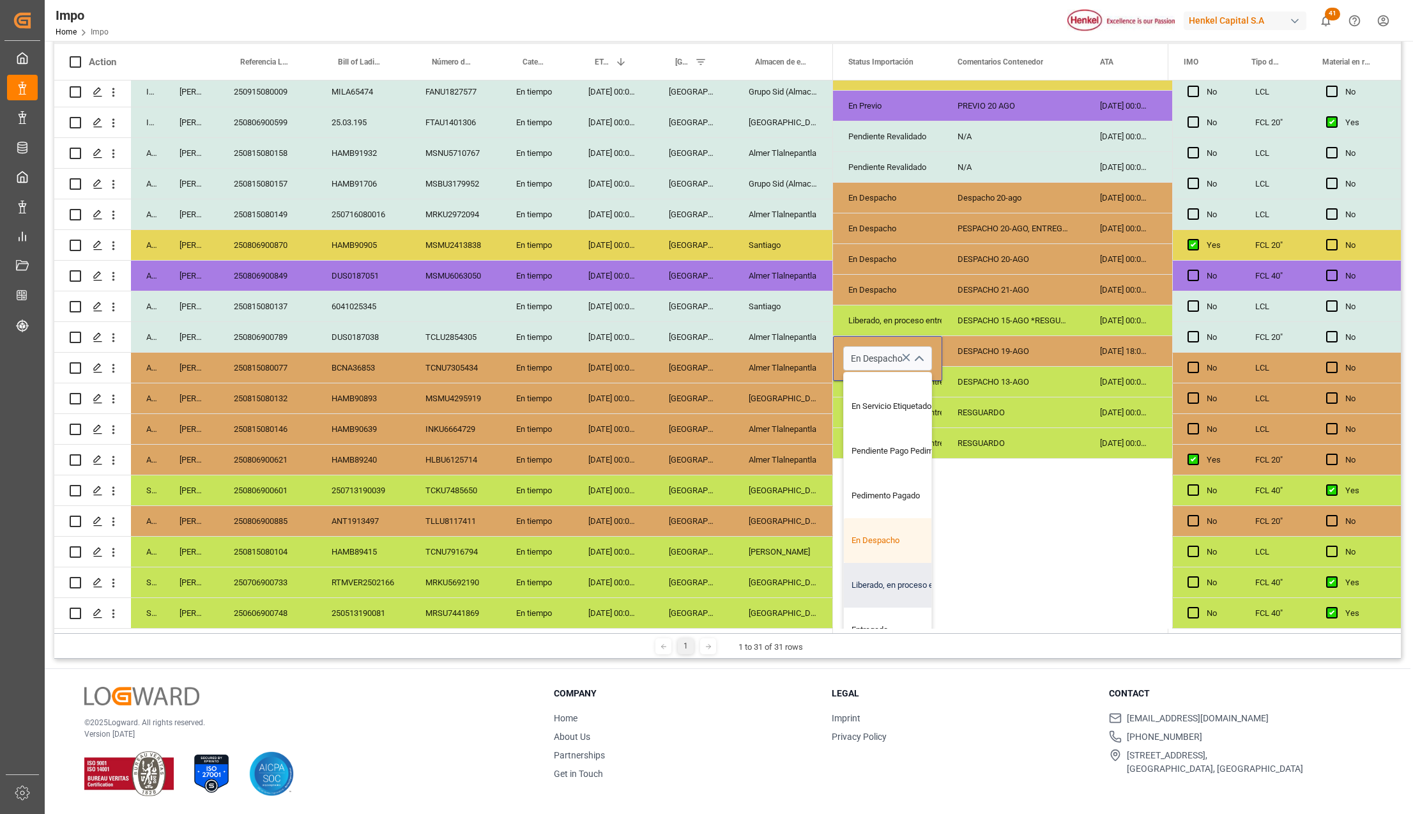
click at [897, 575] on div "Liberado, en proceso entrega" at bounding box center [904, 585] width 120 height 45
type input "Liberado, en proceso entrega"
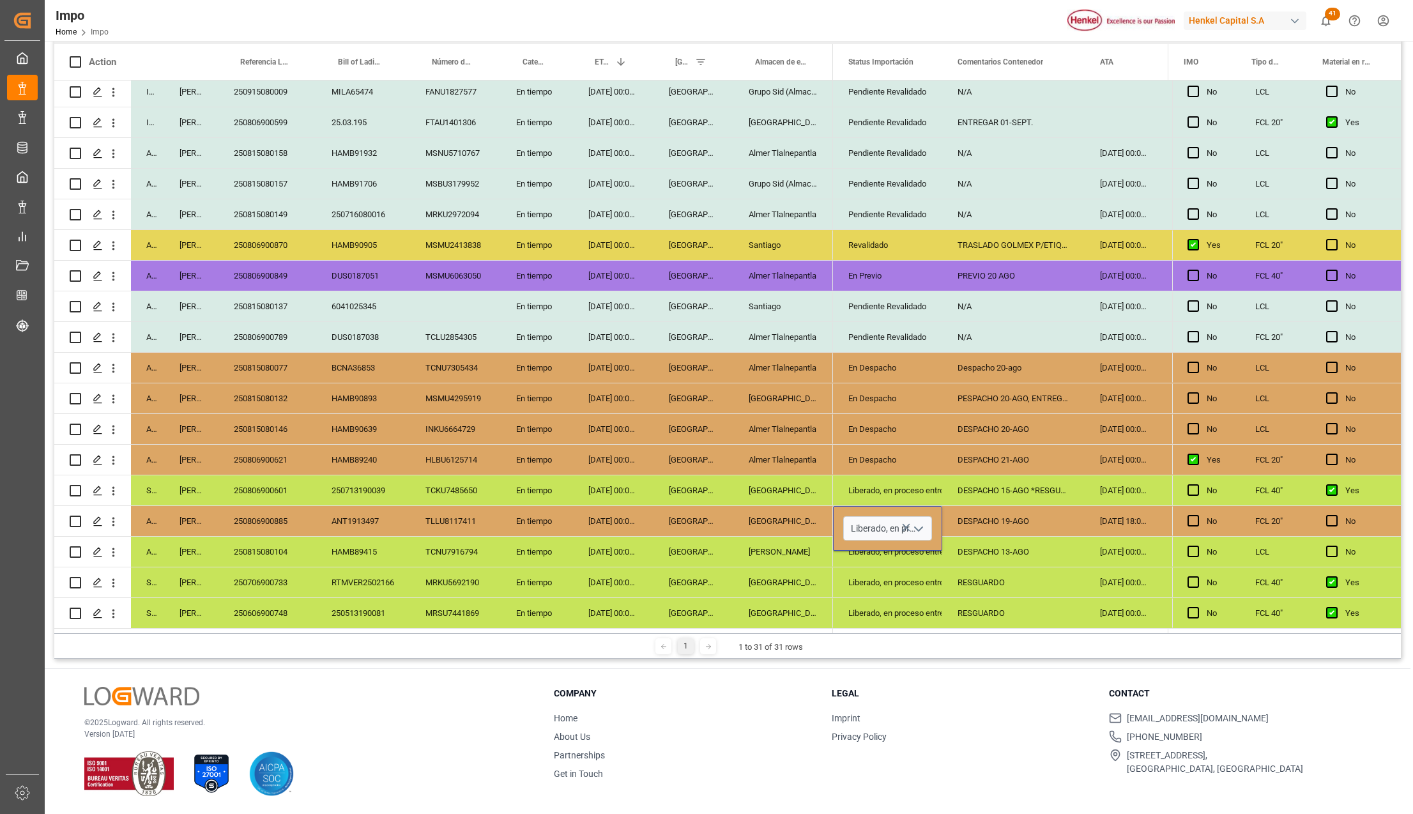
scroll to position [0, 0]
click at [828, 581] on div "Salamanca" at bounding box center [783, 582] width 100 height 30
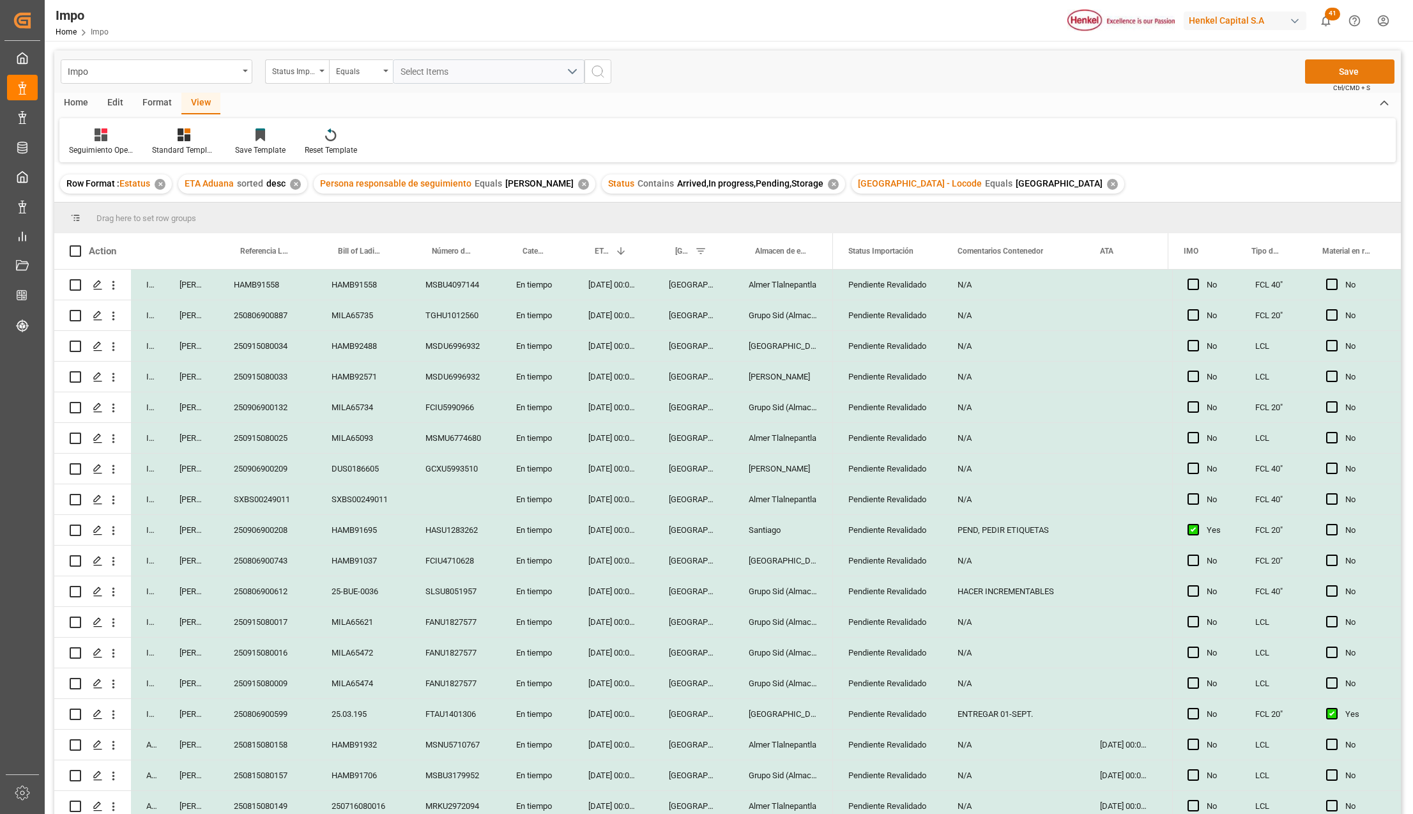
click at [1321, 77] on button "Save" at bounding box center [1349, 71] width 89 height 24
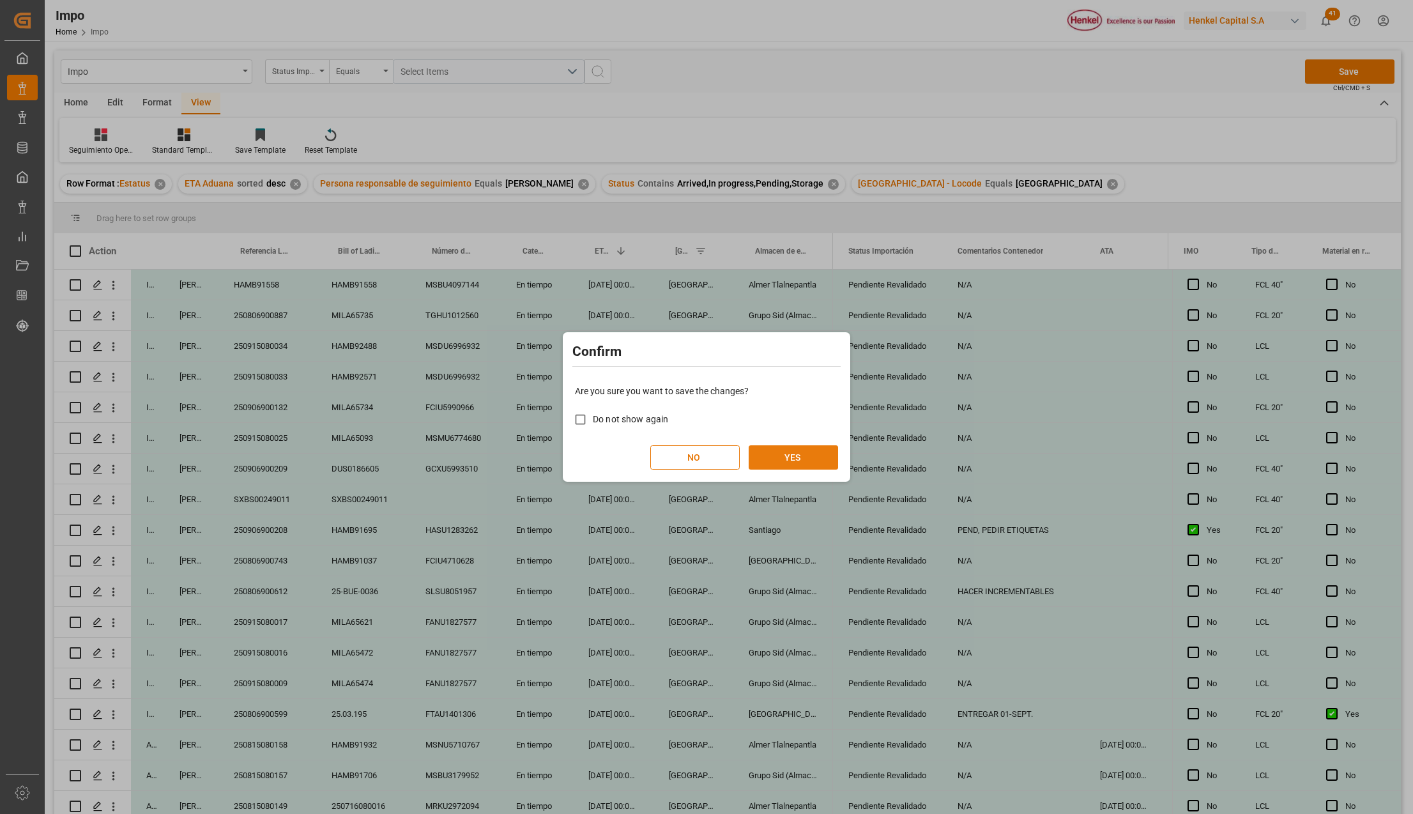
click at [792, 463] on button "YES" at bounding box center [793, 457] width 89 height 24
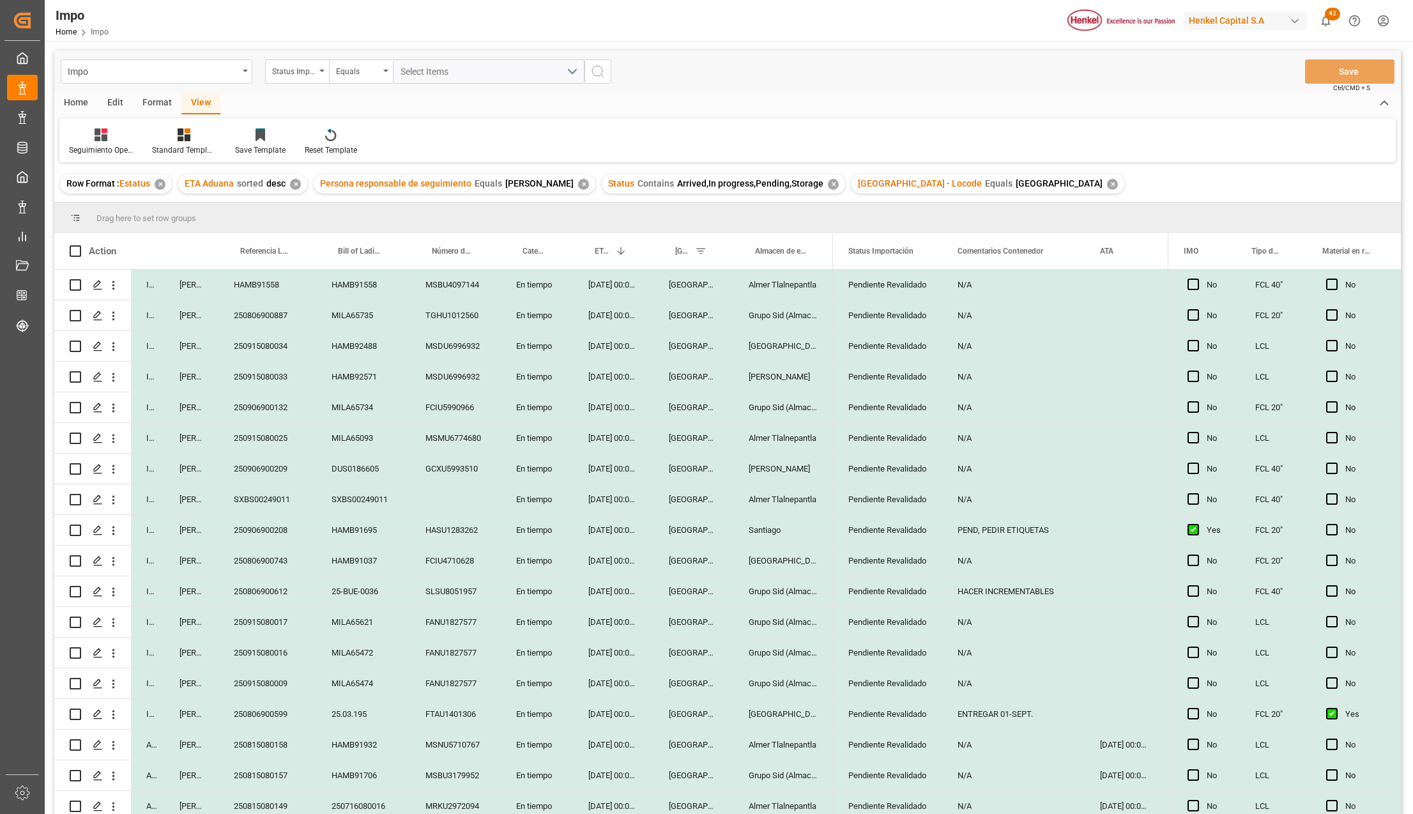
scroll to position [406, 0]
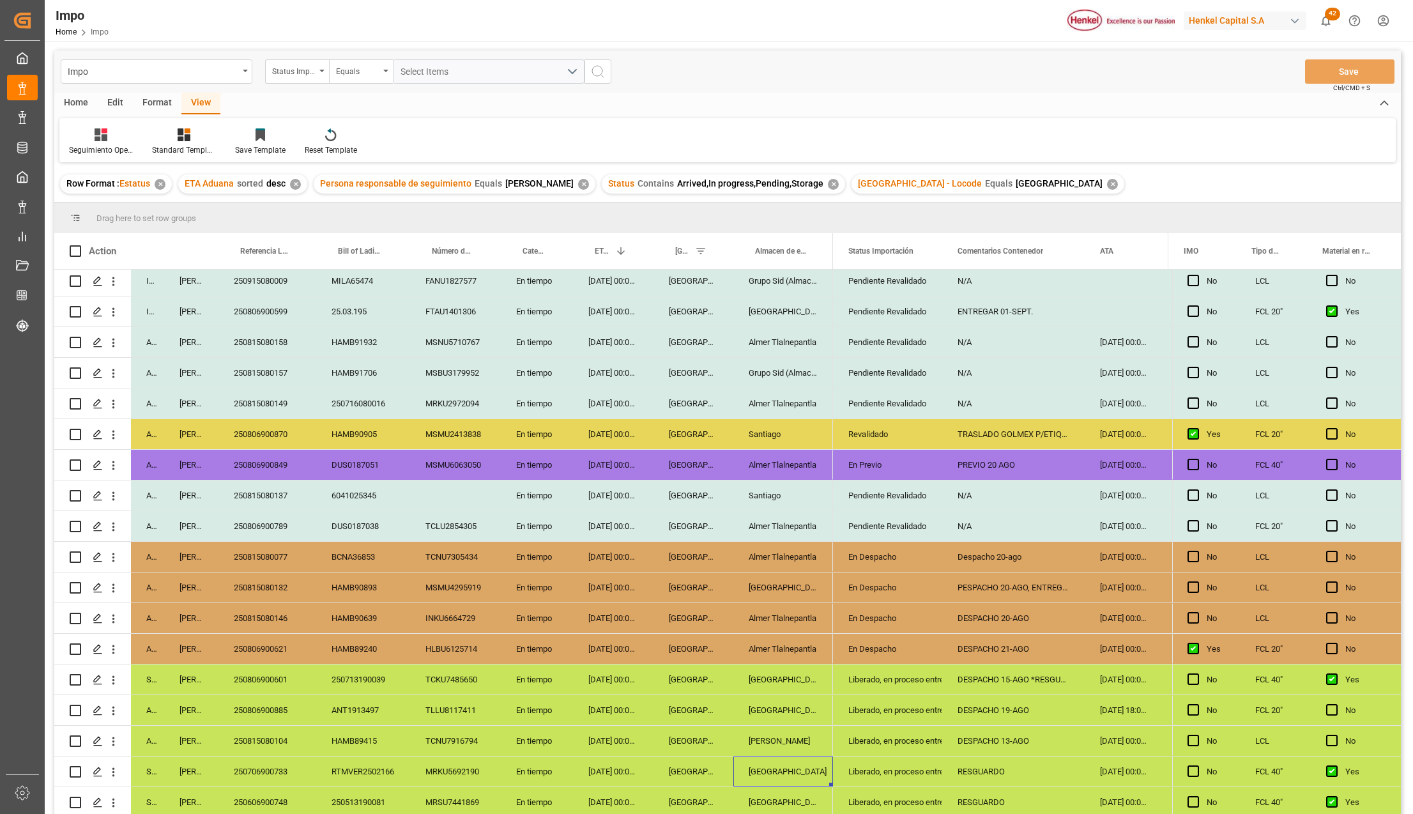
click at [876, 616] on div "En Despacho" at bounding box center [887, 618] width 79 height 29
click at [894, 642] on div "En Despacho" at bounding box center [887, 648] width 79 height 29
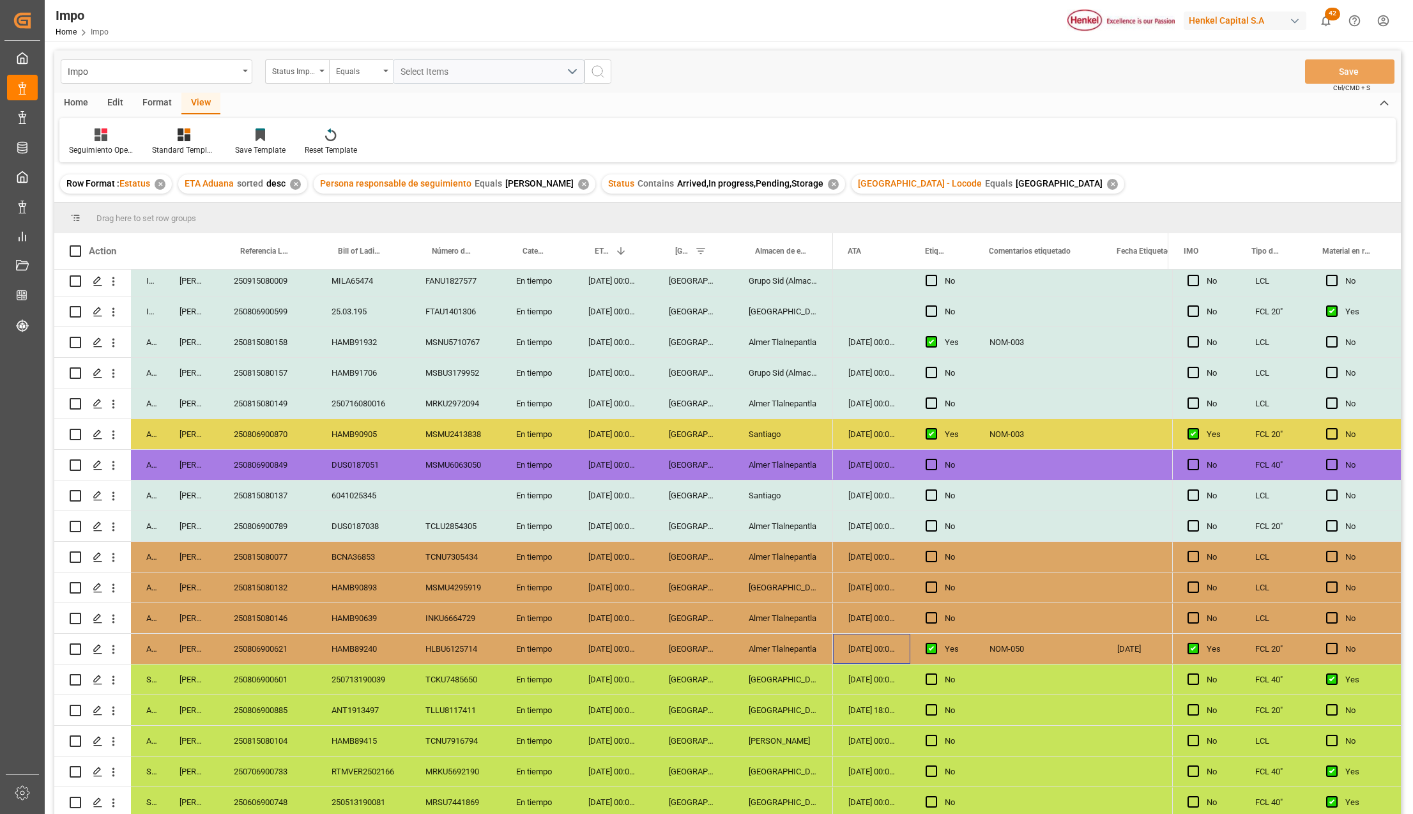
scroll to position [0, 252]
click at [110, 643] on icon "open menu" at bounding box center [113, 649] width 13 height 13
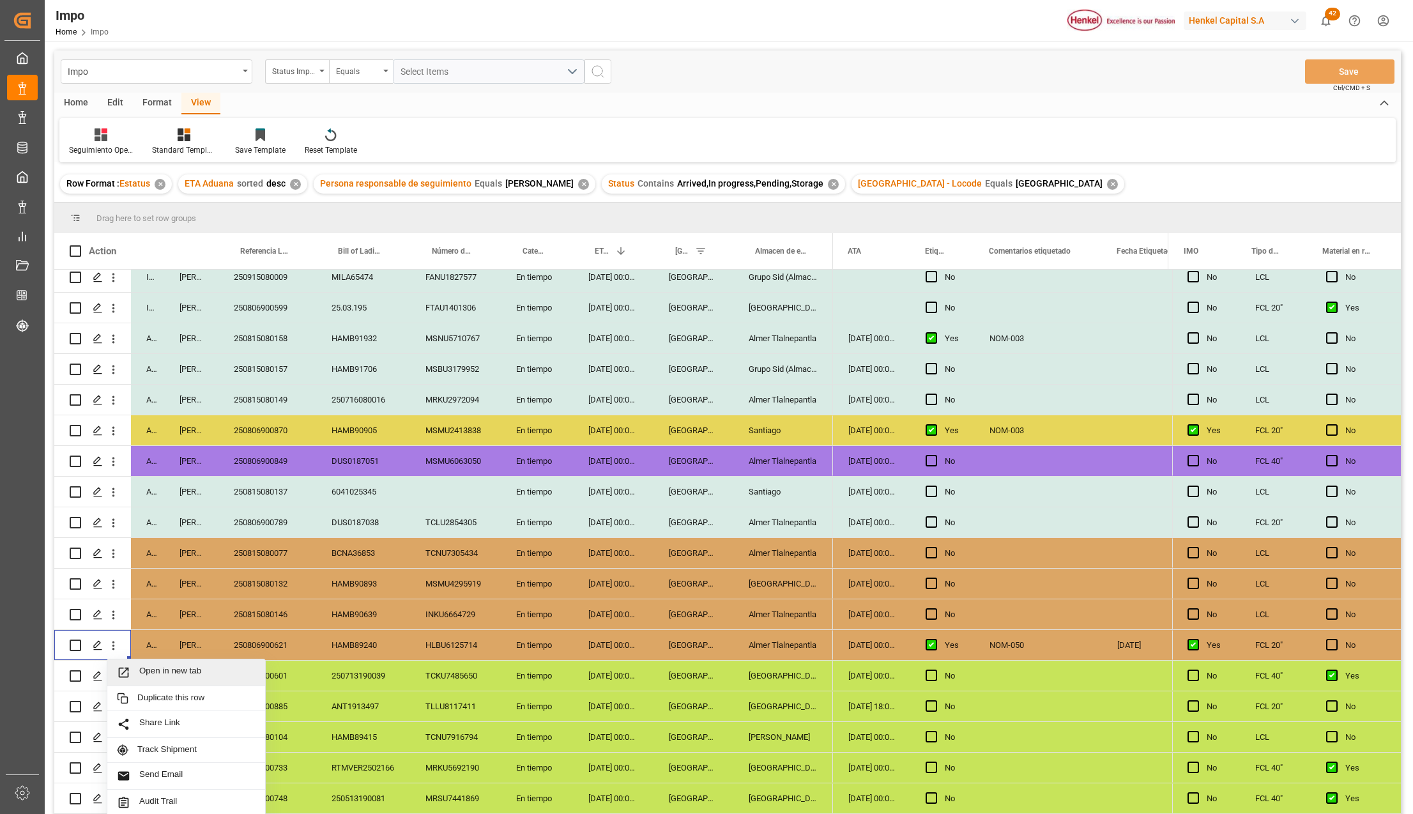
click at [133, 664] on div "Open in new tab" at bounding box center [186, 672] width 158 height 27
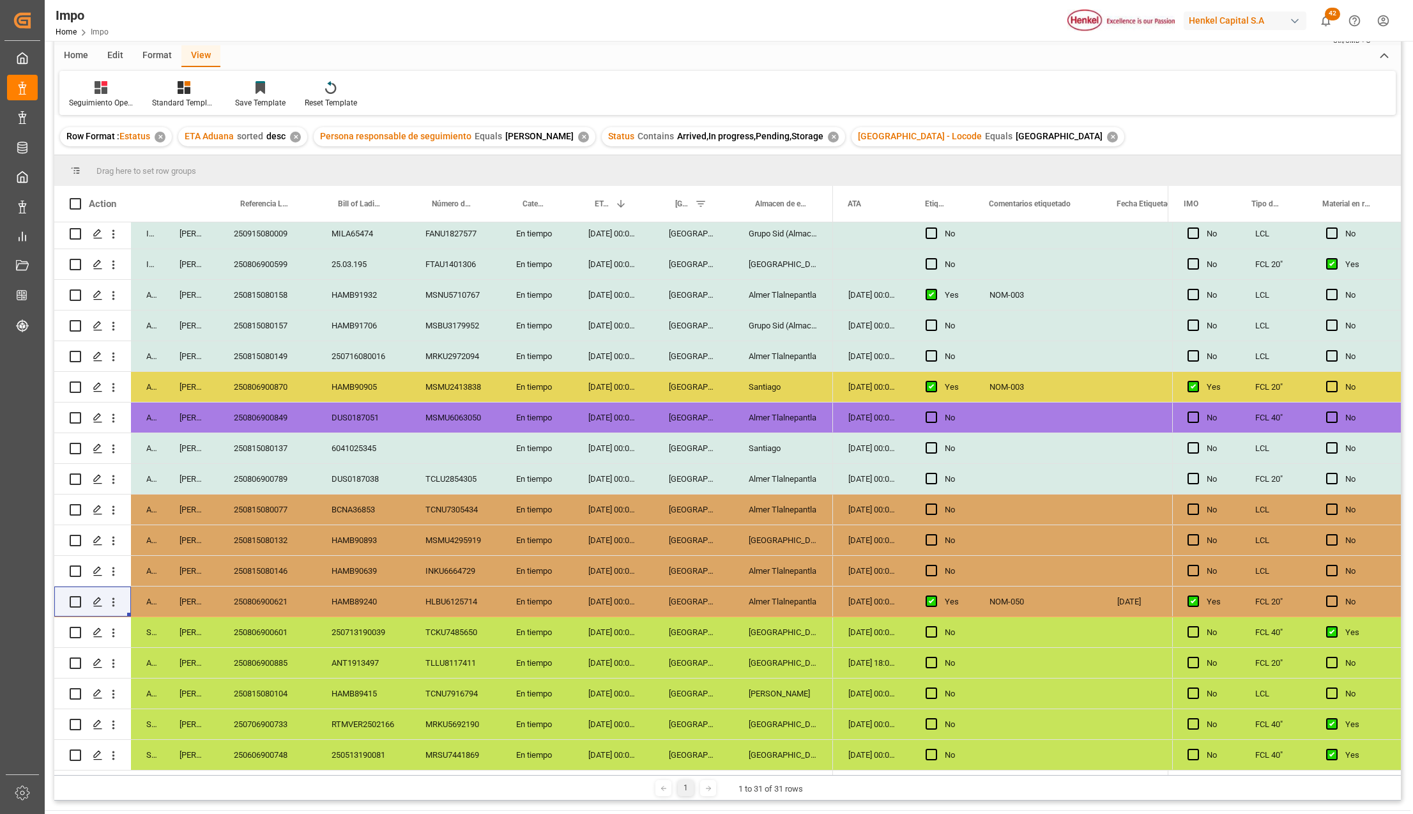
scroll to position [85, 0]
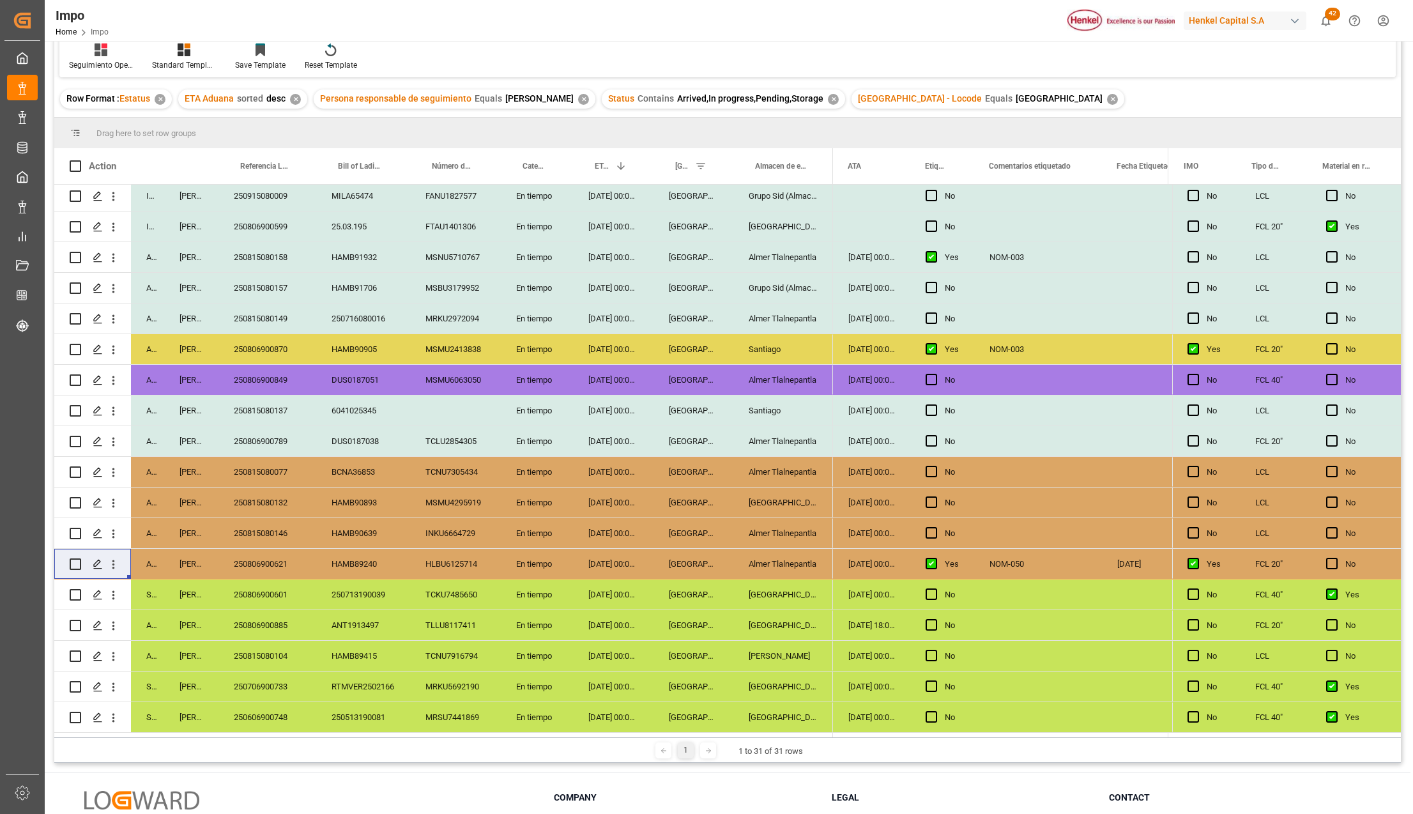
click at [777, 565] on div "Almer Tlalnepantla" at bounding box center [783, 564] width 100 height 30
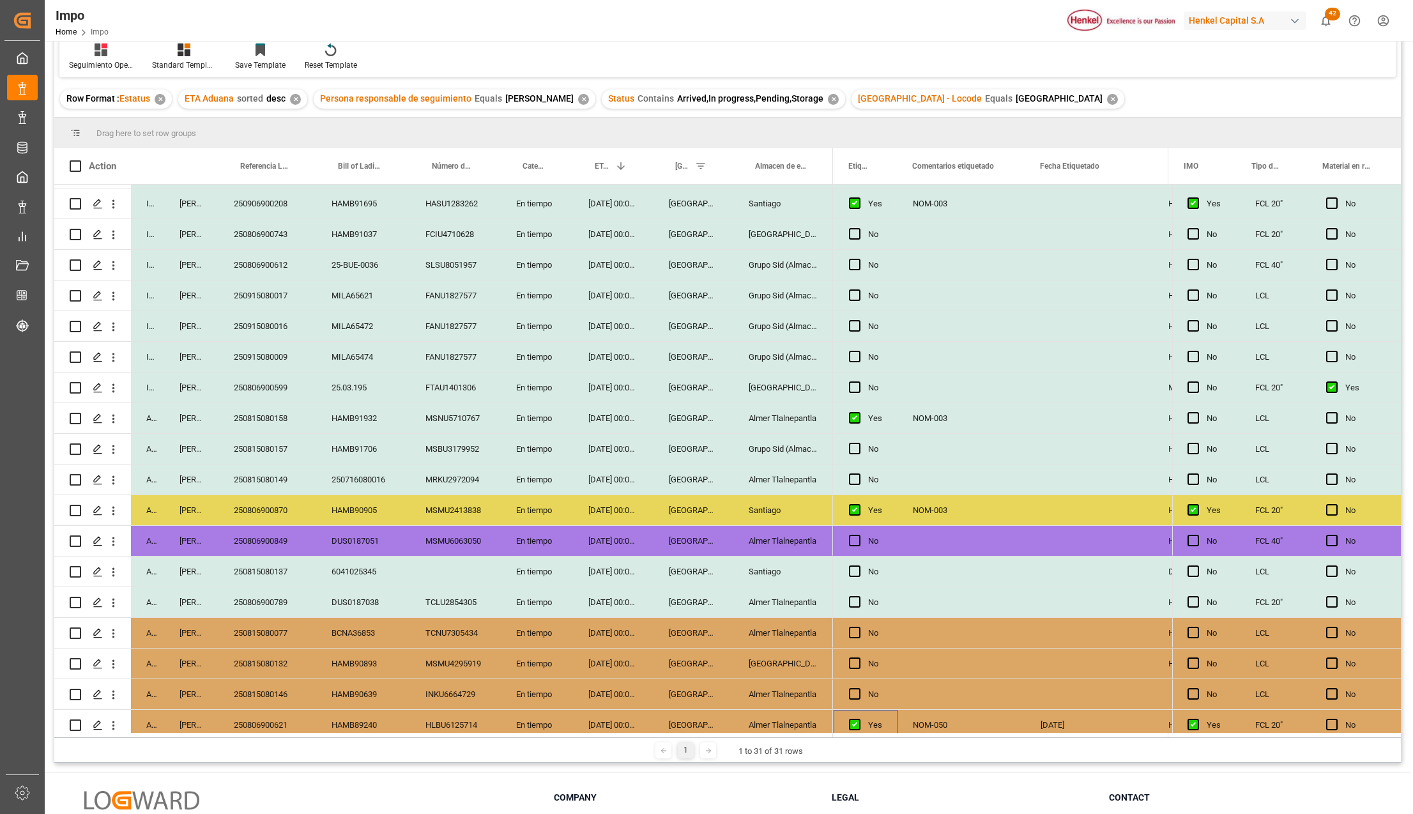
scroll to position [340, 0]
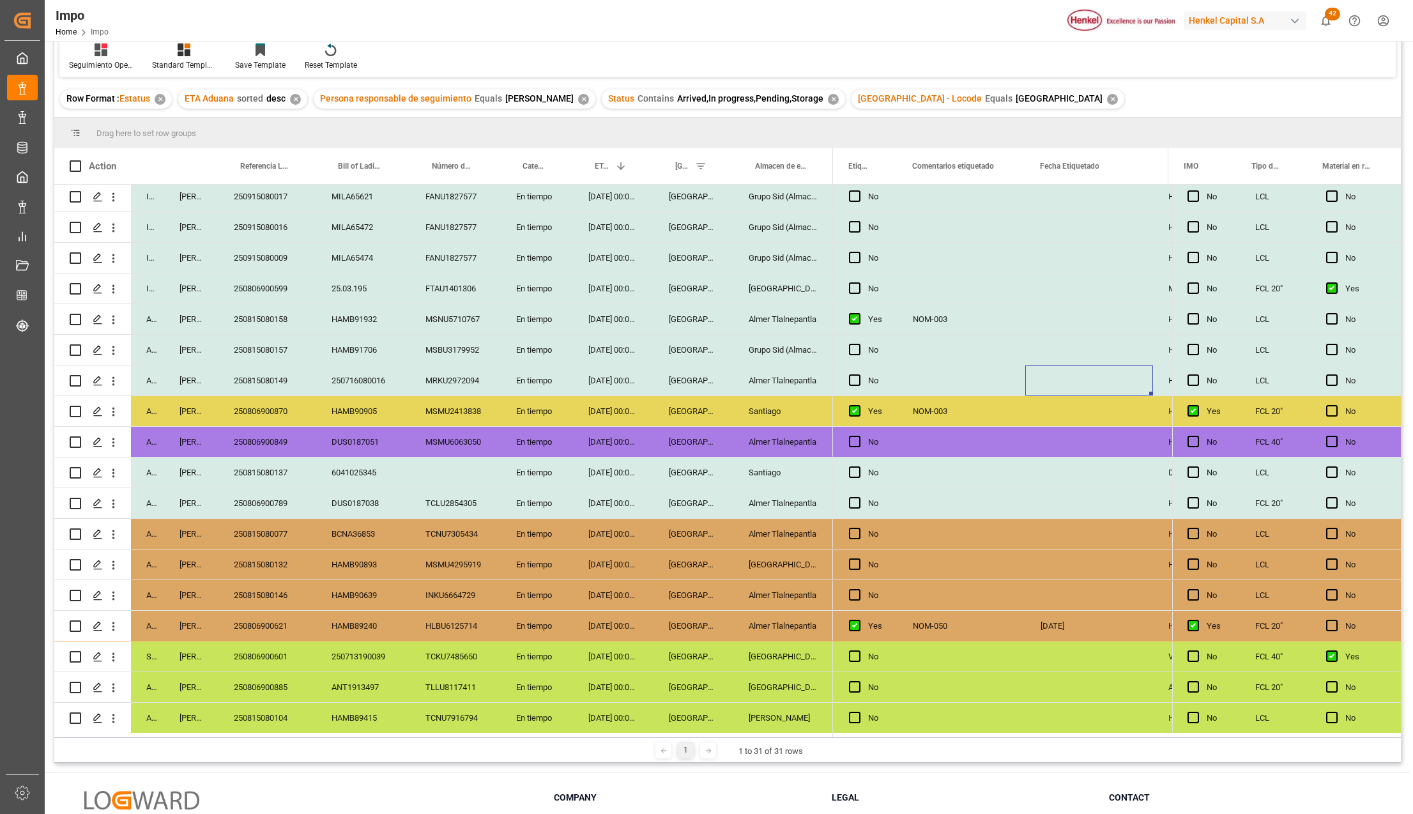
click at [1028, 391] on div "Press SPACE to select this row." at bounding box center [1089, 380] width 128 height 30
click at [1045, 404] on div "Press SPACE to select this row." at bounding box center [1089, 411] width 128 height 30
click at [959, 409] on div "NOM-003" at bounding box center [961, 411] width 128 height 30
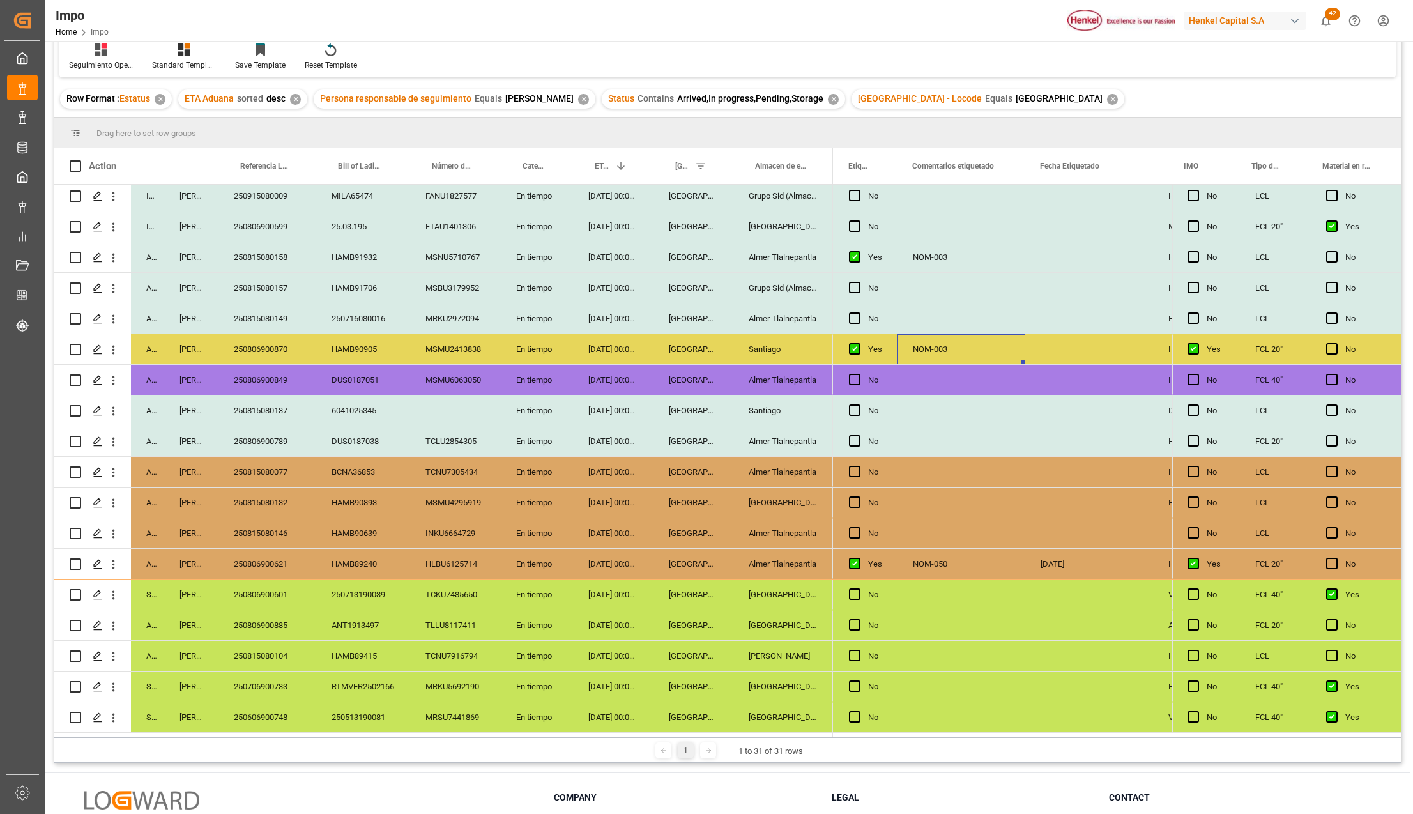
click at [279, 345] on div "250806900870" at bounding box center [267, 349] width 98 height 30
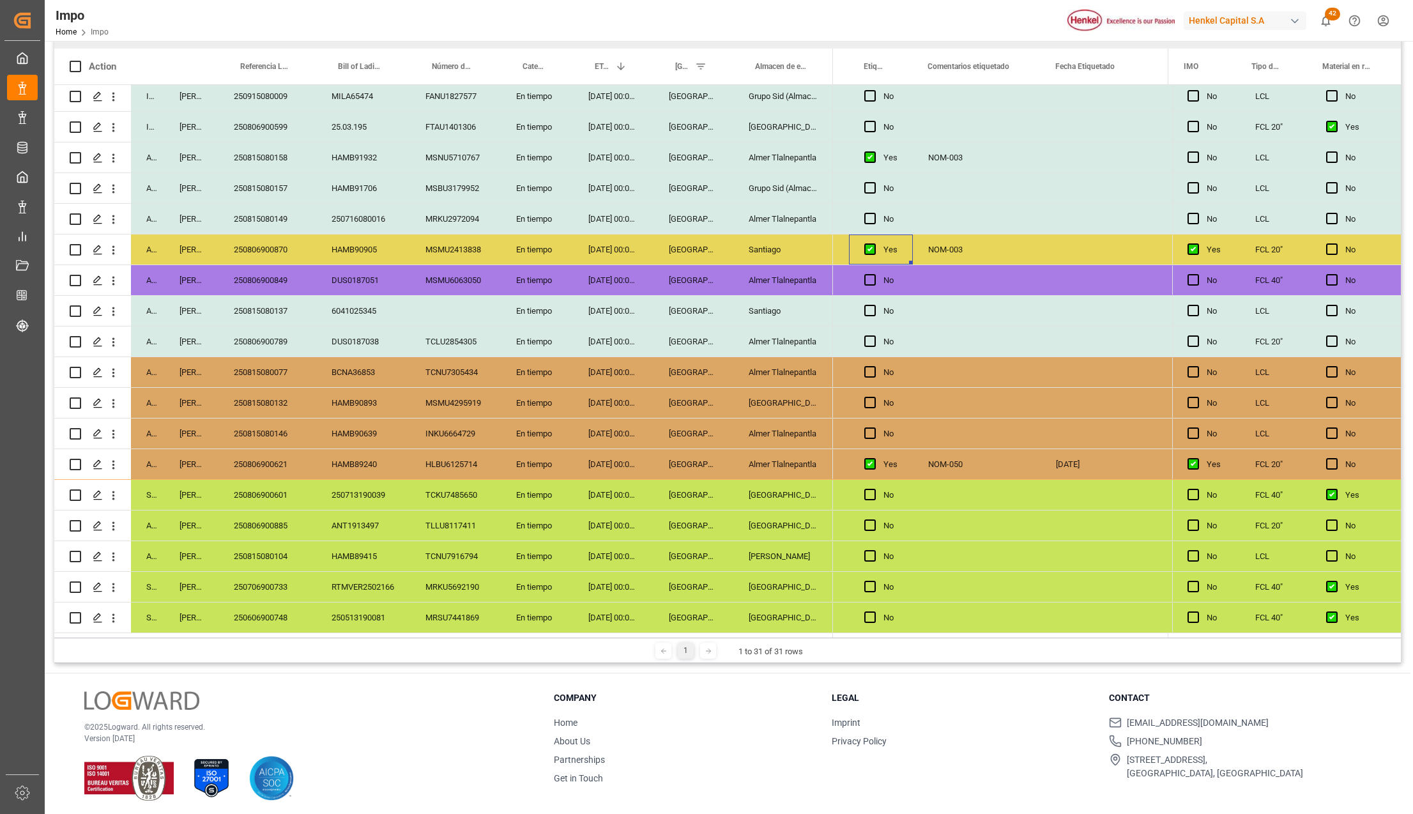
scroll to position [189, 0]
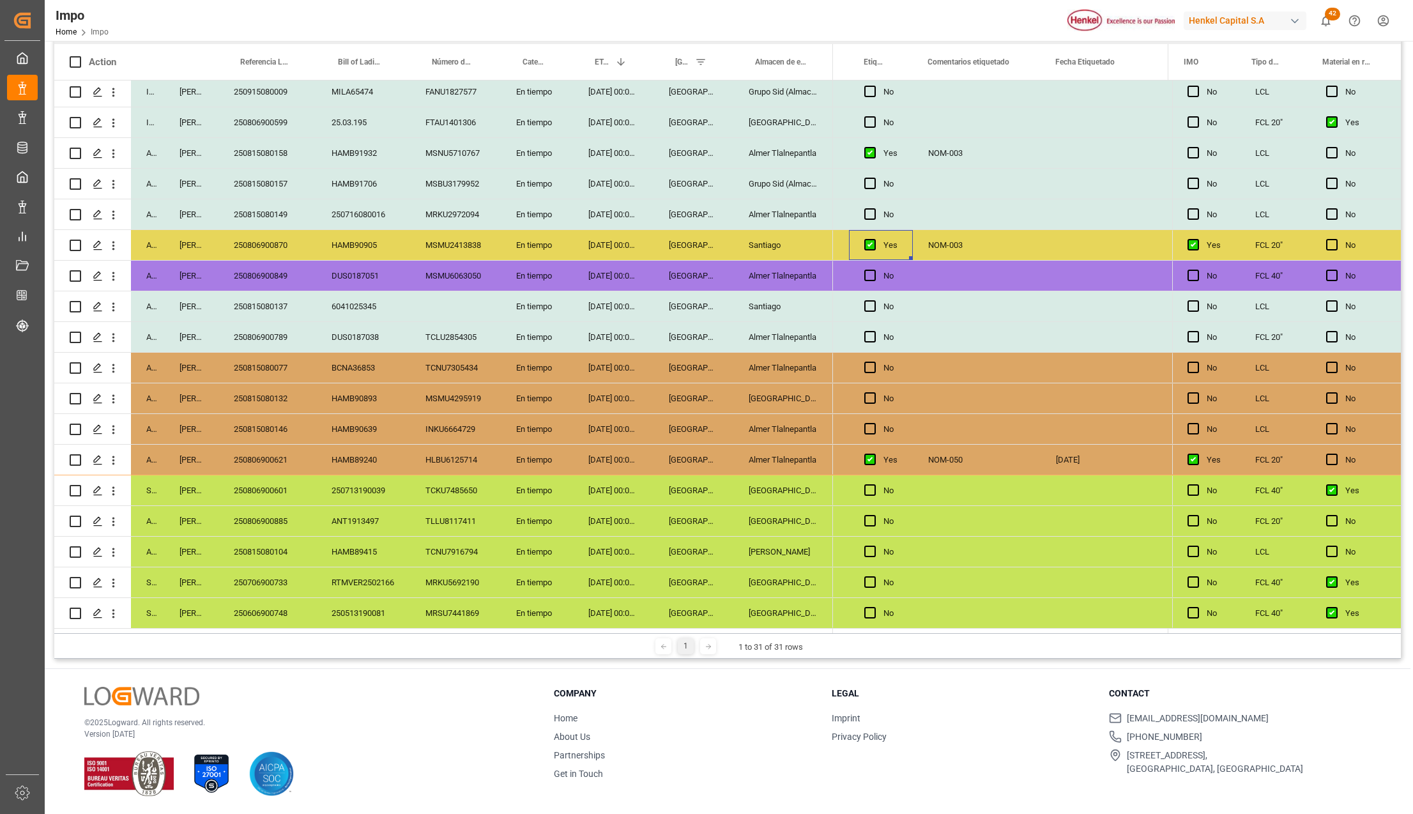
click at [943, 448] on div "NOM-050" at bounding box center [977, 460] width 128 height 30
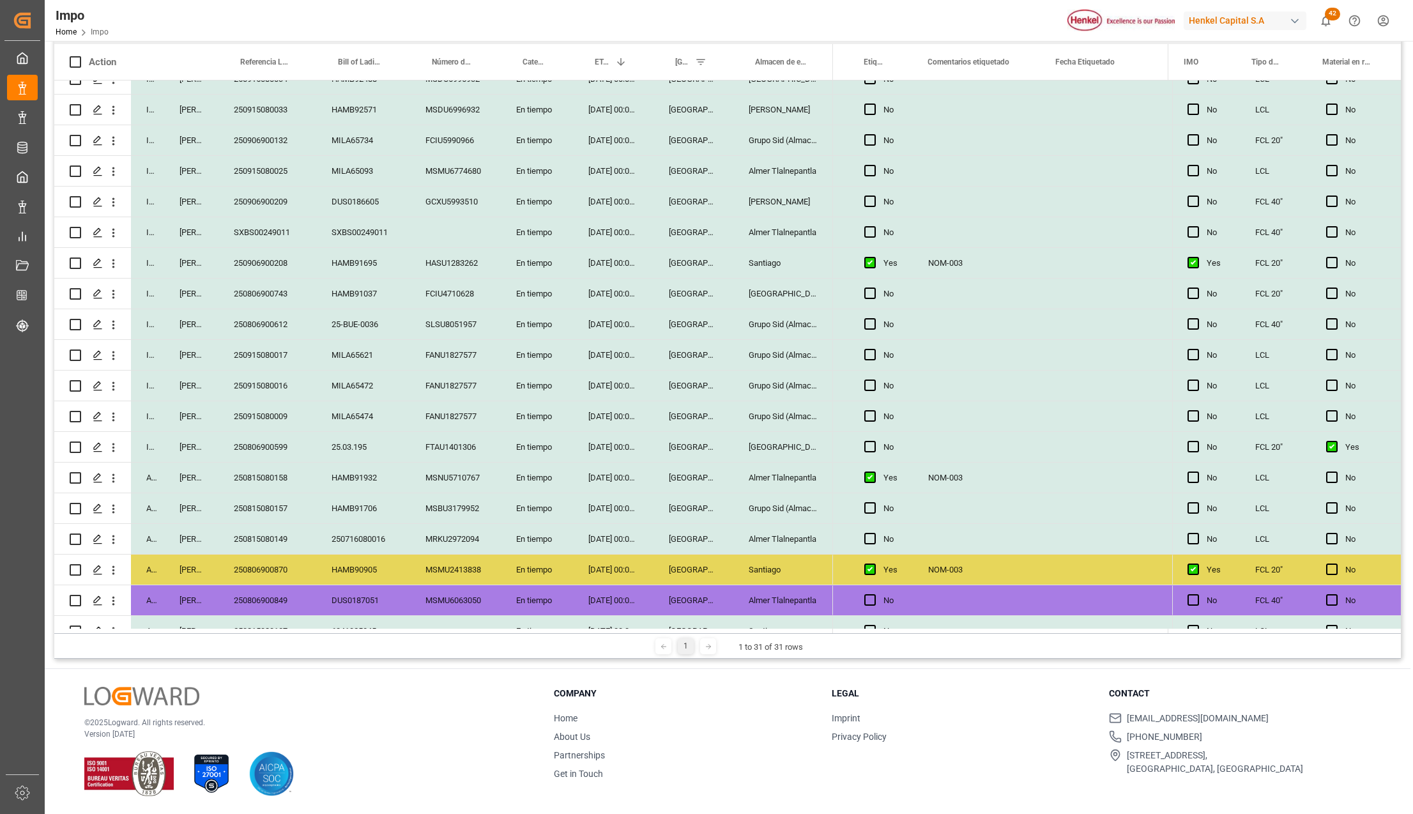
scroll to position [65, 0]
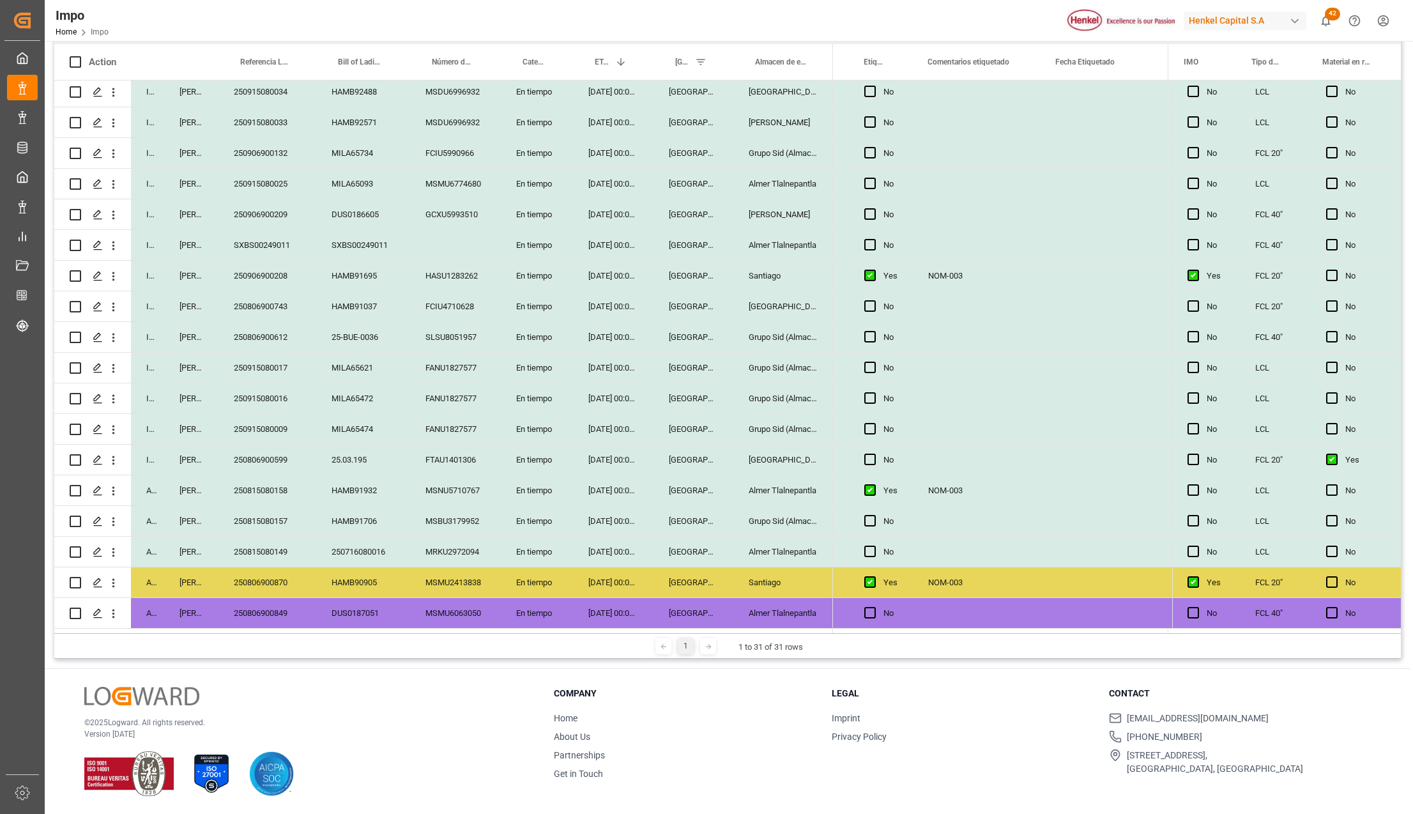
click at [954, 482] on div "NOM-003" at bounding box center [977, 490] width 128 height 30
click at [240, 485] on div "250815080158" at bounding box center [267, 490] width 98 height 30
click at [933, 282] on div "NOM-003" at bounding box center [977, 276] width 128 height 30
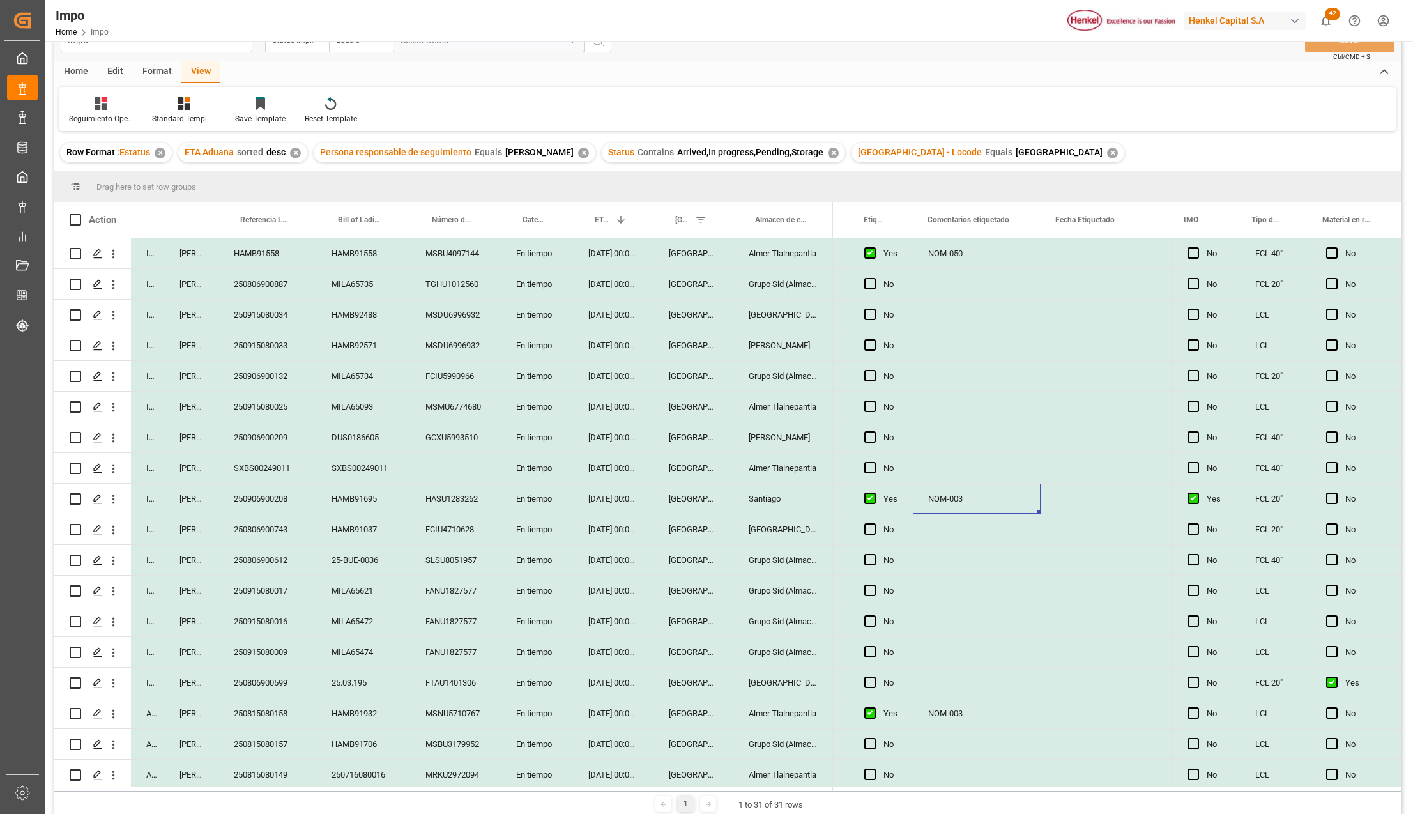
scroll to position [0, 0]
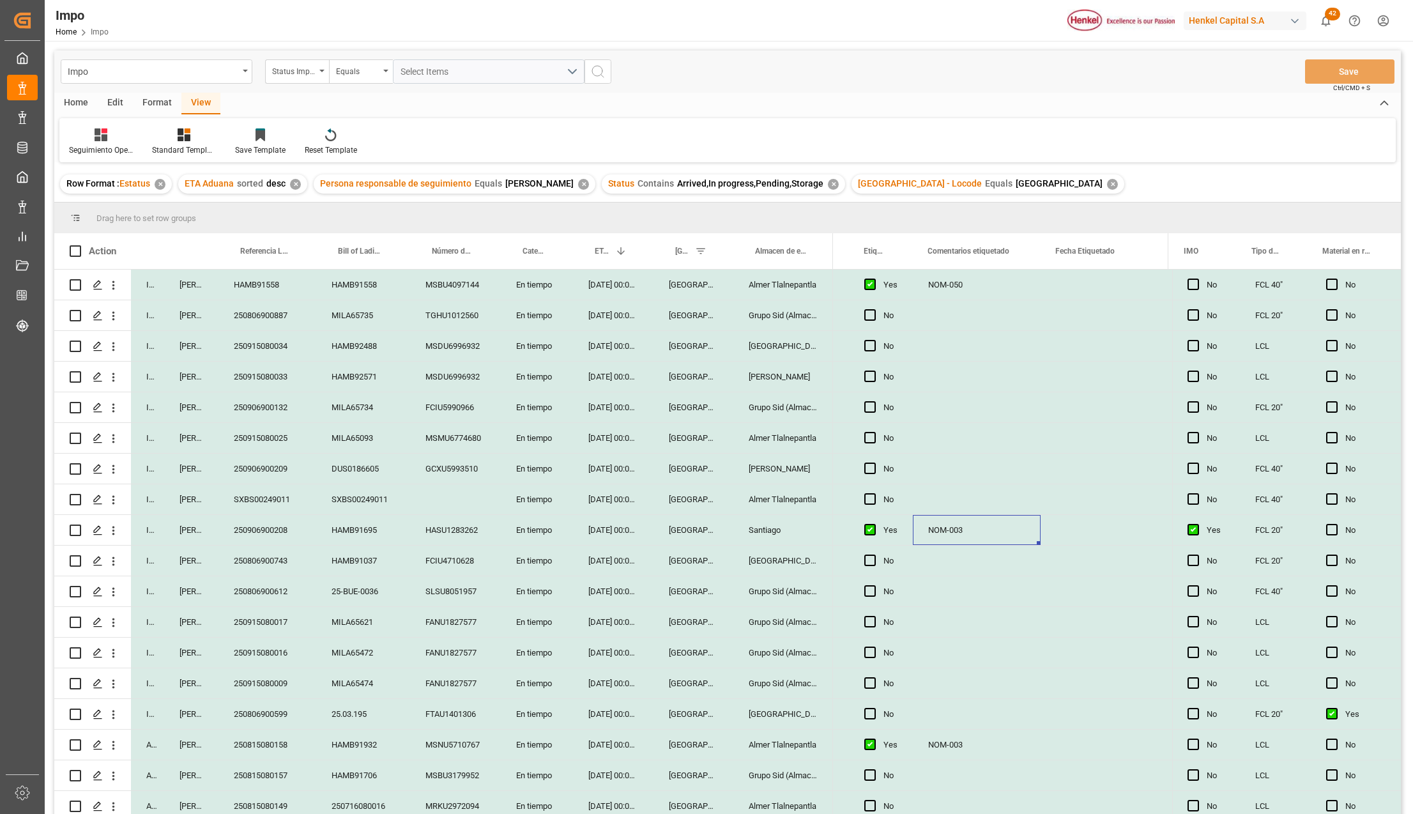
click at [268, 535] on div "250906900208" at bounding box center [267, 530] width 98 height 30
click at [339, 530] on div "HAMB91695" at bounding box center [363, 530] width 94 height 30
click at [275, 536] on div "250906900208" at bounding box center [267, 530] width 98 height 30
click at [346, 529] on div "HAMB91695" at bounding box center [363, 530] width 94 height 30
click at [1330, 534] on span "Press SPACE to select this row." at bounding box center [1331, 529] width 11 height 11
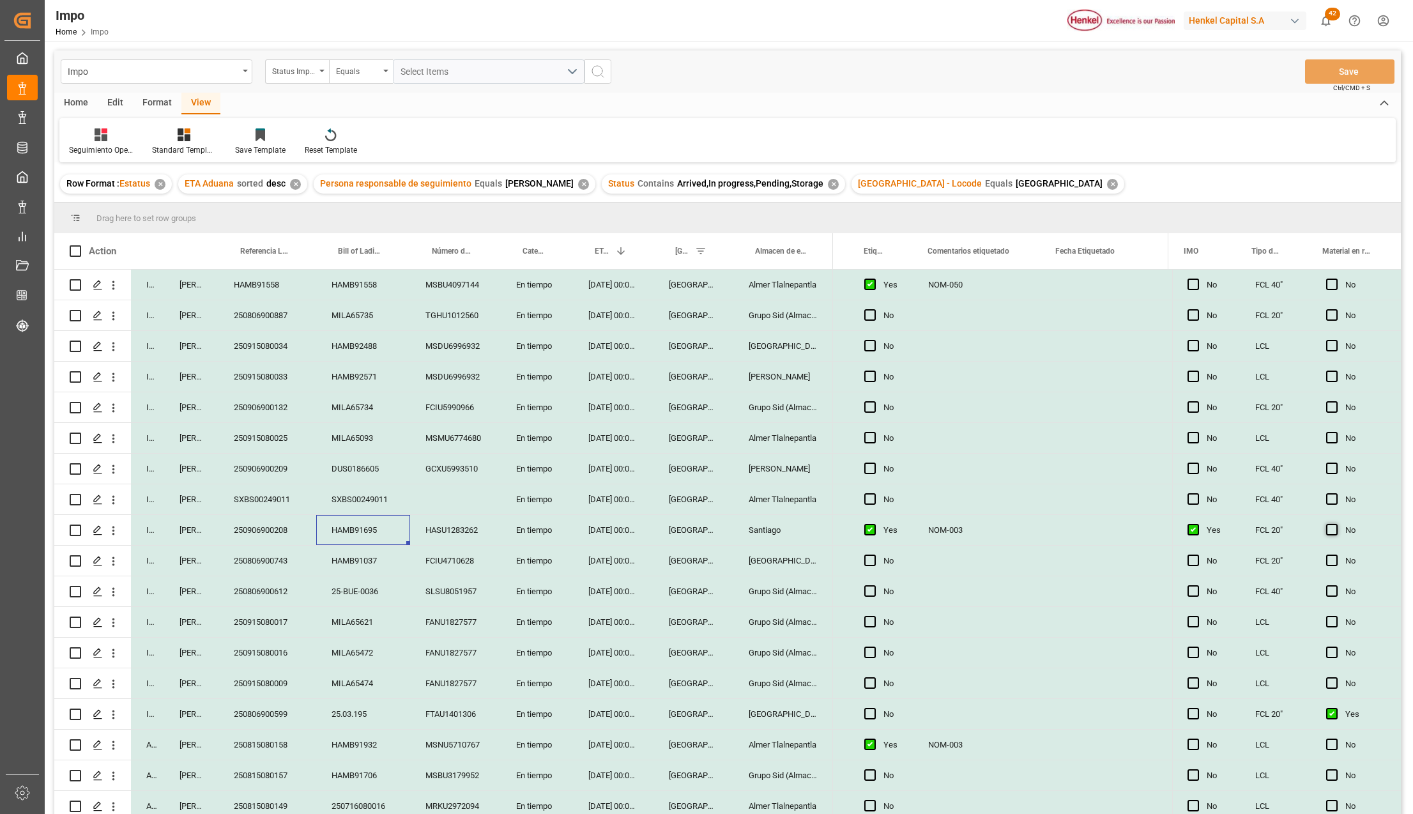
click at [1335, 524] on input "Press SPACE to select this row." at bounding box center [1335, 524] width 0 height 0
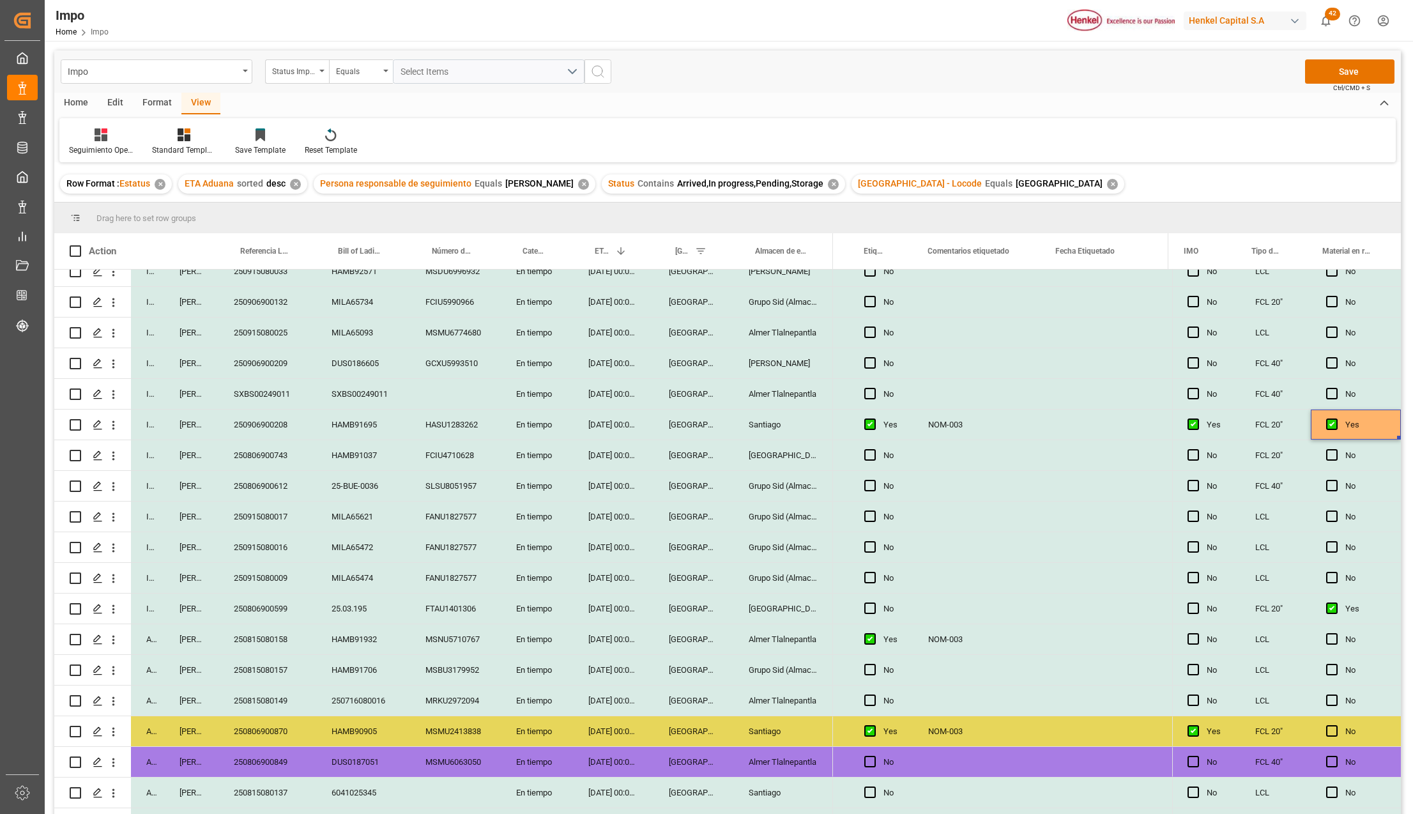
scroll to position [65, 0]
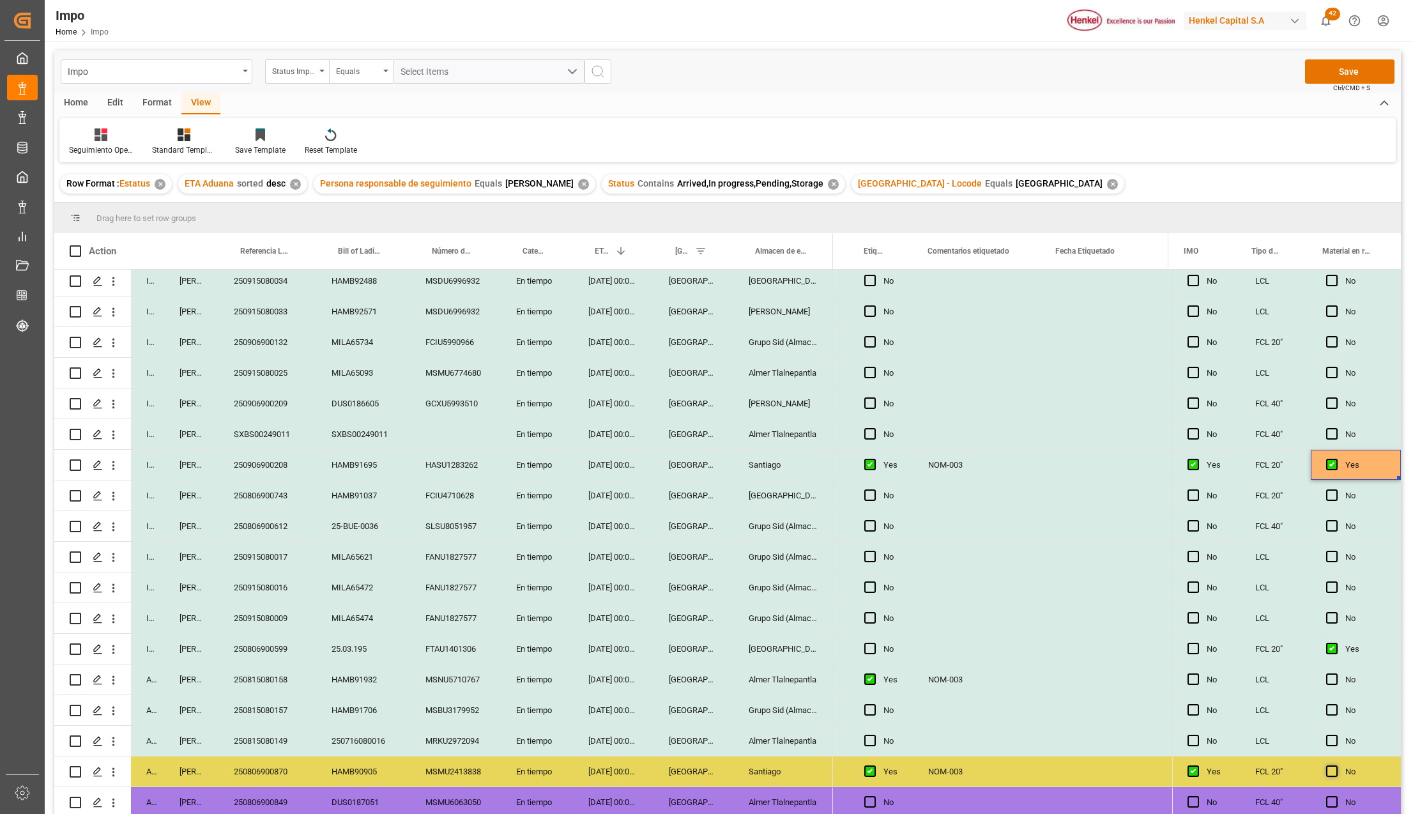
click at [1326, 765] on span "Press SPACE to select this row." at bounding box center [1331, 770] width 11 height 11
click at [1335, 765] on input "Press SPACE to select this row." at bounding box center [1335, 765] width 0 height 0
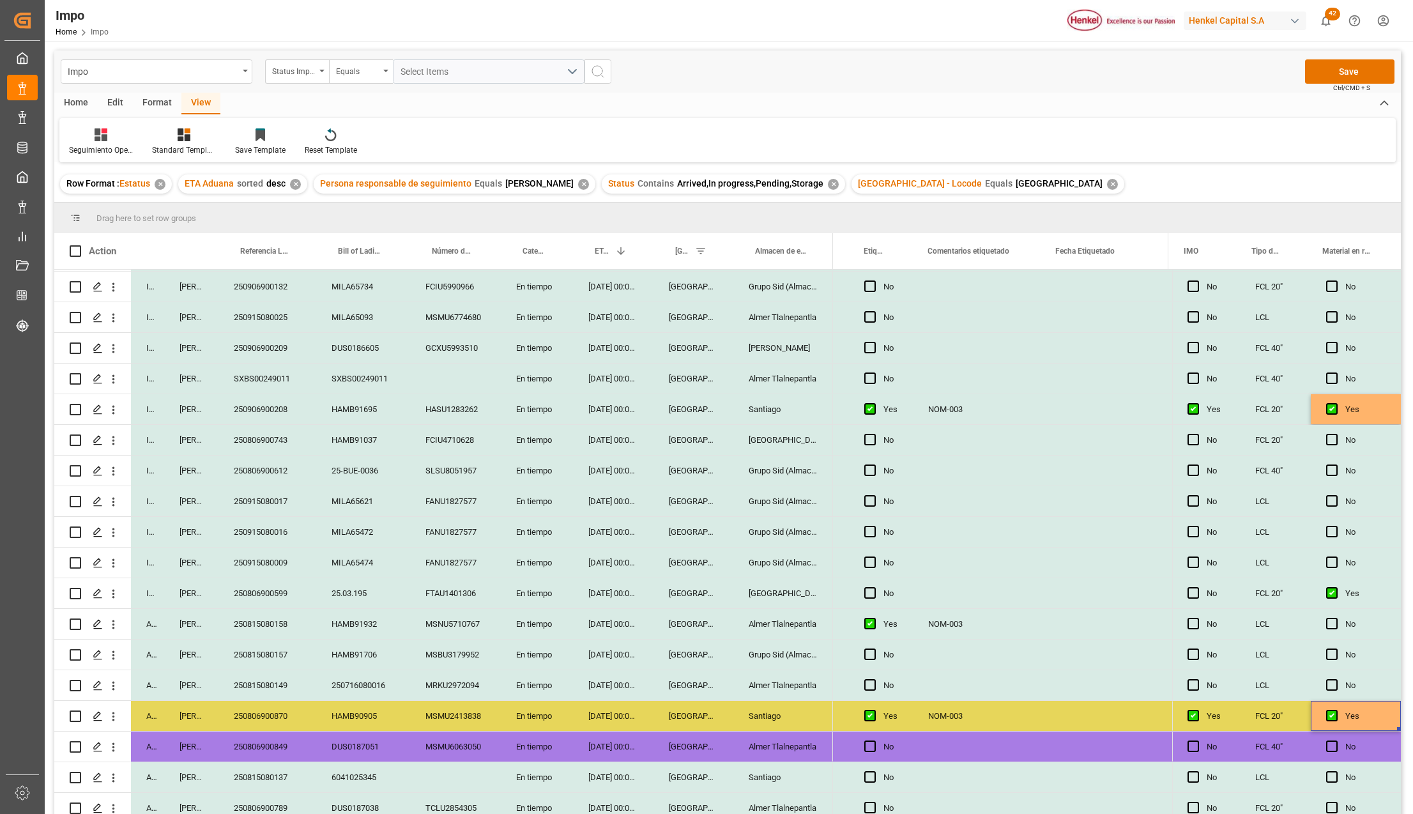
scroll to position [151, 0]
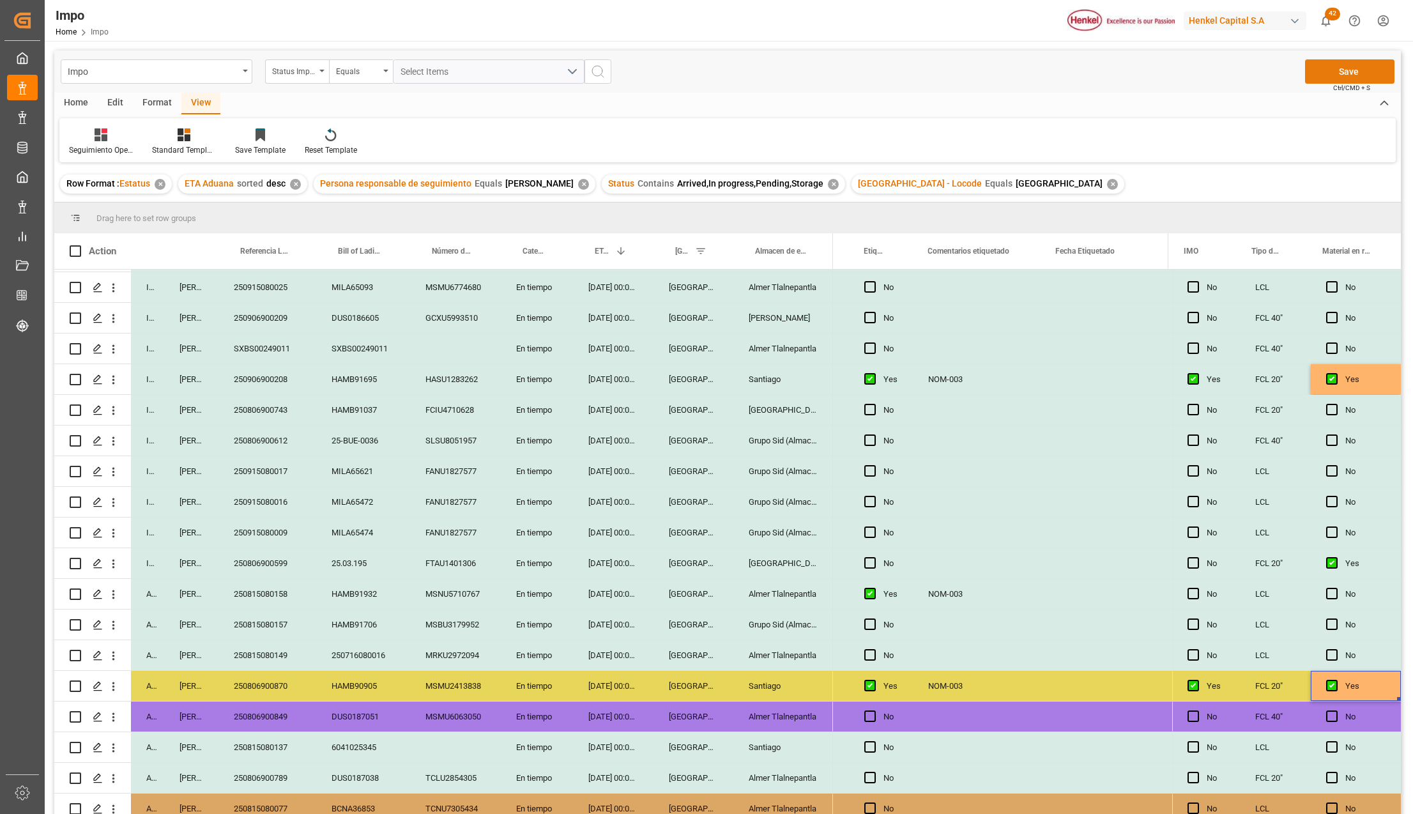
click at [1355, 65] on button "Save" at bounding box center [1349, 71] width 89 height 24
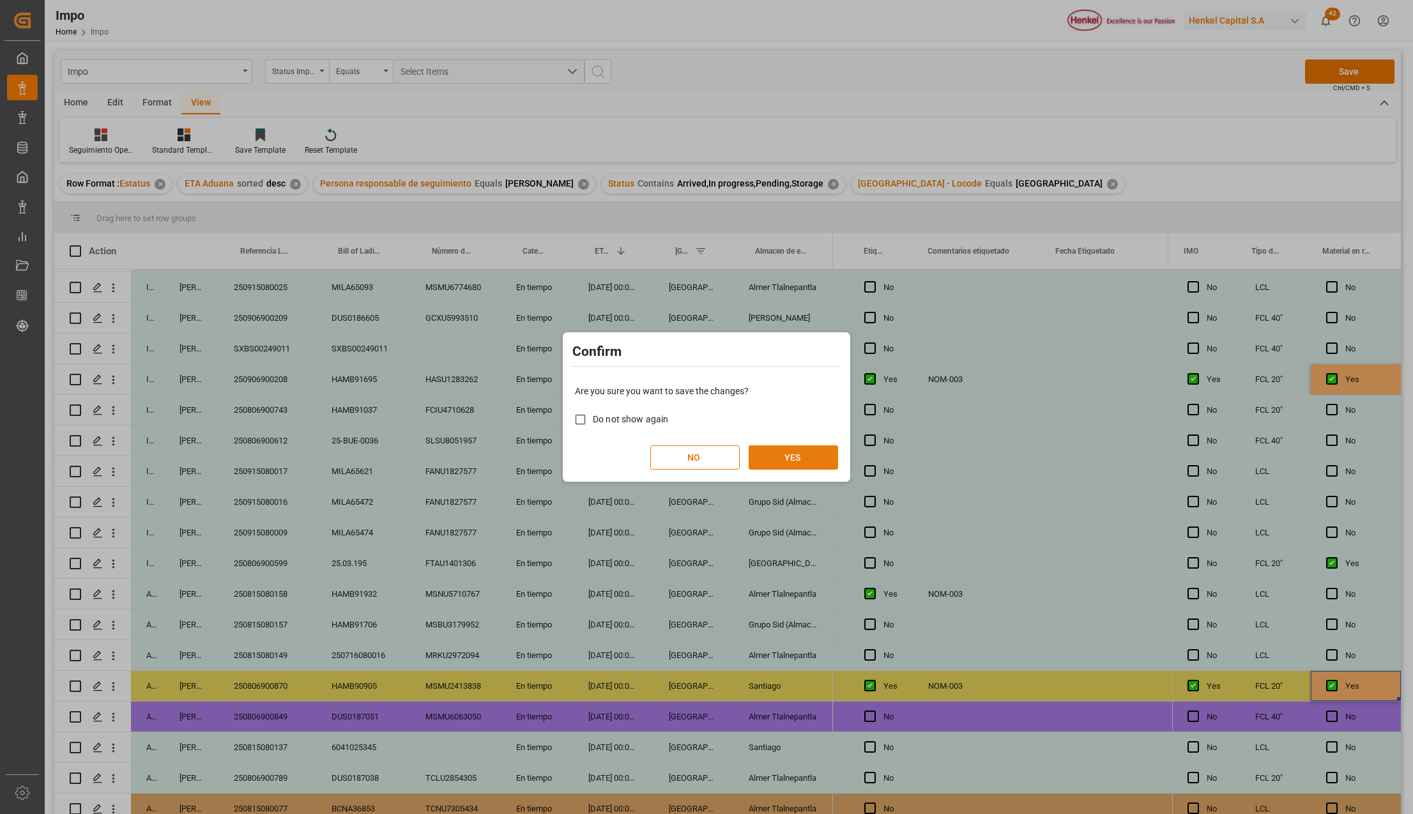
click at [787, 460] on button "YES" at bounding box center [793, 457] width 89 height 24
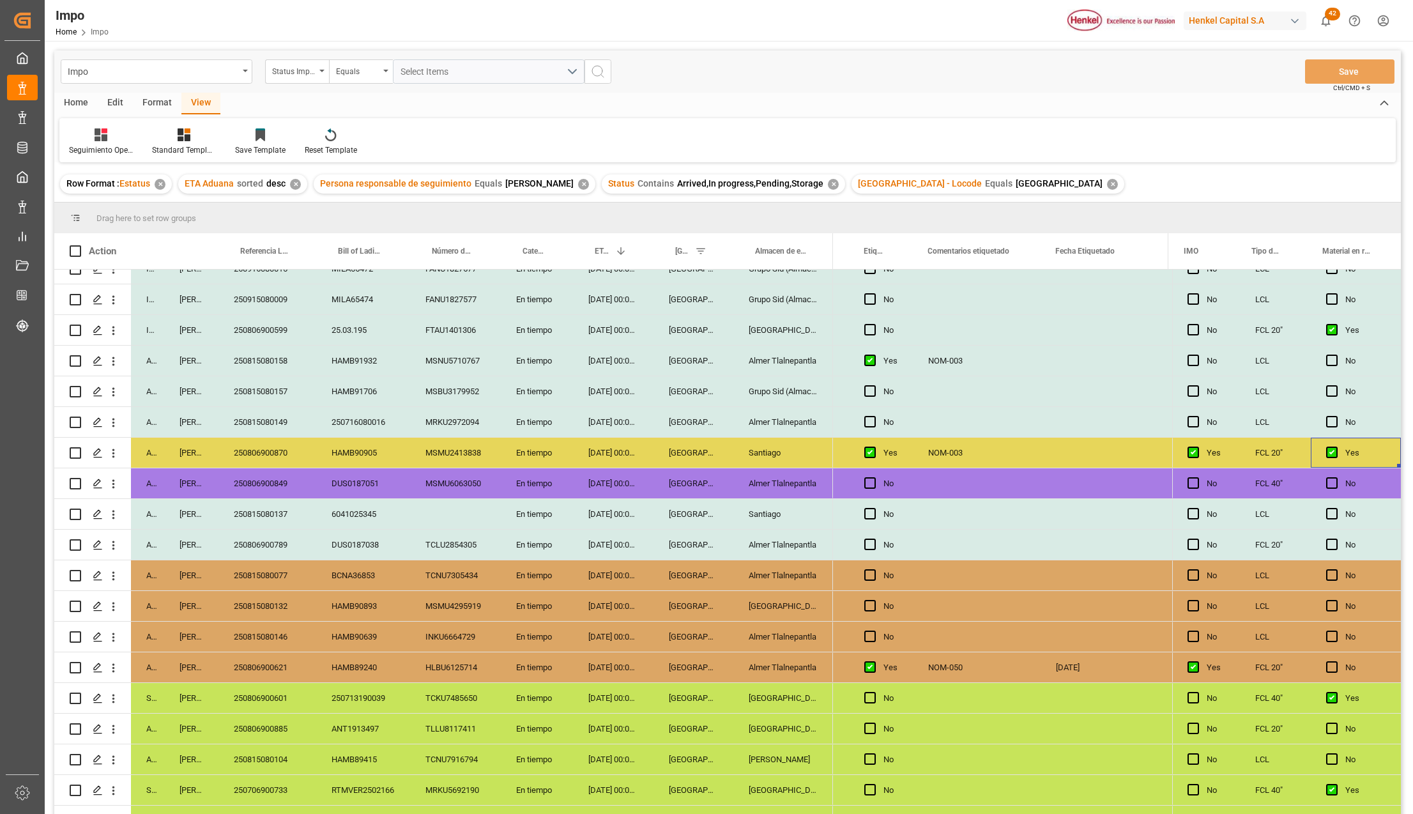
scroll to position [406, 0]
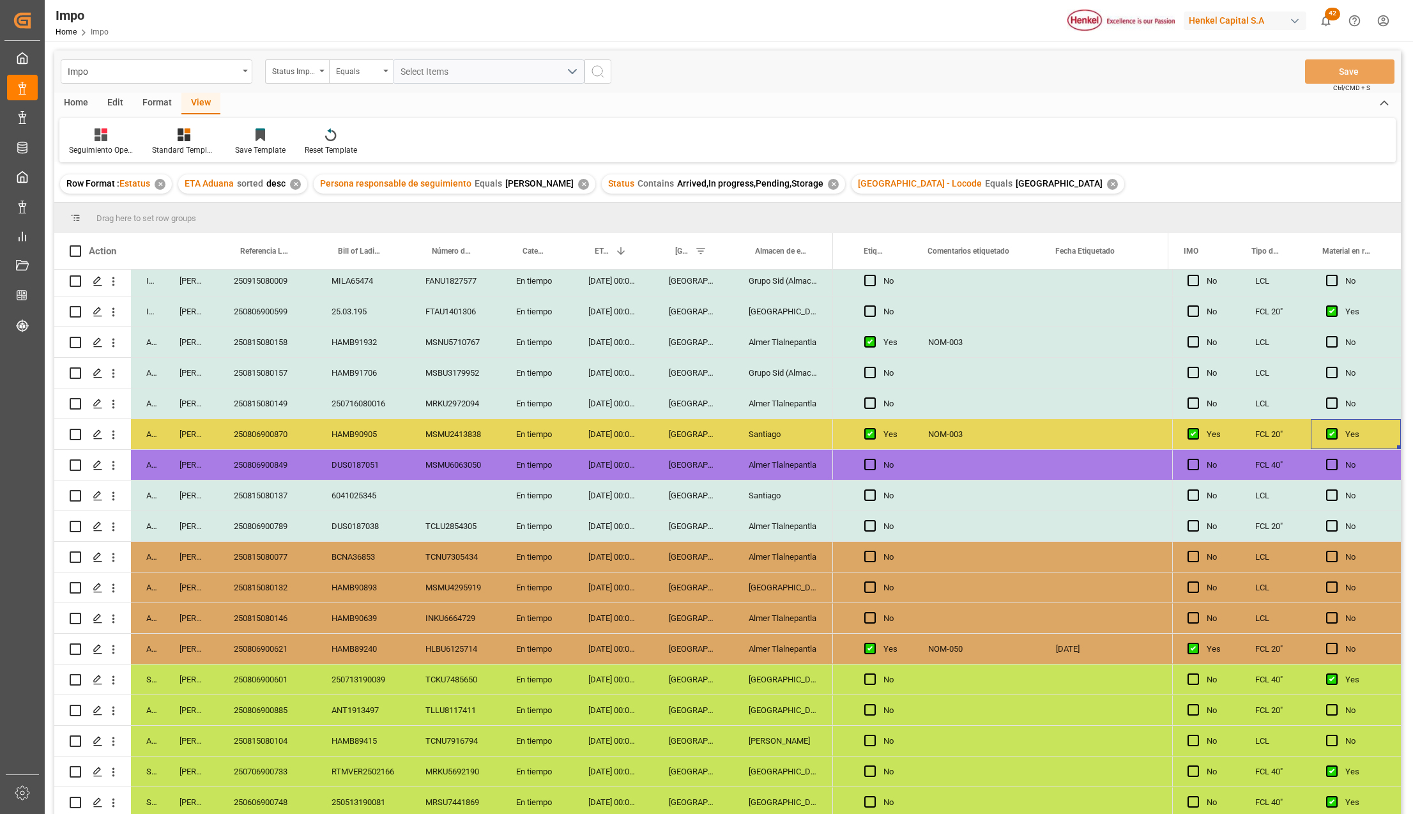
click at [775, 482] on div "Santiago" at bounding box center [783, 495] width 100 height 30
click at [287, 489] on div "250815080137" at bounding box center [267, 495] width 98 height 30
click at [777, 492] on div "Santiago" at bounding box center [783, 495] width 100 height 30
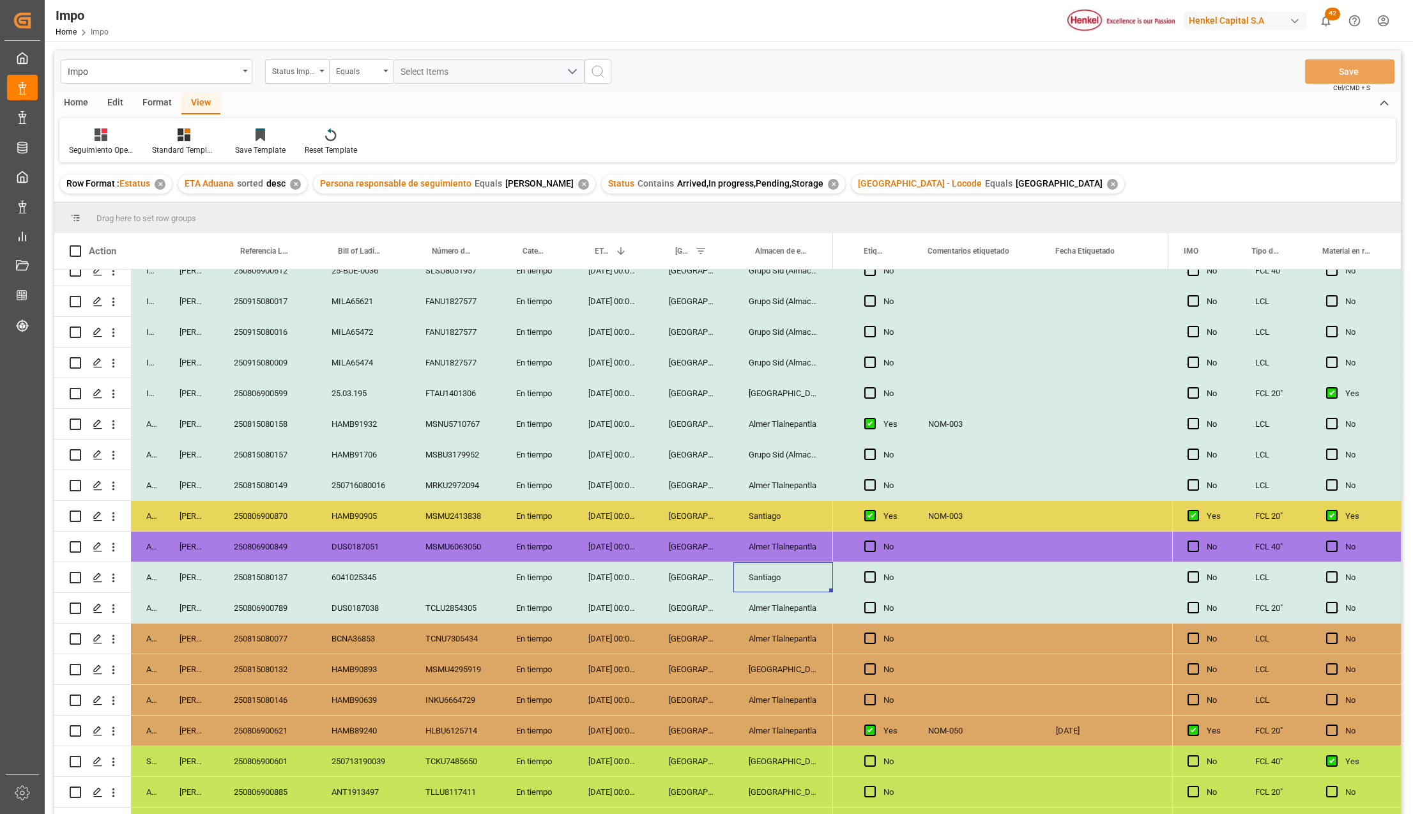
click at [787, 517] on div "Santiago" at bounding box center [783, 516] width 100 height 30
click at [261, 517] on div "250806900870" at bounding box center [267, 516] width 98 height 30
click at [279, 509] on div "250806900870" at bounding box center [267, 516] width 98 height 30
click at [669, 508] on div "[GEOGRAPHIC_DATA]" at bounding box center [693, 516] width 80 height 30
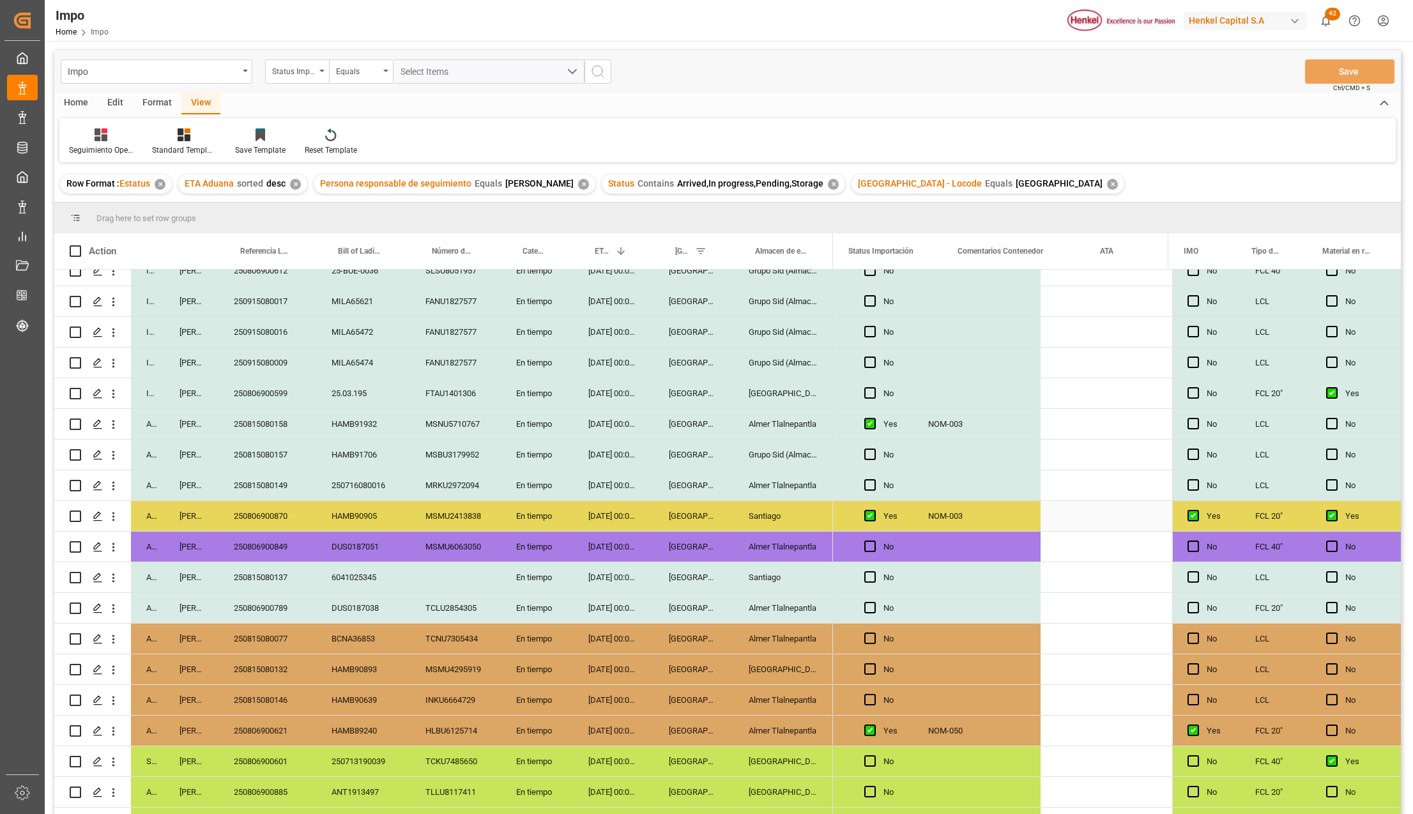
scroll to position [0, 0]
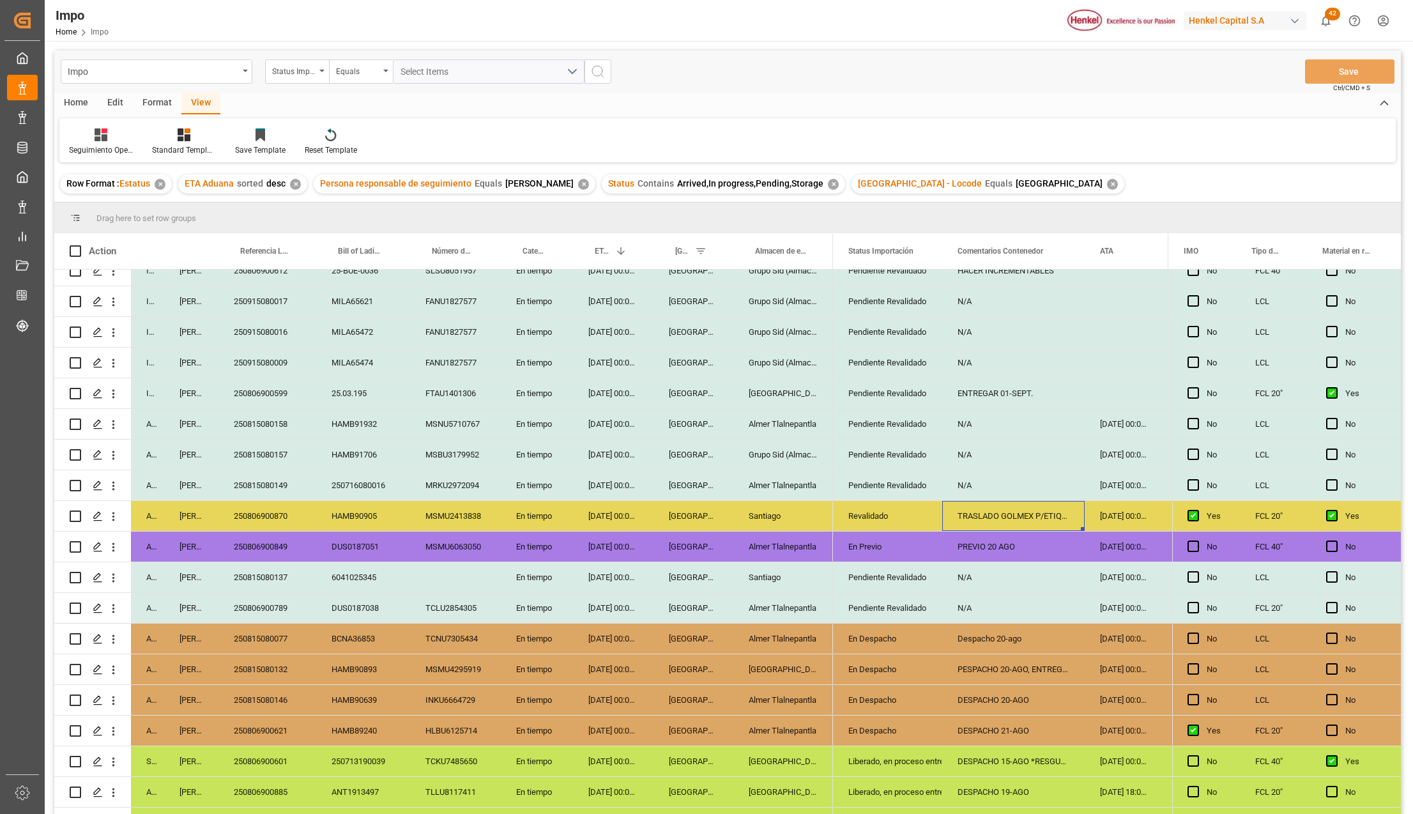
click at [272, 517] on div "250806900870" at bounding box center [267, 516] width 98 height 30
click at [267, 514] on div "250806900870" at bounding box center [267, 516] width 98 height 30
click at [1033, 506] on div "TRASLADO GOLMEX P/ETIQUETADO" at bounding box center [1013, 516] width 142 height 30
click at [913, 524] on icon "open menu" at bounding box center [918, 523] width 15 height 15
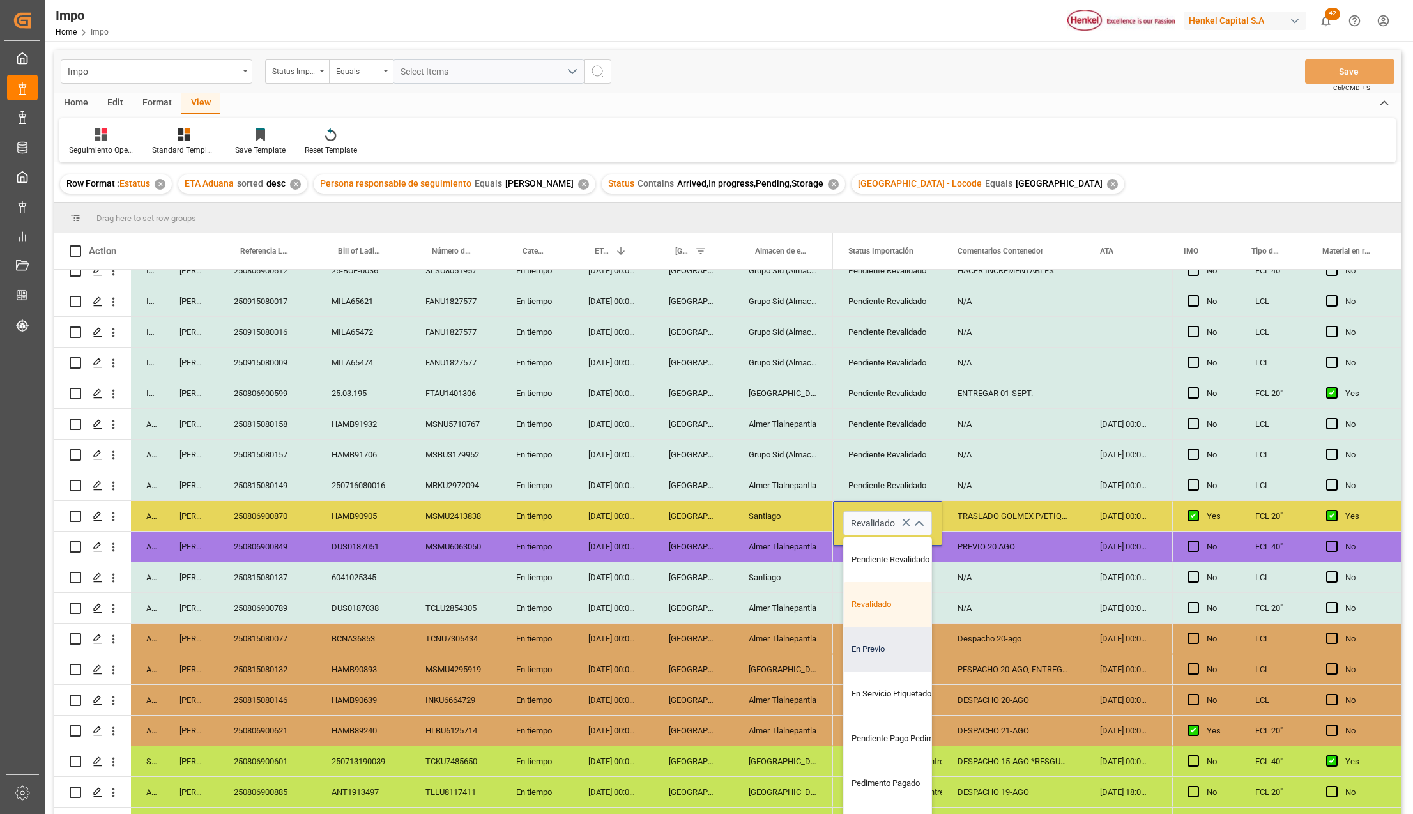
click at [892, 648] on div "En Previo" at bounding box center [904, 649] width 120 height 45
type input "En Previo"
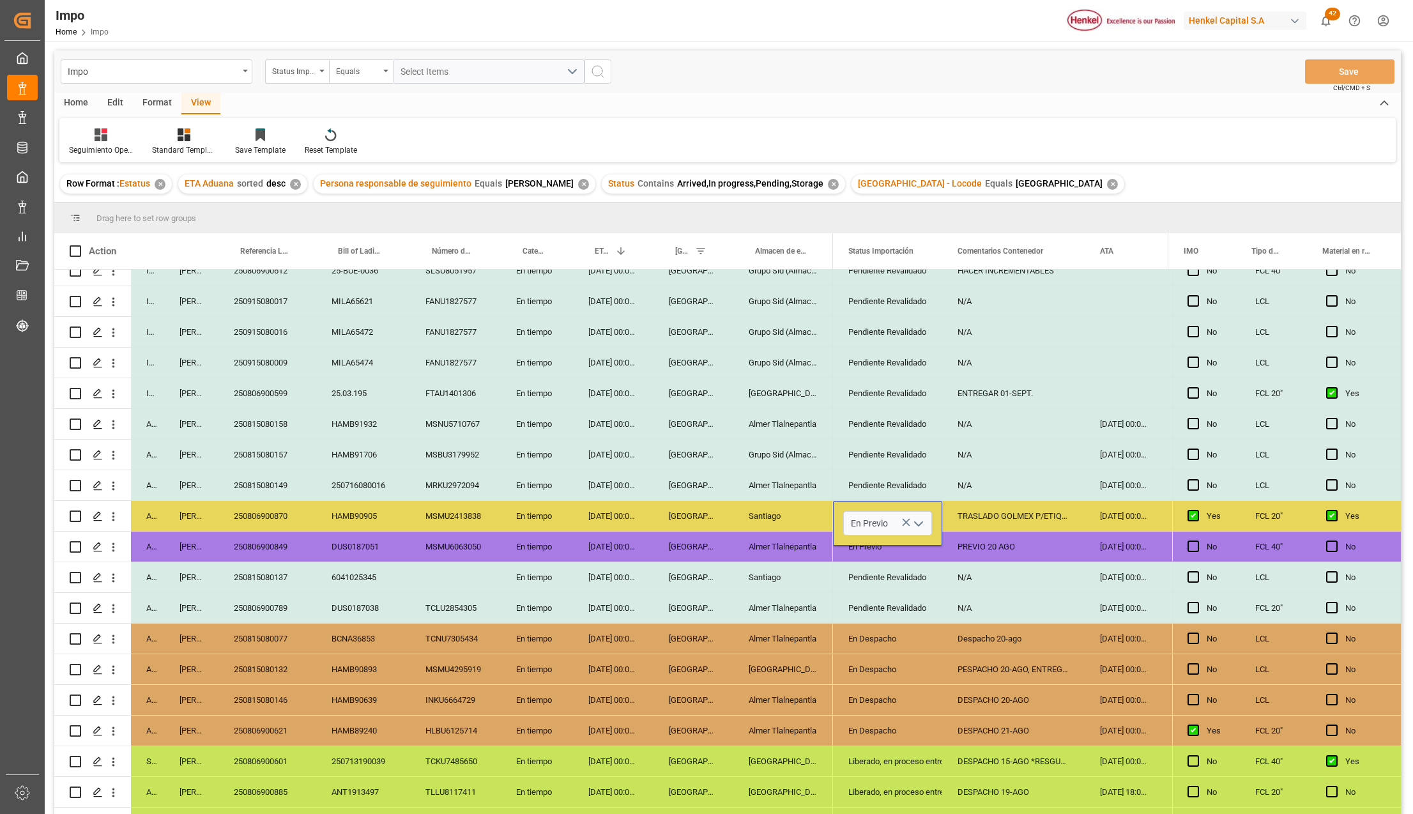
click at [961, 573] on div "N/A" at bounding box center [1013, 577] width 142 height 30
click at [994, 506] on div "TRASLADO GOLMEX P/ETIQUETADO" at bounding box center [1013, 516] width 142 height 30
click at [995, 512] on div "TRASLADO GOLMEX P/ETIQUETADO" at bounding box center [1013, 516] width 142 height 30
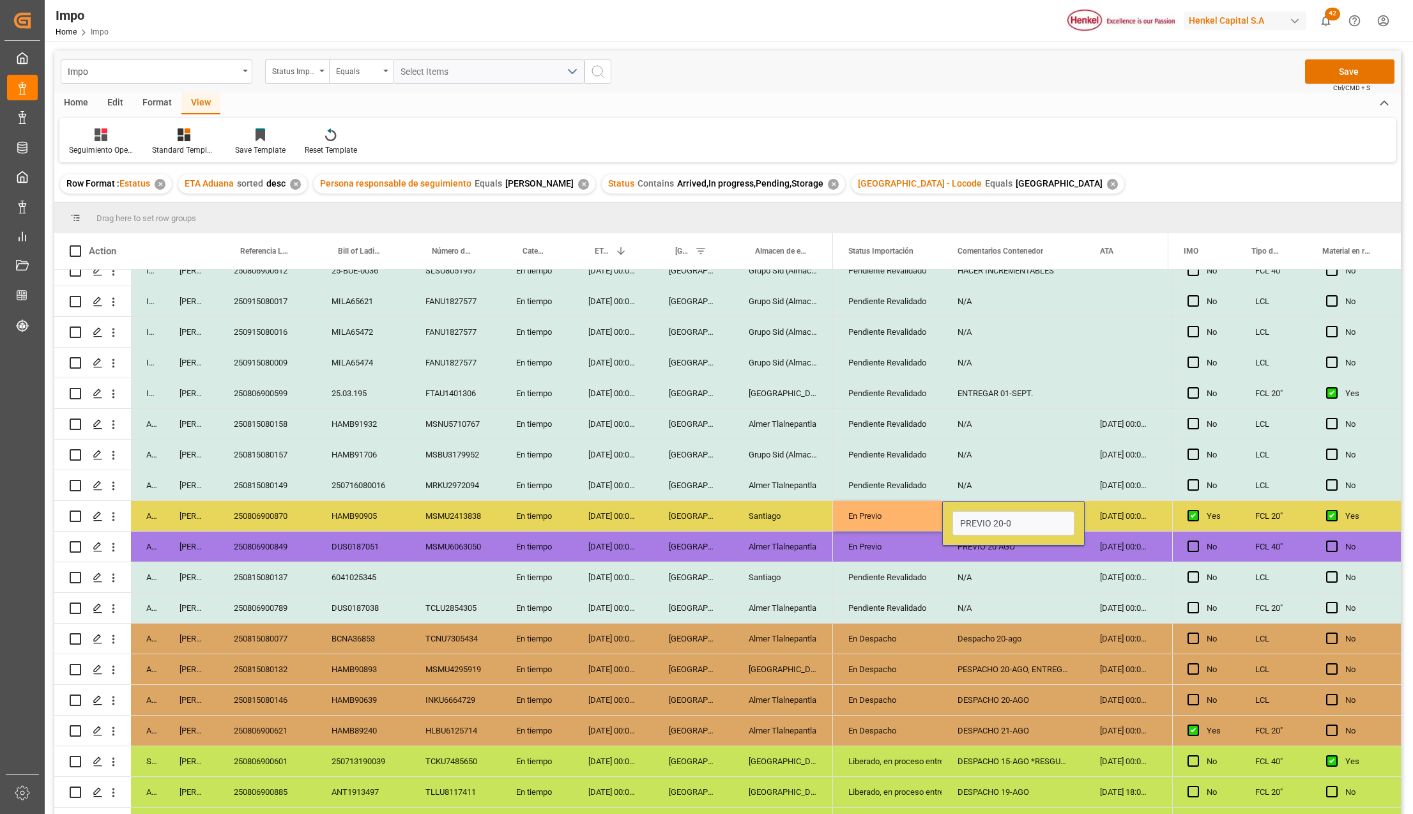
type input "PREVIO 20-08"
click at [1010, 524] on div "PREVIO 20-08" at bounding box center [1013, 516] width 142 height 30
click at [1018, 522] on input "PREVIO 20-08" at bounding box center [1013, 523] width 122 height 24
type input "PREVIO 20-AGO"
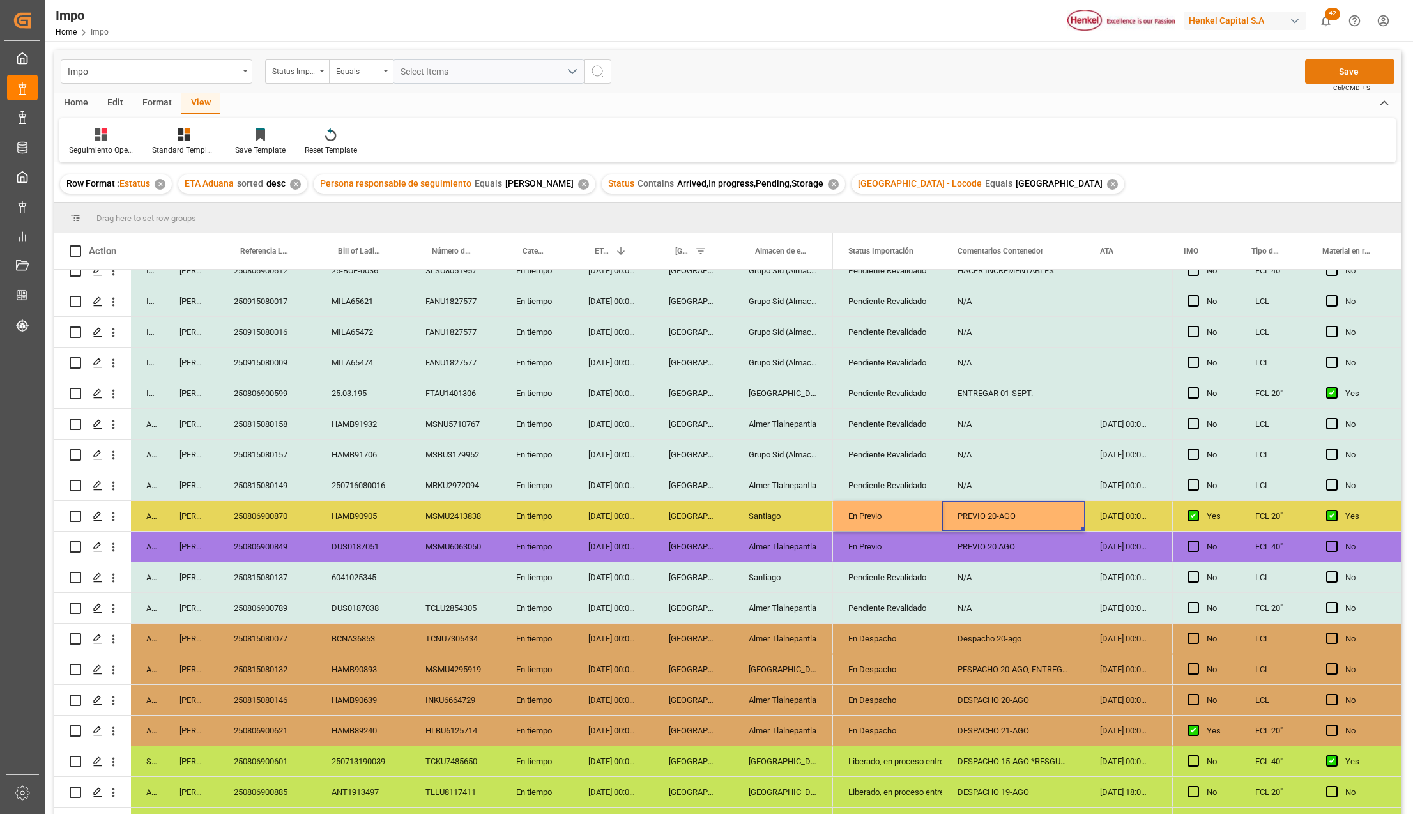
click at [1339, 77] on button "Save" at bounding box center [1349, 71] width 89 height 24
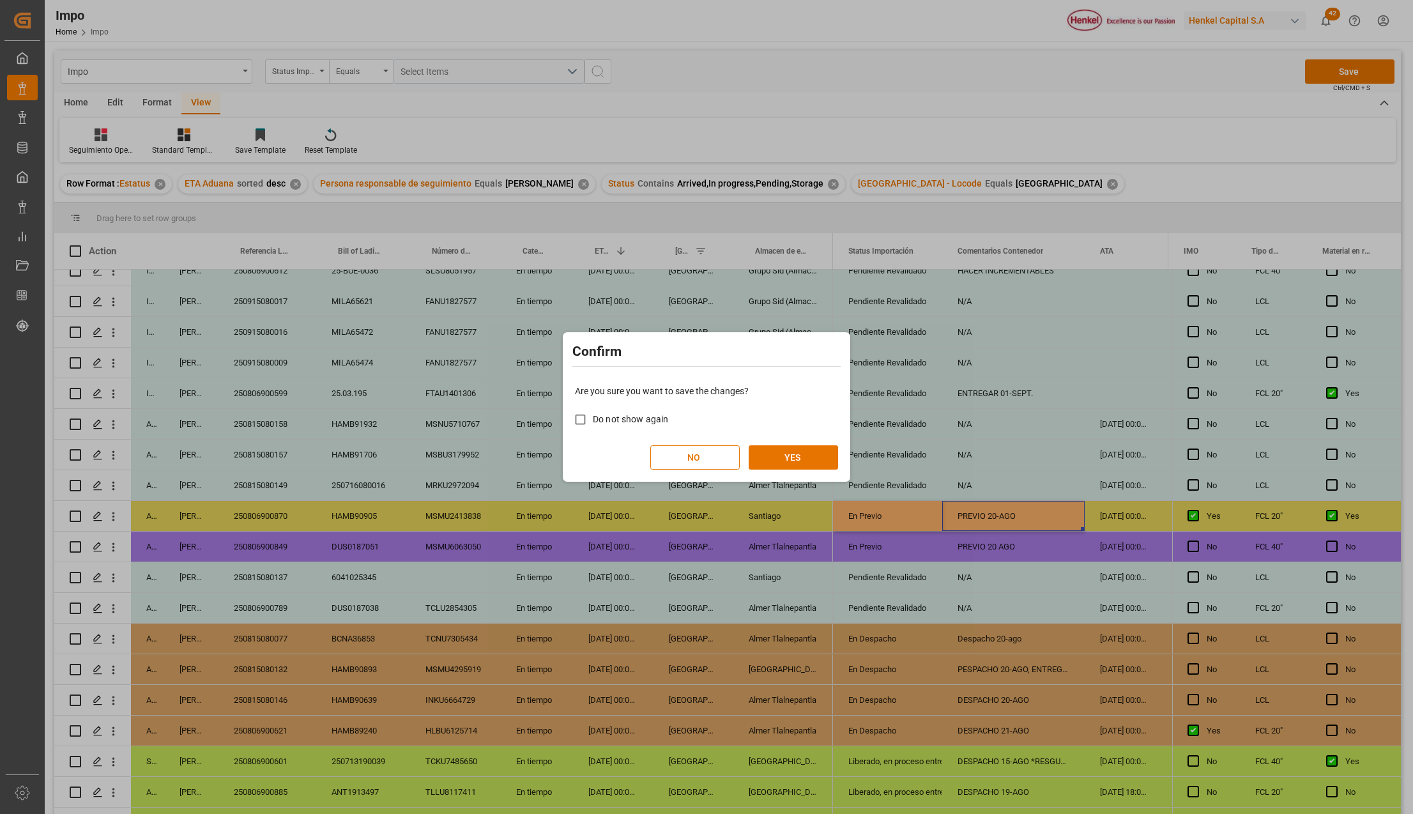
click at [800, 445] on div "Are you sure you want to save the changes? Do not show again NO YES" at bounding box center [706, 427] width 281 height 103
click at [798, 453] on button "YES" at bounding box center [793, 457] width 89 height 24
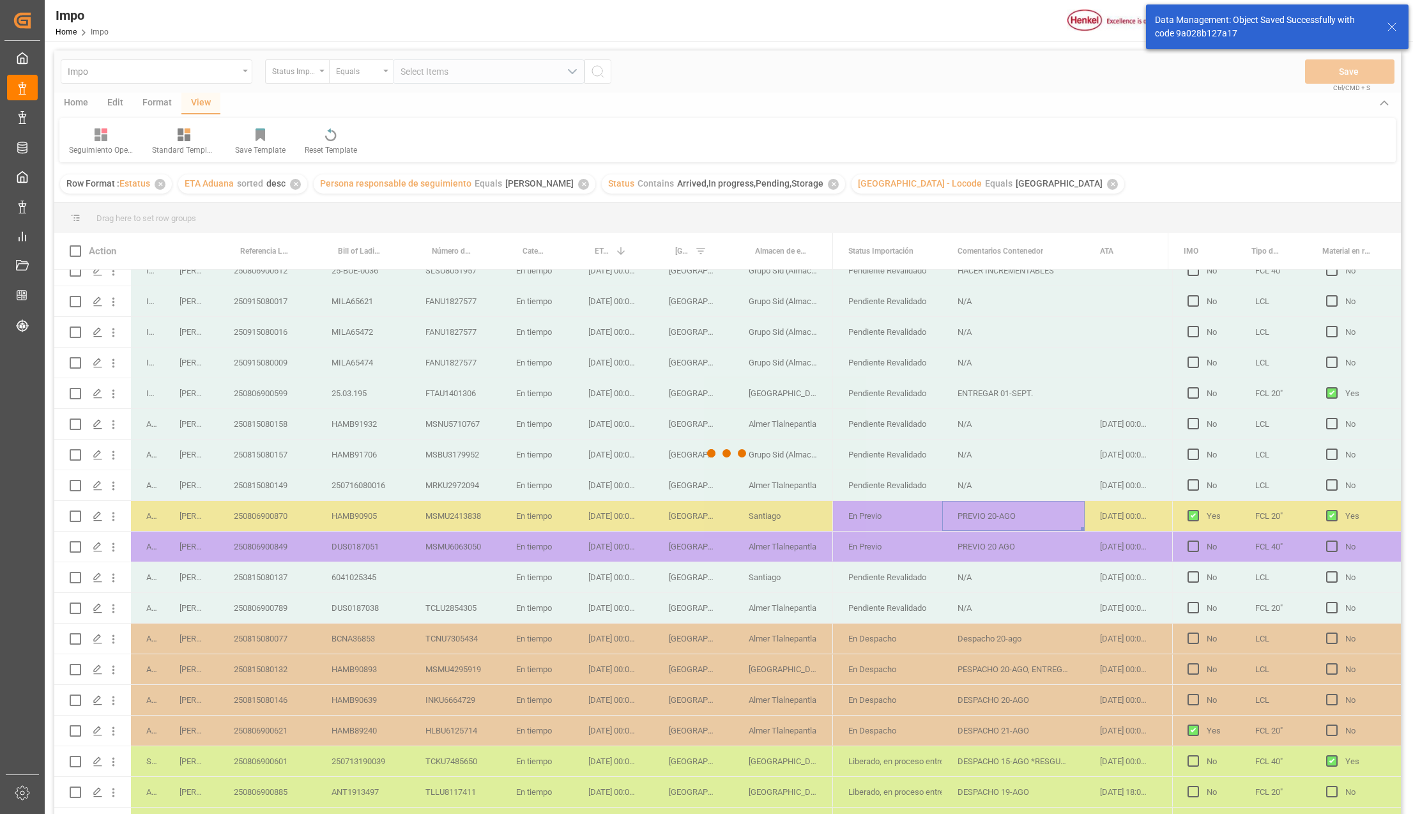
click at [778, 586] on div at bounding box center [727, 453] width 1346 height 806
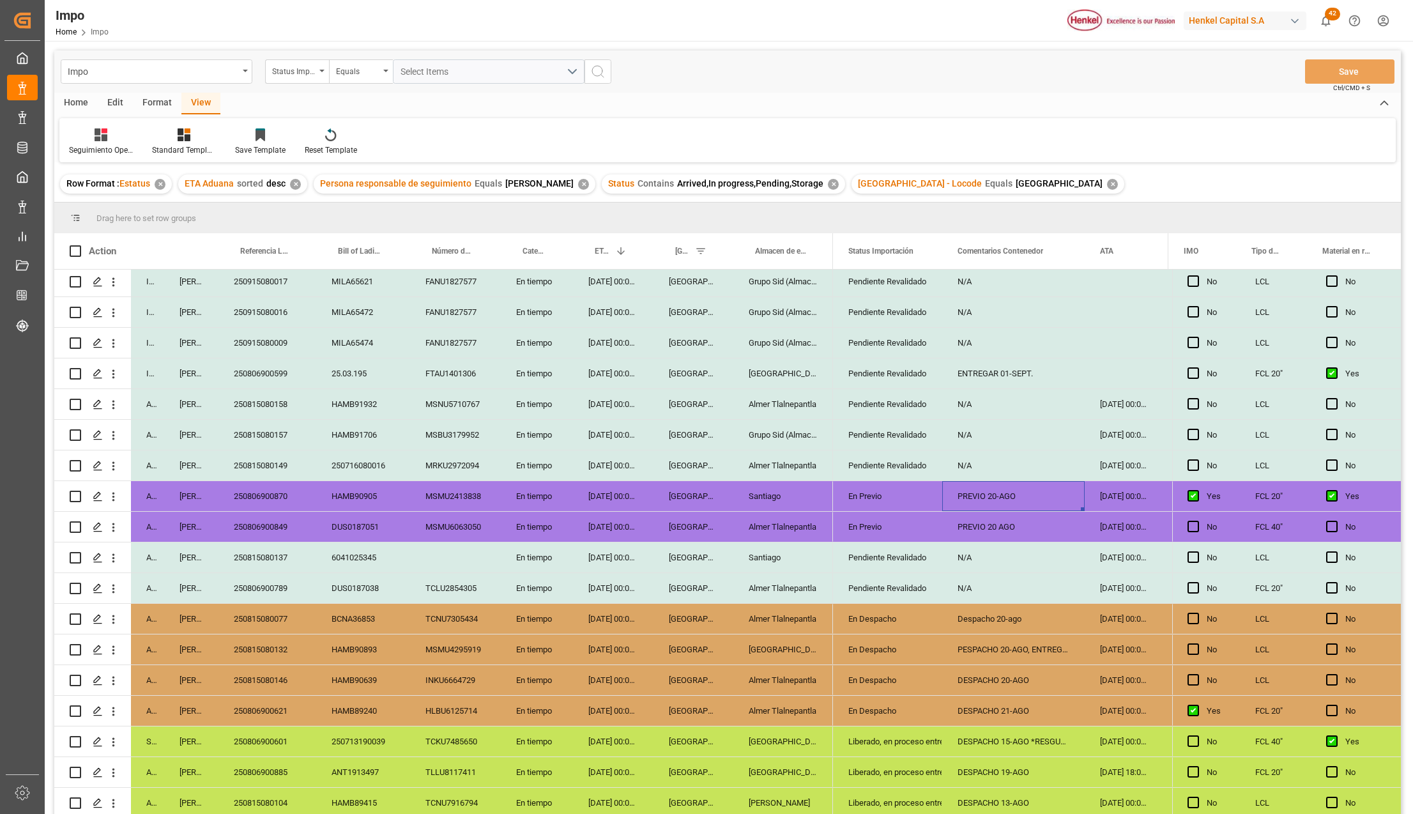
scroll to position [406, 0]
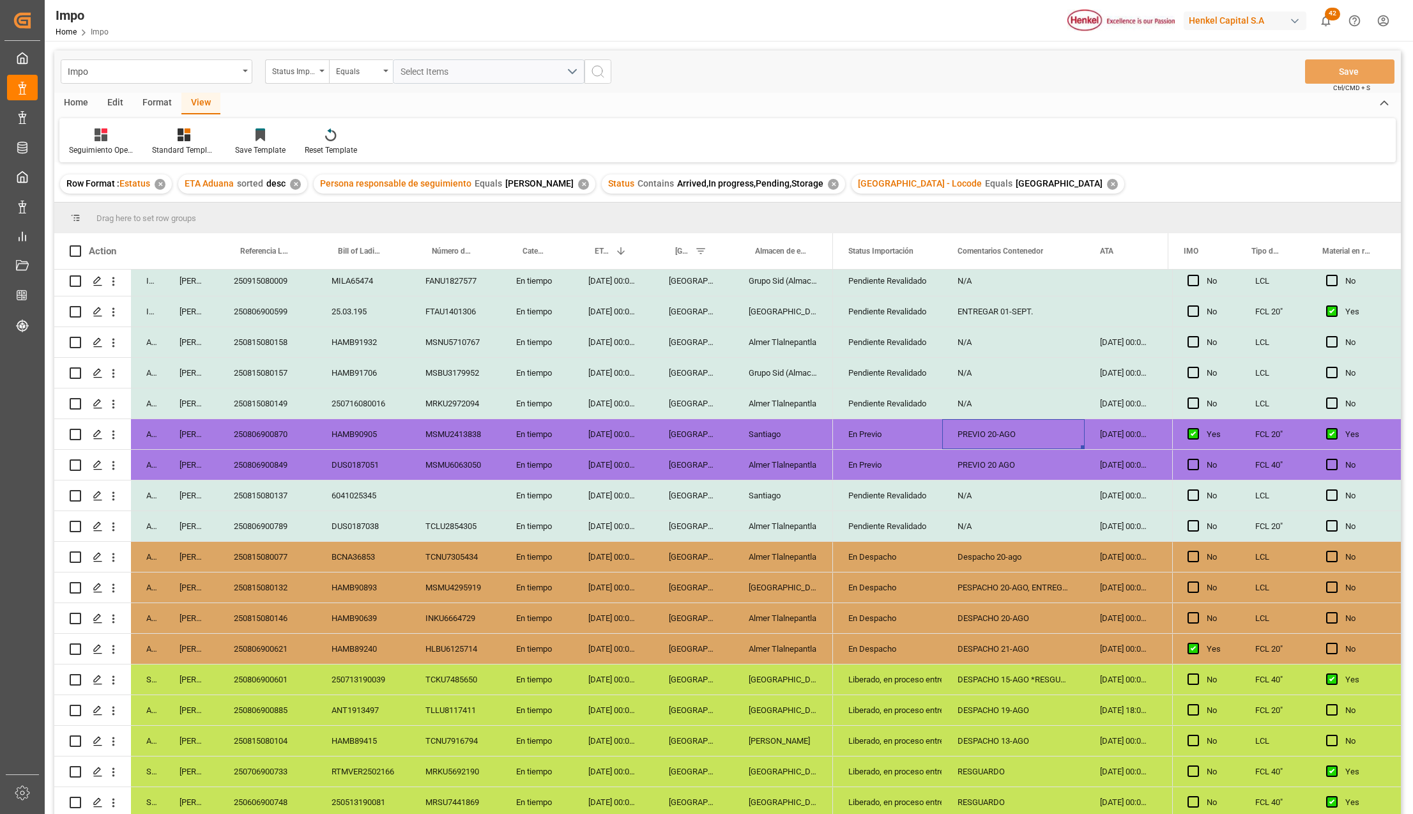
click at [884, 439] on div "En Previo" at bounding box center [887, 434] width 79 height 29
click at [887, 453] on div "En Previo" at bounding box center [887, 464] width 79 height 29
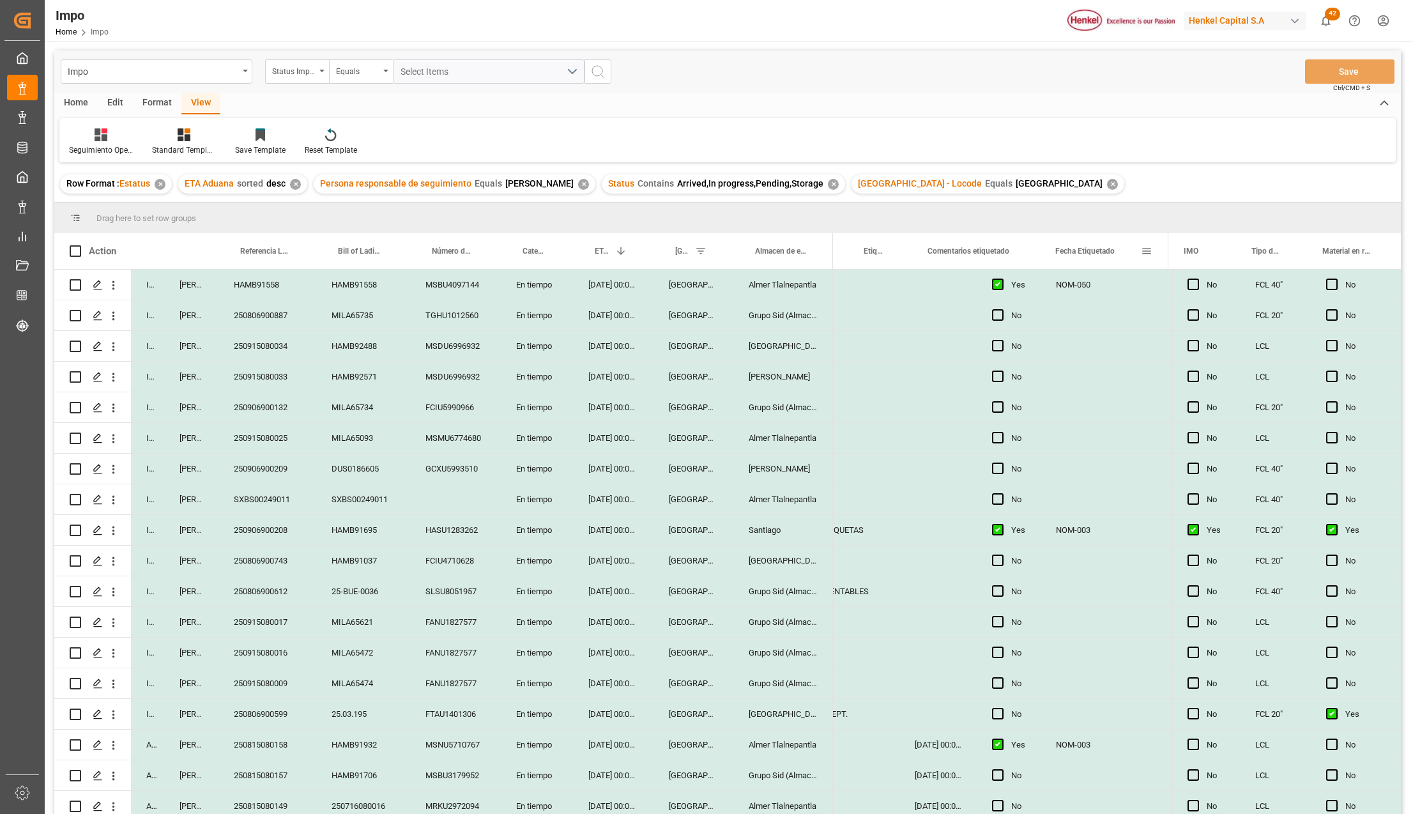
scroll to position [0, 313]
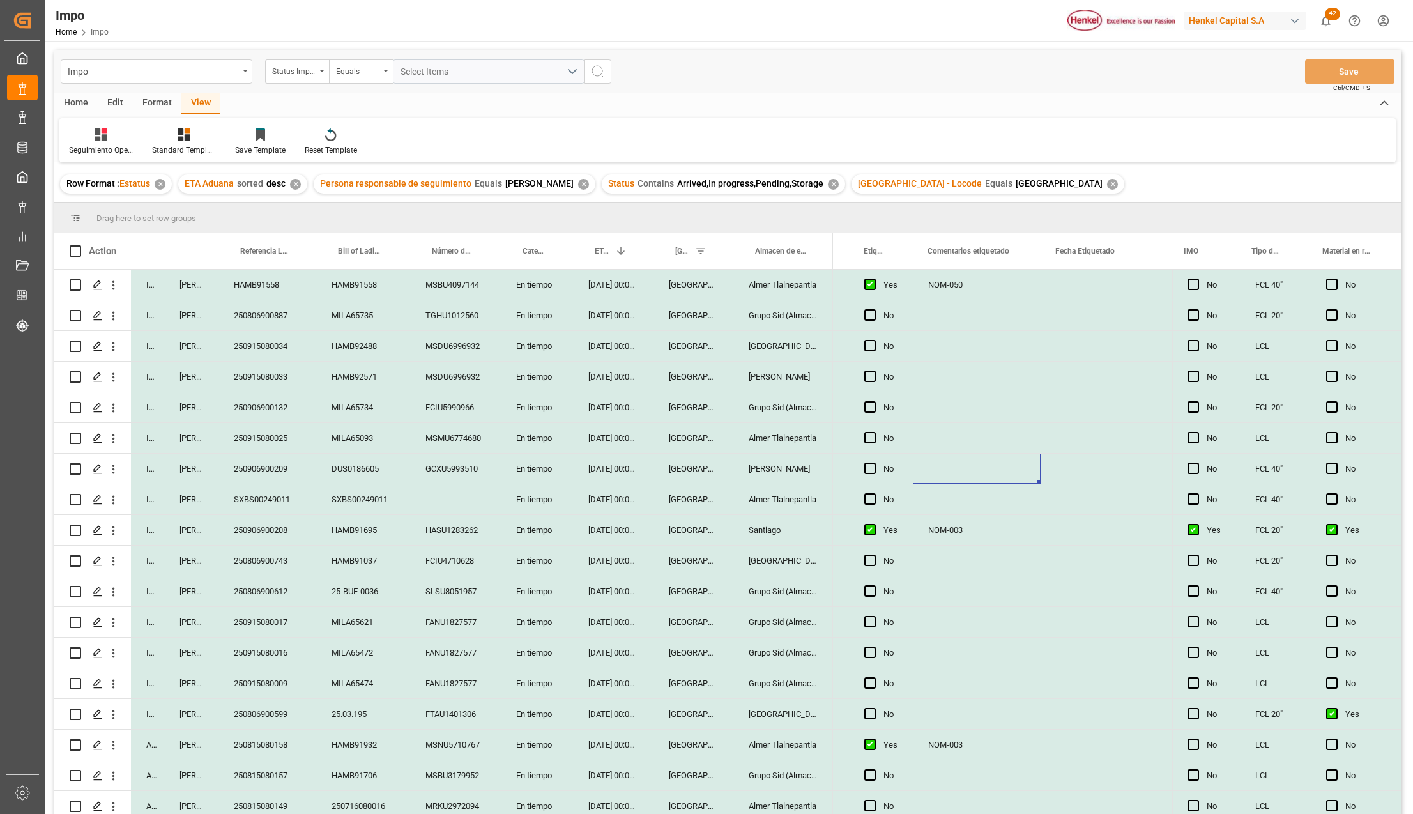
click at [284, 519] on div "250906900208" at bounding box center [267, 530] width 98 height 30
click at [598, 538] on div "[DATE] 00:00:00" at bounding box center [613, 530] width 80 height 30
click at [717, 539] on div "[GEOGRAPHIC_DATA]" at bounding box center [693, 530] width 80 height 30
click at [770, 532] on div "Santiago" at bounding box center [783, 530] width 100 height 30
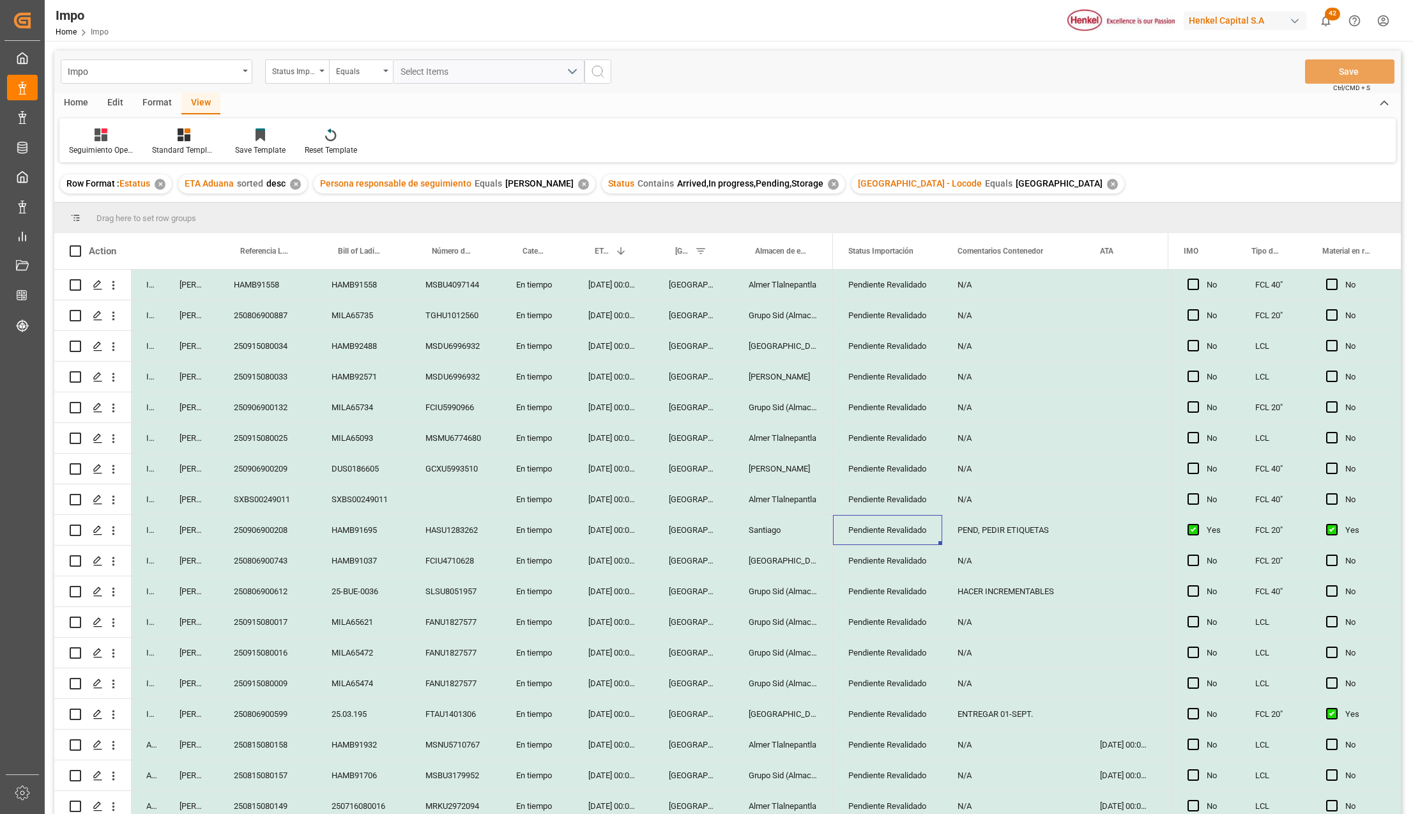
scroll to position [0, 0]
click at [997, 536] on input "PEND, PEDIR ETIQUETAS" at bounding box center [1013, 537] width 122 height 24
click at [1008, 599] on div "HACER INCREMENTABLES" at bounding box center [1013, 591] width 142 height 30
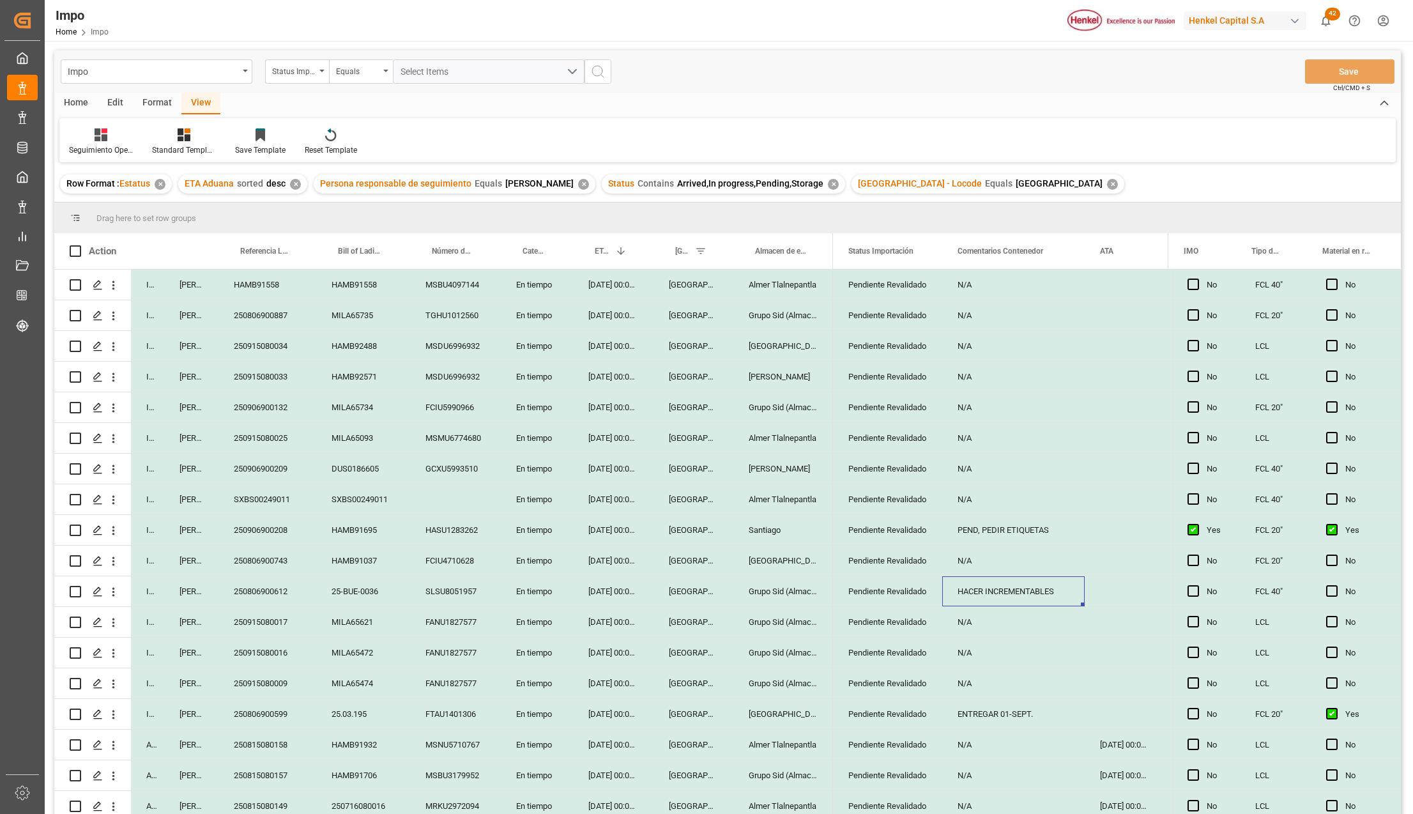
click at [1055, 531] on div "PEND, PEDIR ETIQUETAS" at bounding box center [1013, 530] width 142 height 30
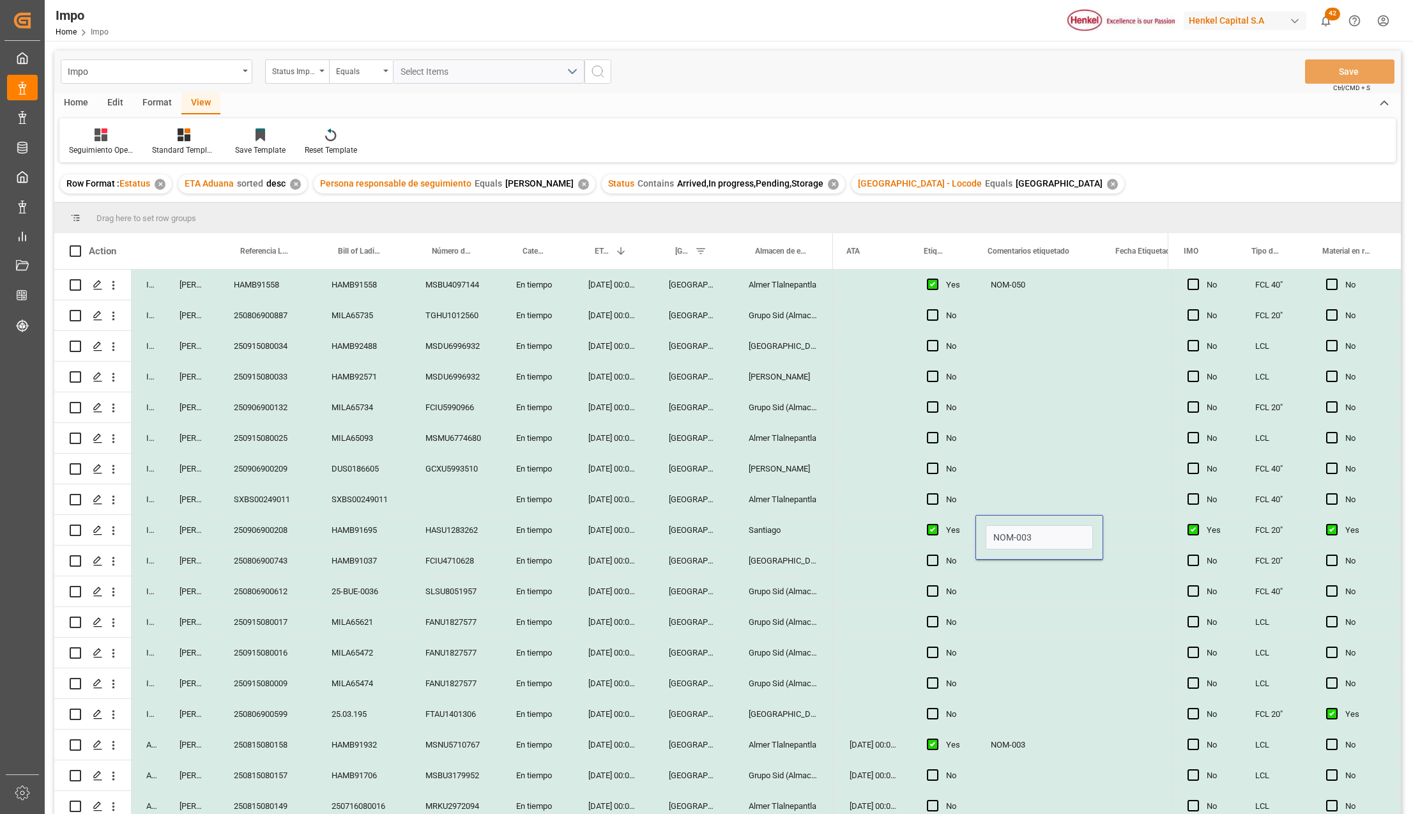
scroll to position [0, 254]
click at [1055, 531] on input "NOM-003" at bounding box center [1035, 537] width 107 height 24
type input "NOM-003. SOLICITADAS"
click at [1055, 531] on div "NOM-003. SOLICITADAS" at bounding box center [1036, 530] width 128 height 30
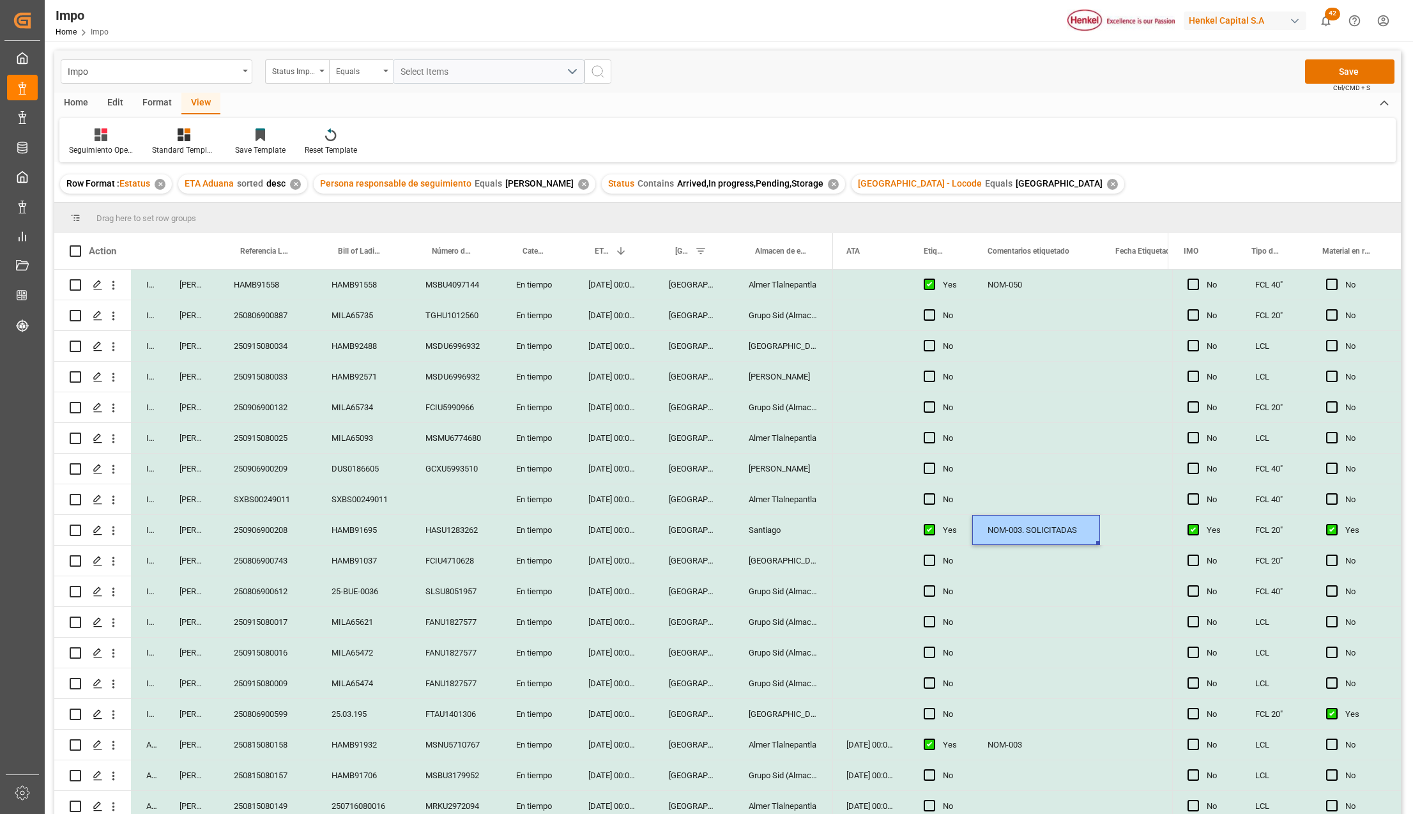
scroll to position [85, 0]
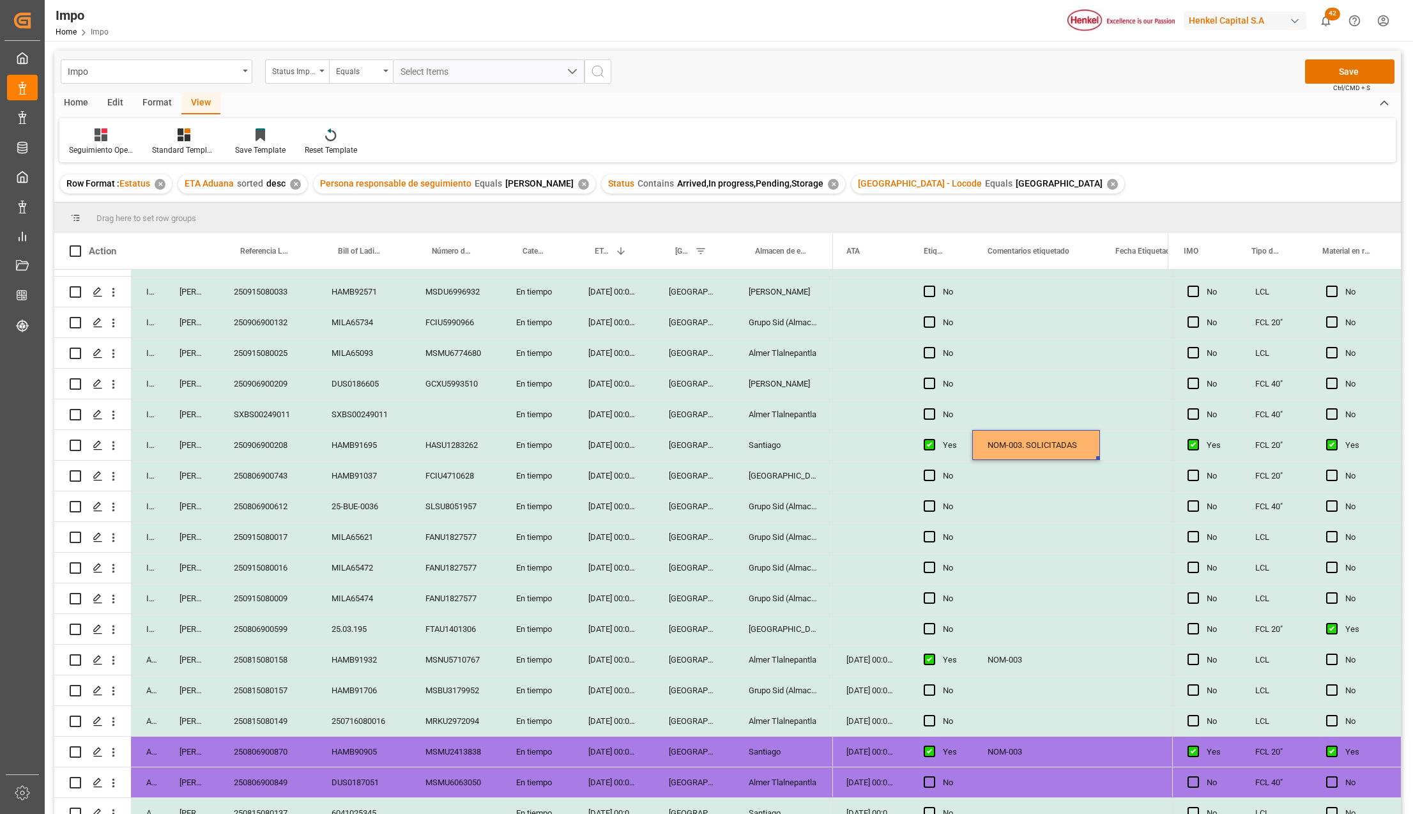
click at [1019, 662] on div "NOM-003" at bounding box center [1036, 659] width 128 height 30
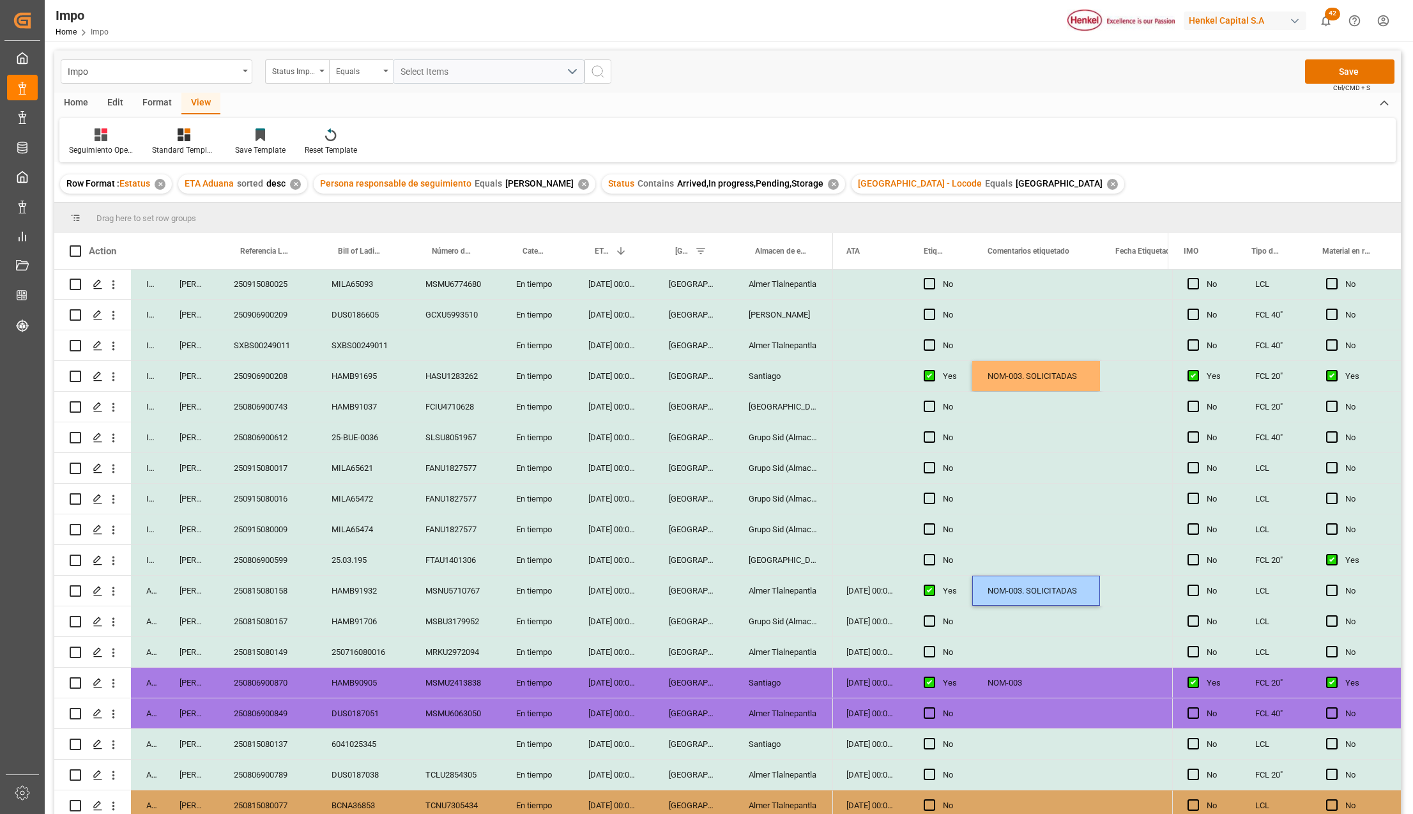
scroll to position [170, 0]
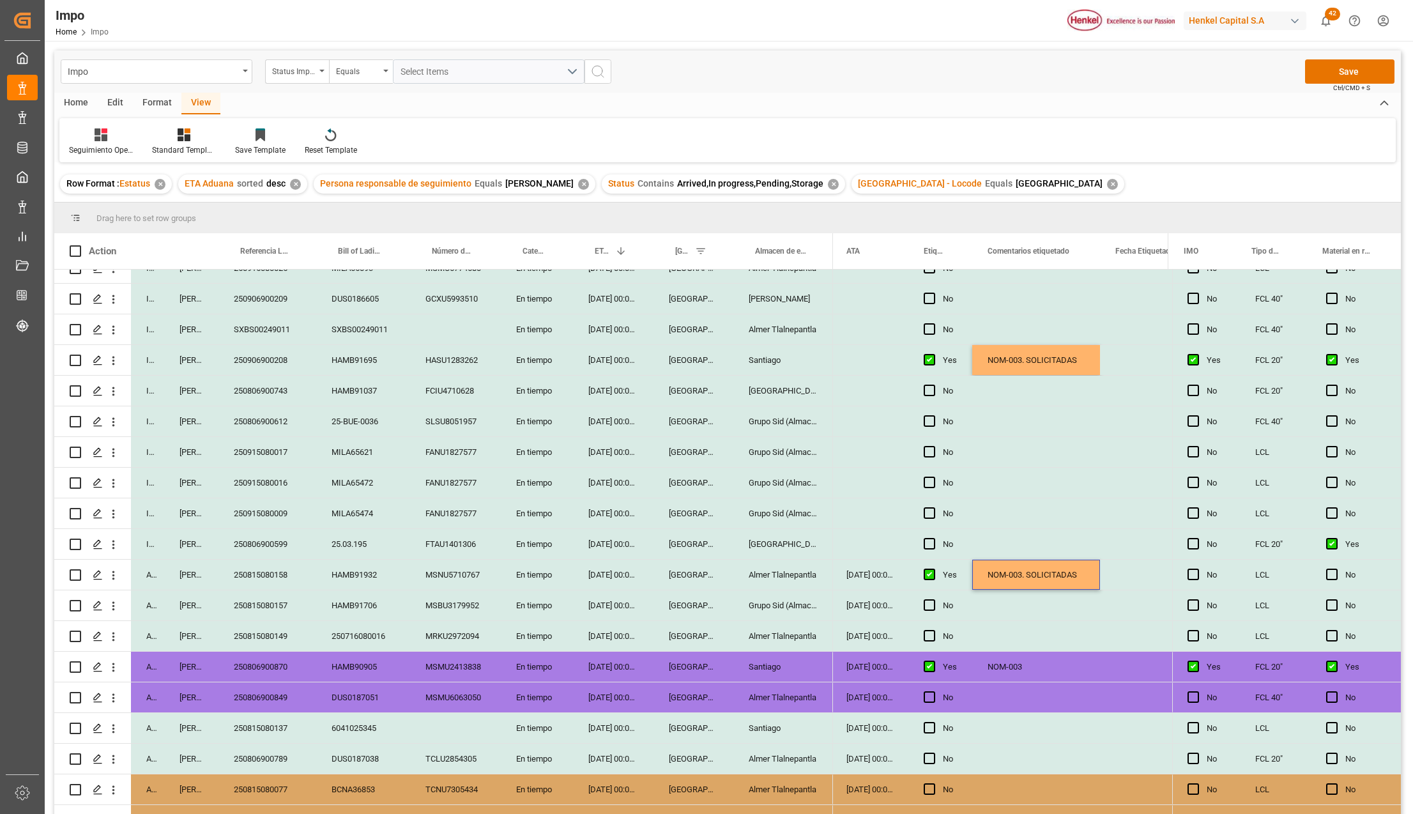
click at [1014, 667] on div "NOM-003" at bounding box center [1036, 666] width 128 height 30
click at [1015, 701] on div "Press SPACE to select this row." at bounding box center [1036, 697] width 128 height 30
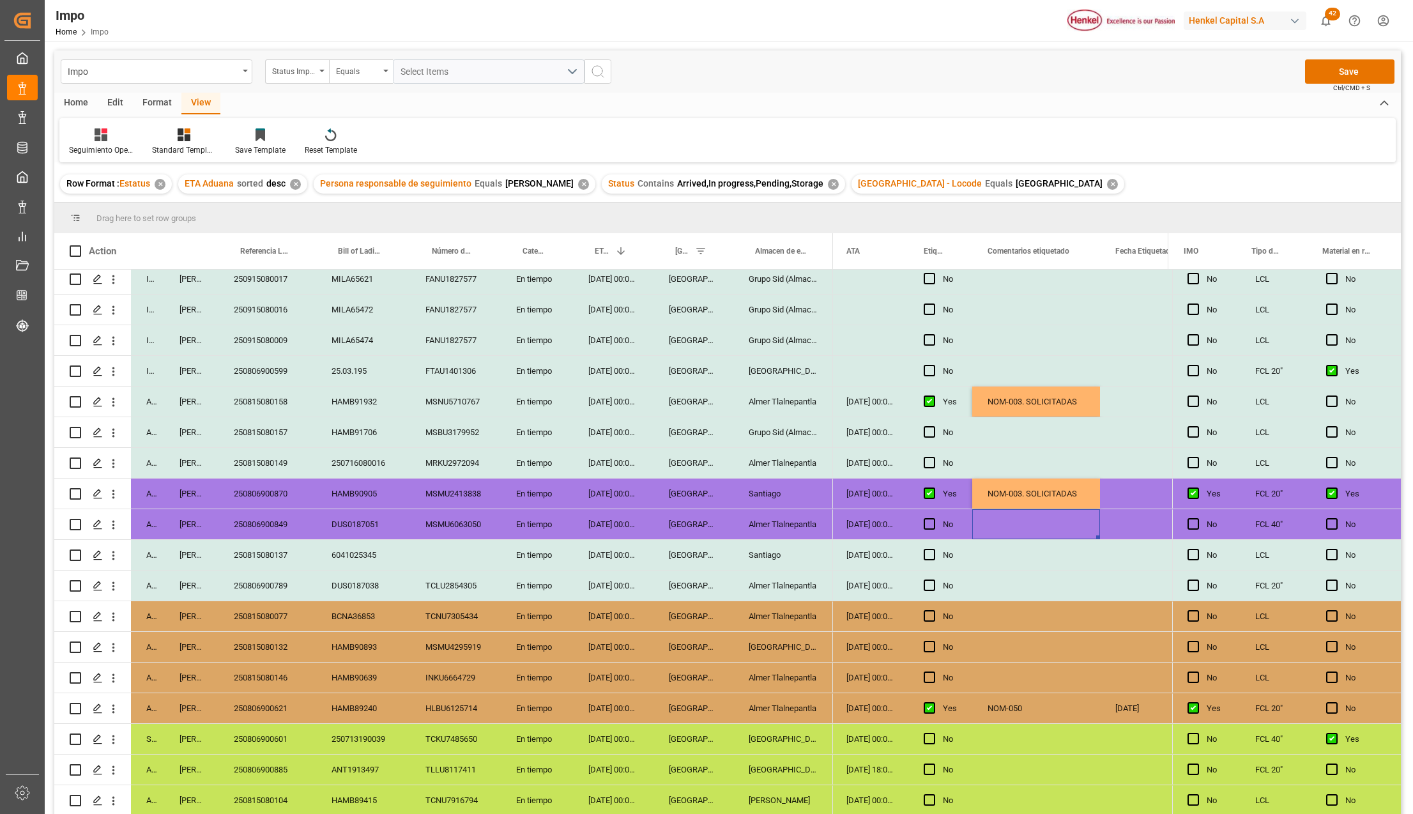
scroll to position [406, 0]
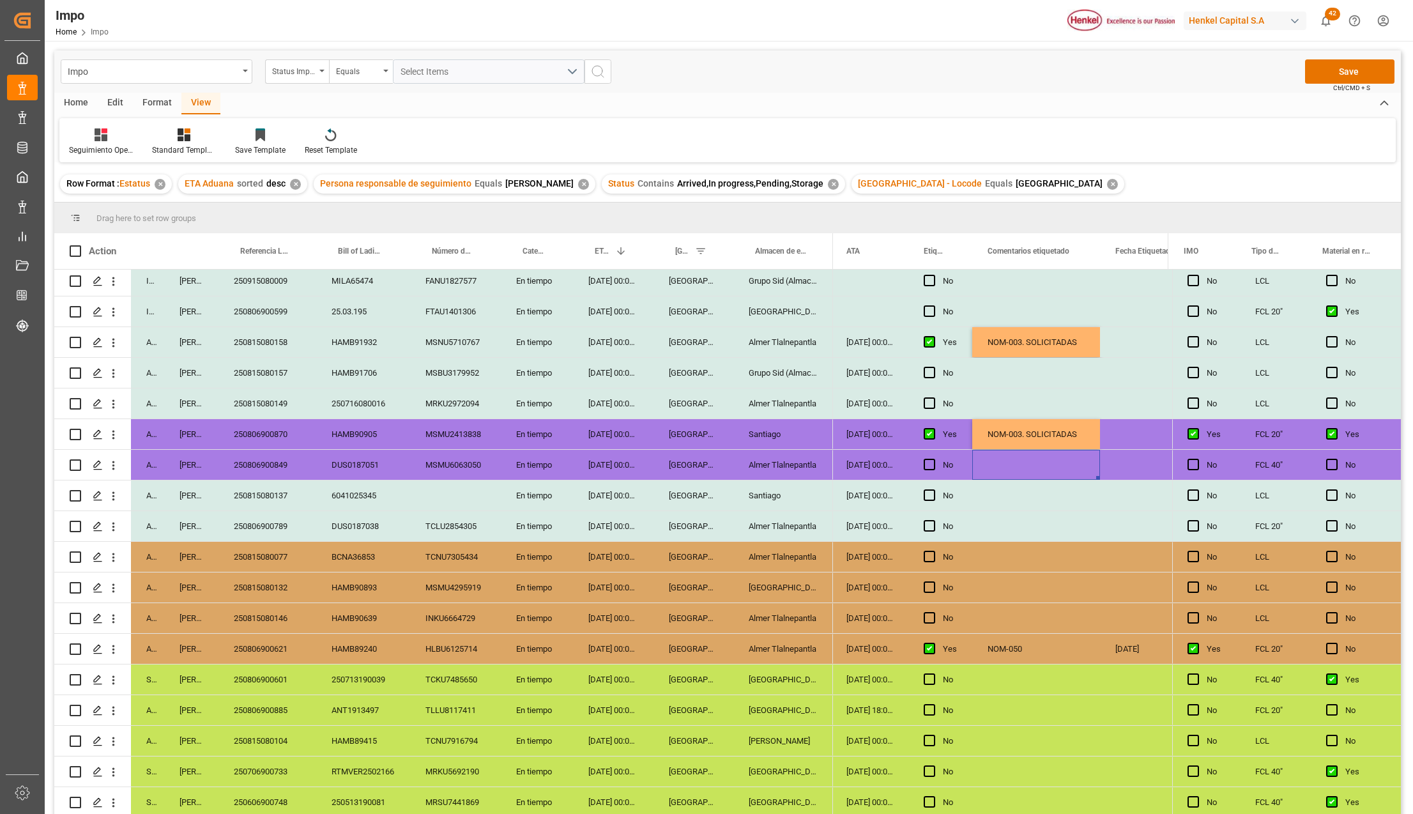
click at [1017, 650] on div "NOM-050" at bounding box center [1036, 649] width 128 height 30
click at [1033, 647] on div "NOM-050" at bounding box center [1036, 649] width 128 height 30
click at [1038, 648] on input "NOM-050" at bounding box center [1035, 656] width 107 height 24
type input "NOM-050. SOLICITADAS"
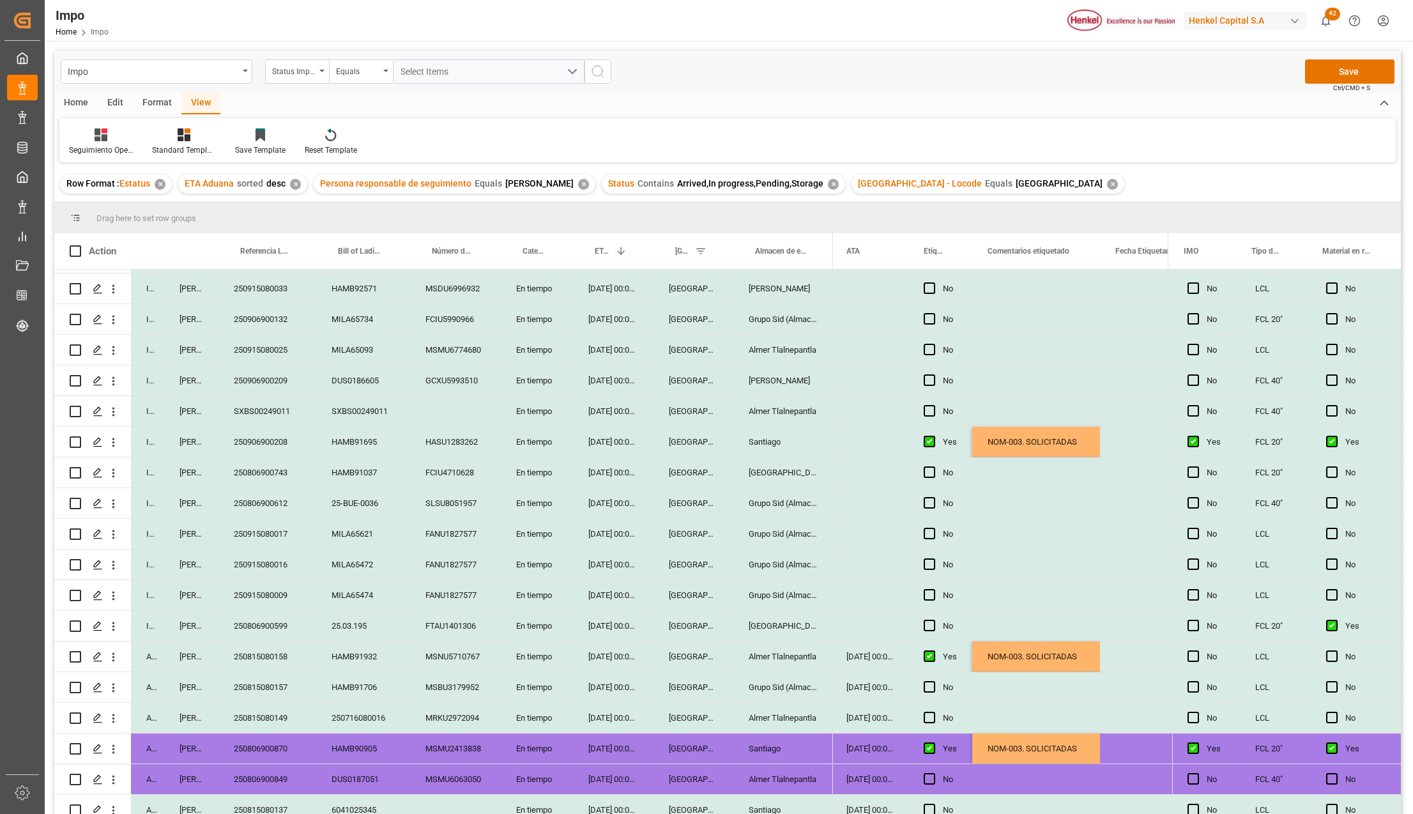
scroll to position [0, 0]
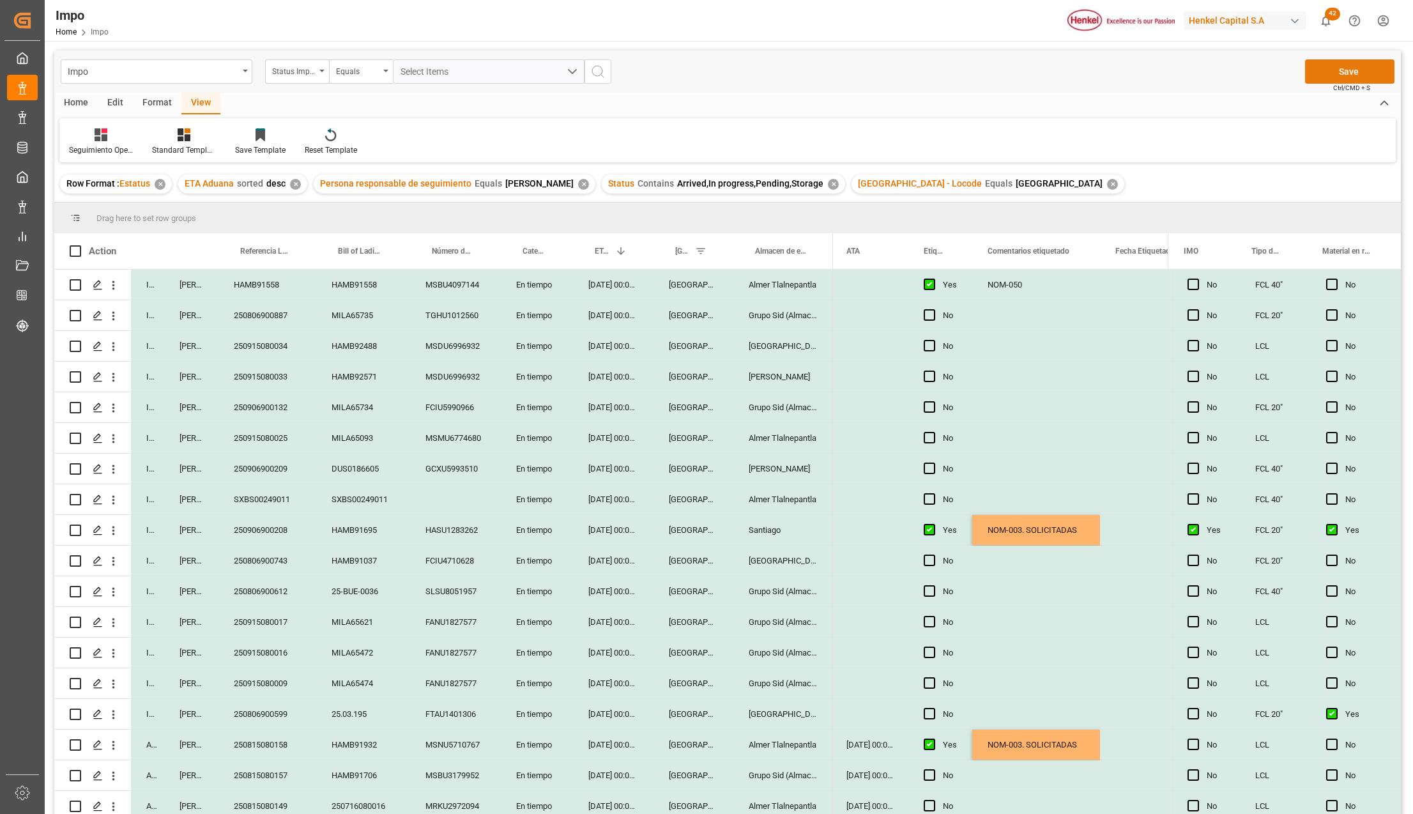
click at [1339, 73] on button "Save" at bounding box center [1349, 71] width 89 height 24
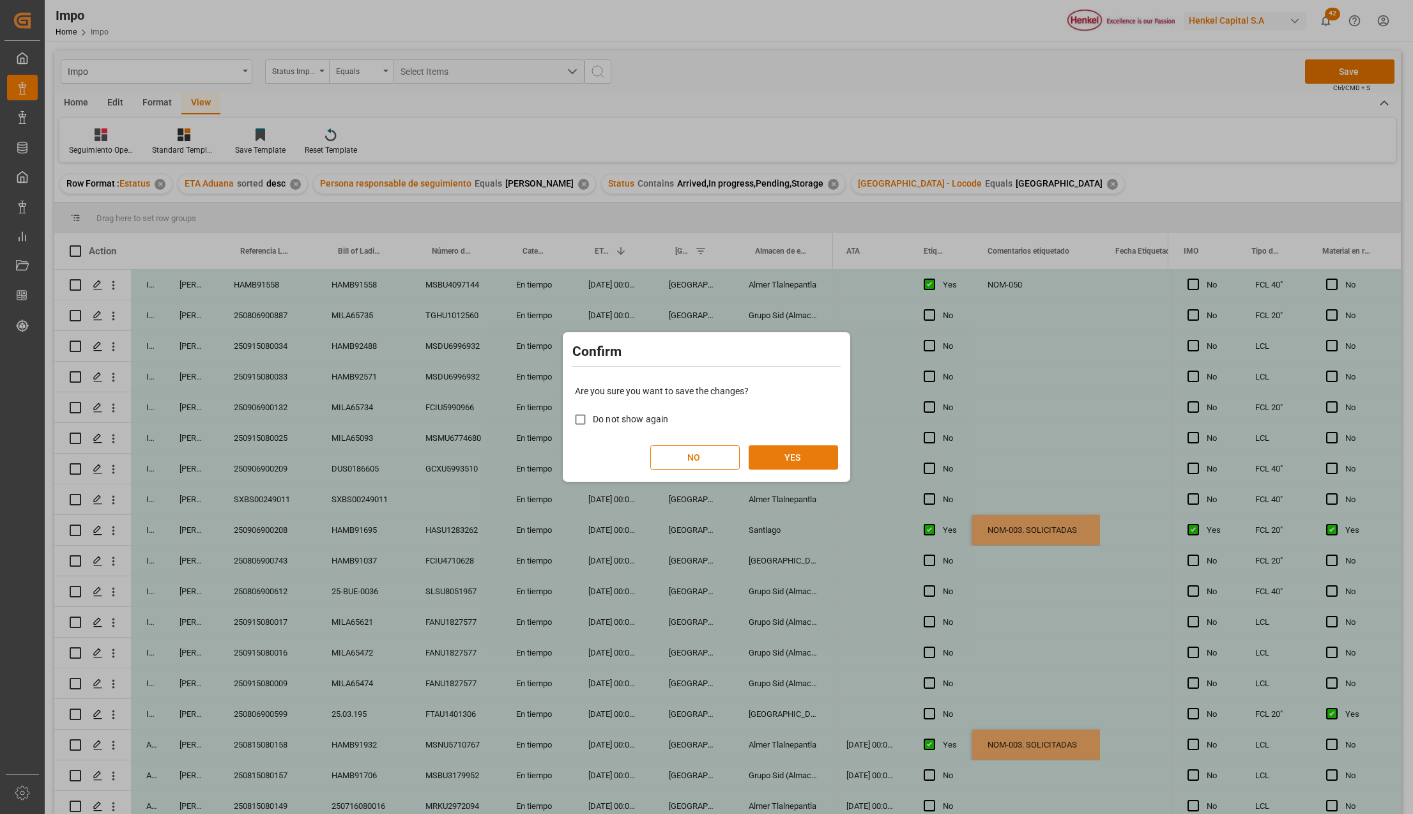
click at [795, 453] on button "YES" at bounding box center [793, 457] width 89 height 24
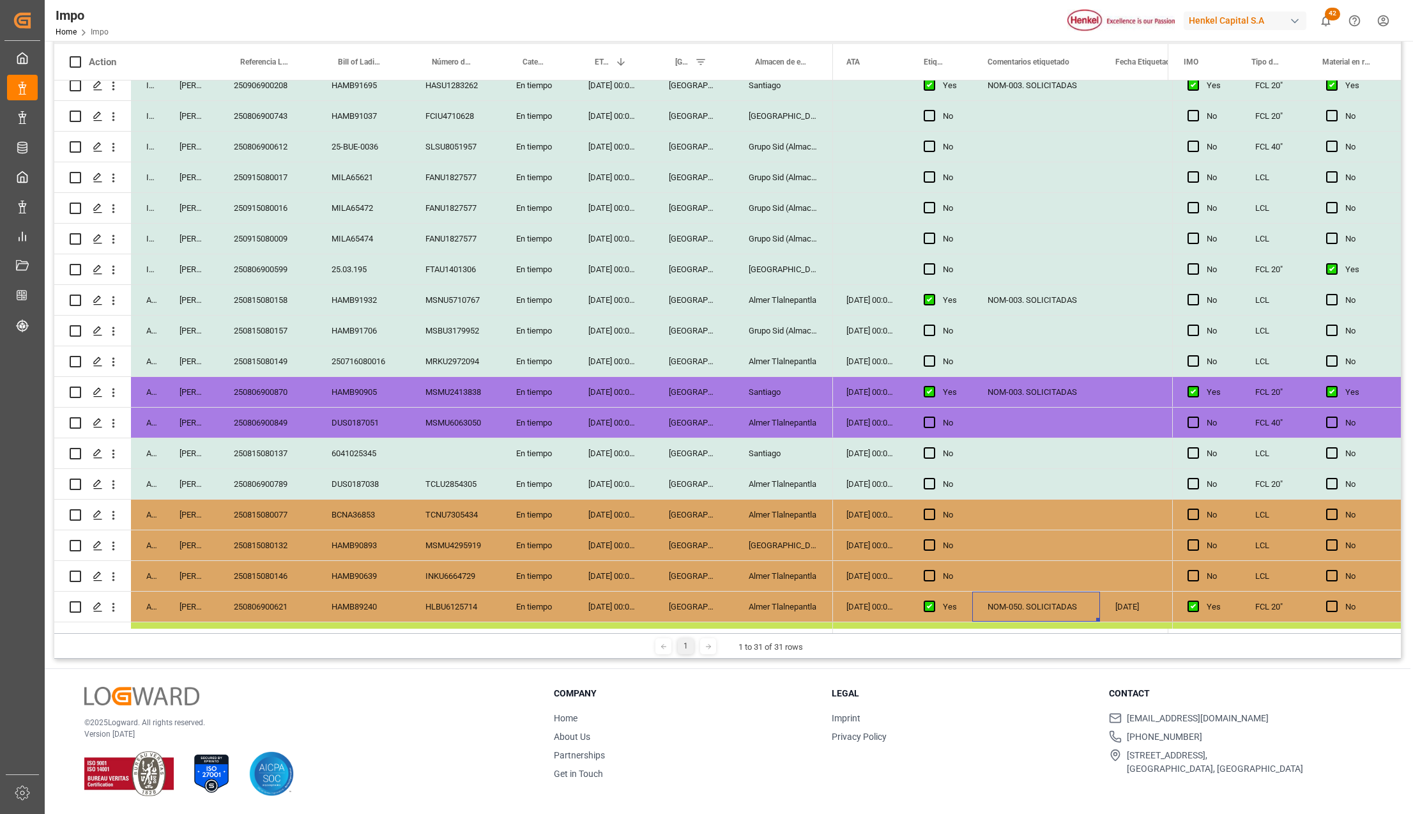
scroll to position [406, 0]
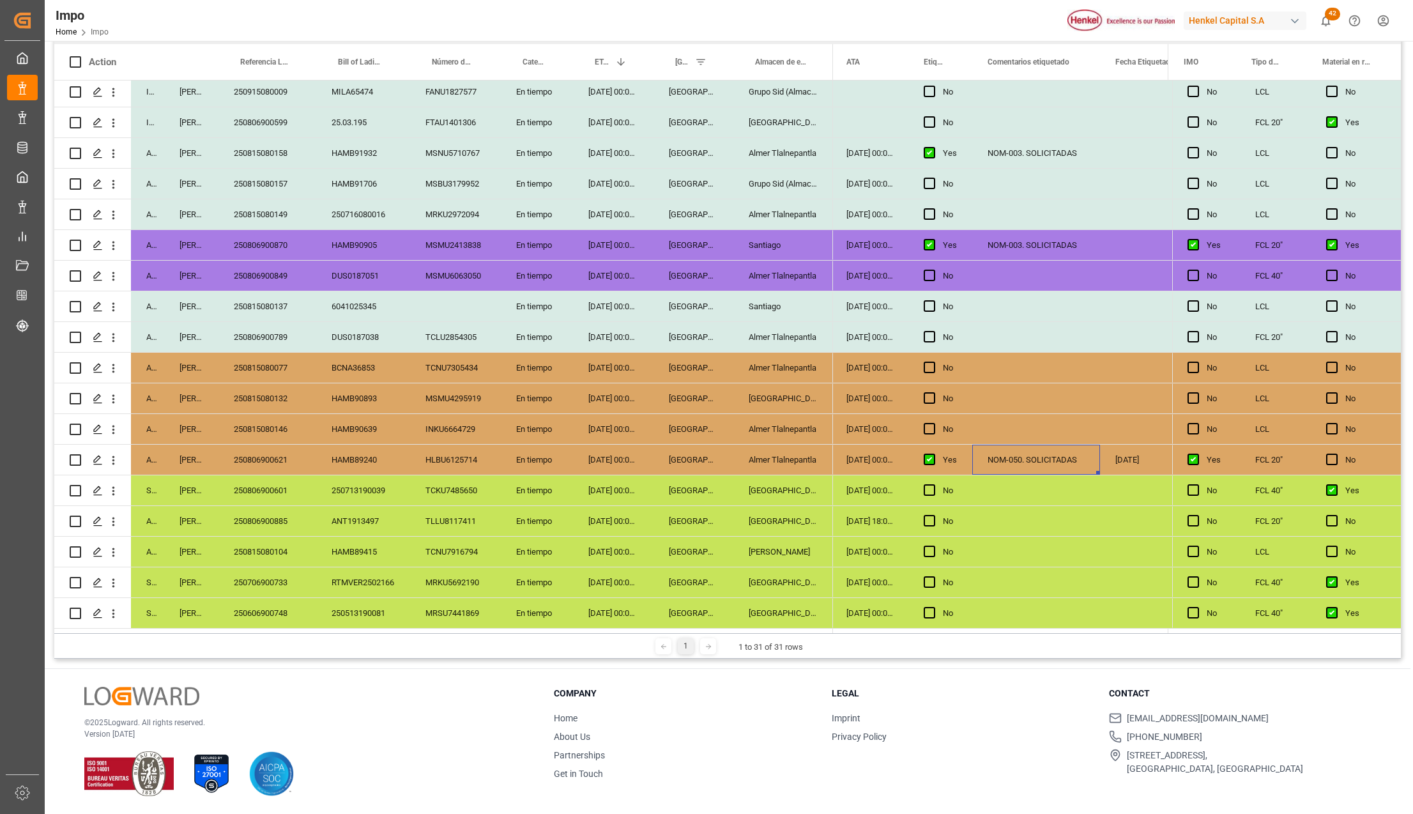
click at [690, 383] on div "[GEOGRAPHIC_DATA]" at bounding box center [693, 398] width 80 height 30
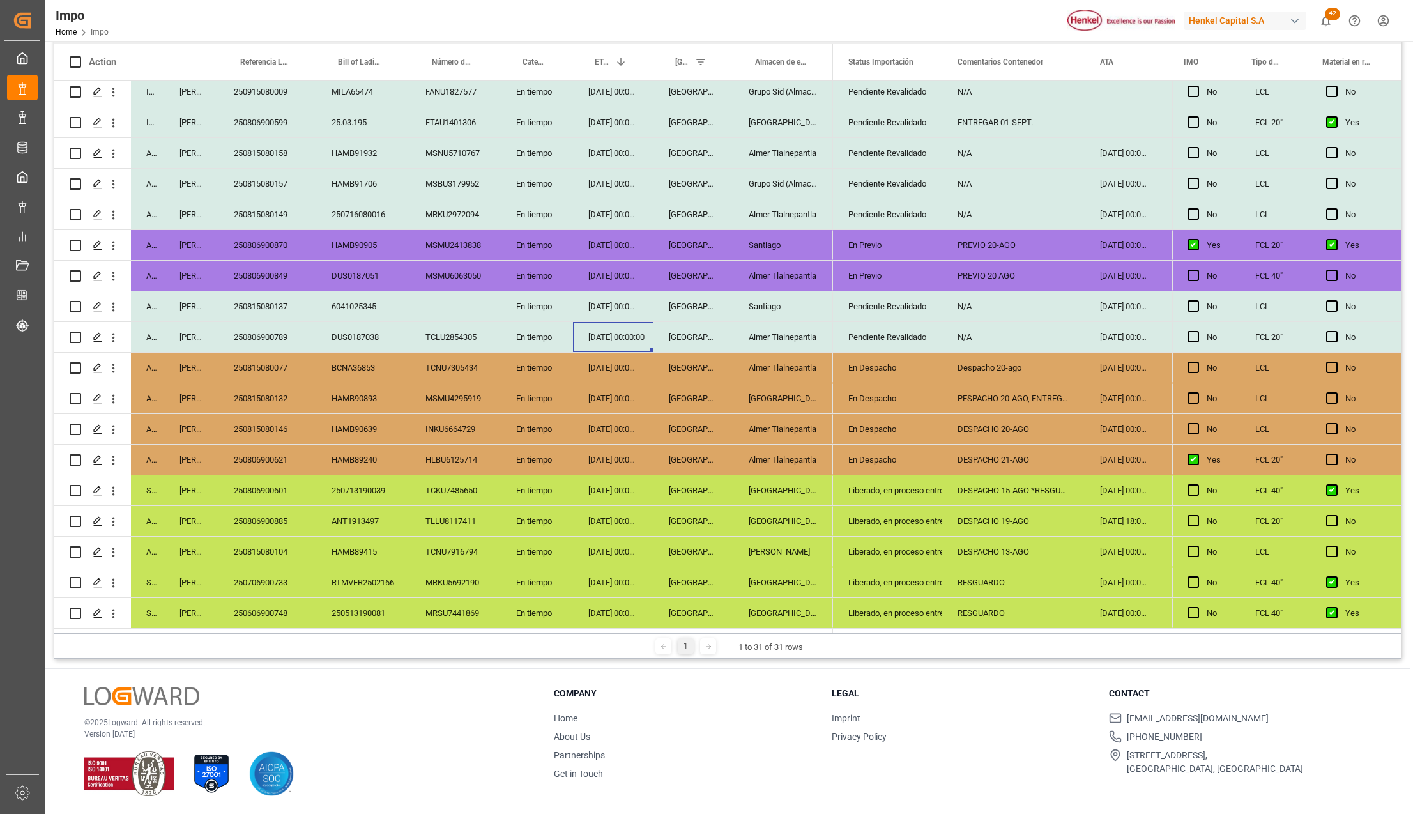
click at [628, 323] on div "18-08-2025 00:00:00" at bounding box center [613, 337] width 80 height 30
click at [278, 325] on div "250806900789" at bounding box center [267, 337] width 98 height 30
click at [353, 323] on div "DUS0187038" at bounding box center [363, 337] width 94 height 30
click at [422, 332] on div "TCLU2854305" at bounding box center [455, 337] width 91 height 30
click at [372, 335] on div "DUS0187038" at bounding box center [363, 337] width 94 height 30
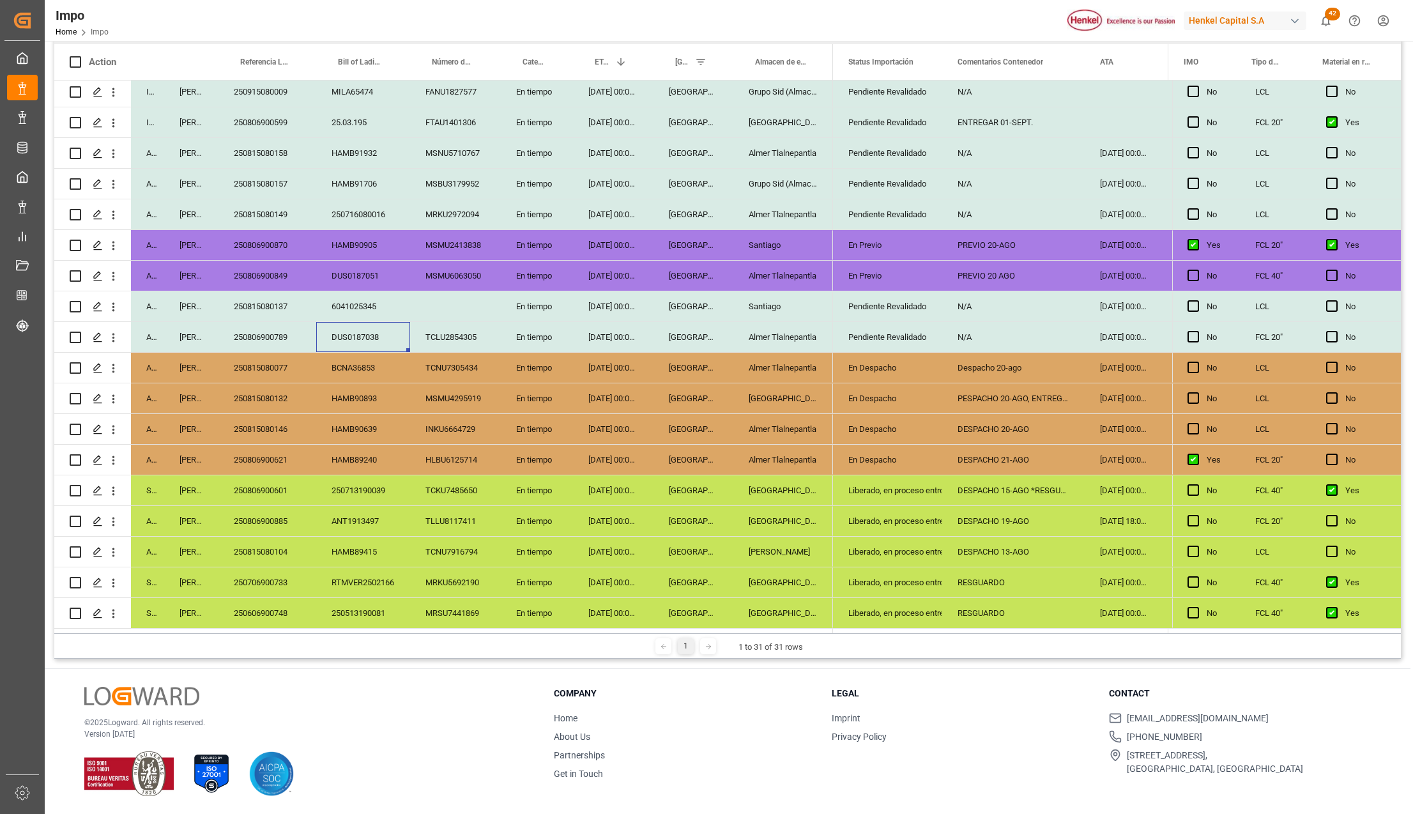
click at [1023, 327] on div "N/A" at bounding box center [1013, 337] width 142 height 30
click at [448, 333] on div "TCLU2854305" at bounding box center [455, 337] width 91 height 30
click at [755, 330] on div "Almer Tlalnepantla" at bounding box center [783, 337] width 100 height 30
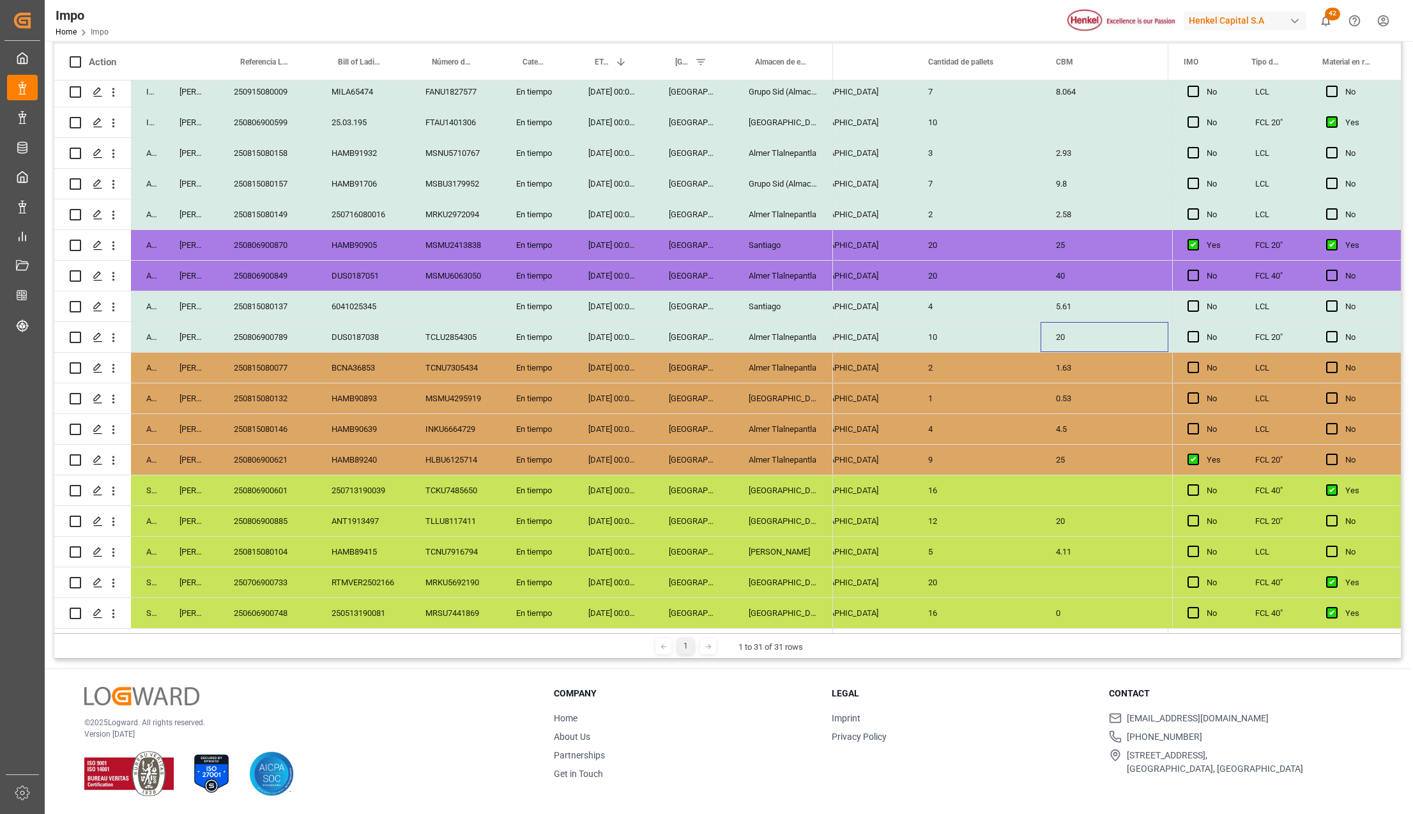
scroll to position [0, 1651]
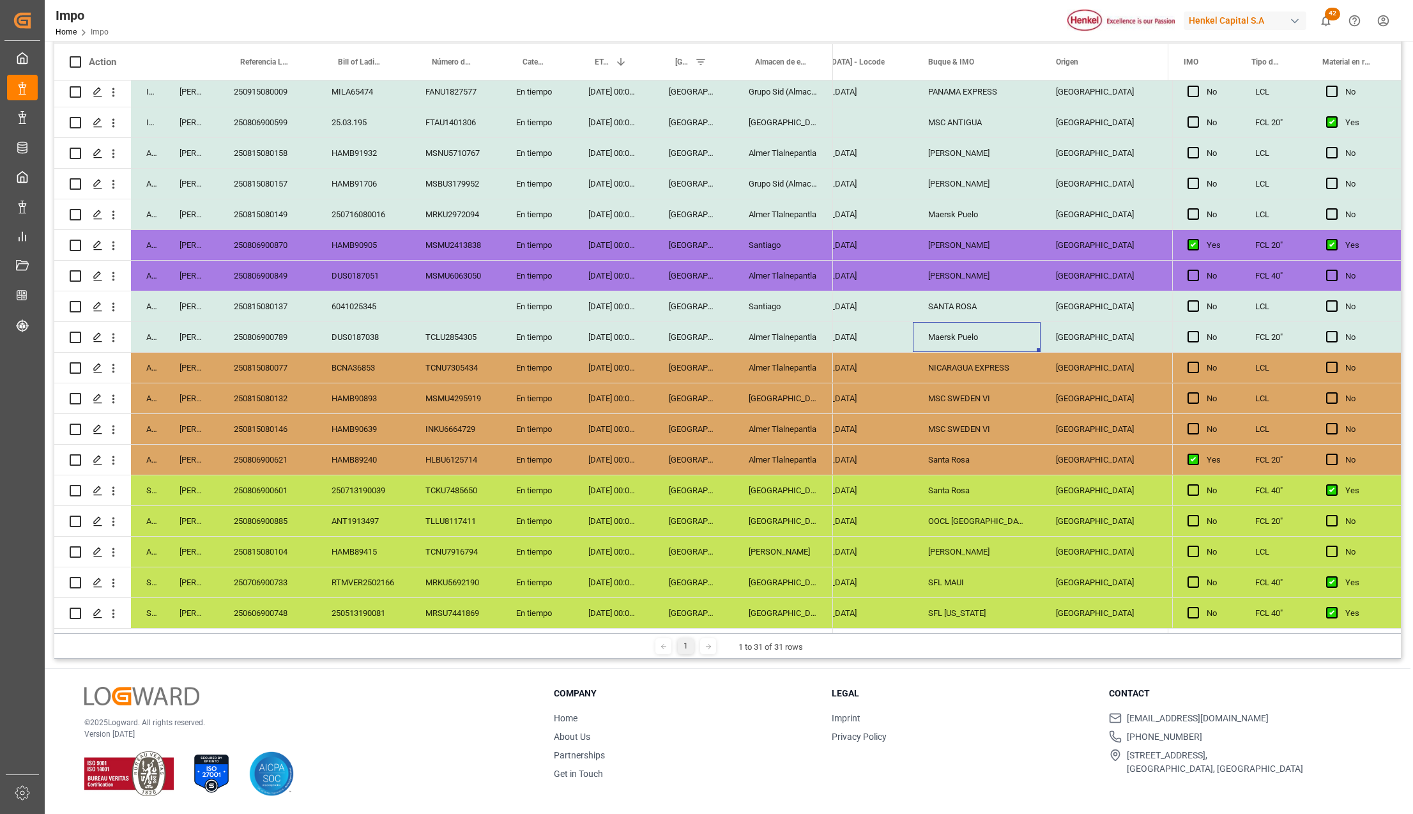
click at [277, 327] on div "250806900789" at bounding box center [267, 337] width 98 height 30
click at [379, 331] on div "DUS0187038" at bounding box center [363, 337] width 94 height 30
click at [468, 333] on div "TCLU2854305" at bounding box center [455, 337] width 91 height 30
click at [325, 300] on div "6041025345" at bounding box center [363, 306] width 94 height 30
click at [254, 297] on div "250815080137" at bounding box center [267, 306] width 98 height 30
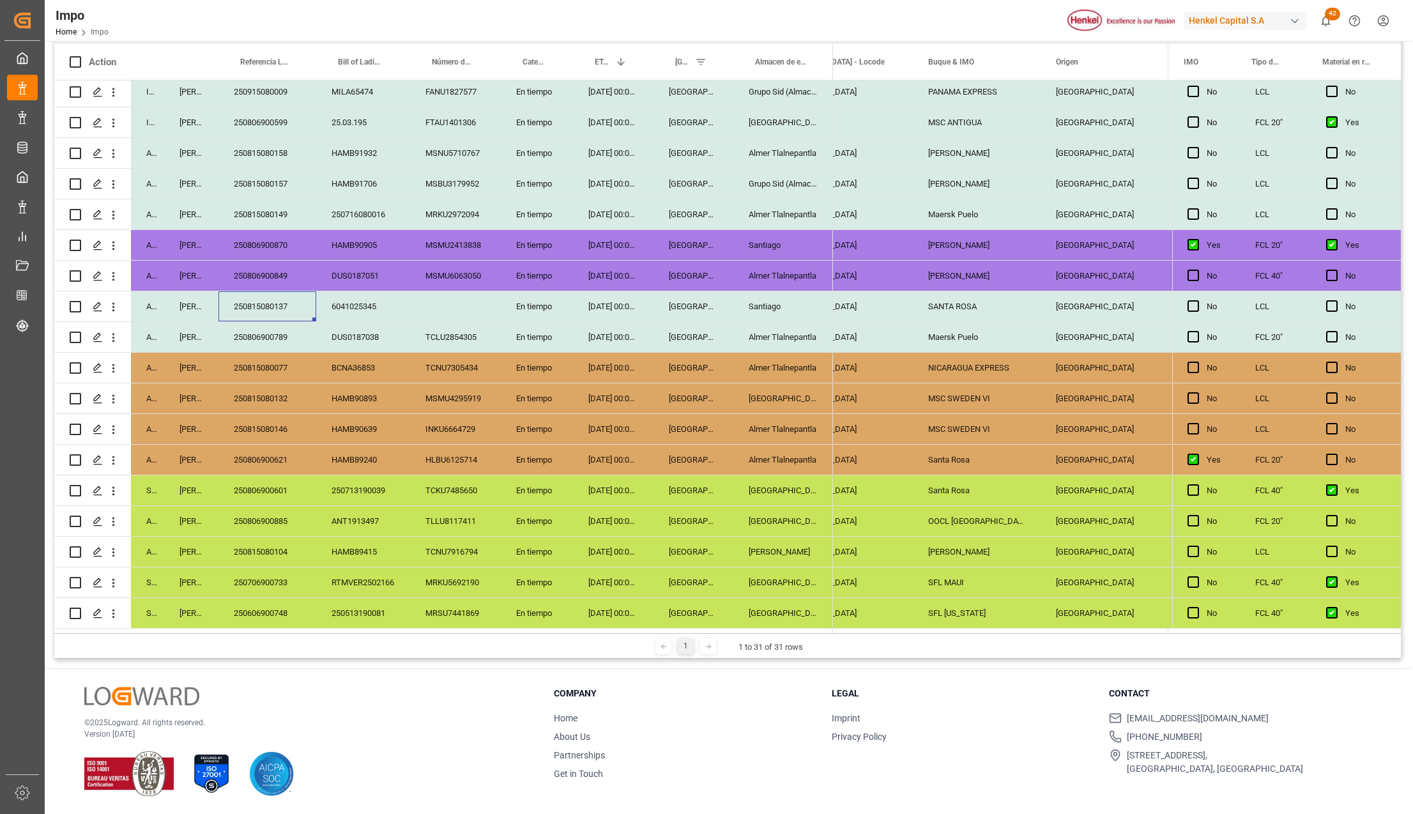
click at [257, 274] on div "250806900849" at bounding box center [267, 276] width 98 height 30
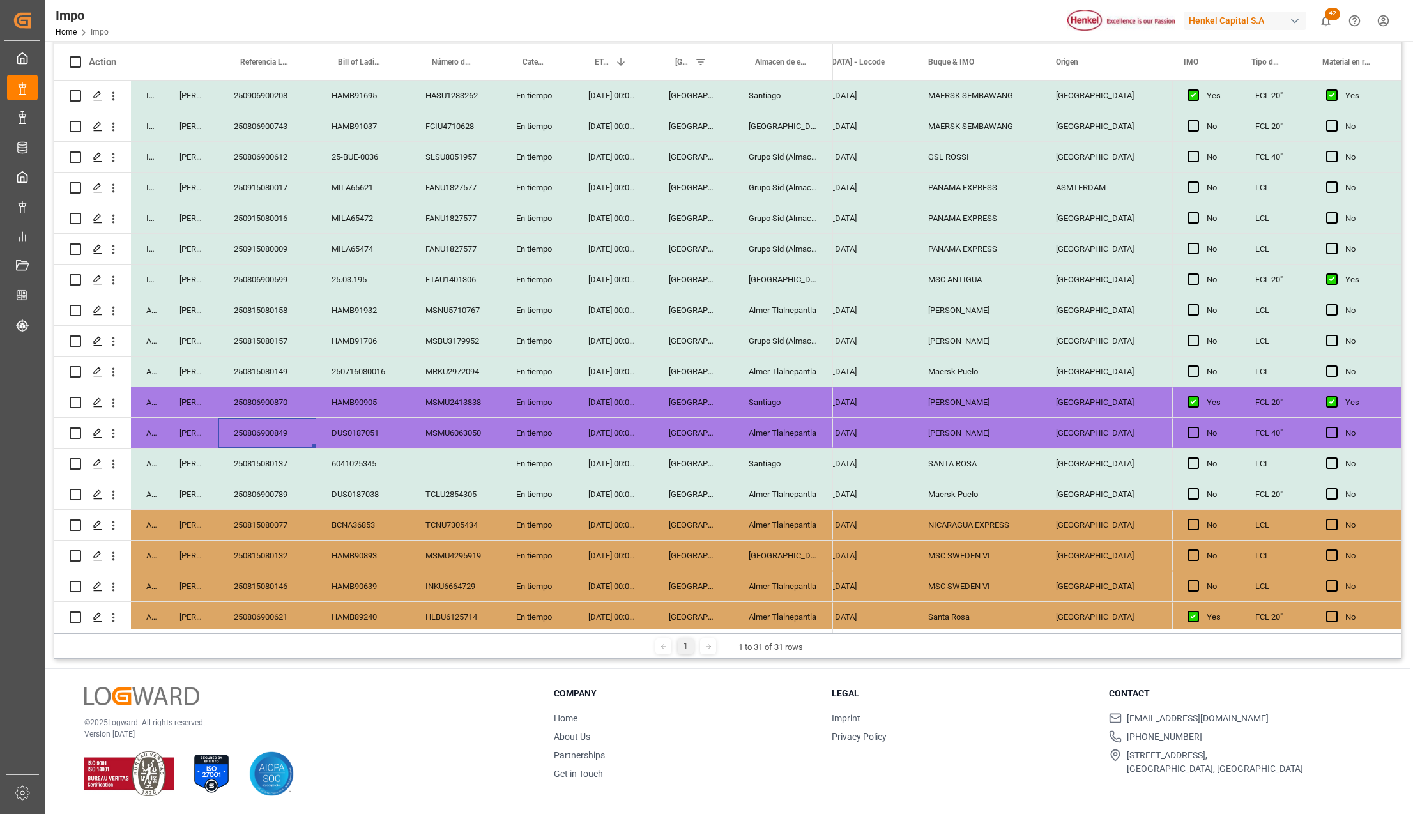
scroll to position [236, 0]
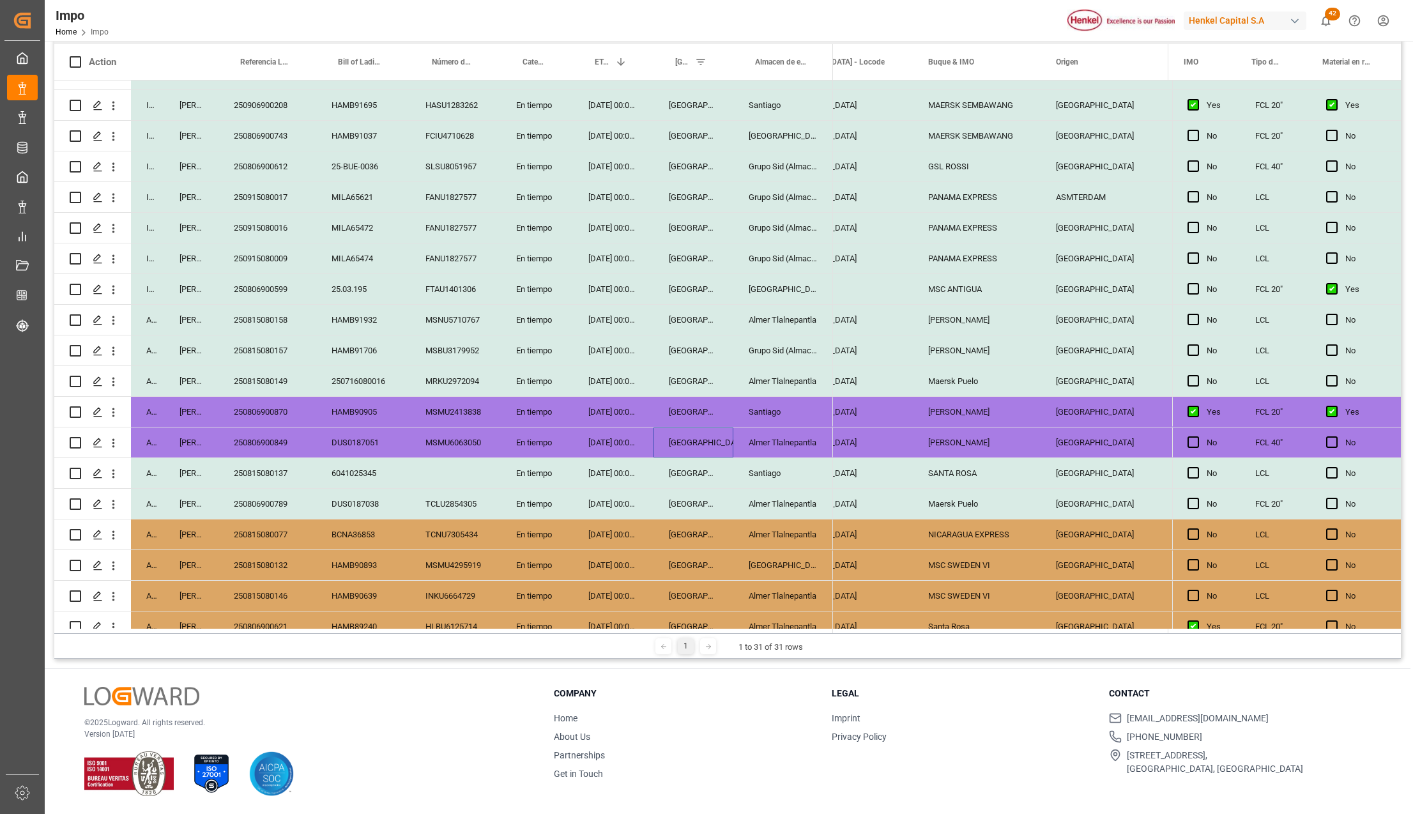
click at [716, 434] on div "[GEOGRAPHIC_DATA]" at bounding box center [693, 442] width 80 height 30
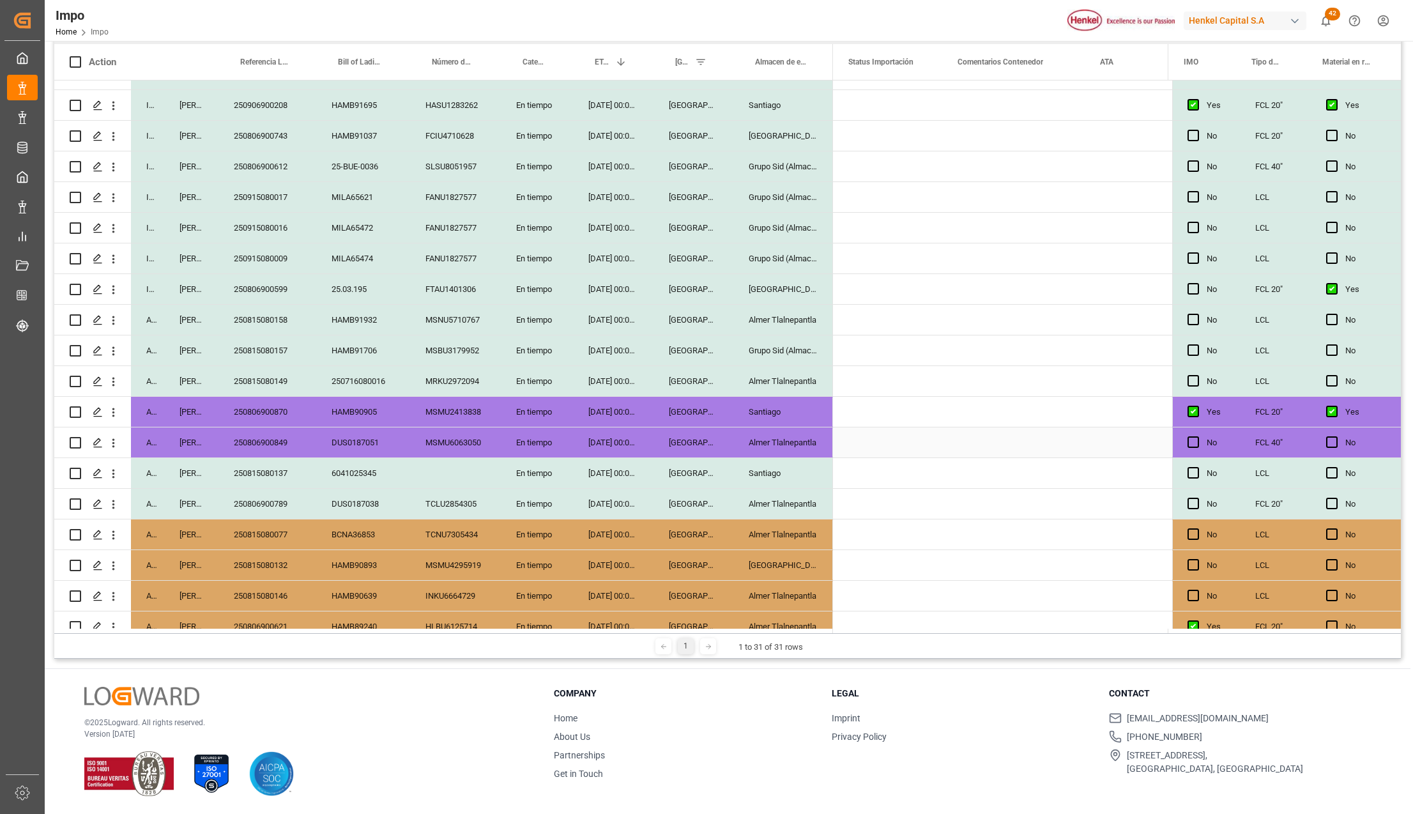
scroll to position [0, 0]
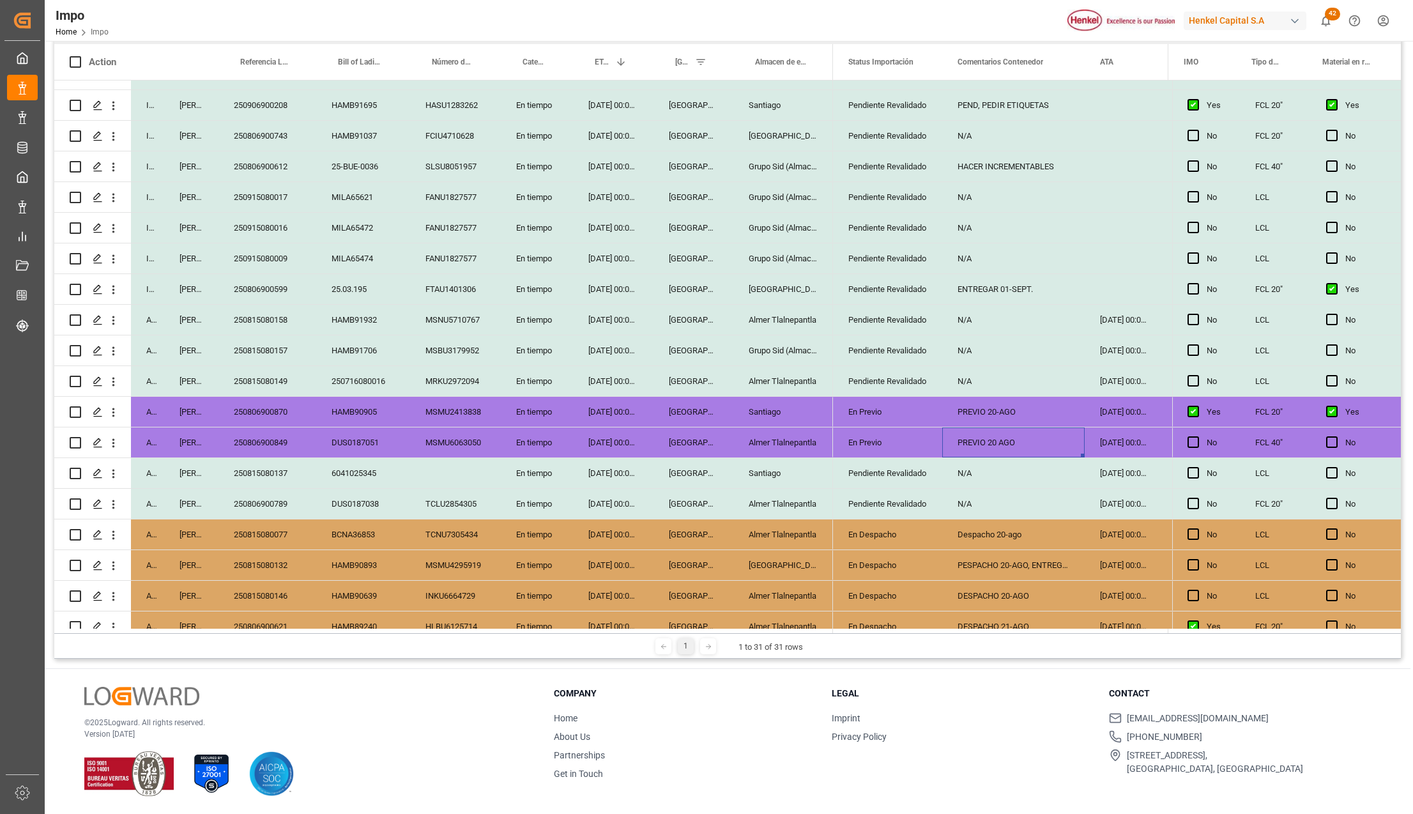
click at [277, 422] on div "250806900870" at bounding box center [267, 412] width 98 height 30
click at [282, 379] on div "250815080149" at bounding box center [267, 381] width 98 height 30
click at [282, 346] on div "250815080157" at bounding box center [267, 350] width 98 height 30
click at [293, 320] on div "250815080158" at bounding box center [267, 320] width 98 height 30
click at [277, 290] on div "250806900599" at bounding box center [267, 289] width 98 height 30
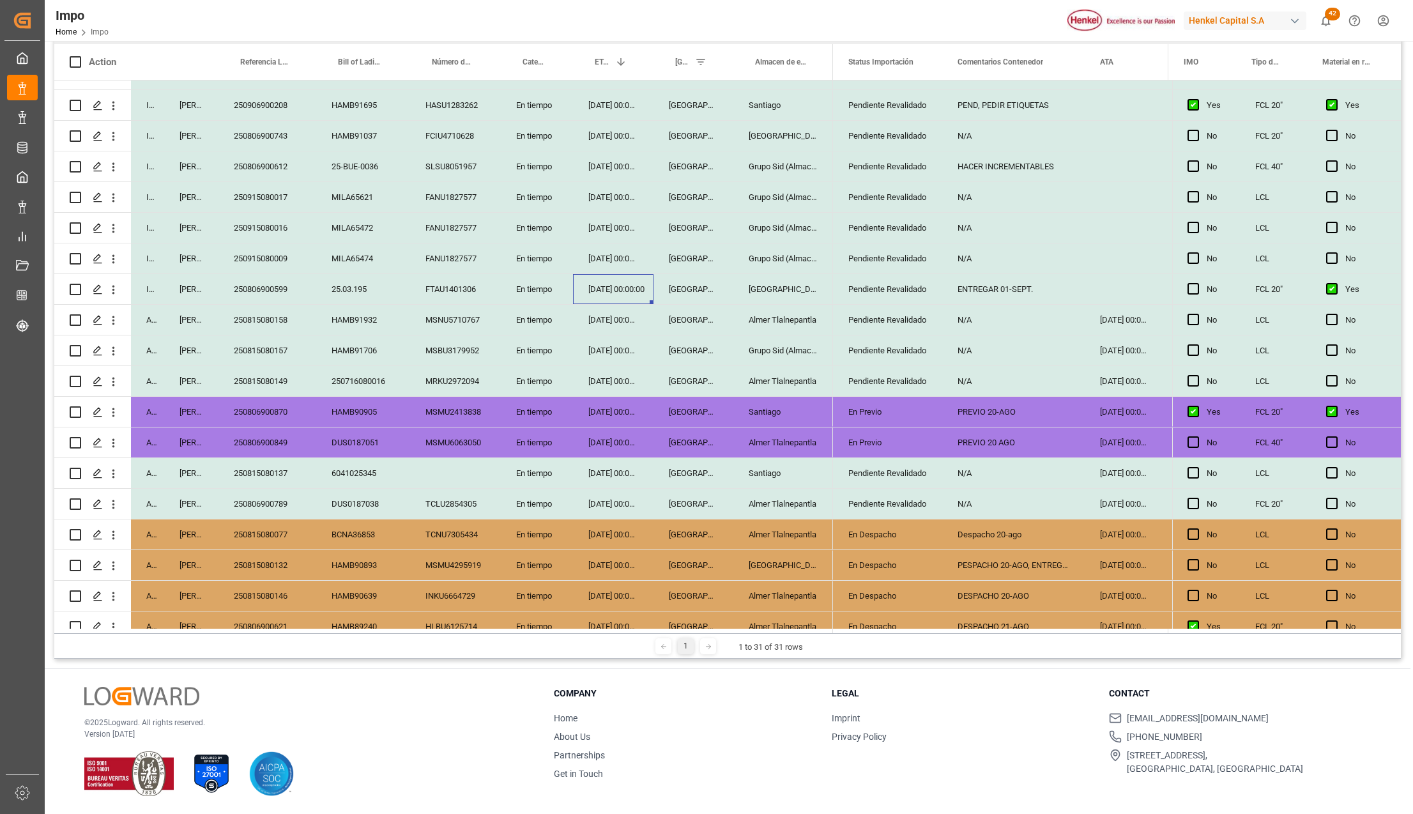
click at [598, 284] on div "19-08-2025 00:00:00" at bounding box center [613, 289] width 80 height 30
click at [250, 284] on div "250806900599" at bounding box center [267, 289] width 98 height 30
click at [443, 290] on div "FTAU1401306" at bounding box center [455, 289] width 91 height 30
click at [275, 289] on div "250806900599" at bounding box center [267, 289] width 98 height 30
click at [264, 257] on div "250915080009" at bounding box center [267, 258] width 98 height 30
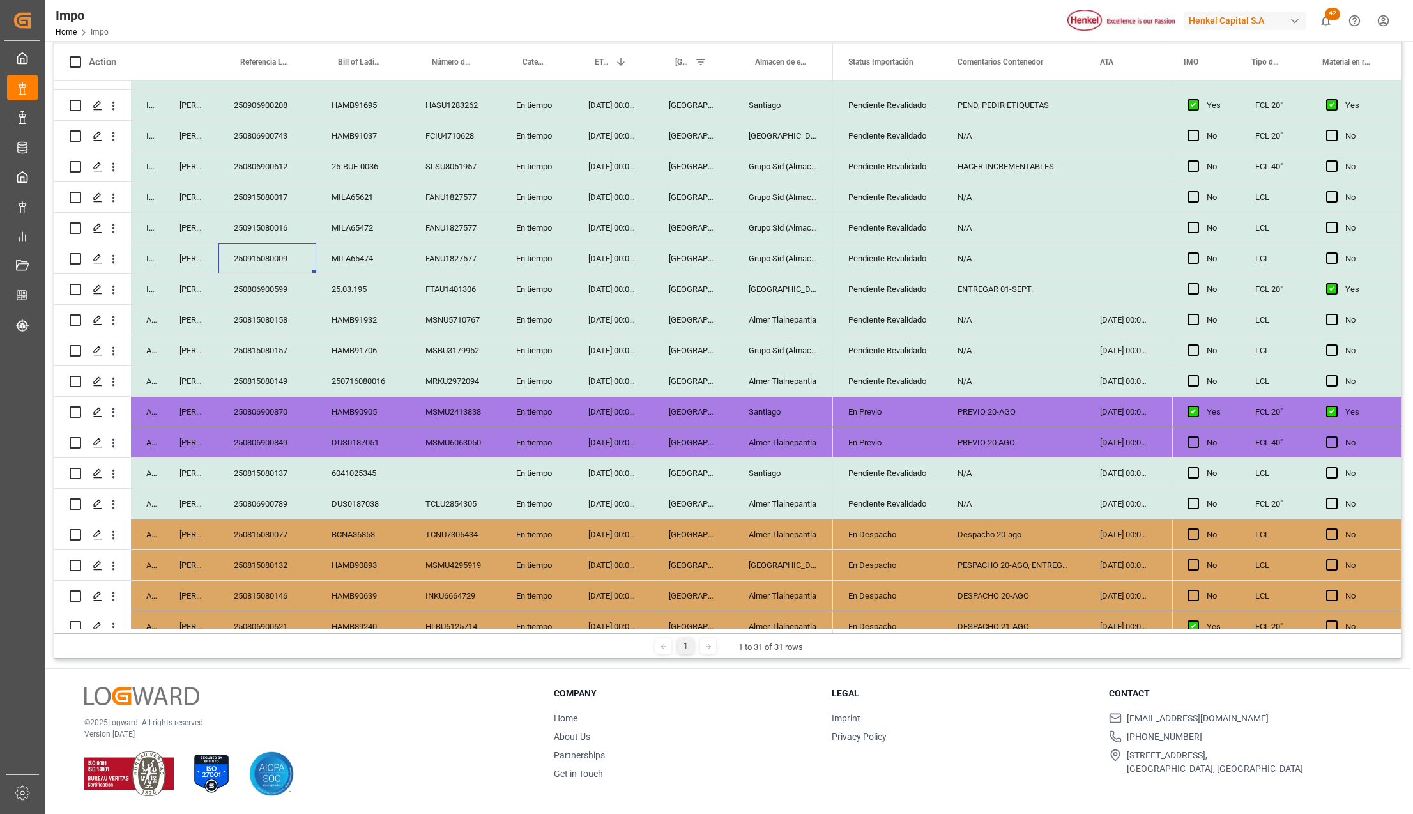
scroll to position [151, 0]
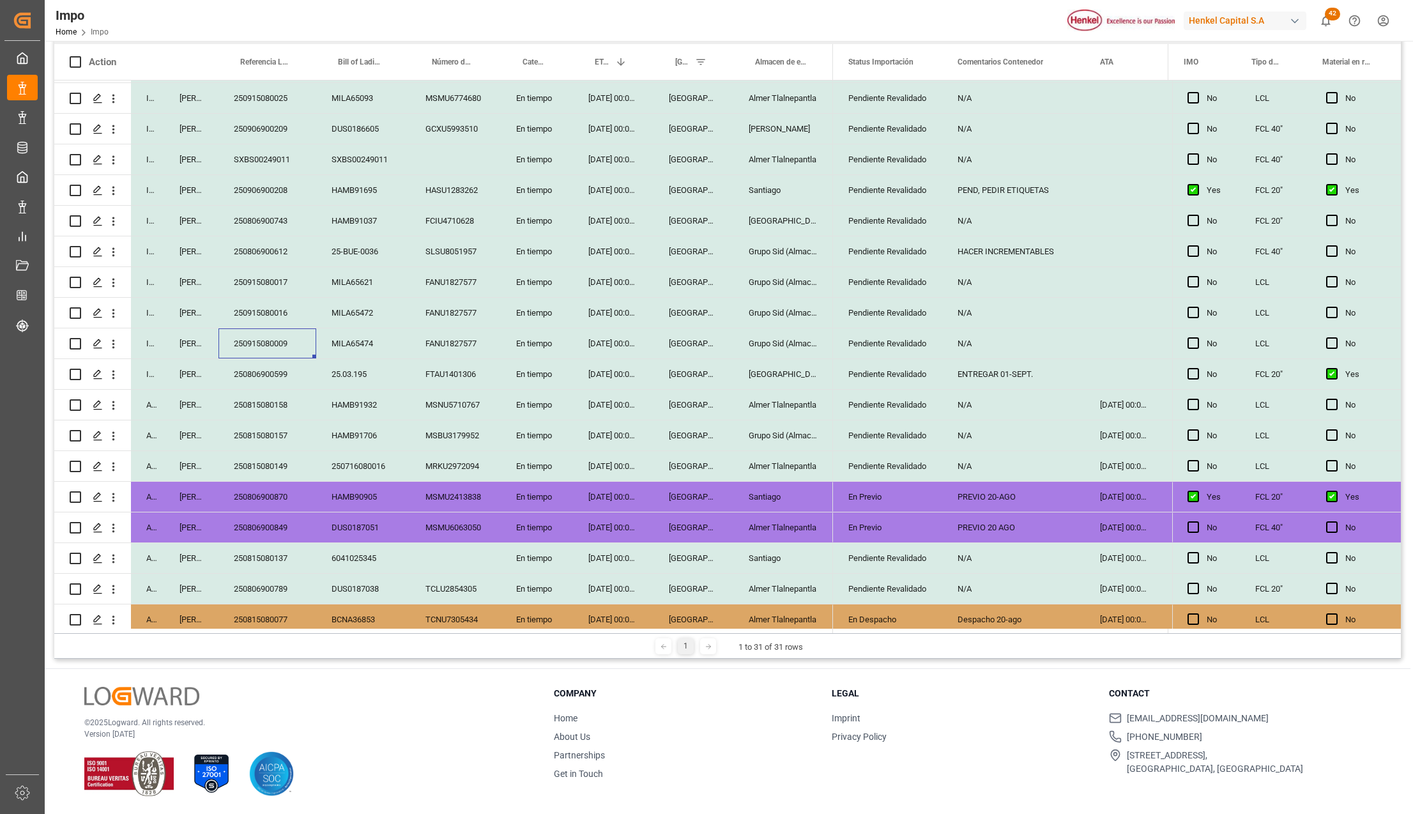
click at [971, 190] on div "PEND, PEDIR ETIQUETAS" at bounding box center [1013, 190] width 142 height 30
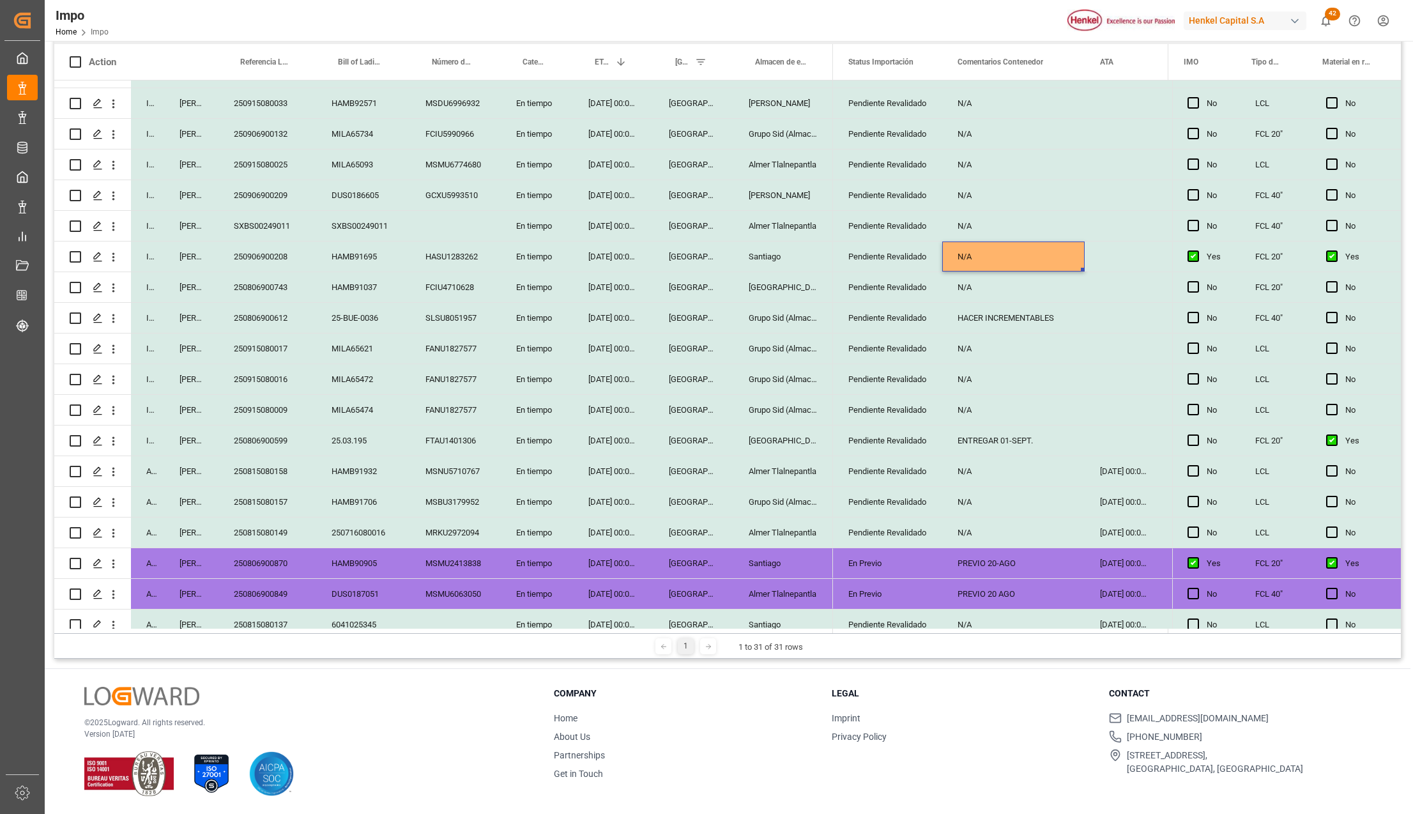
scroll to position [65, 0]
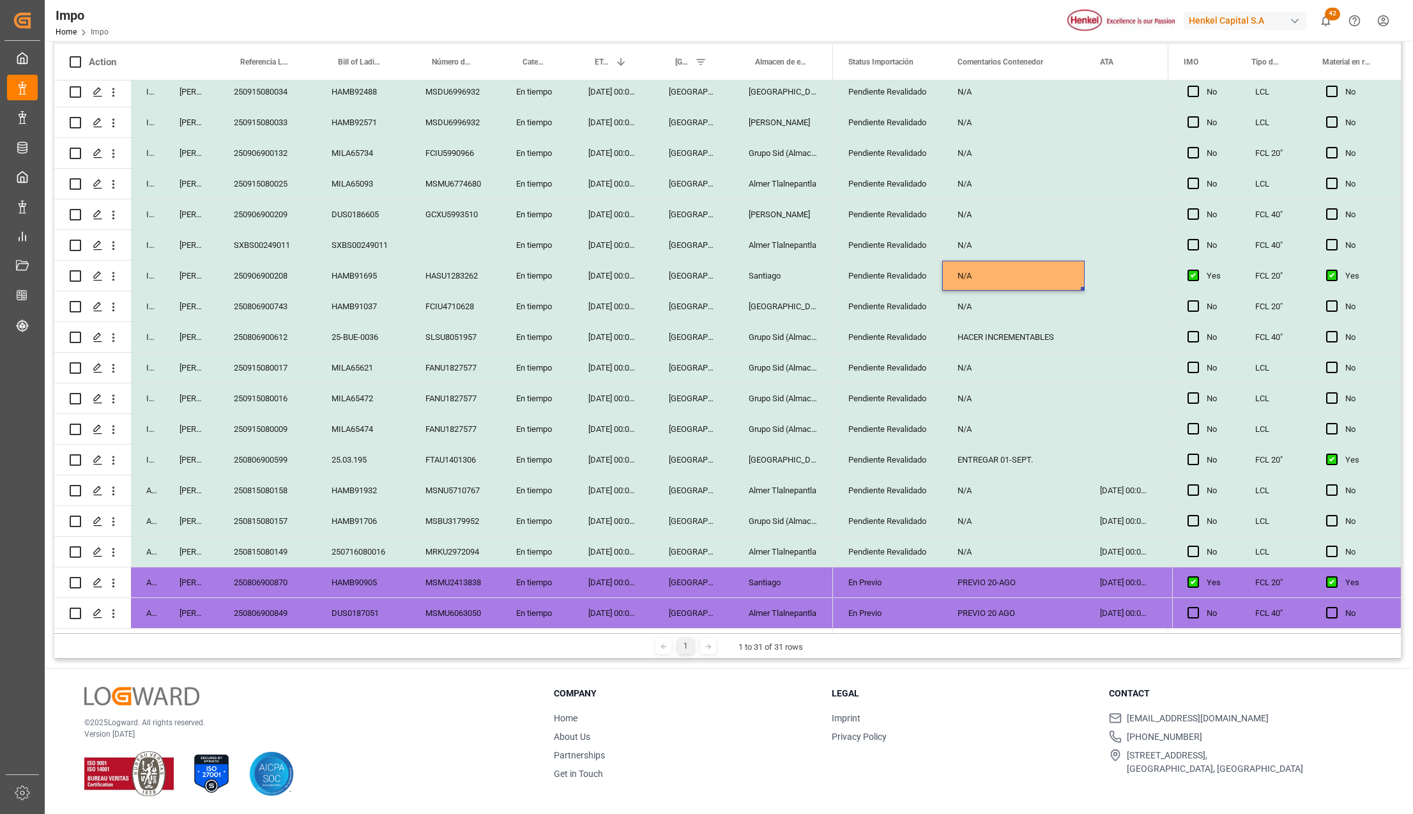
click at [1005, 451] on div "ENTREGAR 01-SEPT." at bounding box center [1013, 460] width 142 height 30
click at [869, 434] on div "Pendiente Revalidado" at bounding box center [887, 429] width 79 height 29
click at [364, 427] on div "MILA65474" at bounding box center [363, 429] width 94 height 30
click at [336, 432] on div "MILA65474" at bounding box center [363, 429] width 94 height 30
click at [442, 430] on div "FANU1827577" at bounding box center [455, 429] width 91 height 30
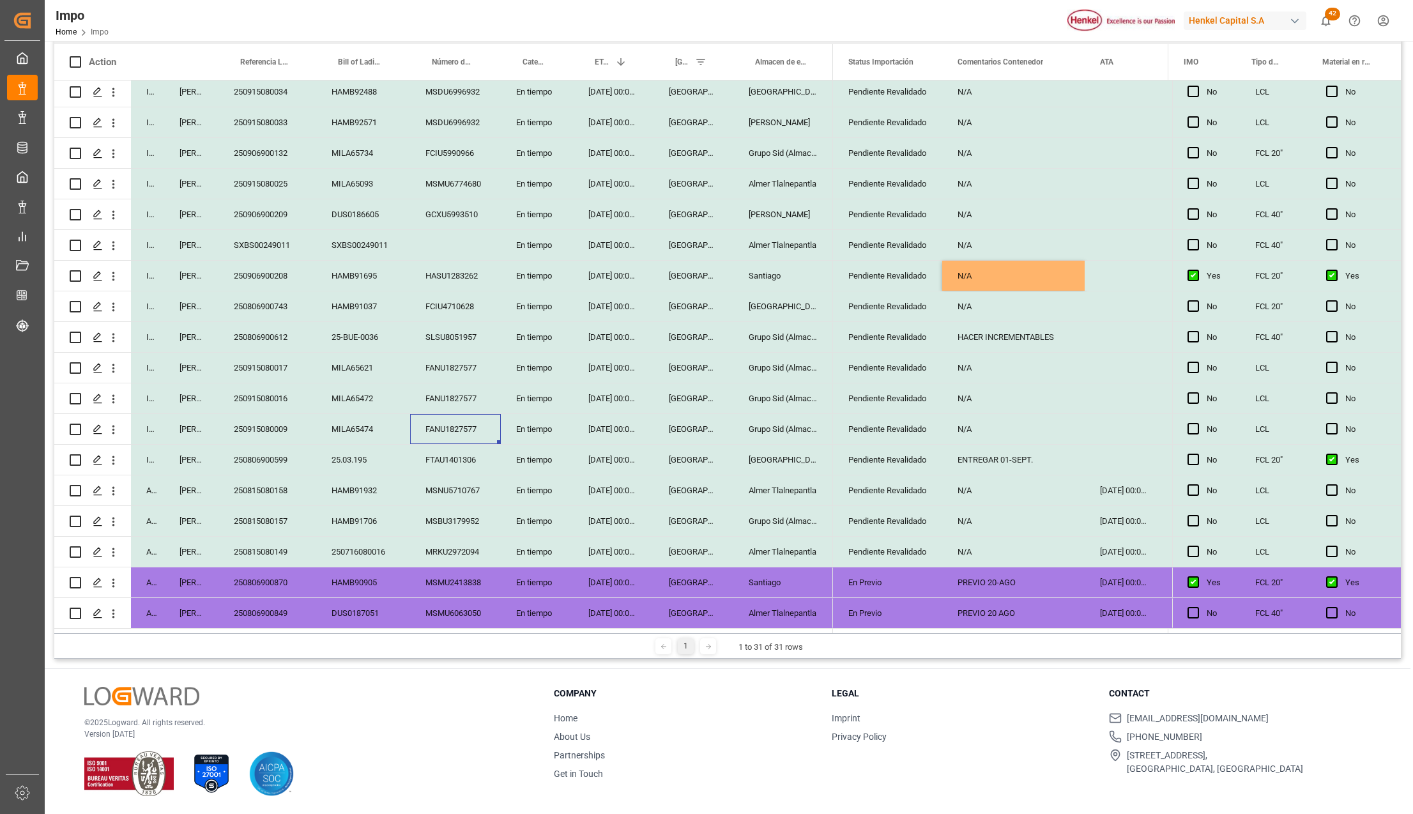
click at [619, 432] on div "21-08-2025 00:00:00" at bounding box center [613, 429] width 80 height 30
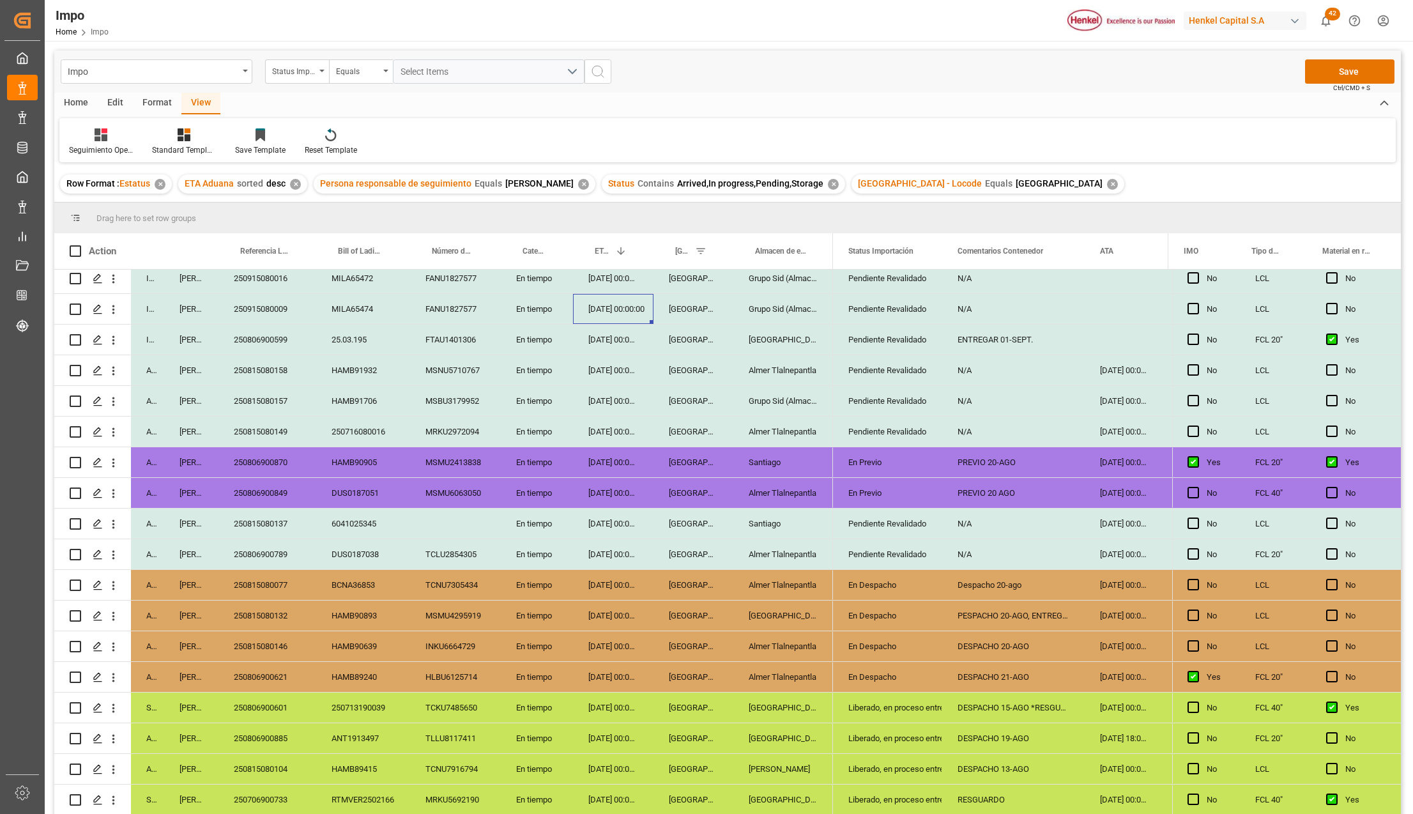
scroll to position [406, 0]
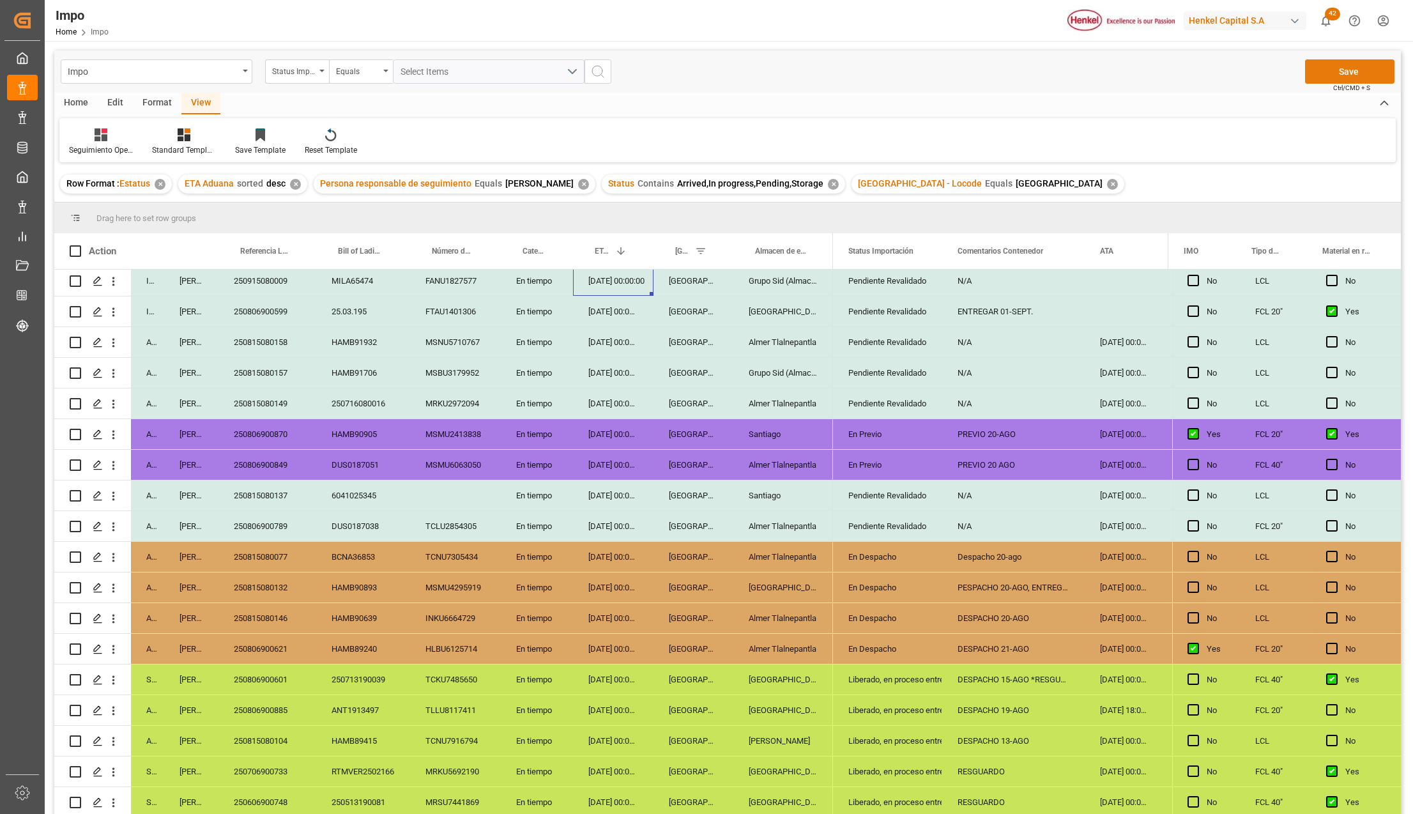
click at [1329, 62] on button "Save" at bounding box center [1349, 71] width 89 height 24
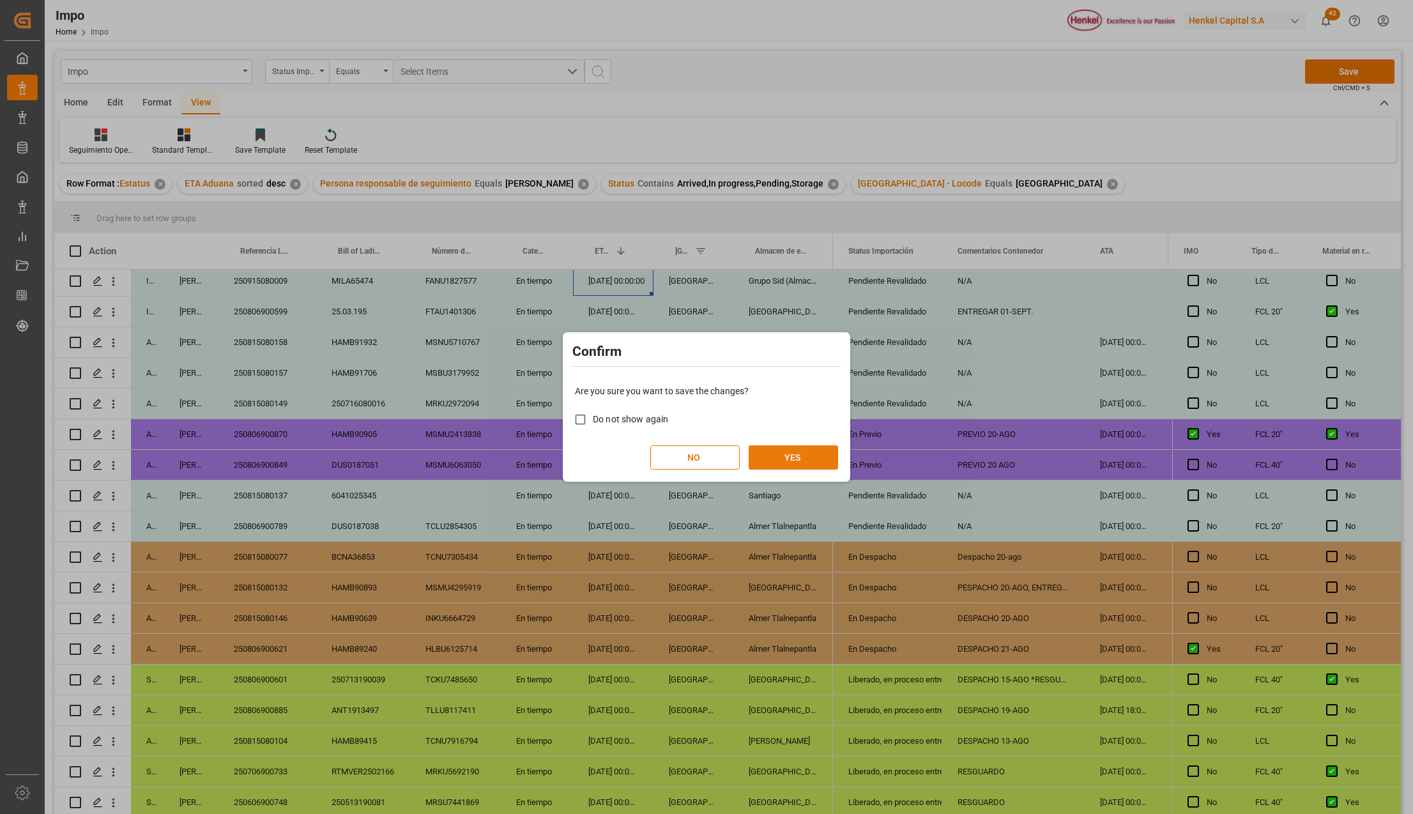
click at [795, 450] on button "YES" at bounding box center [793, 457] width 89 height 24
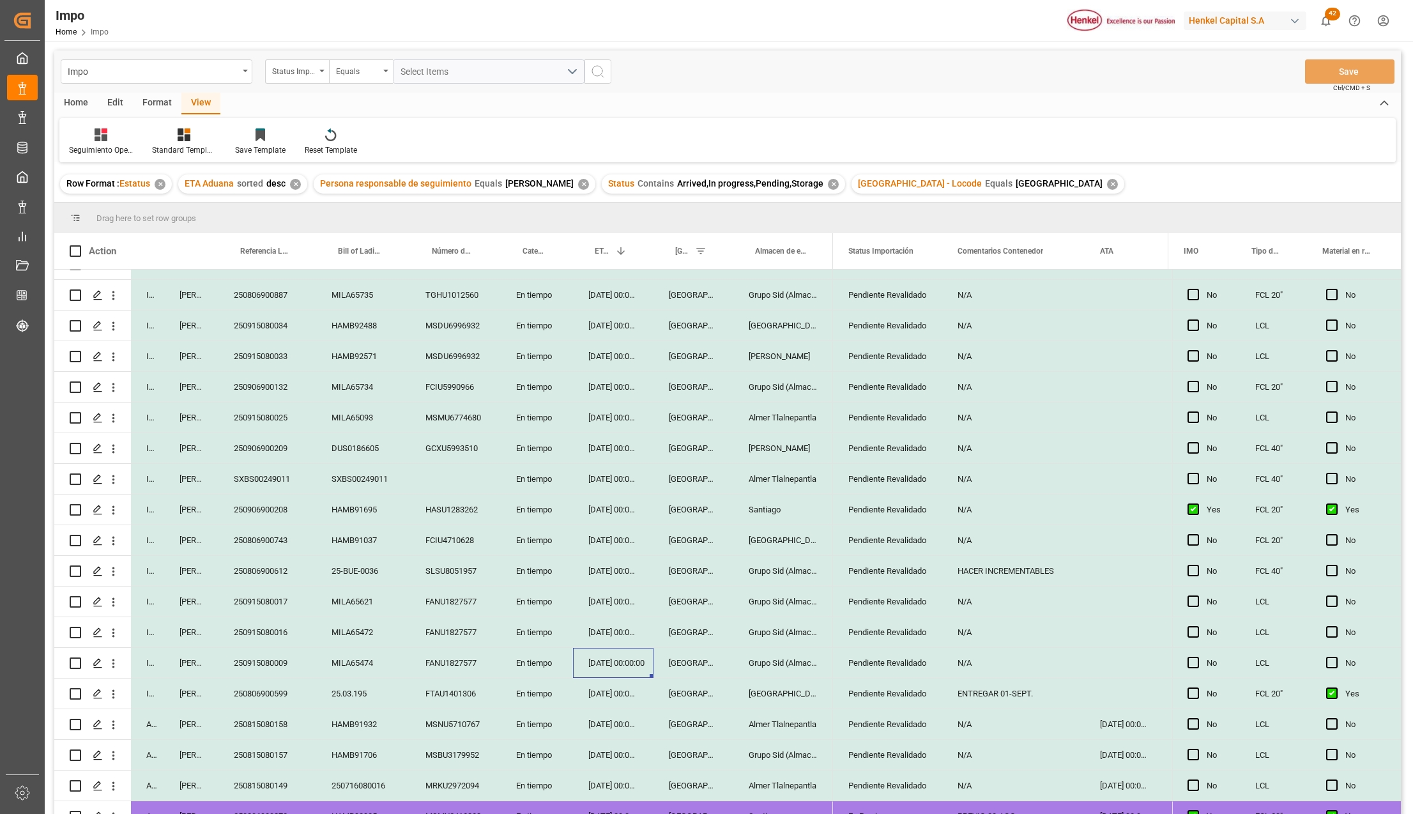
scroll to position [0, 0]
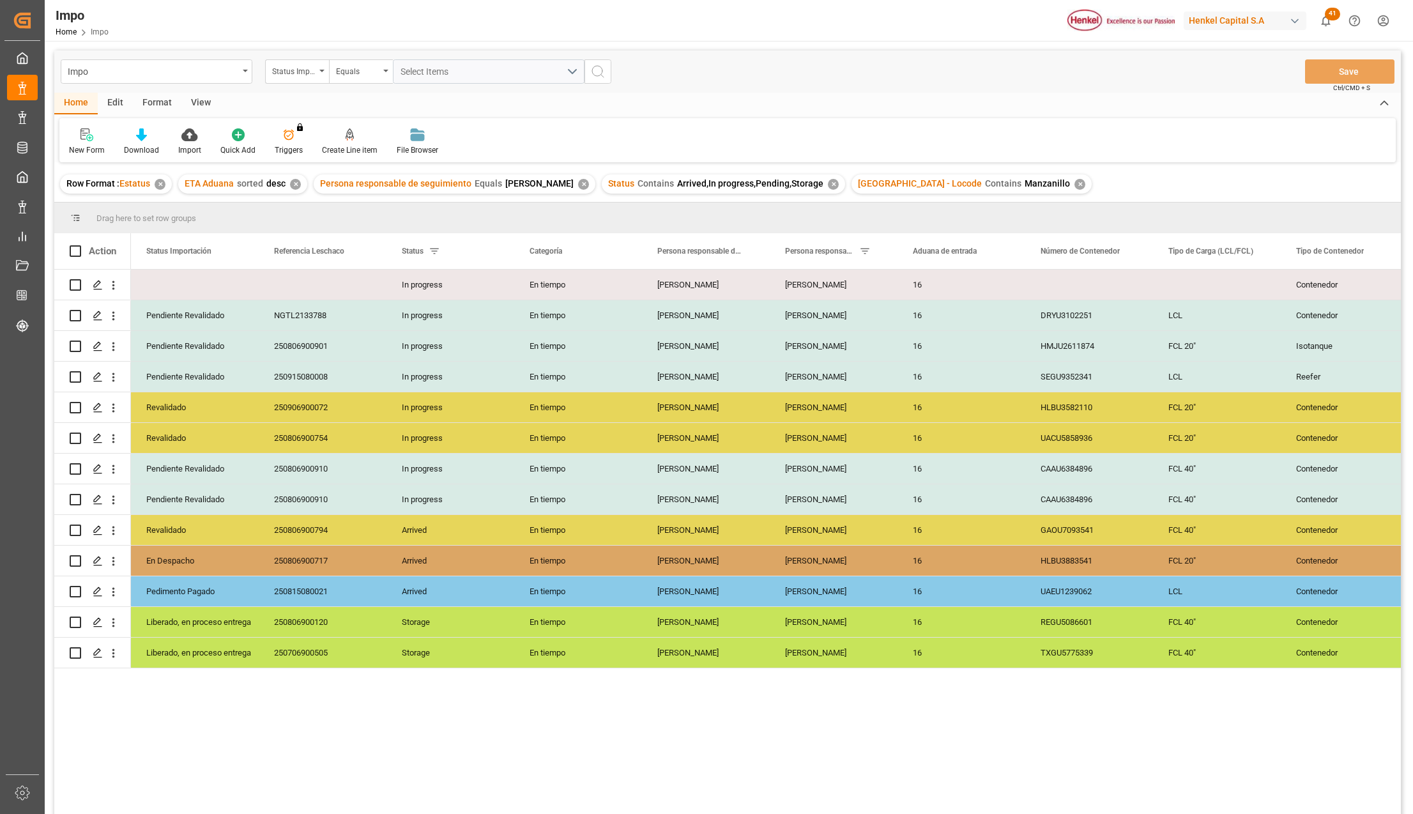
drag, startPoint x: 203, startPoint y: 95, endPoint x: 185, endPoint y: 118, distance: 30.0
click at [203, 95] on div "View" at bounding box center [200, 104] width 39 height 22
click at [148, 139] on div "Default Standard Templates Save Template Reset Template" at bounding box center [727, 140] width 1336 height 44
click at [144, 141] on icon at bounding box center [145, 134] width 13 height 13
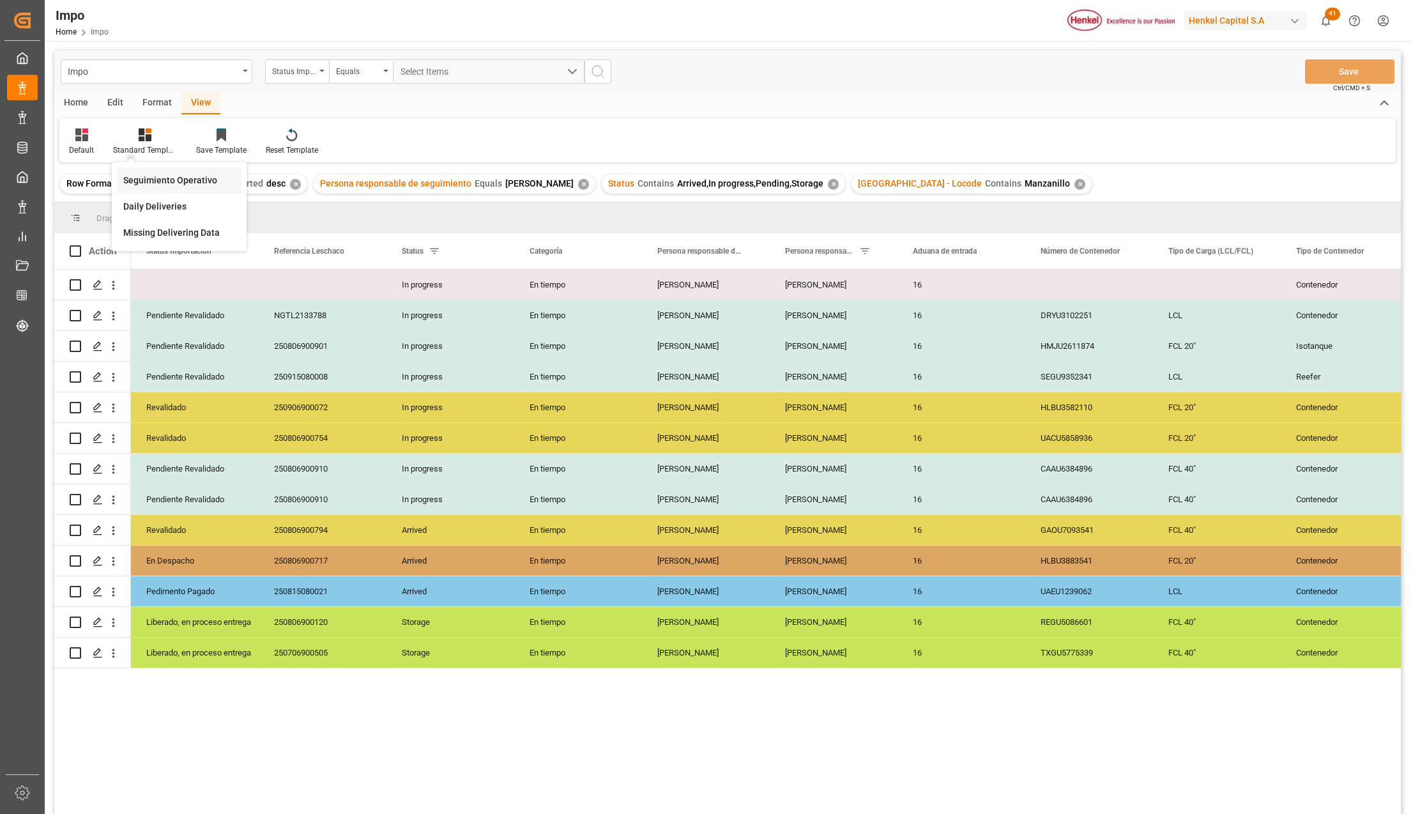
click at [156, 174] on div "Seguimiento Operativo" at bounding box center [179, 180] width 112 height 13
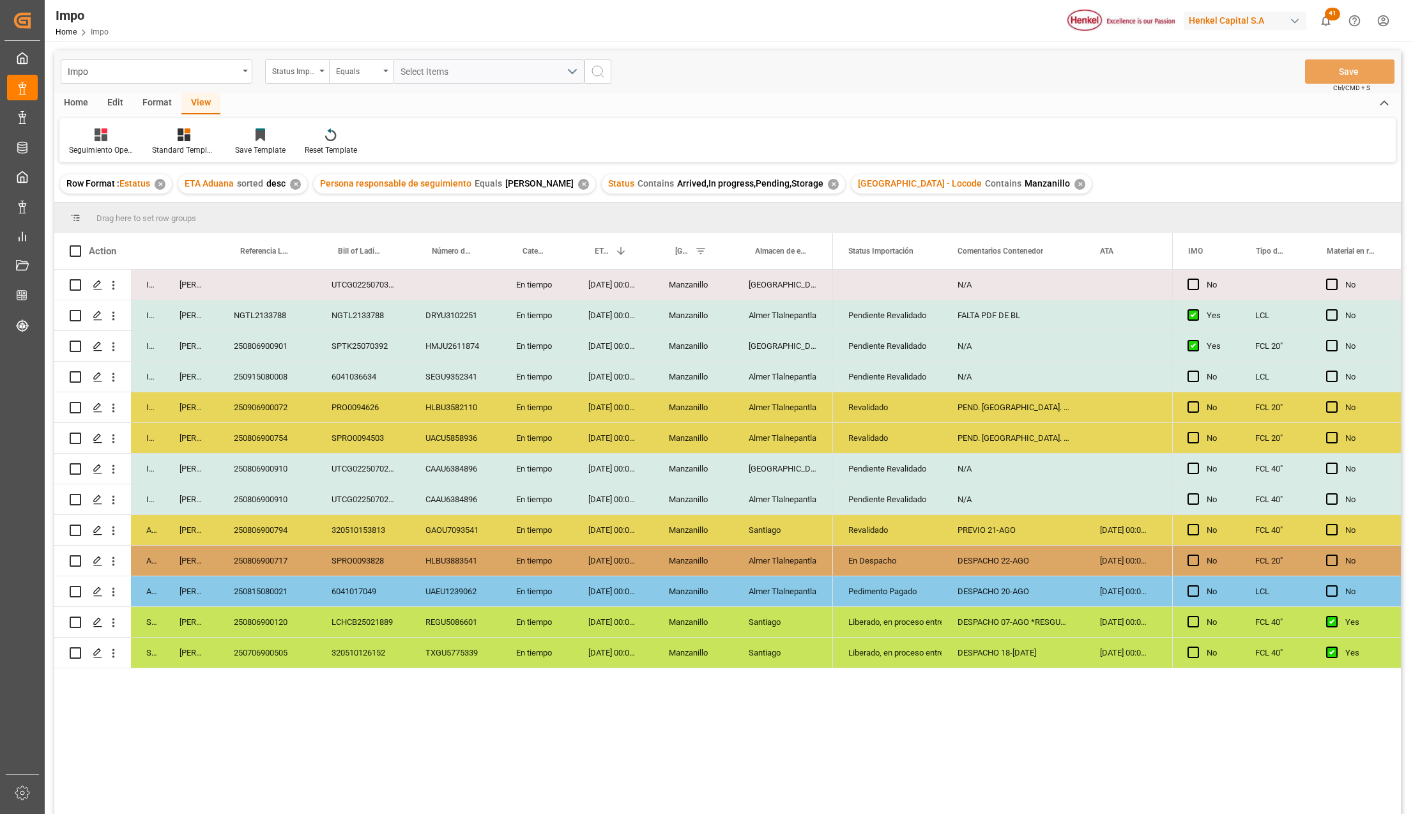
click at [417, 328] on div "DRYU3102251" at bounding box center [455, 315] width 91 height 30
click at [262, 590] on div "250815080021" at bounding box center [267, 591] width 98 height 30
click at [155, 100] on div "Format" at bounding box center [157, 104] width 49 height 22
click at [1012, 593] on div "DESPACHO 20-AGO" at bounding box center [1013, 591] width 142 height 30
click at [1017, 595] on div "DESPACHO 20-AGO" at bounding box center [1013, 591] width 142 height 30
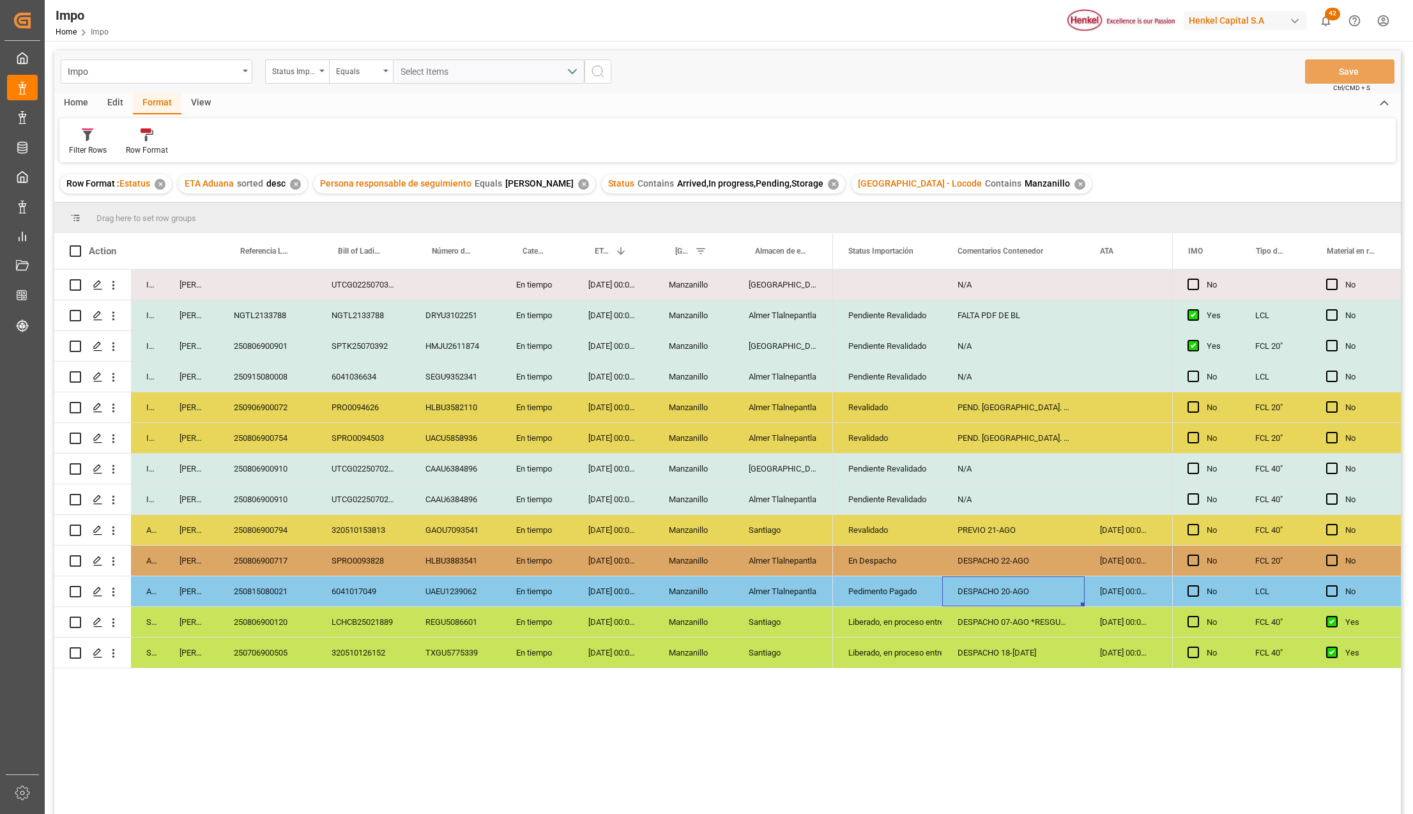
click at [1017, 595] on div "DESPACHO 20-AGO" at bounding box center [1013, 591] width 142 height 30
drag, startPoint x: 1046, startPoint y: 604, endPoint x: 947, endPoint y: 605, distance: 99.0
click at [946, 604] on div "DESPACHO 20-AGO" at bounding box center [1013, 598] width 142 height 45
type input "PENDIENTE DESPACHO"
click at [870, 555] on div "En Despacho" at bounding box center [887, 560] width 79 height 29
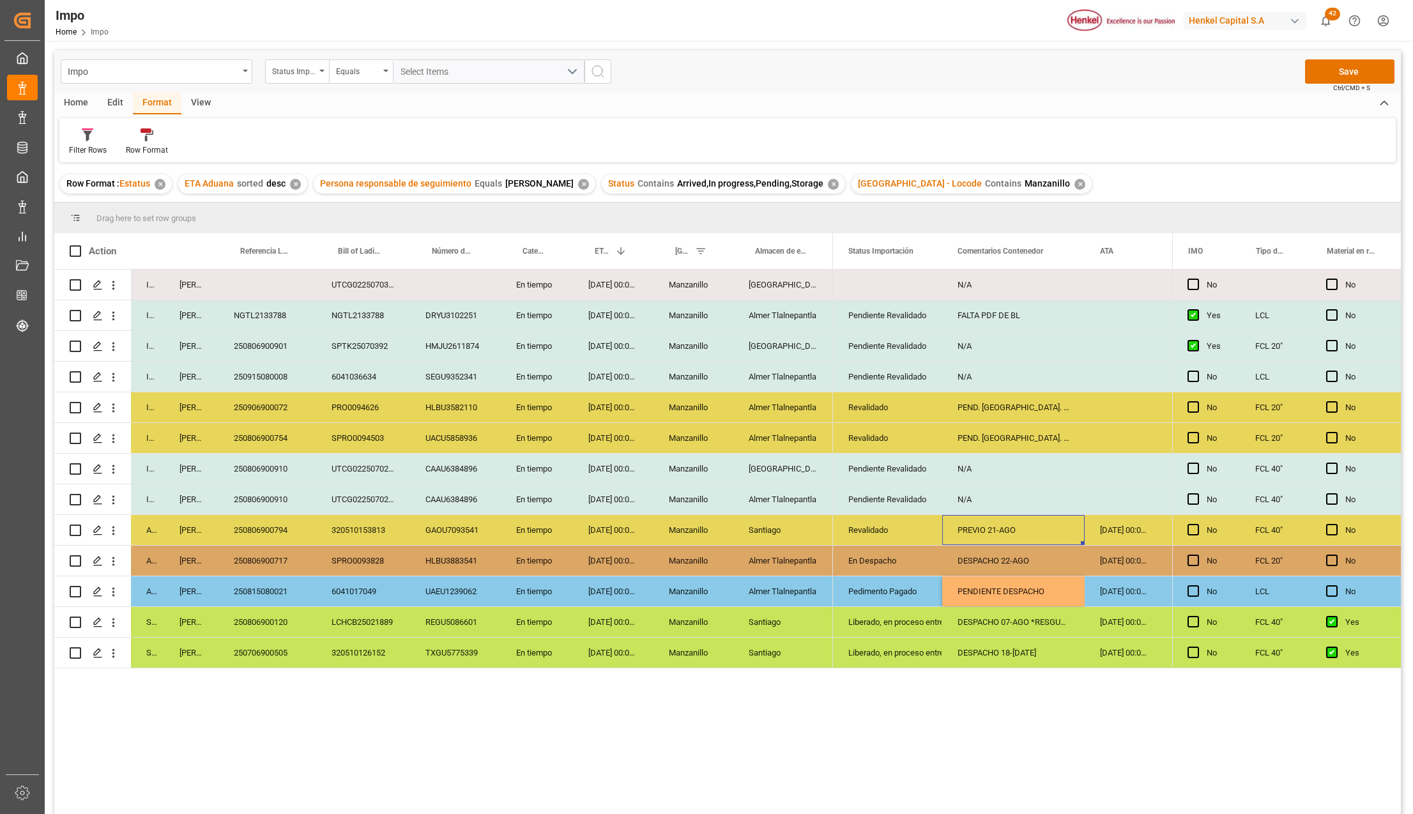
click at [263, 528] on div "250806900794" at bounding box center [267, 530] width 98 height 30
click at [890, 531] on div "Revalidado" at bounding box center [887, 529] width 79 height 29
click at [1002, 529] on div "PREVIO 21-AGO" at bounding box center [1013, 530] width 142 height 30
click at [958, 535] on input "PREVIO 21-AGO" at bounding box center [1013, 537] width 122 height 24
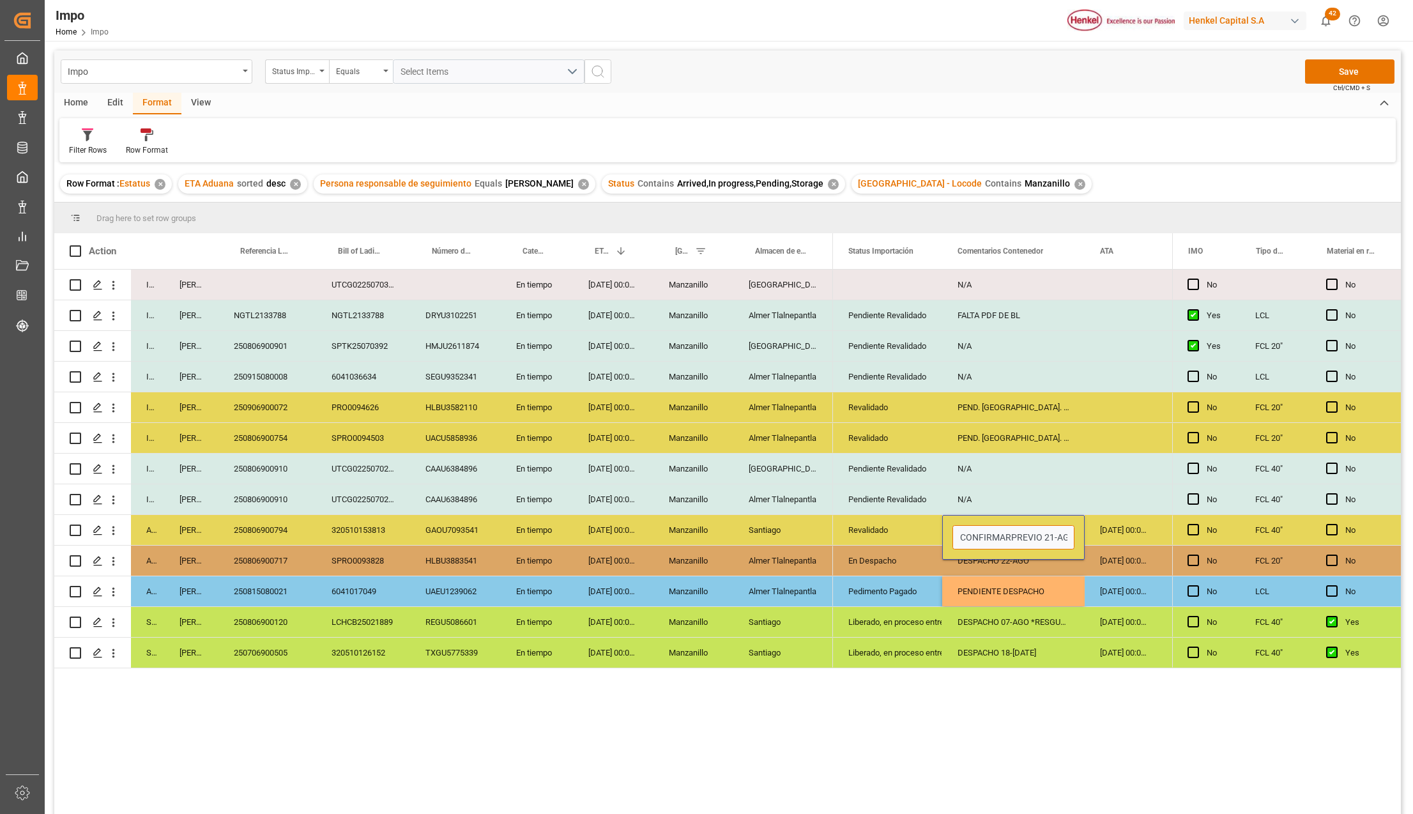
type input "CONFIRMAR PREVIO 21-AGO"
click at [1000, 440] on div "PEND. ARRIBO. PREVIO 21-AGO" at bounding box center [1013, 438] width 142 height 30
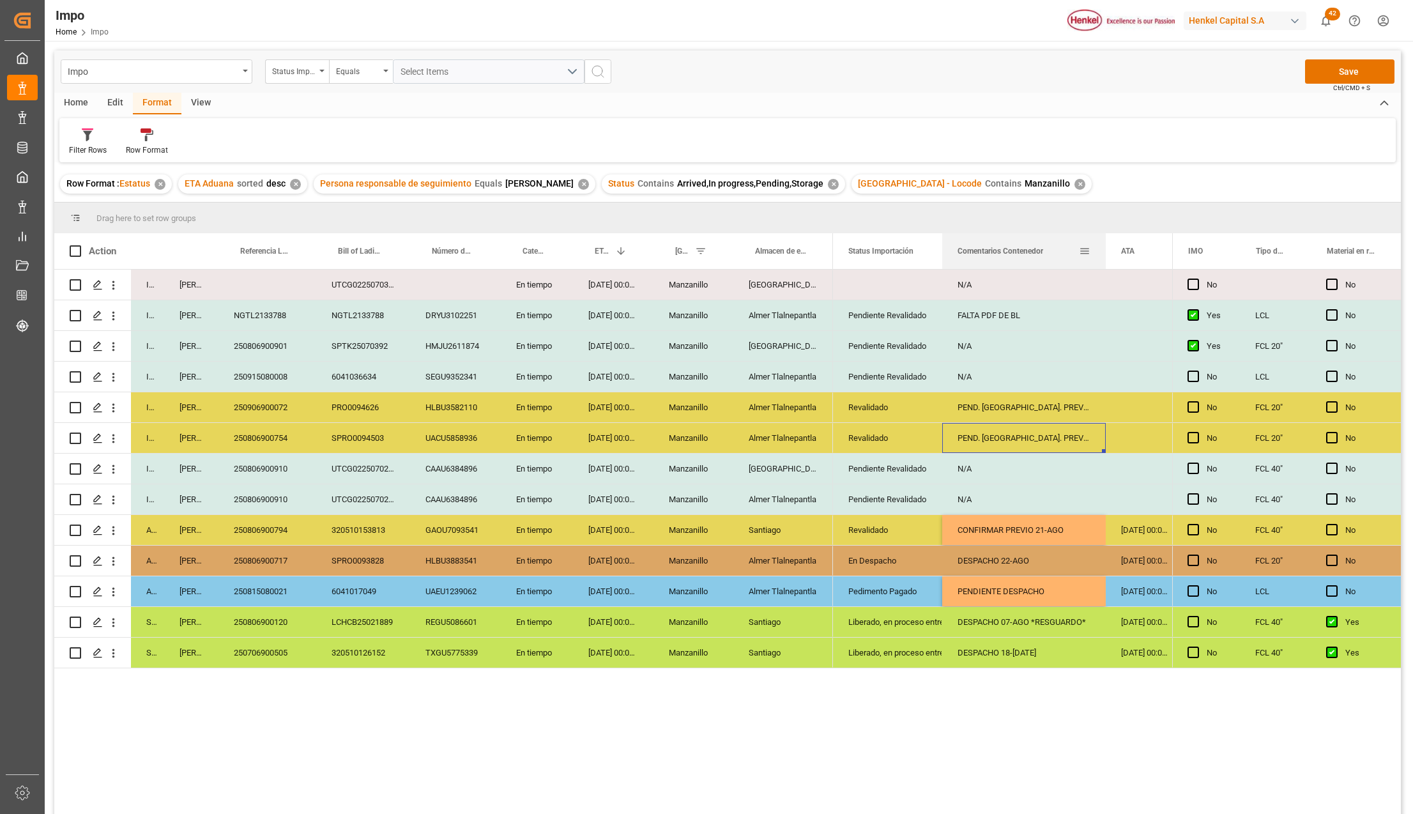
drag, startPoint x: 1084, startPoint y: 241, endPoint x: 1105, endPoint y: 244, distance: 21.3
click at [1105, 244] on div at bounding box center [1105, 251] width 5 height 36
click at [982, 346] on div "N/A" at bounding box center [1024, 346] width 164 height 30
click at [986, 318] on div "FALTA PDF DE BL" at bounding box center [1024, 315] width 164 height 30
click at [1334, 69] on button "Save" at bounding box center [1349, 71] width 89 height 24
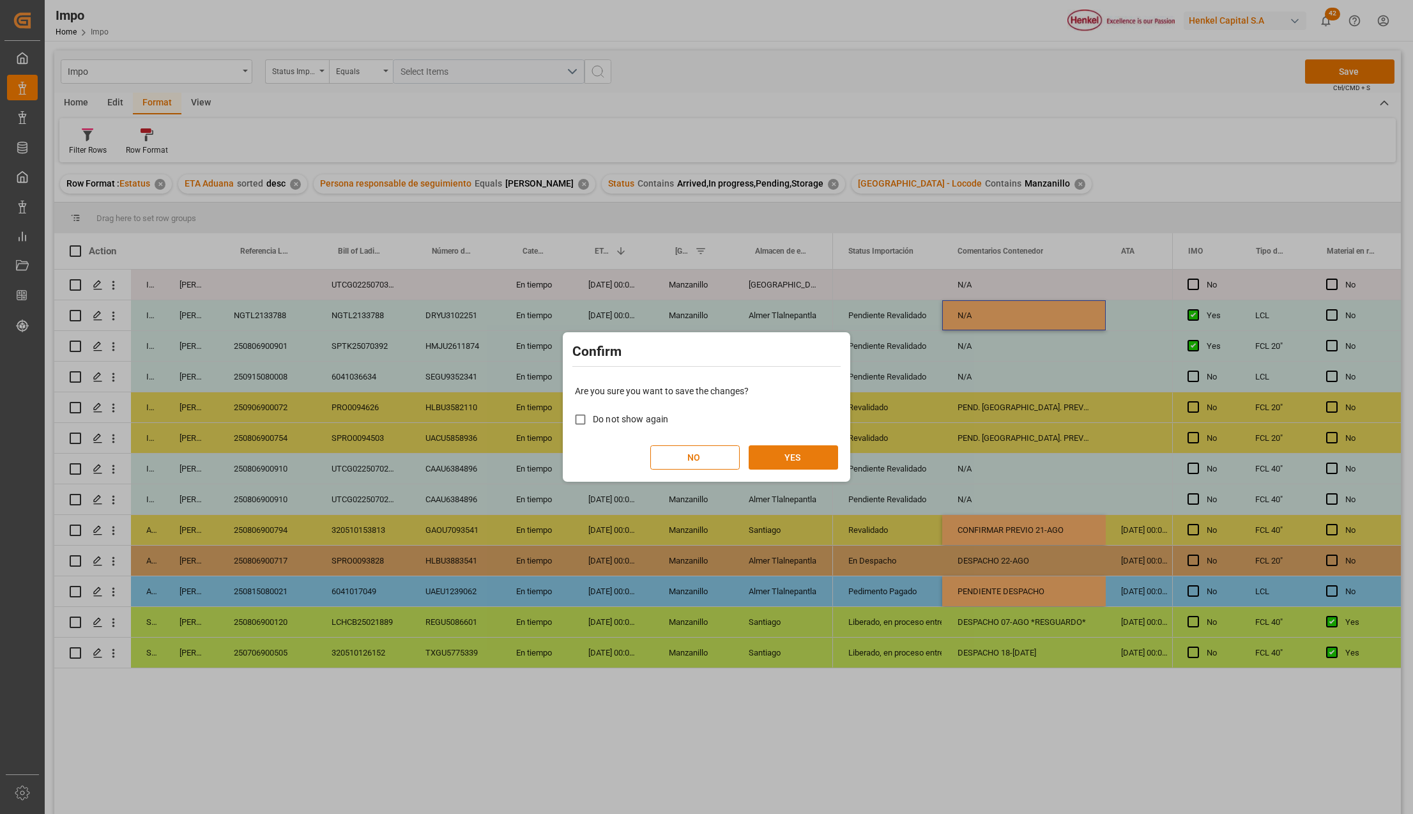
click at [823, 455] on button "YES" at bounding box center [793, 457] width 89 height 24
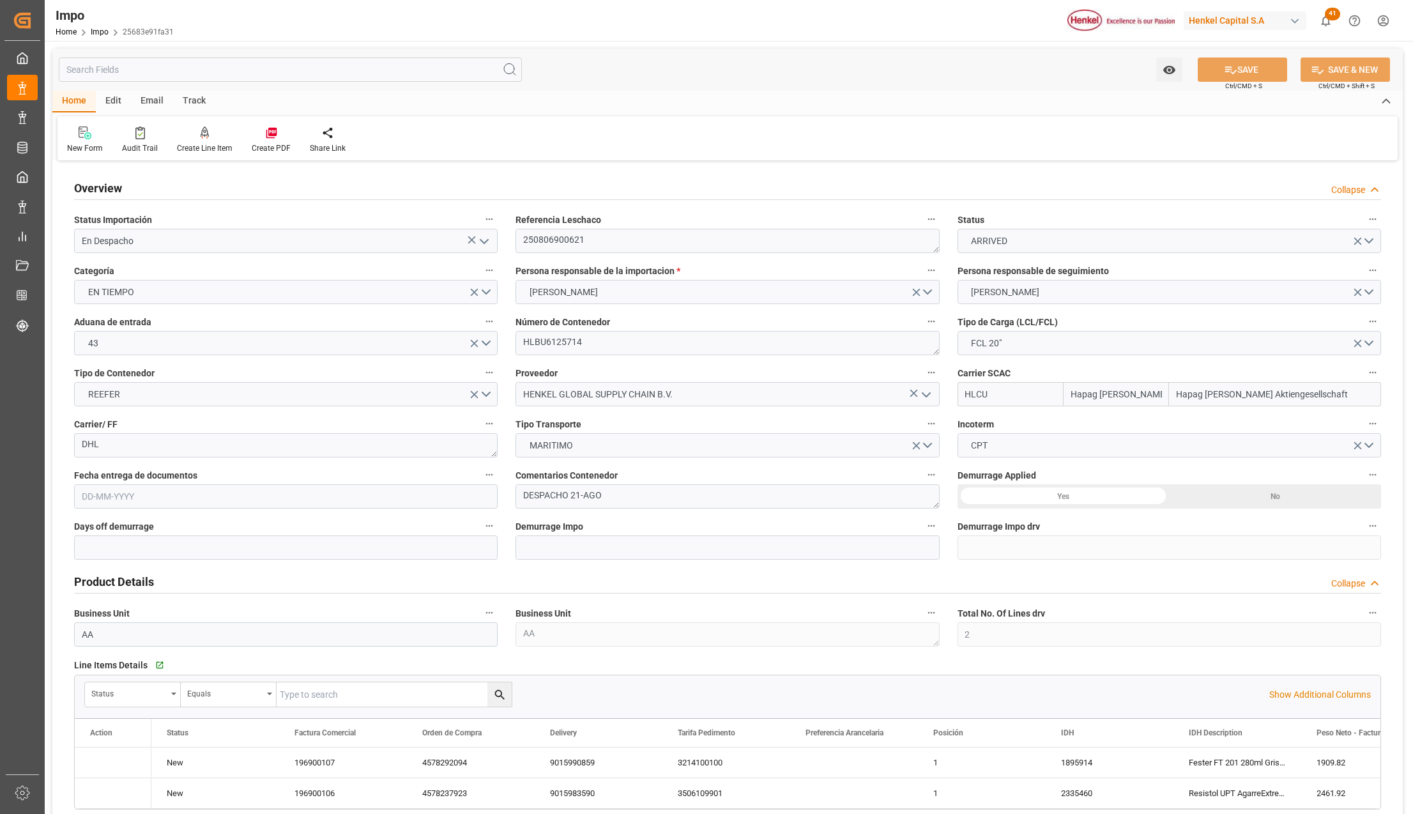
type input "Hapag [PERSON_NAME]"
type input "Hapag [PERSON_NAME] Aktiengesellschaft"
type input "2"
type input "25"
type input "9"
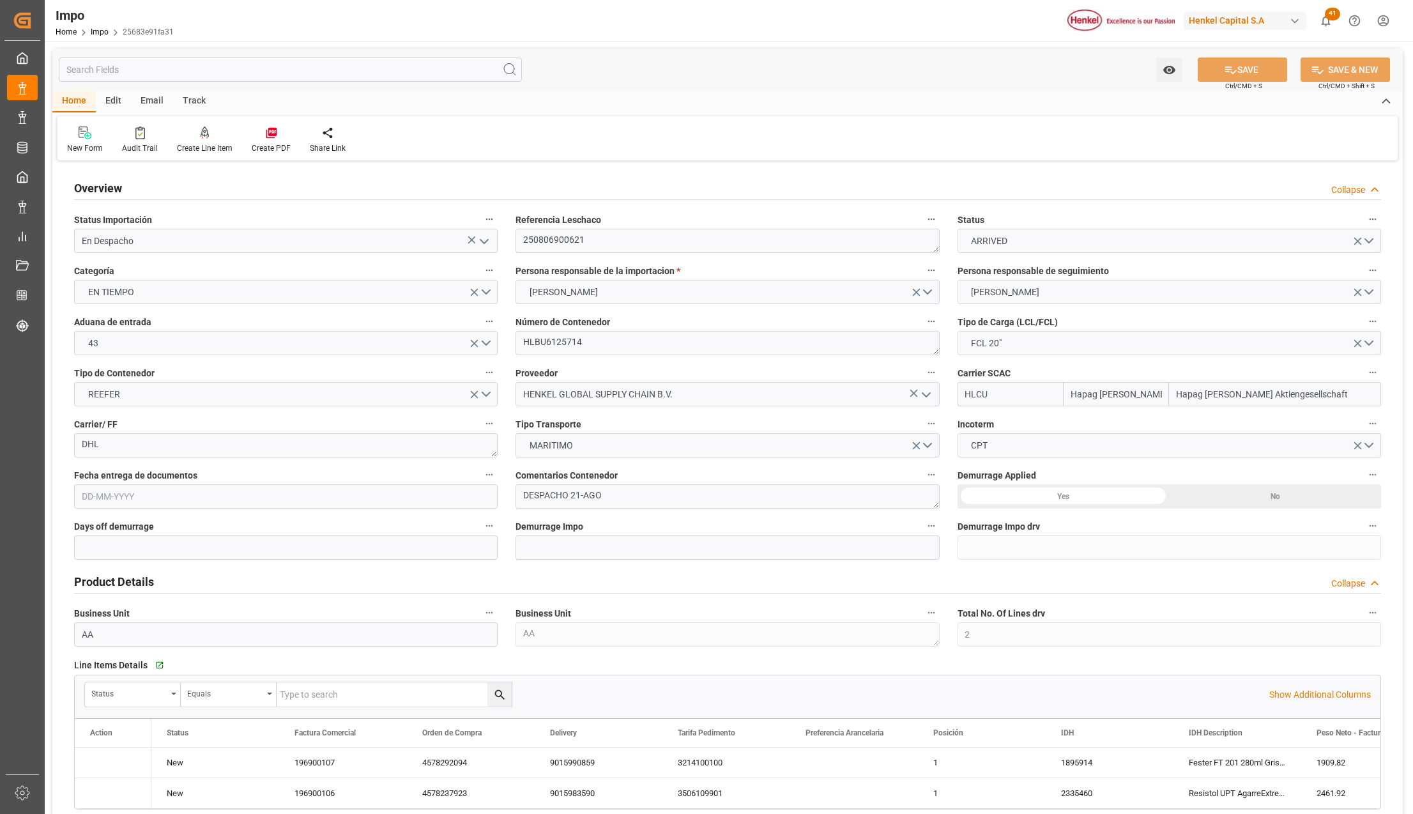
type input "[DATE]"
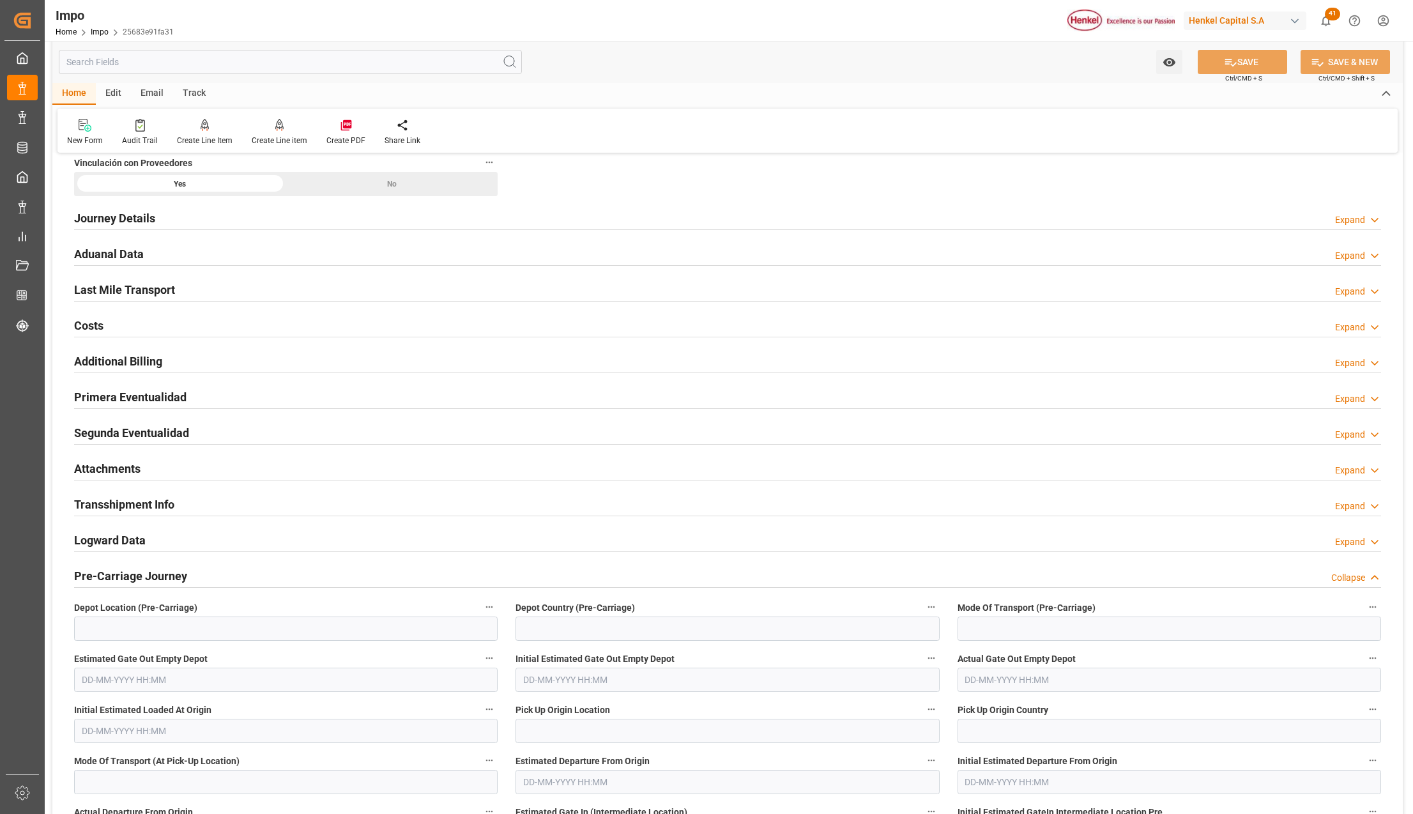
click at [98, 261] on h2 "Aduanal Data" at bounding box center [109, 253] width 70 height 17
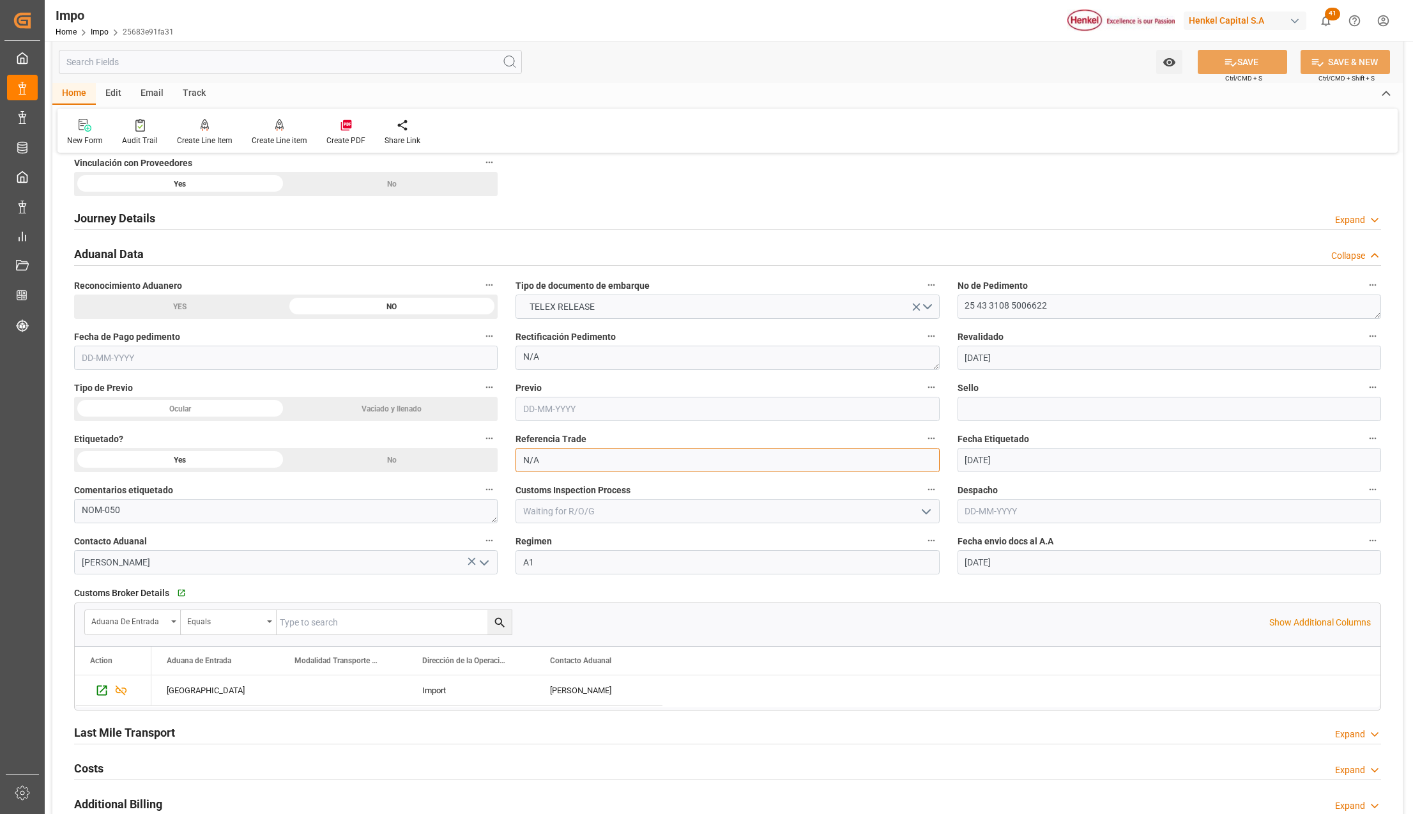
drag, startPoint x: 586, startPoint y: 468, endPoint x: 510, endPoint y: 457, distance: 77.4
click at [510, 457] on div "Referencia Trade N/A" at bounding box center [726, 450] width 441 height 51
paste input "250815010045"
type input "250815010045"
click at [1275, 50] on button "SAVE" at bounding box center [1242, 62] width 89 height 24
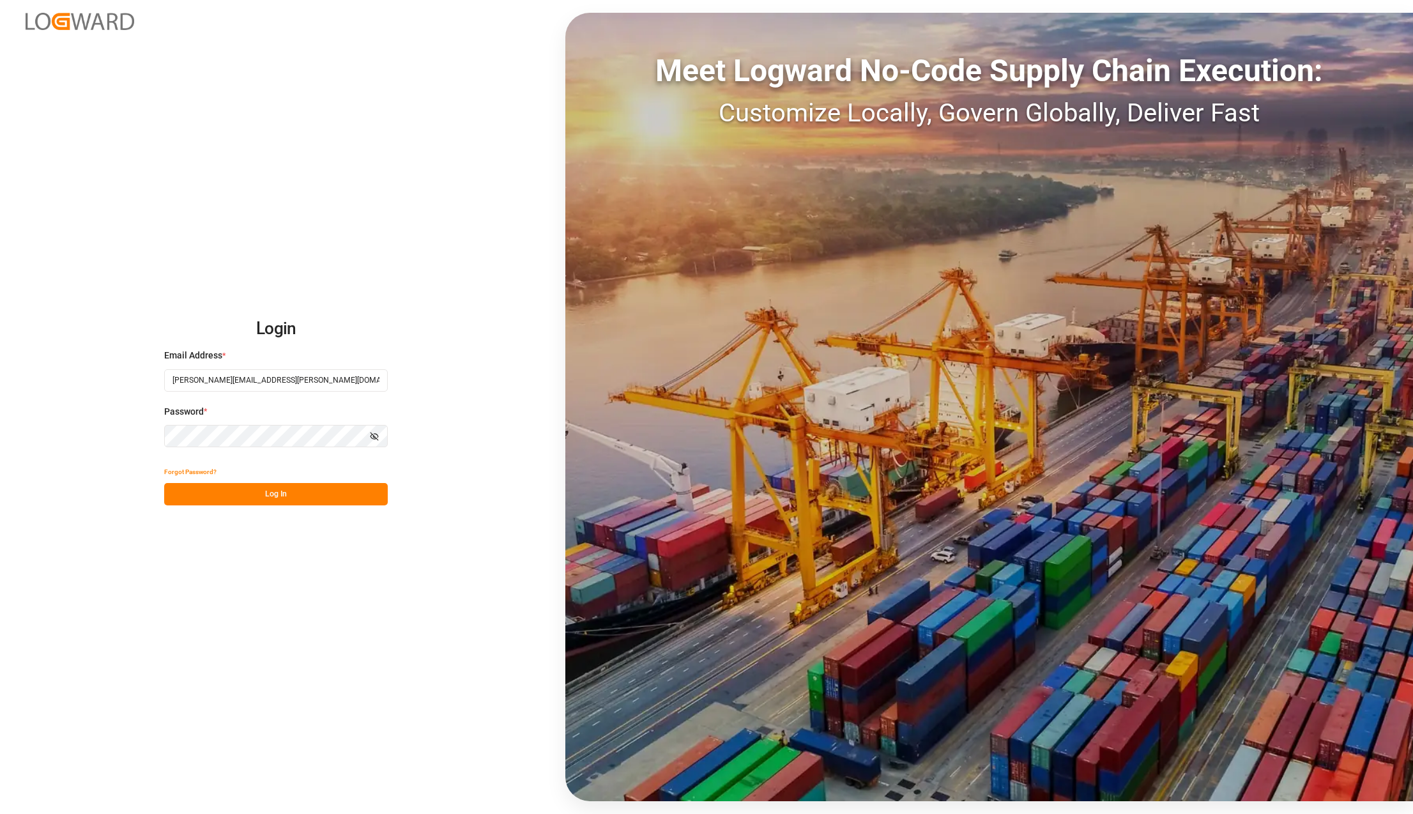
click at [294, 491] on button "Log In" at bounding box center [276, 494] width 224 height 22
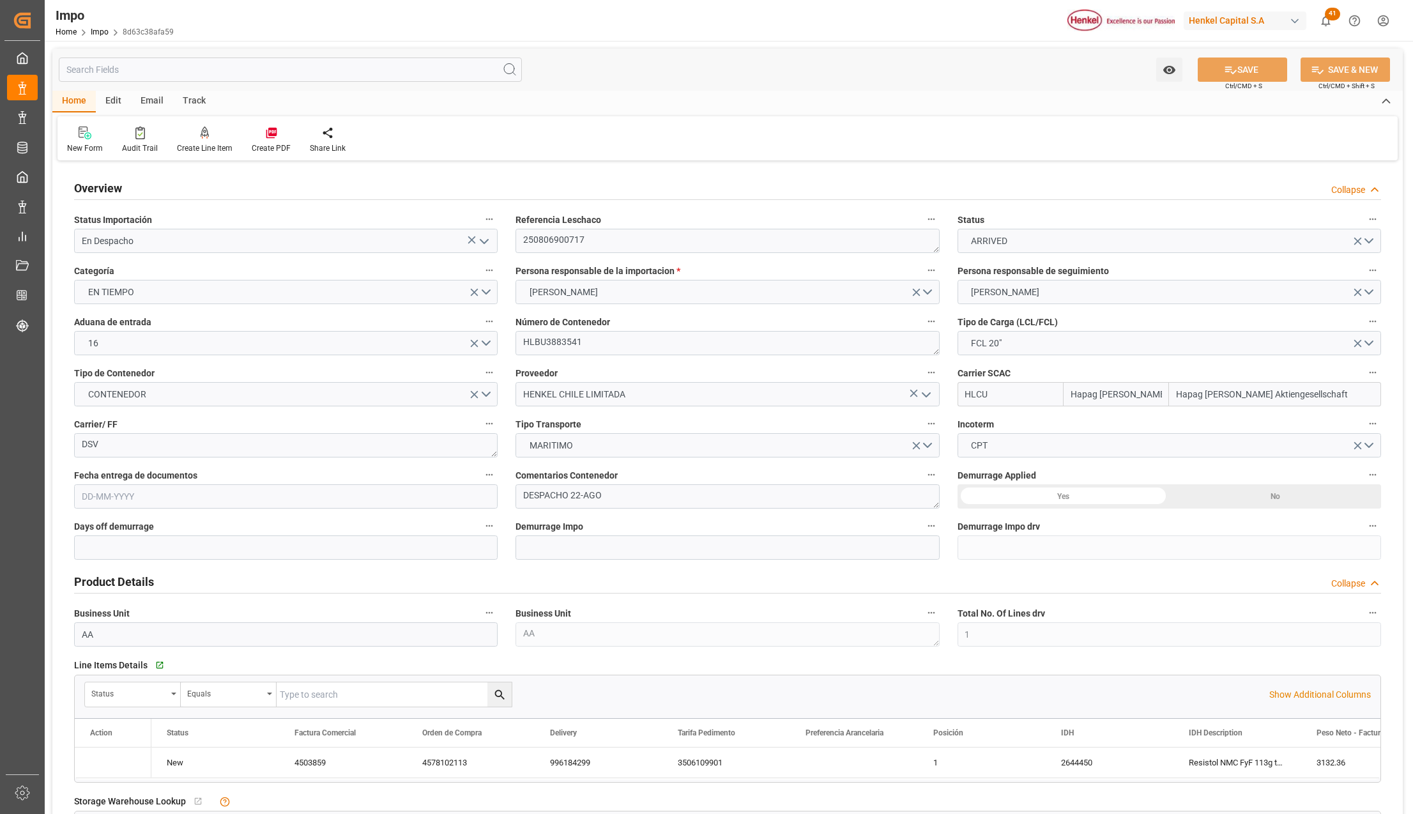
type input "Hapag [PERSON_NAME]"
type input "Hapag [PERSON_NAME] Aktiengesellschaft"
type input "1"
type input "9.36"
type input "10"
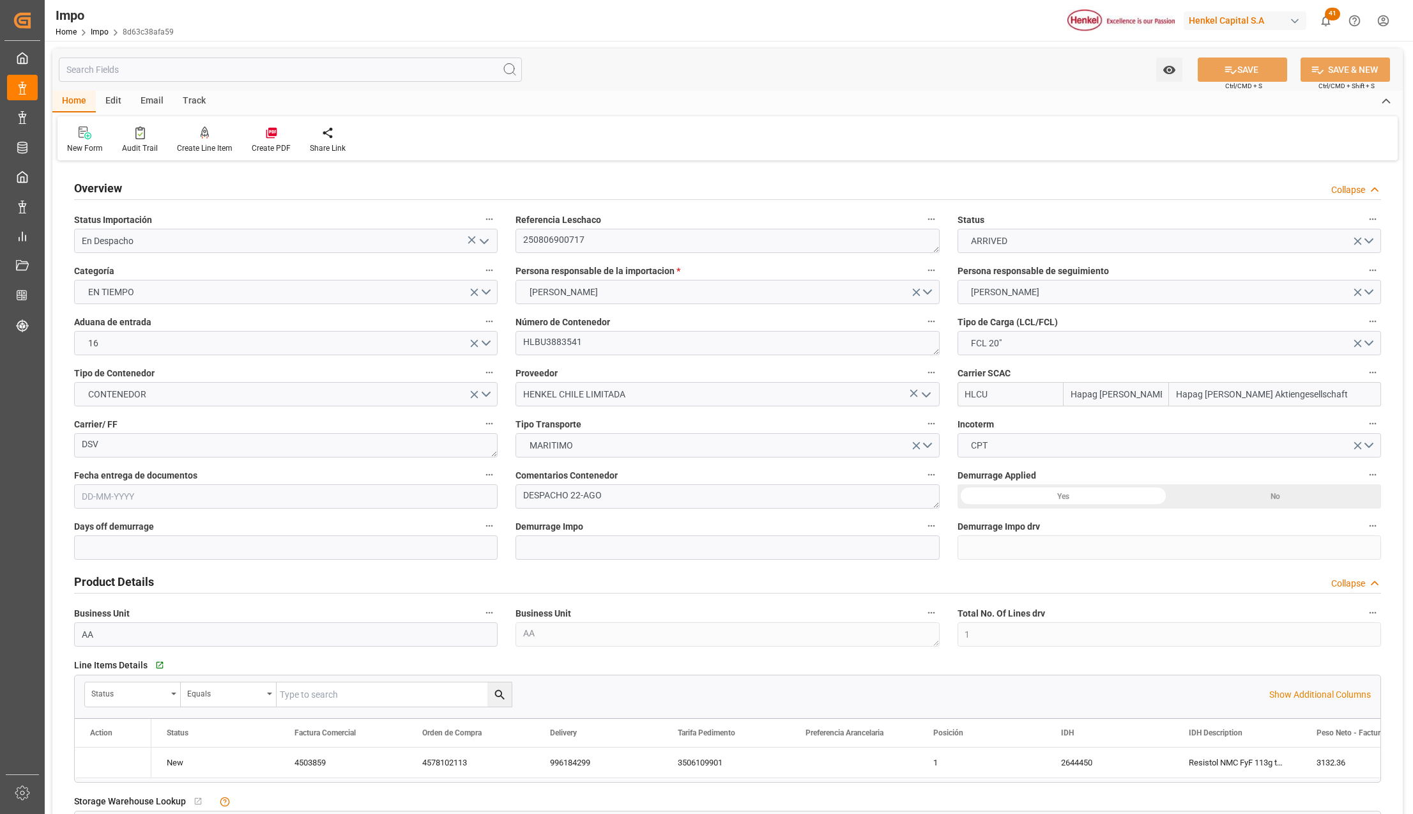
type input "[DATE]"
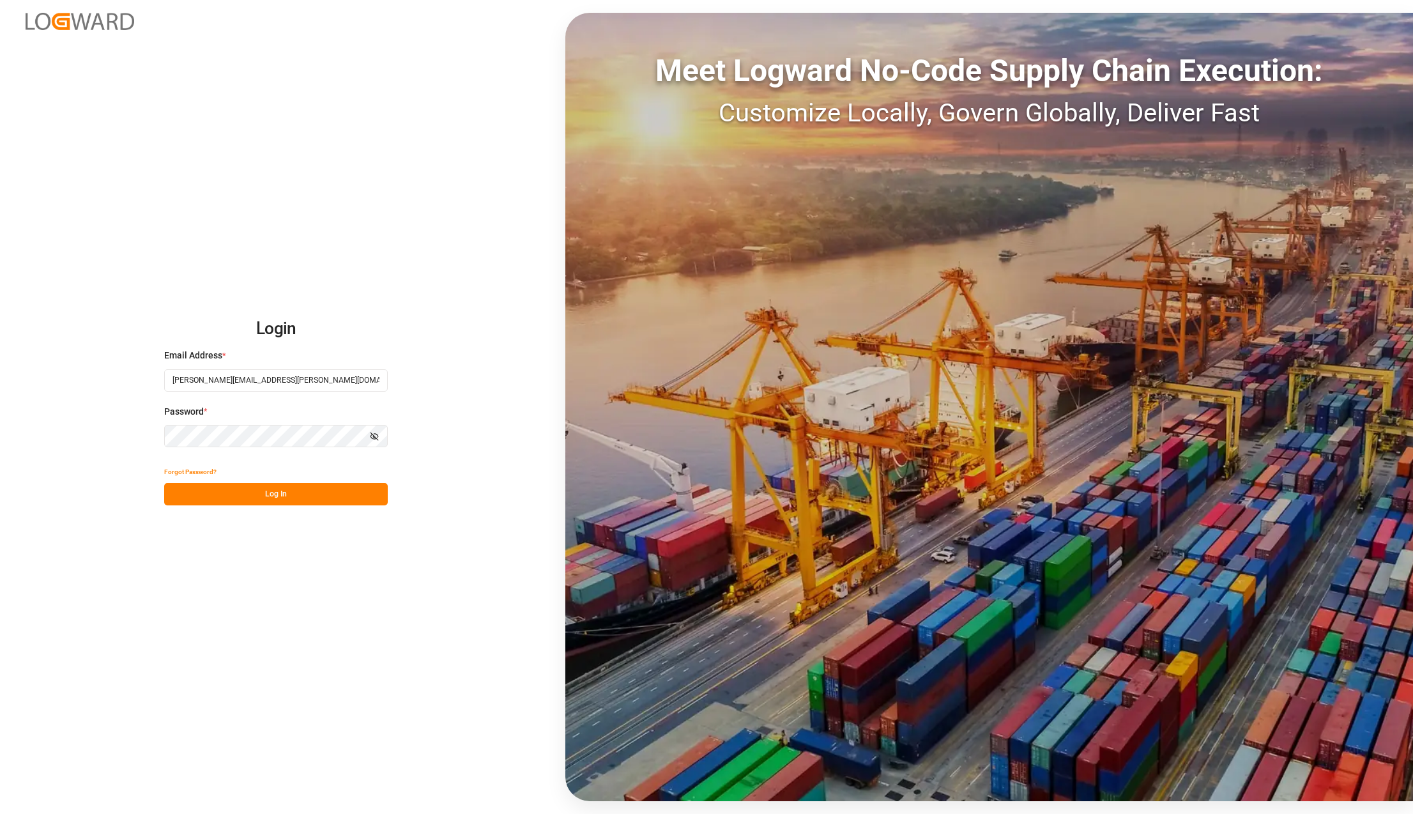
click at [304, 492] on button "Log In" at bounding box center [276, 494] width 224 height 22
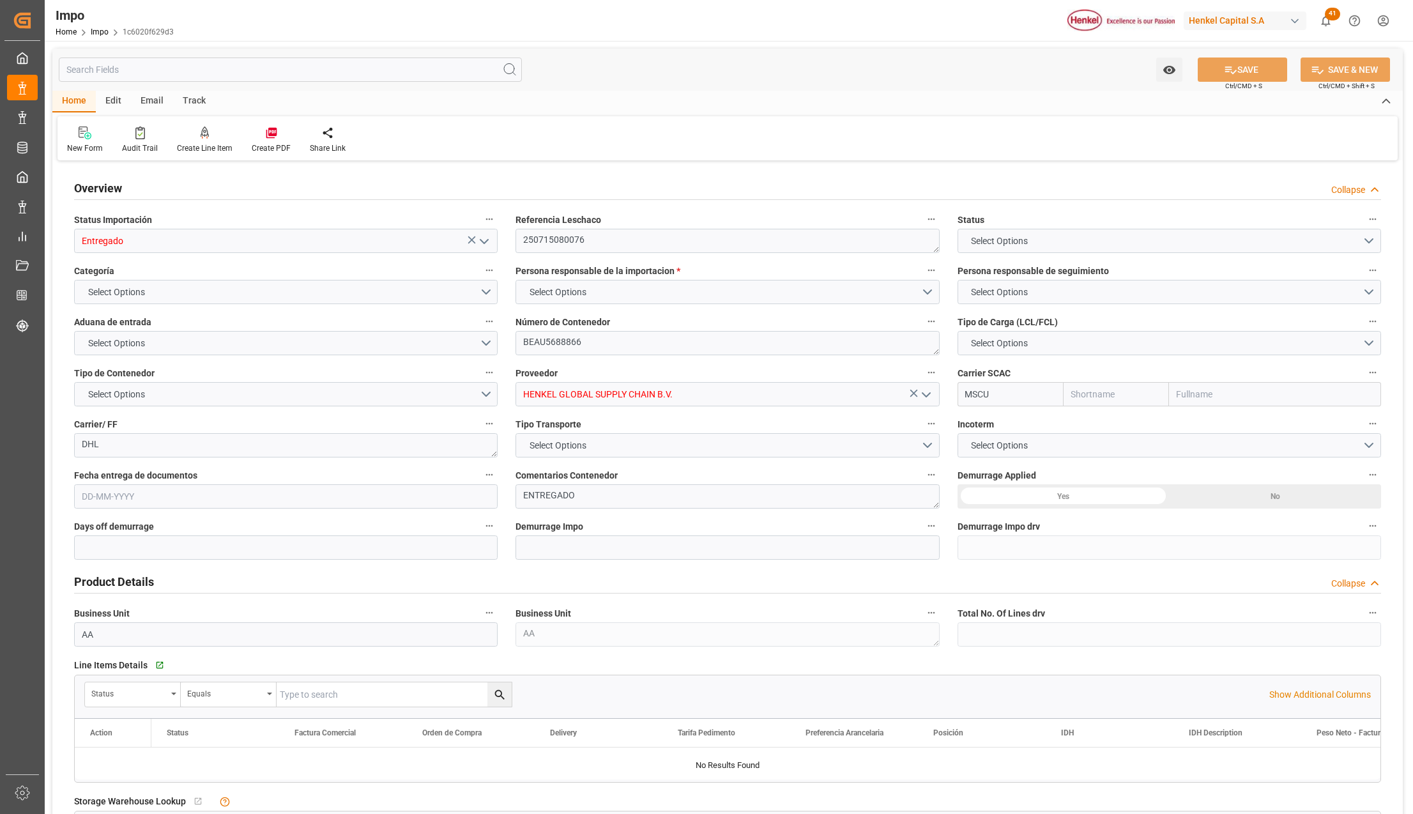
type input "MSC"
type input "Mediterranean Shipping Company"
type input "1"
type input "3.294"
type input "3"
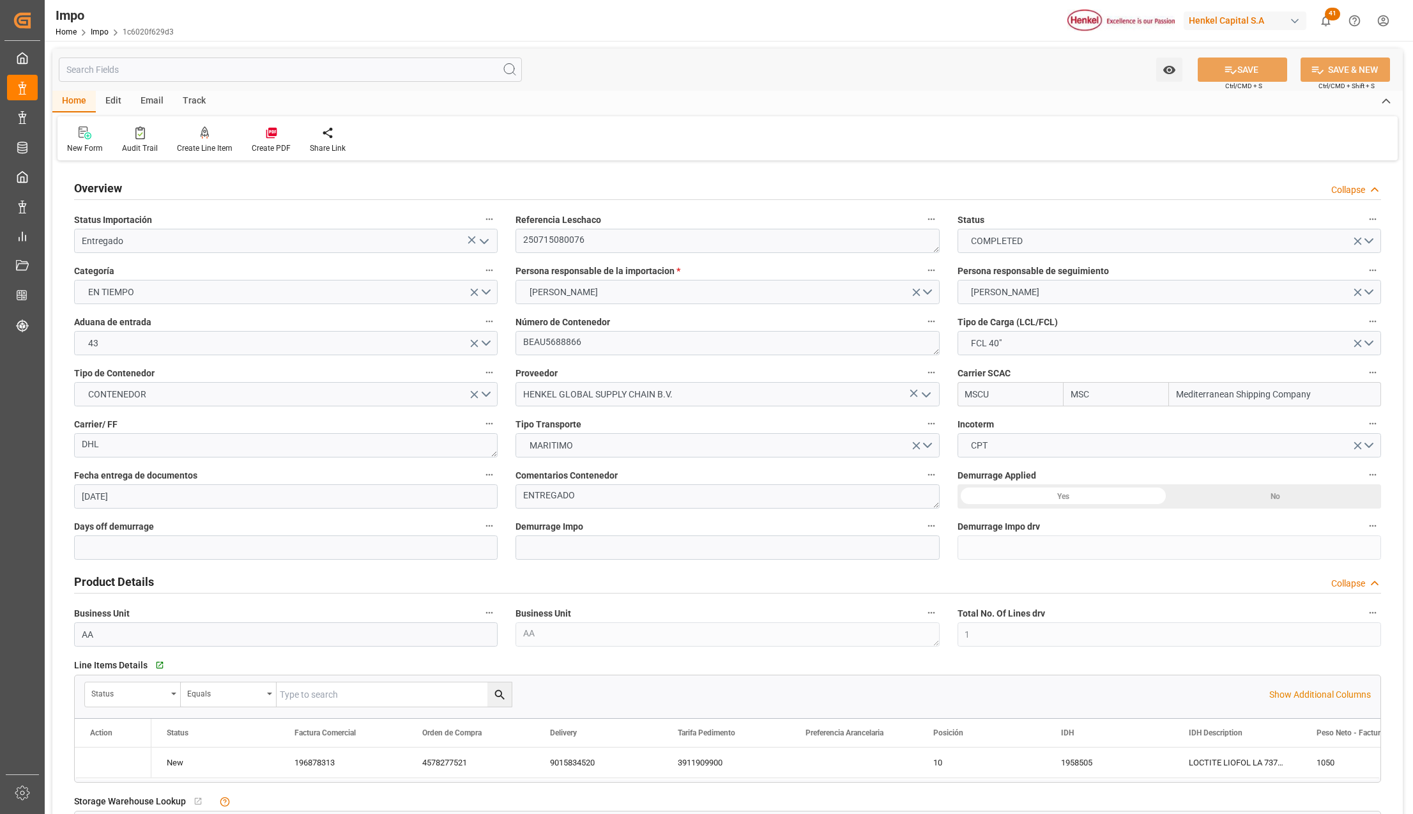
type input "[DATE]"
click at [101, 29] on link "Impo" at bounding box center [100, 31] width 18 height 9
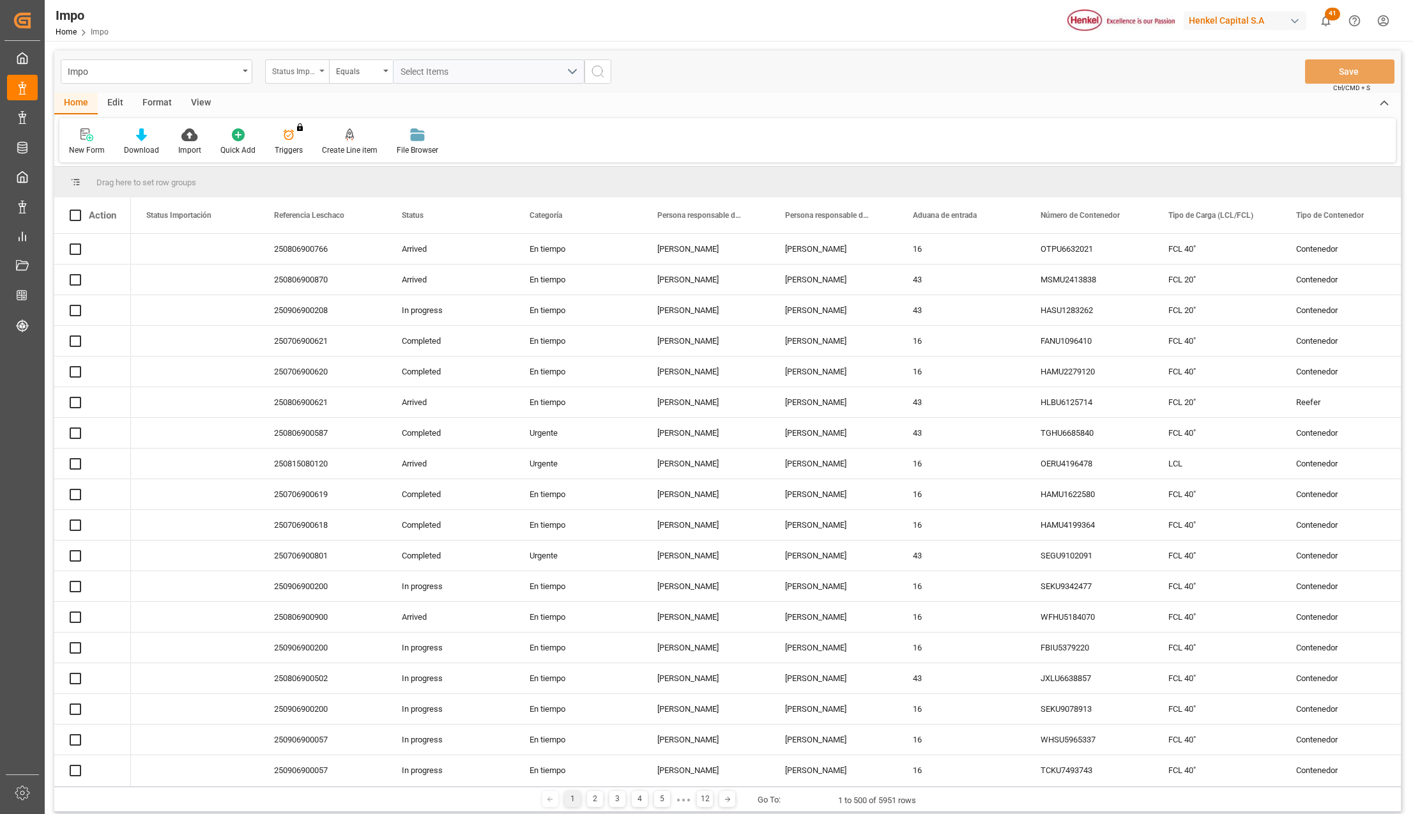
click at [323, 75] on div "Status Importación" at bounding box center [297, 71] width 64 height 24
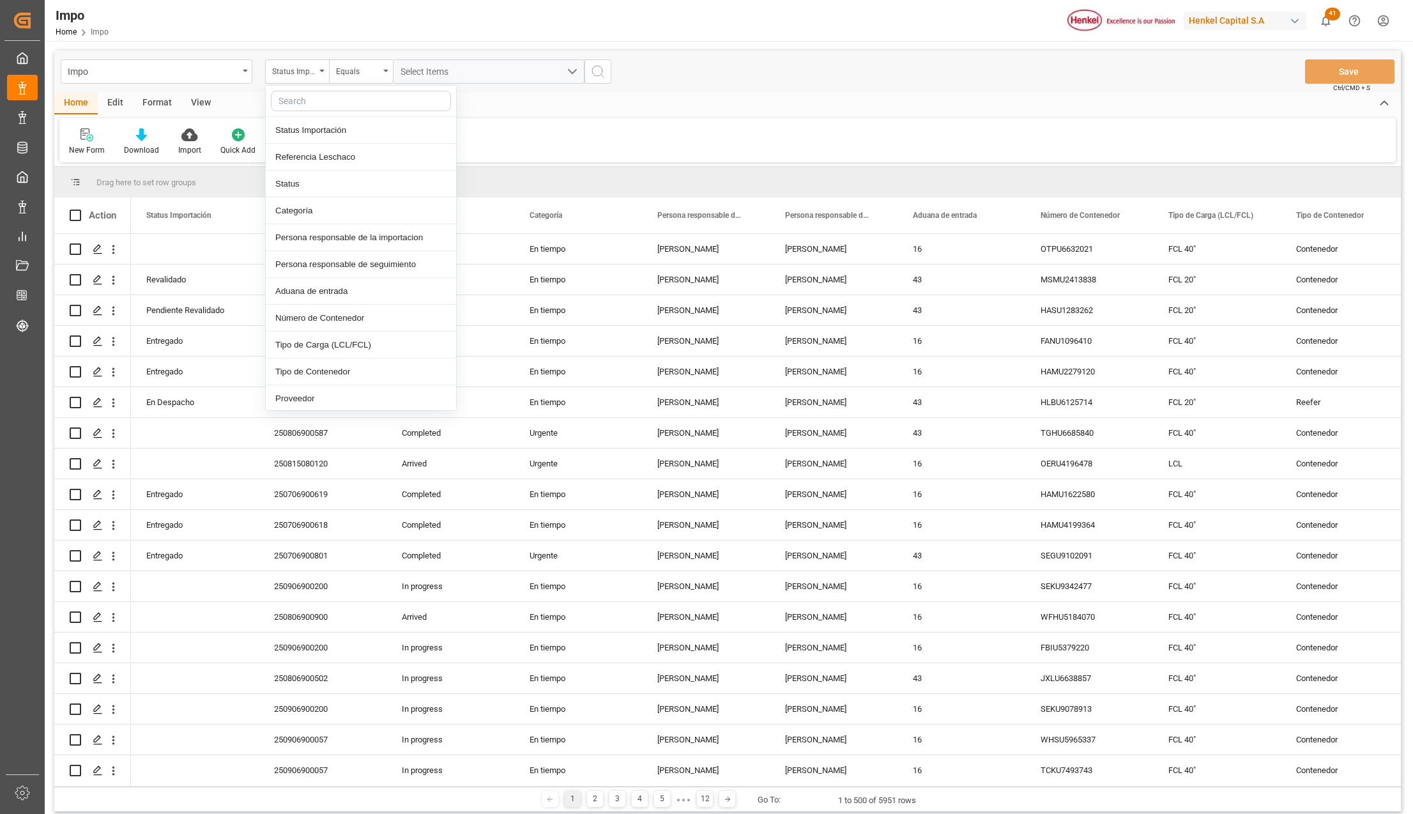
click at [326, 100] on input "text" at bounding box center [361, 101] width 180 height 20
type input "idh"
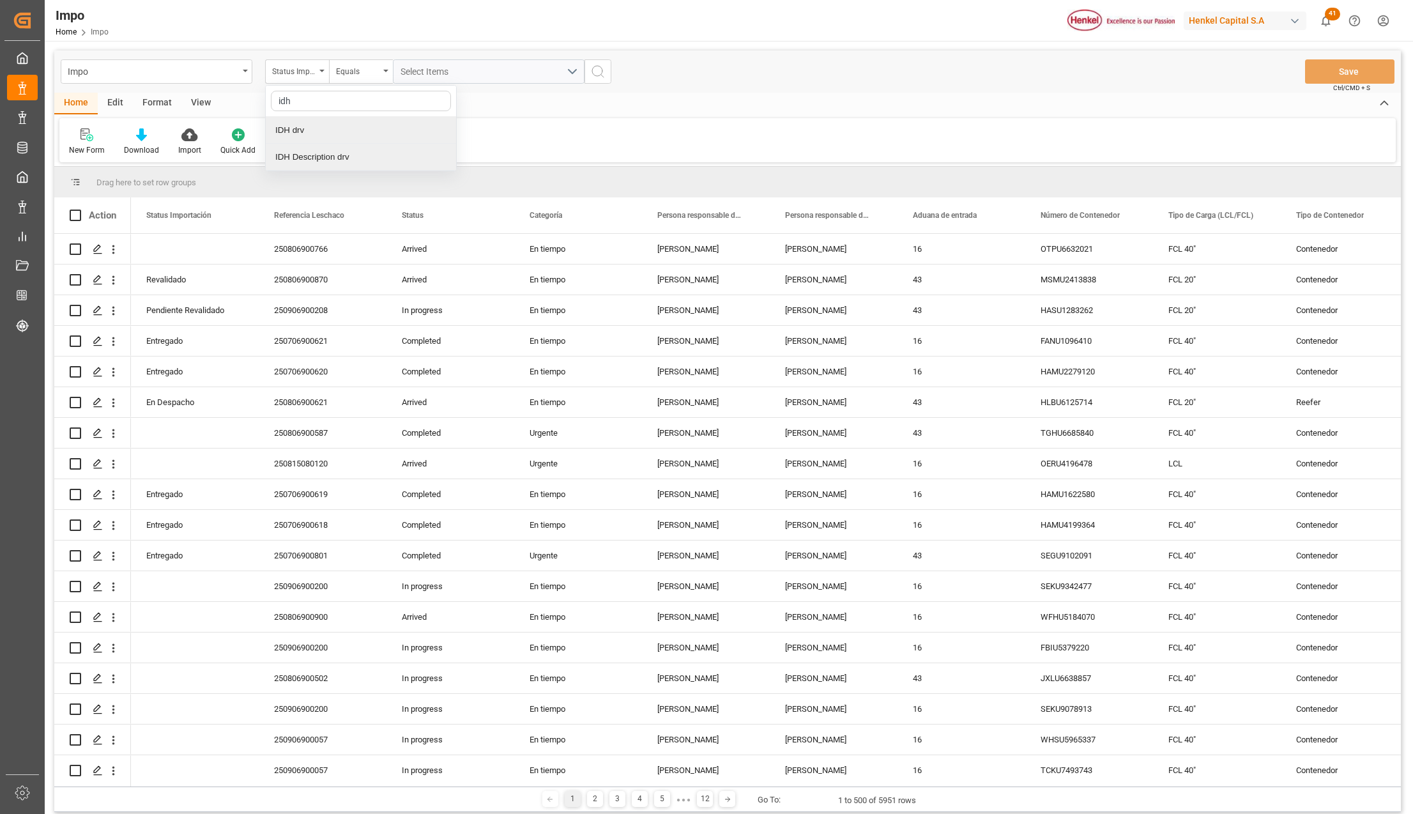
click at [397, 129] on div "IDH drv" at bounding box center [361, 130] width 190 height 27
click at [419, 73] on input "text" at bounding box center [489, 71] width 192 height 24
type input "2298031"
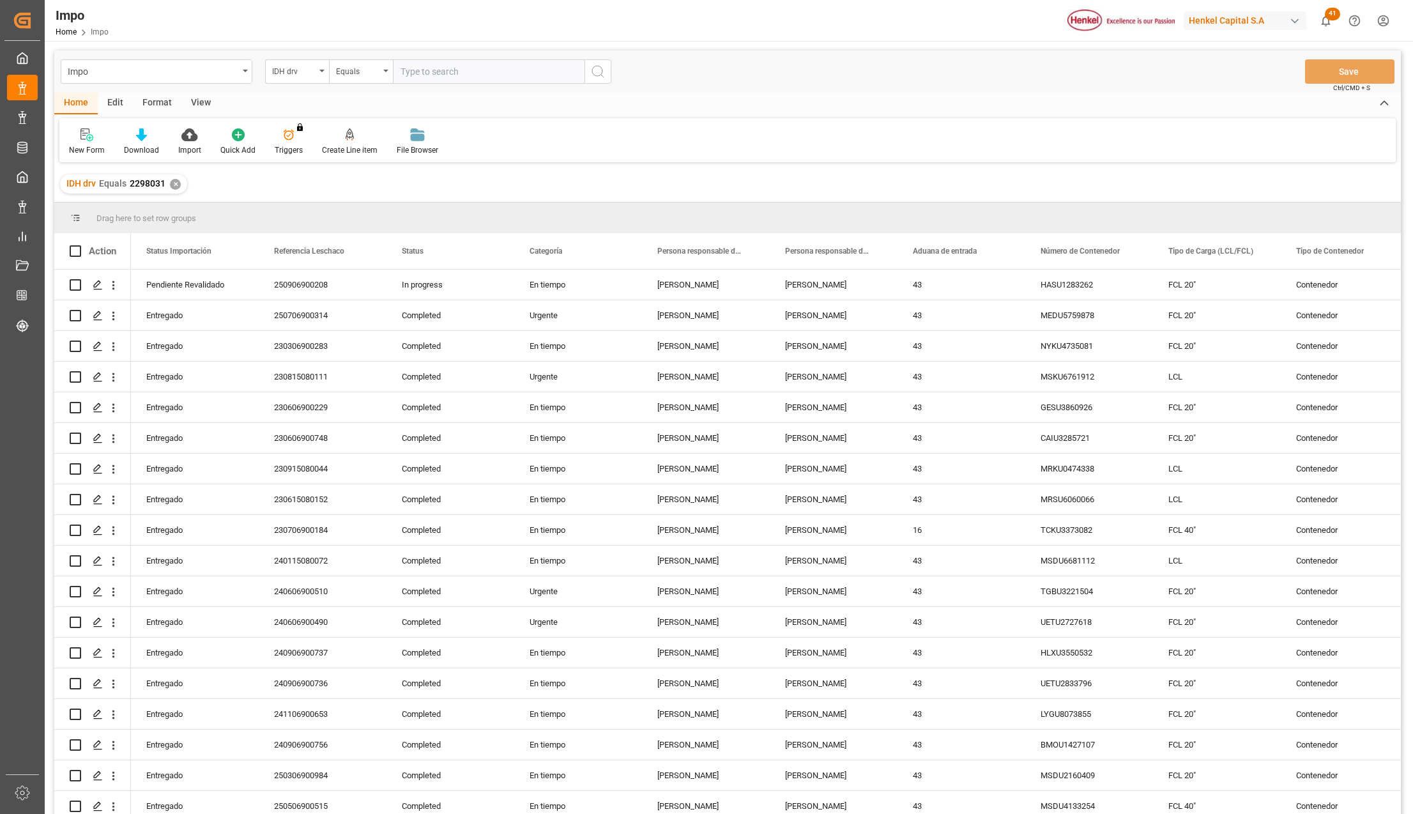
click at [200, 110] on div "View" at bounding box center [200, 104] width 39 height 22
click at [152, 138] on div at bounding box center [145, 134] width 64 height 13
click at [162, 174] on div "Seguimiento Operativo" at bounding box center [179, 180] width 112 height 13
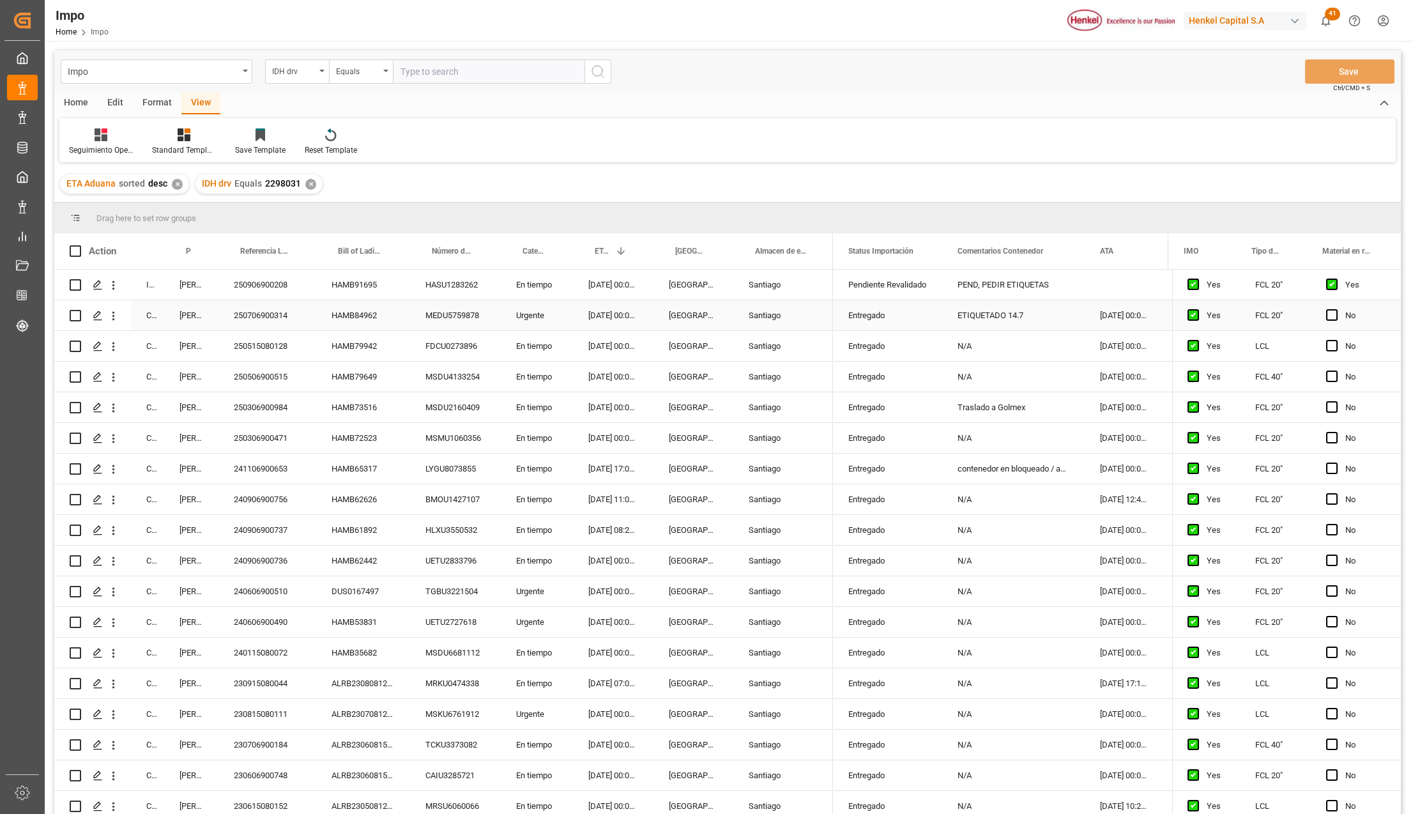
click at [193, 310] on div "[PERSON_NAME]" at bounding box center [191, 315] width 54 height 30
click at [279, 312] on div "250706900314" at bounding box center [267, 315] width 98 height 30
click at [270, 353] on div "250515080128" at bounding box center [267, 346] width 98 height 30
click at [281, 374] on div "250506900515" at bounding box center [267, 376] width 98 height 30
click at [282, 284] on div "250906900208" at bounding box center [267, 285] width 98 height 30
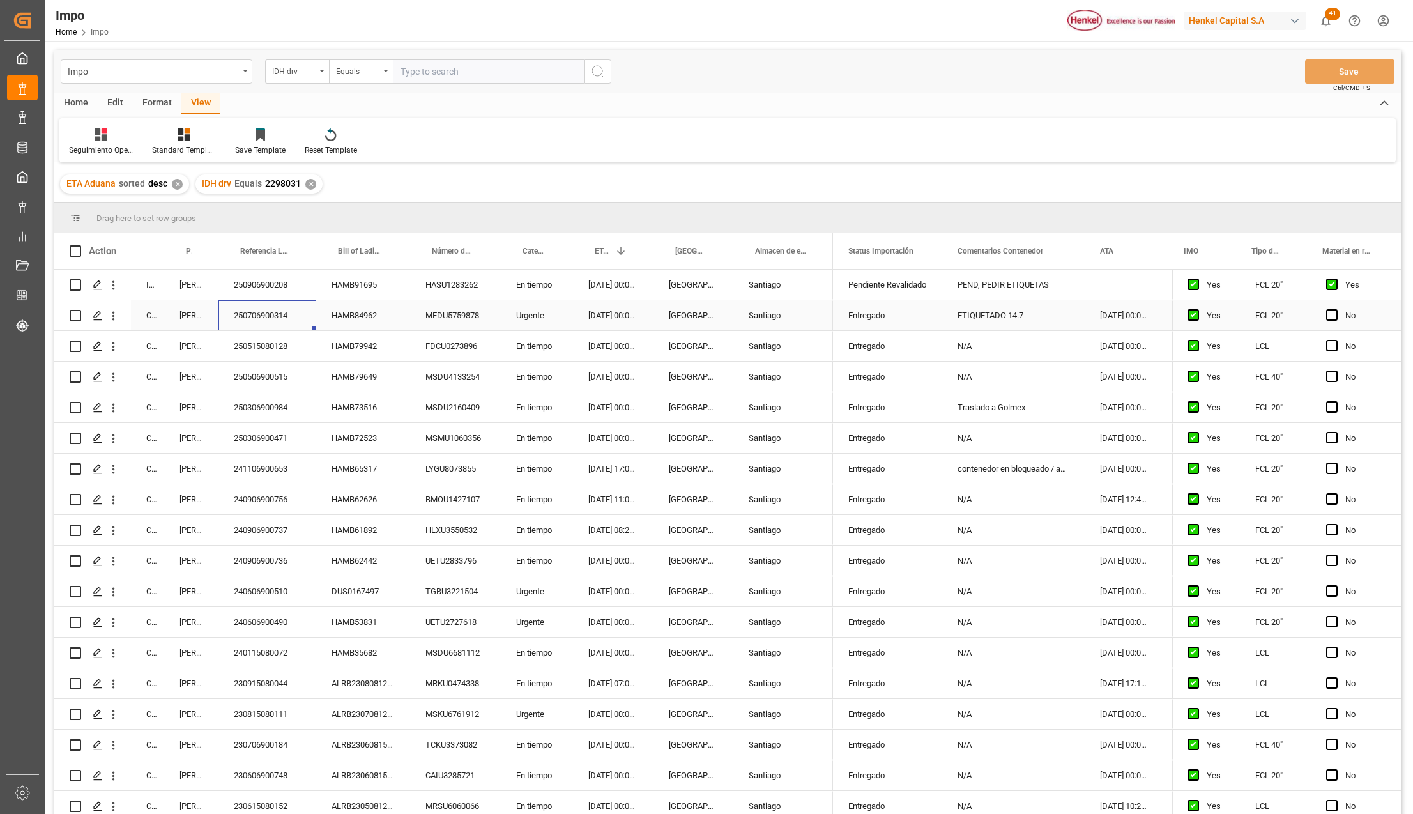
click at [278, 312] on div "250706900314" at bounding box center [267, 315] width 98 height 30
click at [282, 347] on div "250515080128" at bounding box center [267, 346] width 98 height 30
click at [282, 381] on div "250506900515" at bounding box center [267, 376] width 98 height 30
